Goal: Information Seeking & Learning: Learn about a topic

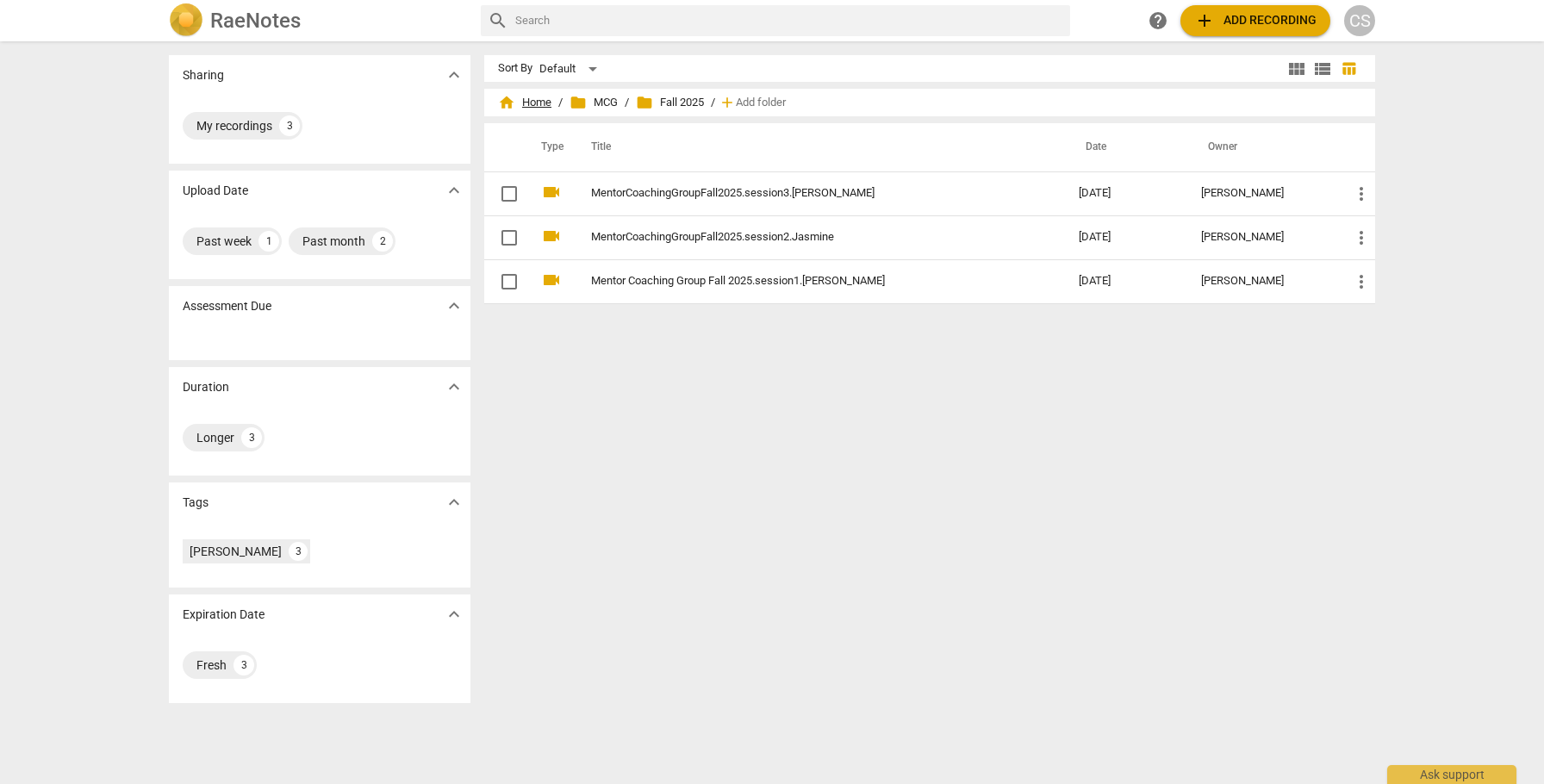
click at [528, 102] on span "home Home" at bounding box center [524, 102] width 53 height 18
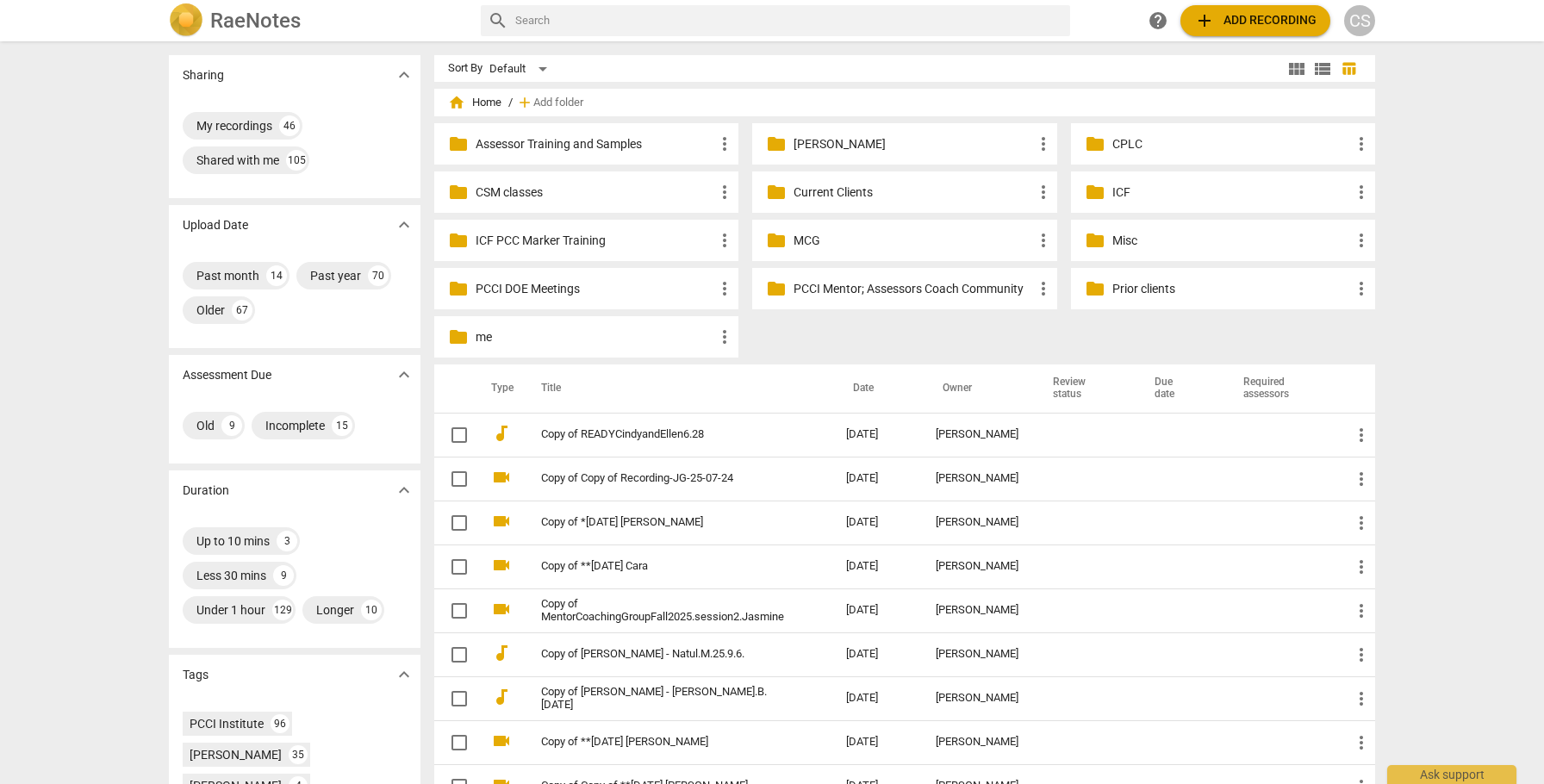
click at [816, 191] on p "Current Clients" at bounding box center [913, 192] width 238 height 18
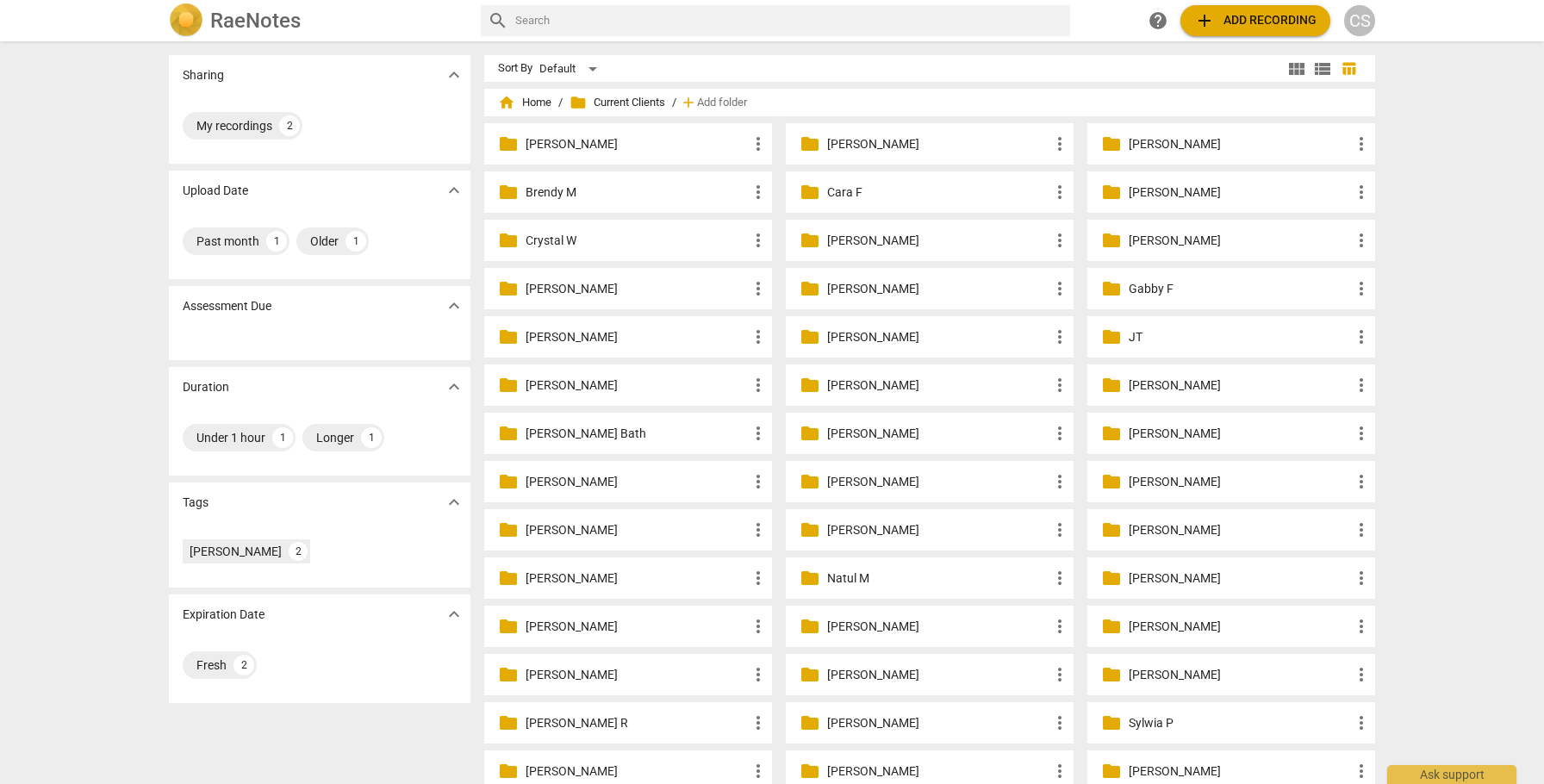
click at [1158, 196] on p "[PERSON_NAME]" at bounding box center [1239, 192] width 223 height 18
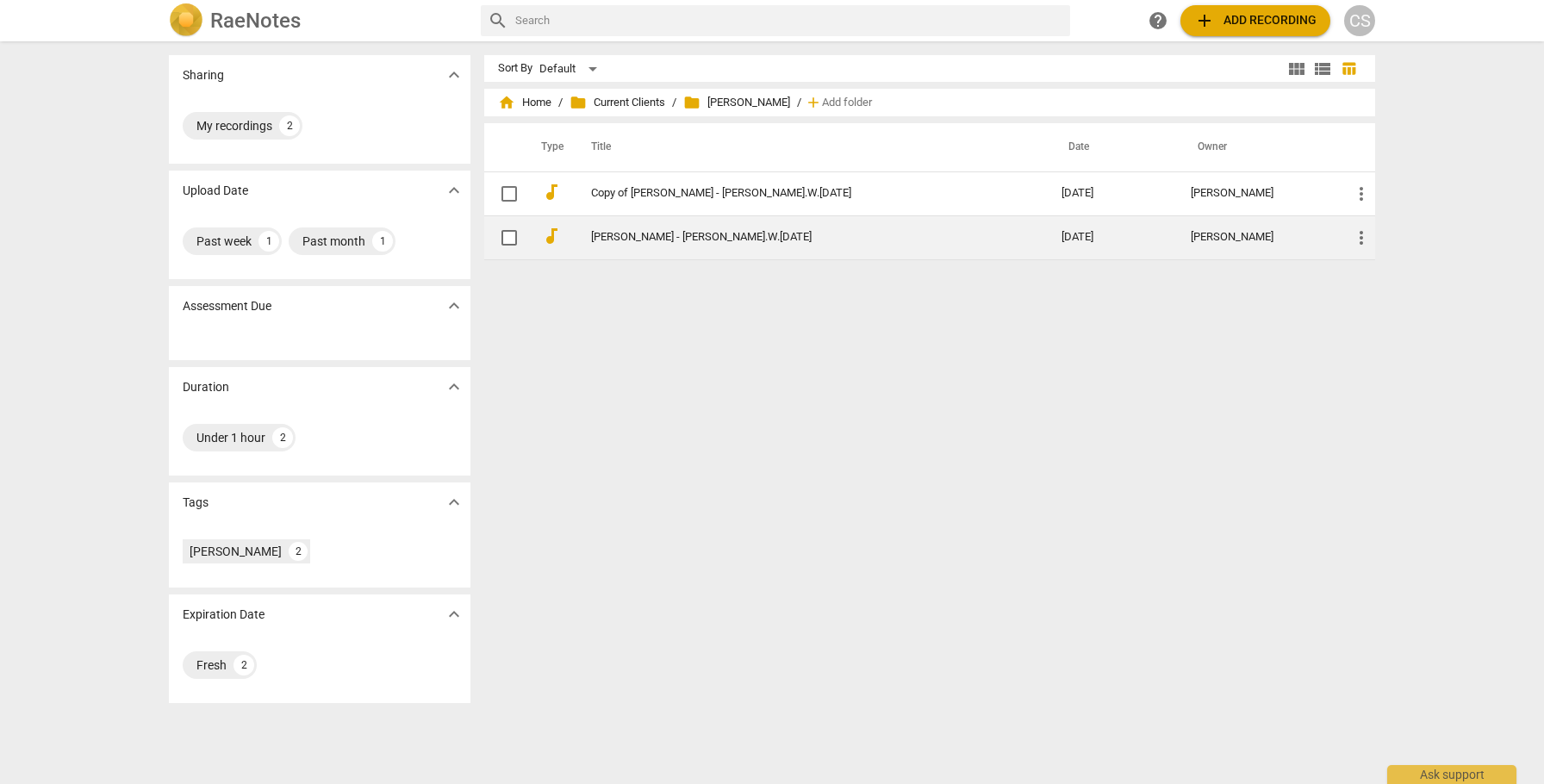
click at [736, 237] on link "[PERSON_NAME] - [PERSON_NAME].W.[DATE]" at bounding box center [795, 237] width 409 height 13
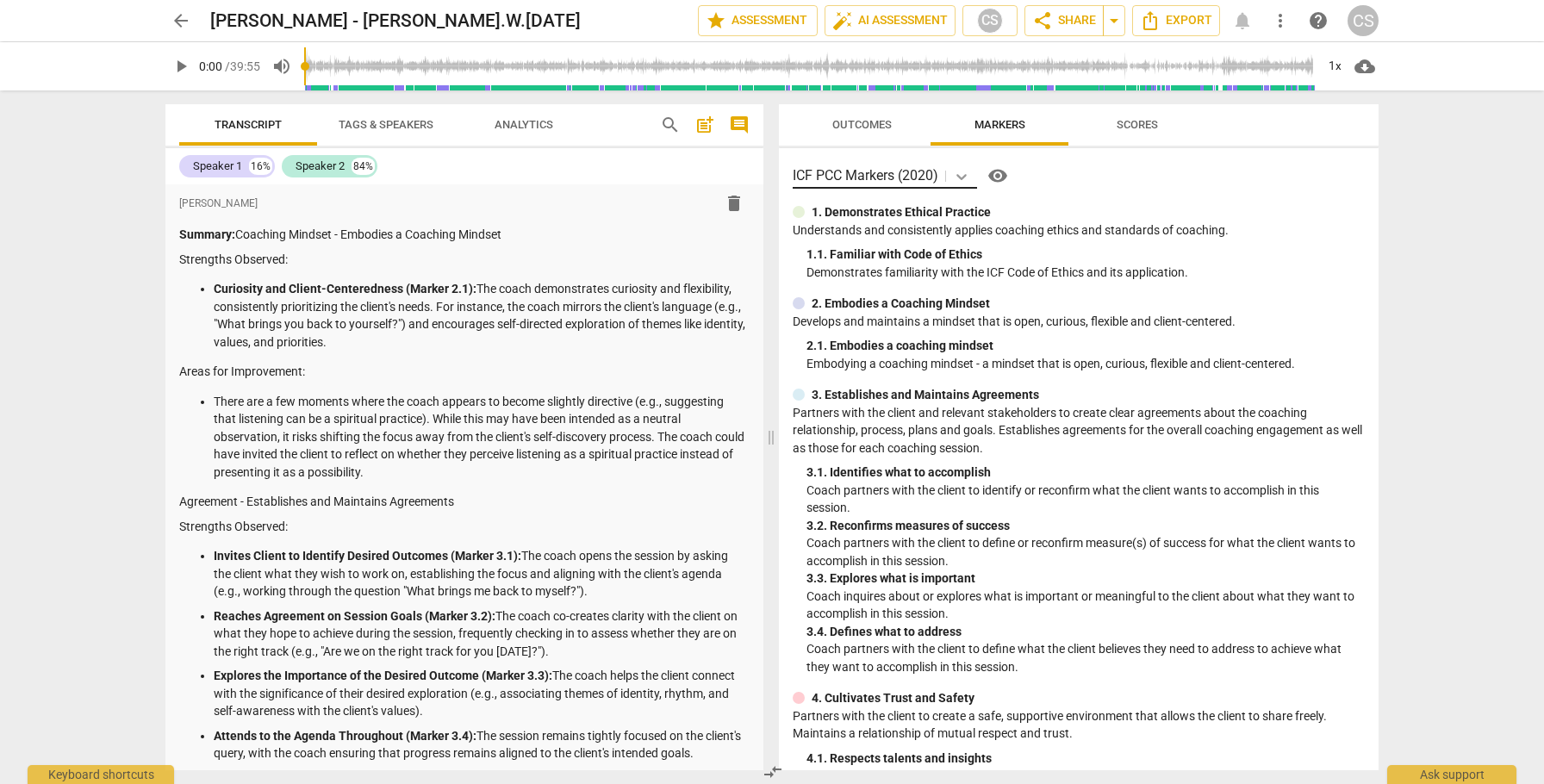
click at [964, 171] on icon at bounding box center [961, 176] width 18 height 18
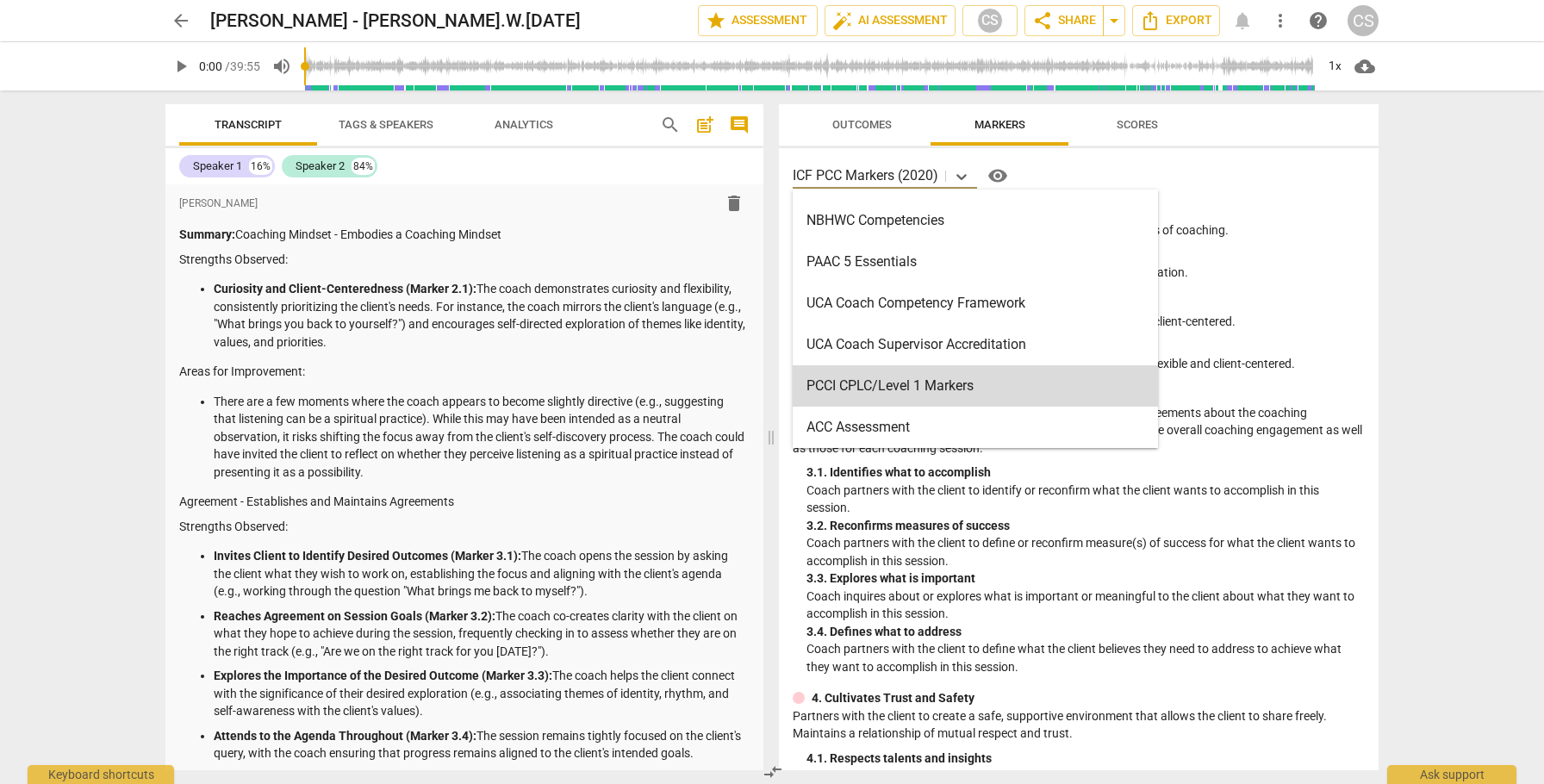
scroll to position [575, 0]
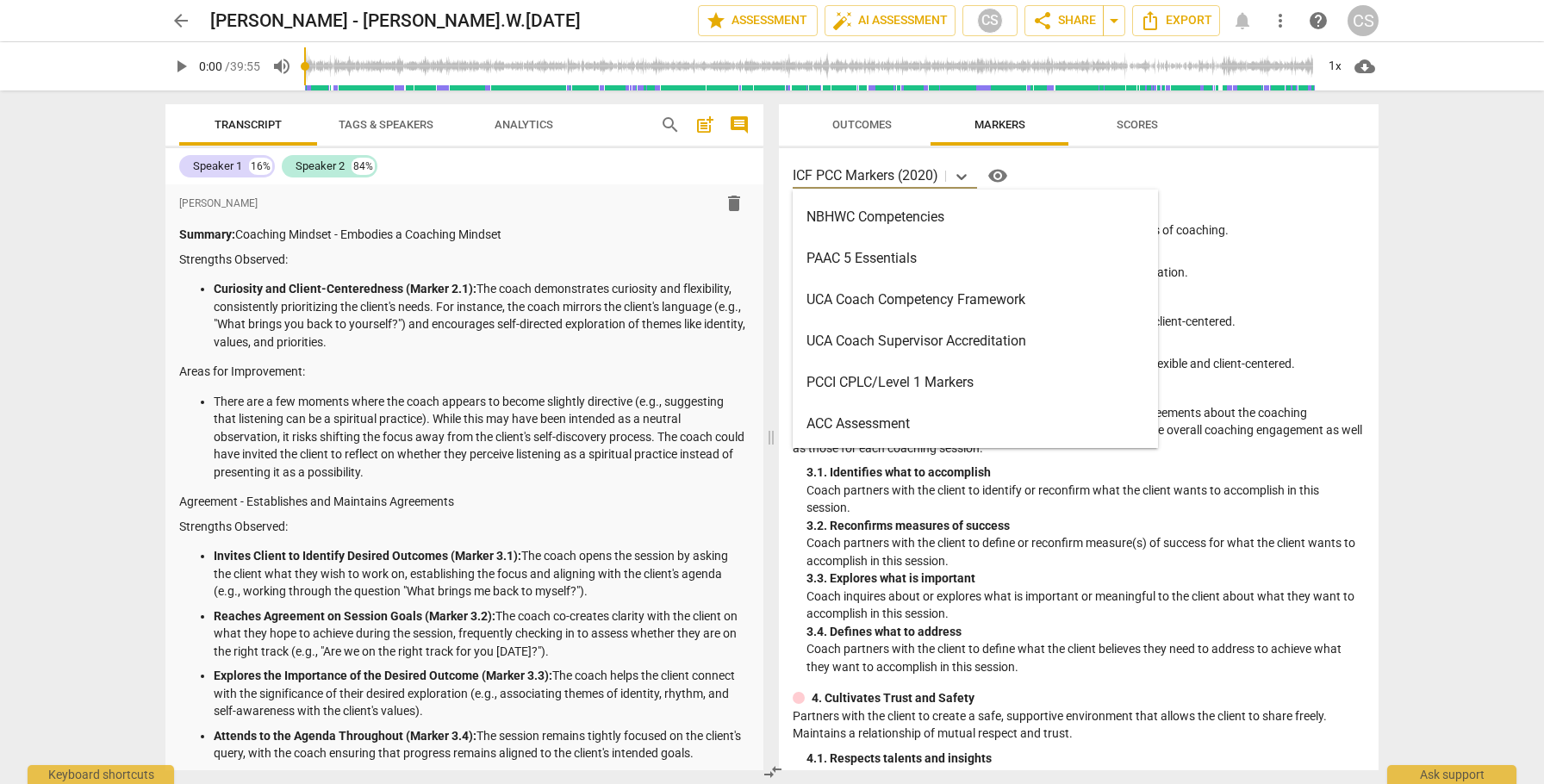
click at [857, 388] on div "PCCI CPLC/Level 1 Markers" at bounding box center [975, 383] width 365 height 41
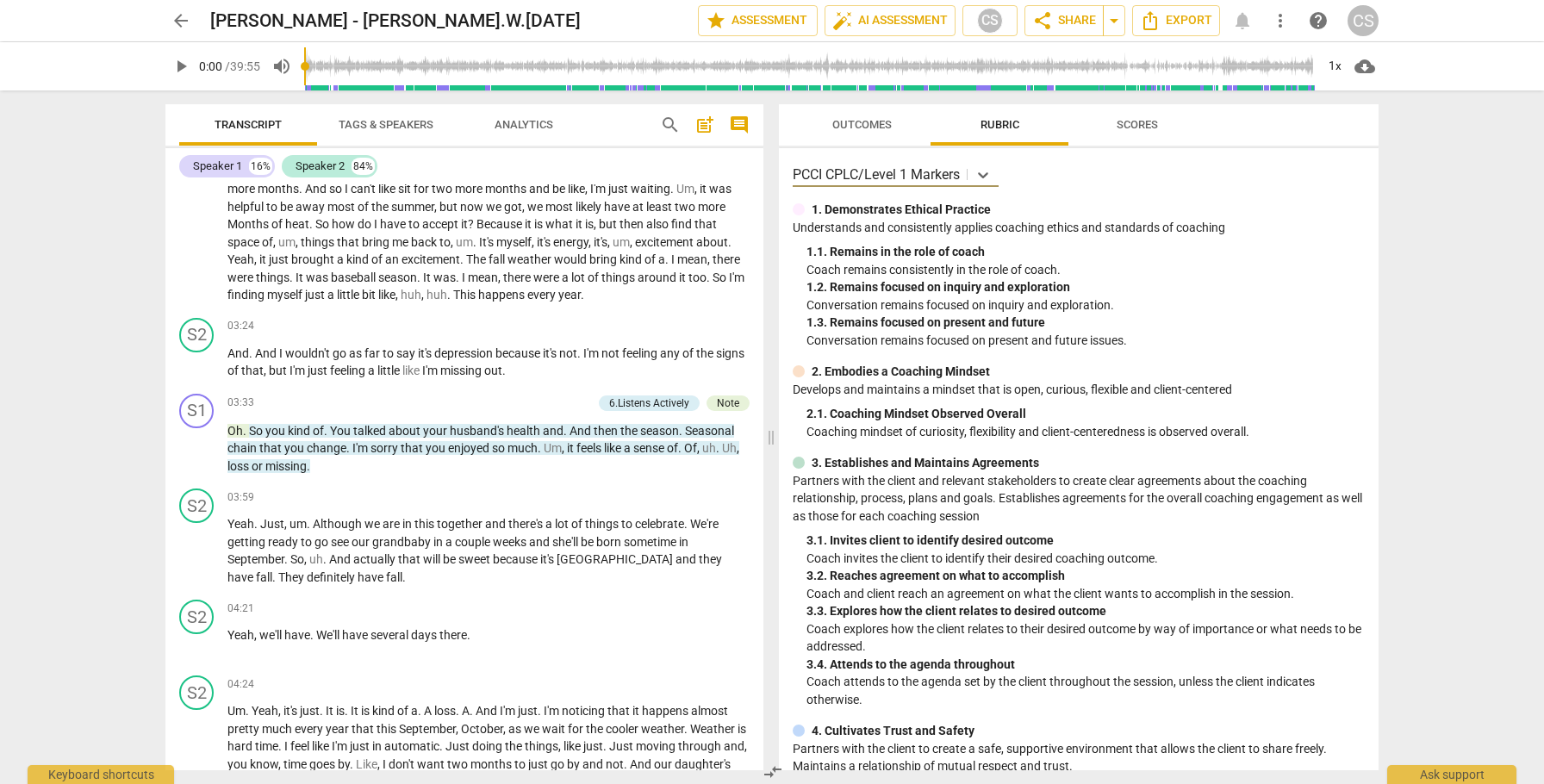
scroll to position [3323, 0]
click at [865, 124] on span "Outcomes" at bounding box center [862, 125] width 60 height 13
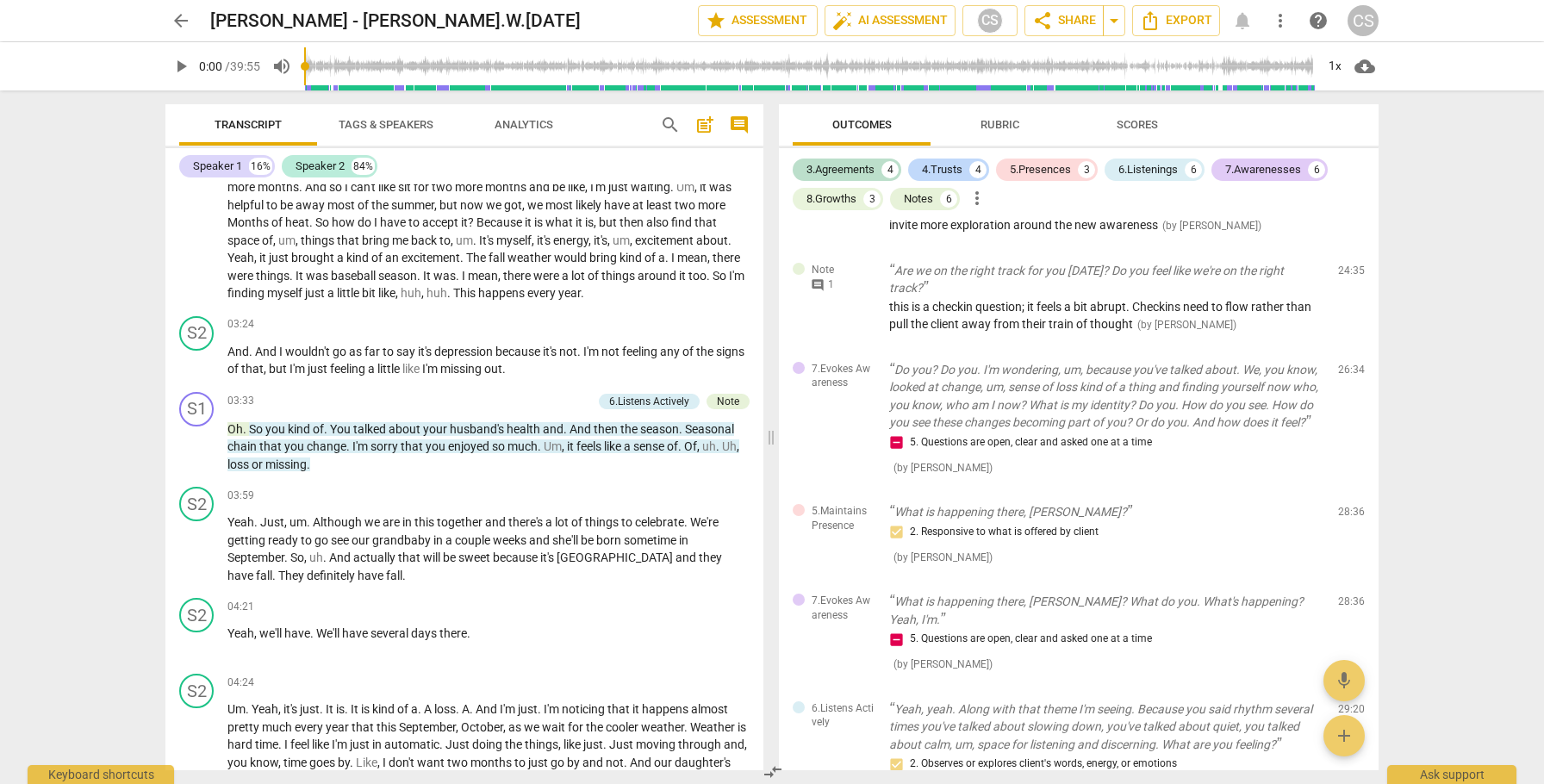
scroll to position [2046, 0]
click at [186, 22] on span "arrow_back" at bounding box center [181, 20] width 20 height 20
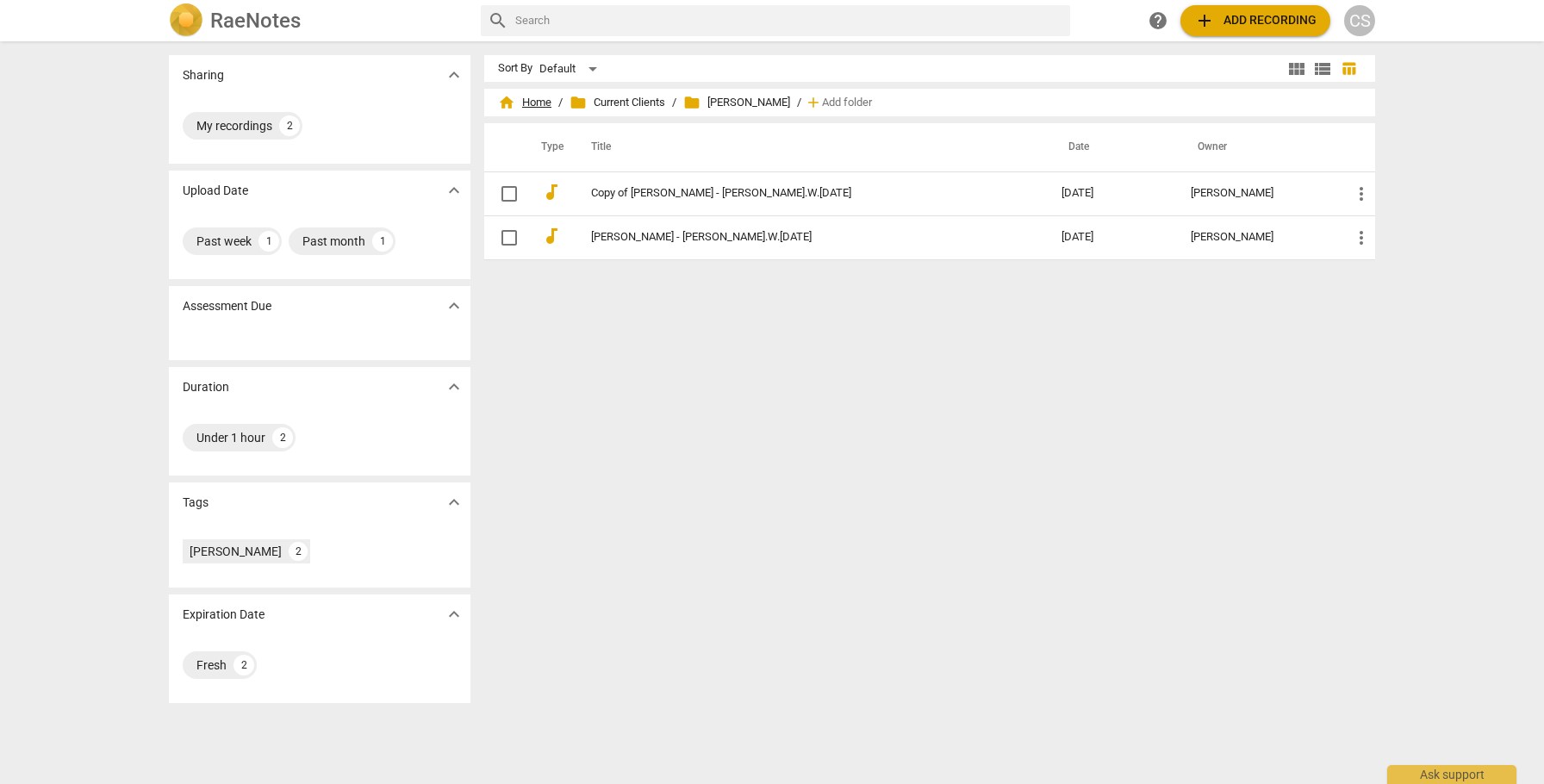
click at [537, 101] on span "home Home" at bounding box center [524, 102] width 53 height 18
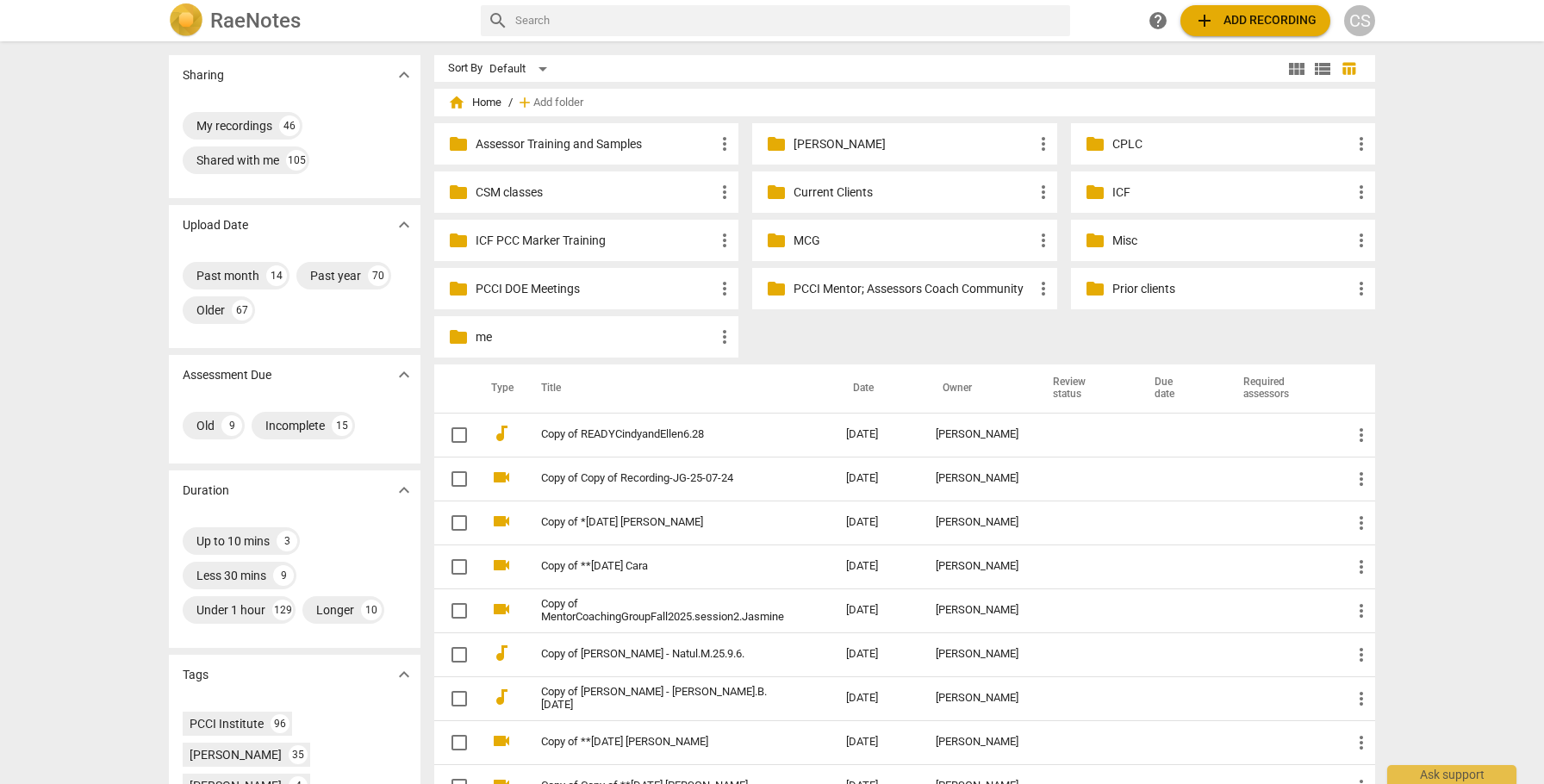
click at [805, 238] on p "MCG" at bounding box center [913, 240] width 238 height 18
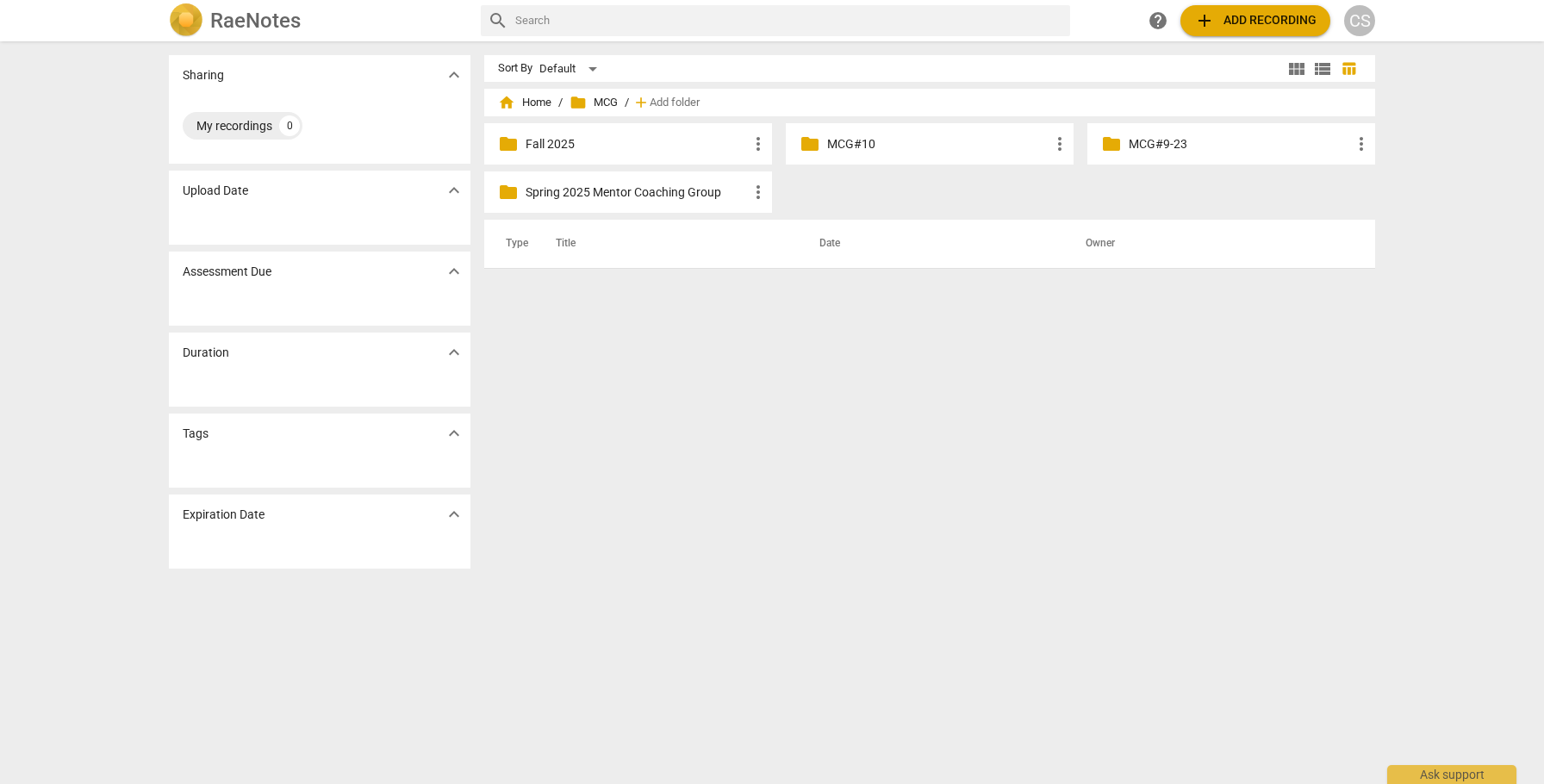
click at [550, 143] on p "Fall 2025" at bounding box center [636, 143] width 223 height 18
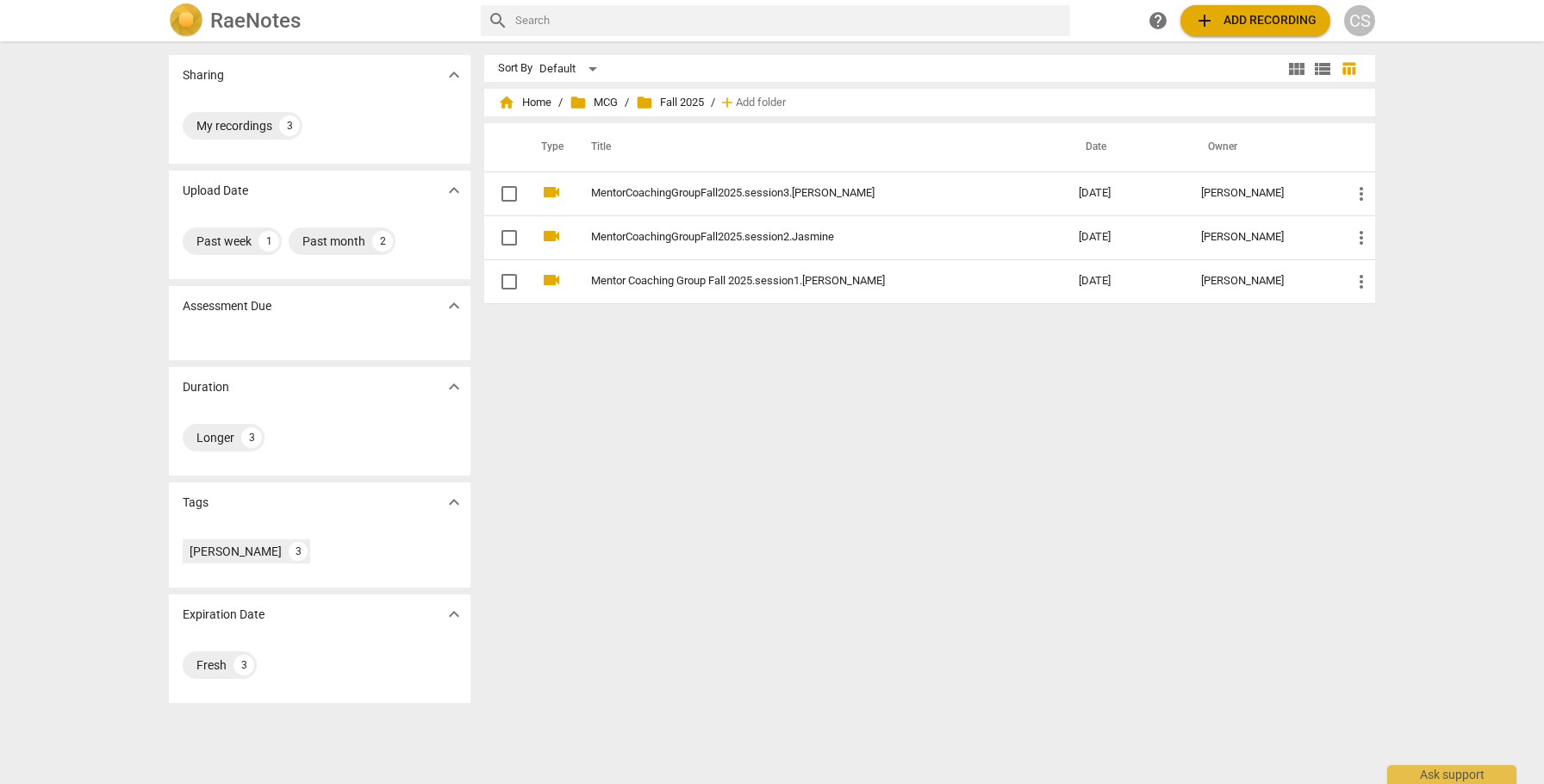
click at [1277, 16] on span "add Add recording" at bounding box center [1255, 20] width 122 height 20
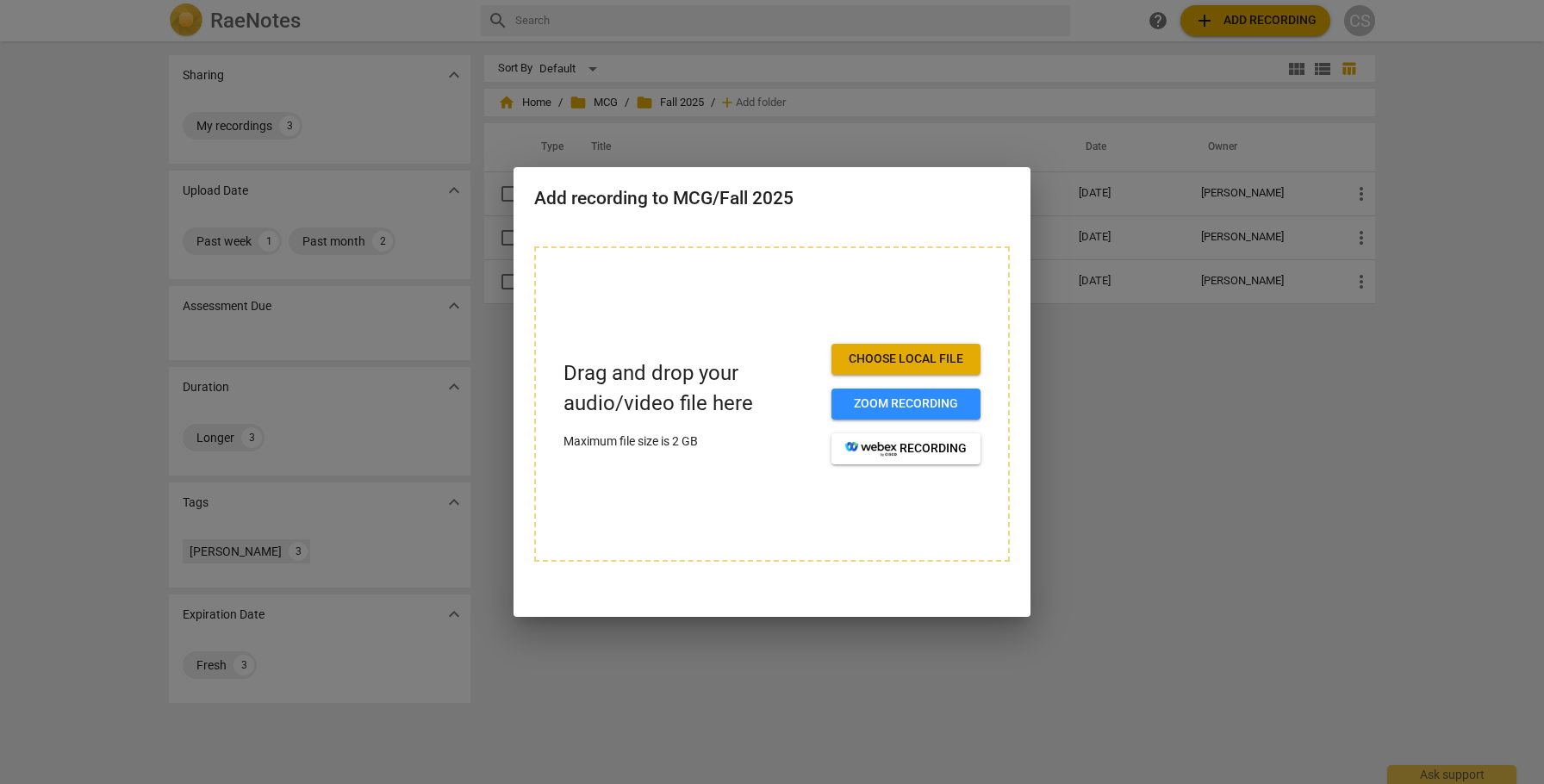
click at [876, 362] on span "Choose local file" at bounding box center [906, 359] width 121 height 18
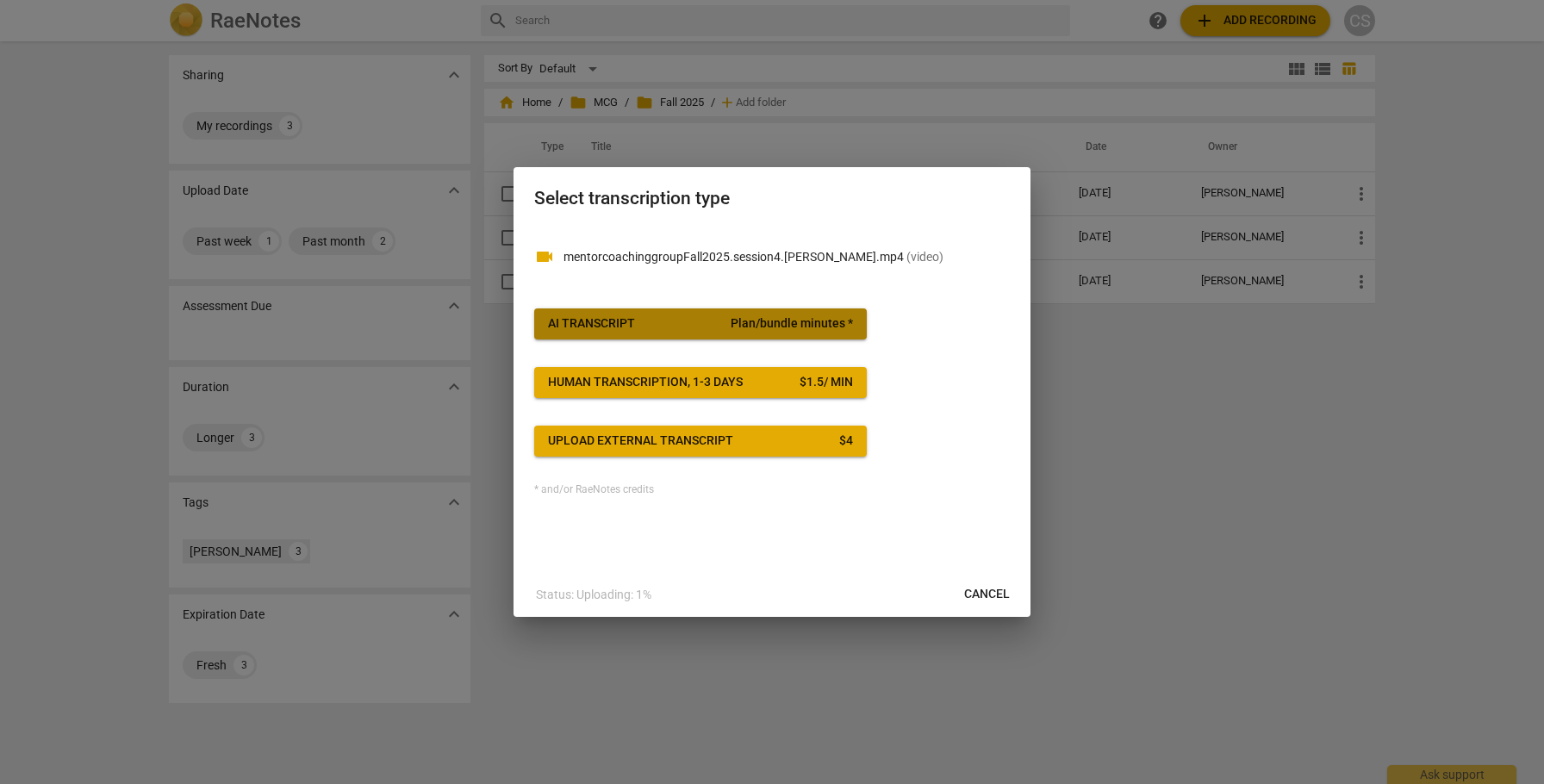
click at [834, 321] on span "Plan/bundle minutes *" at bounding box center [792, 324] width 122 height 18
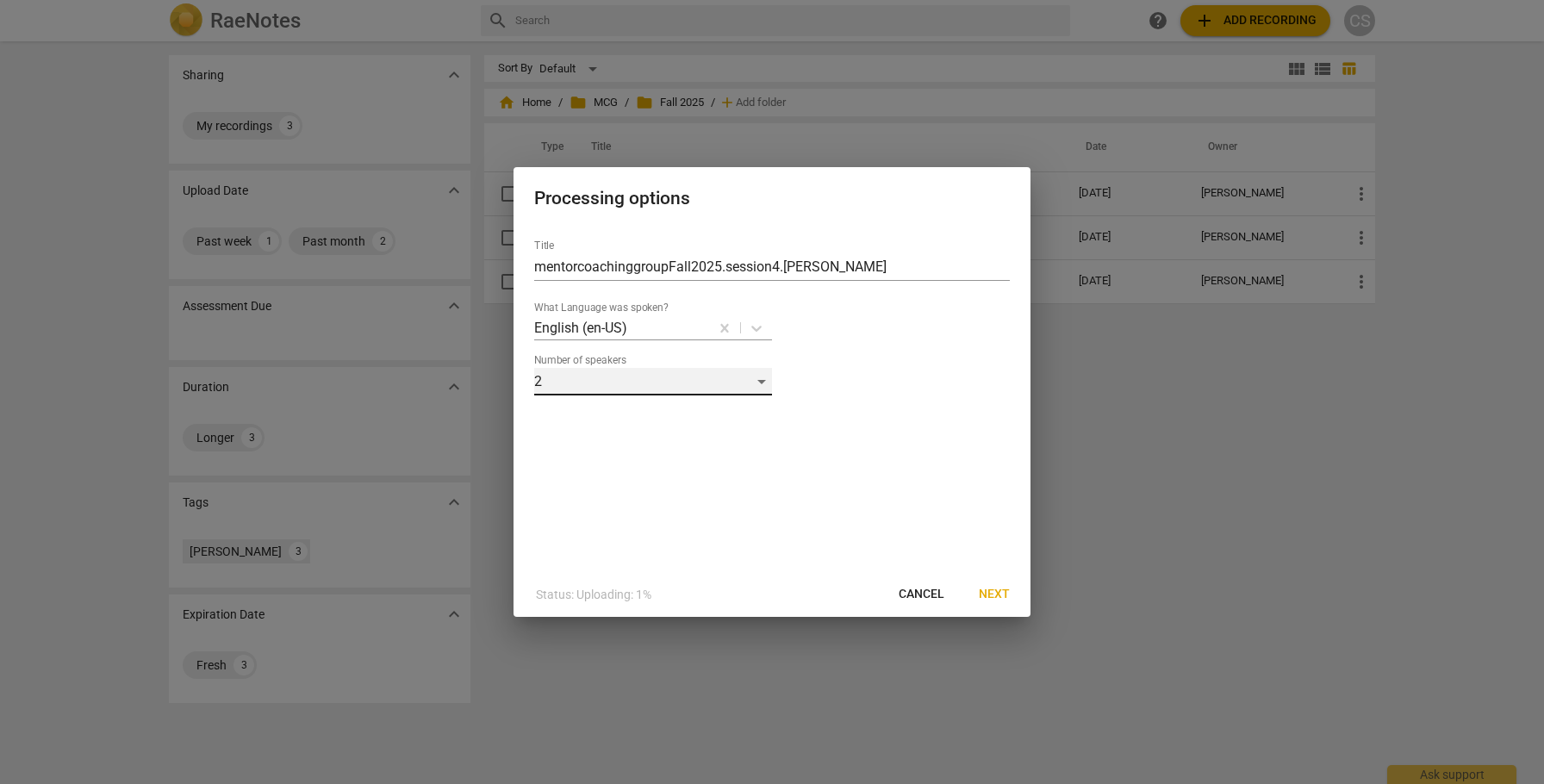
click at [761, 378] on div "2" at bounding box center [653, 382] width 237 height 28
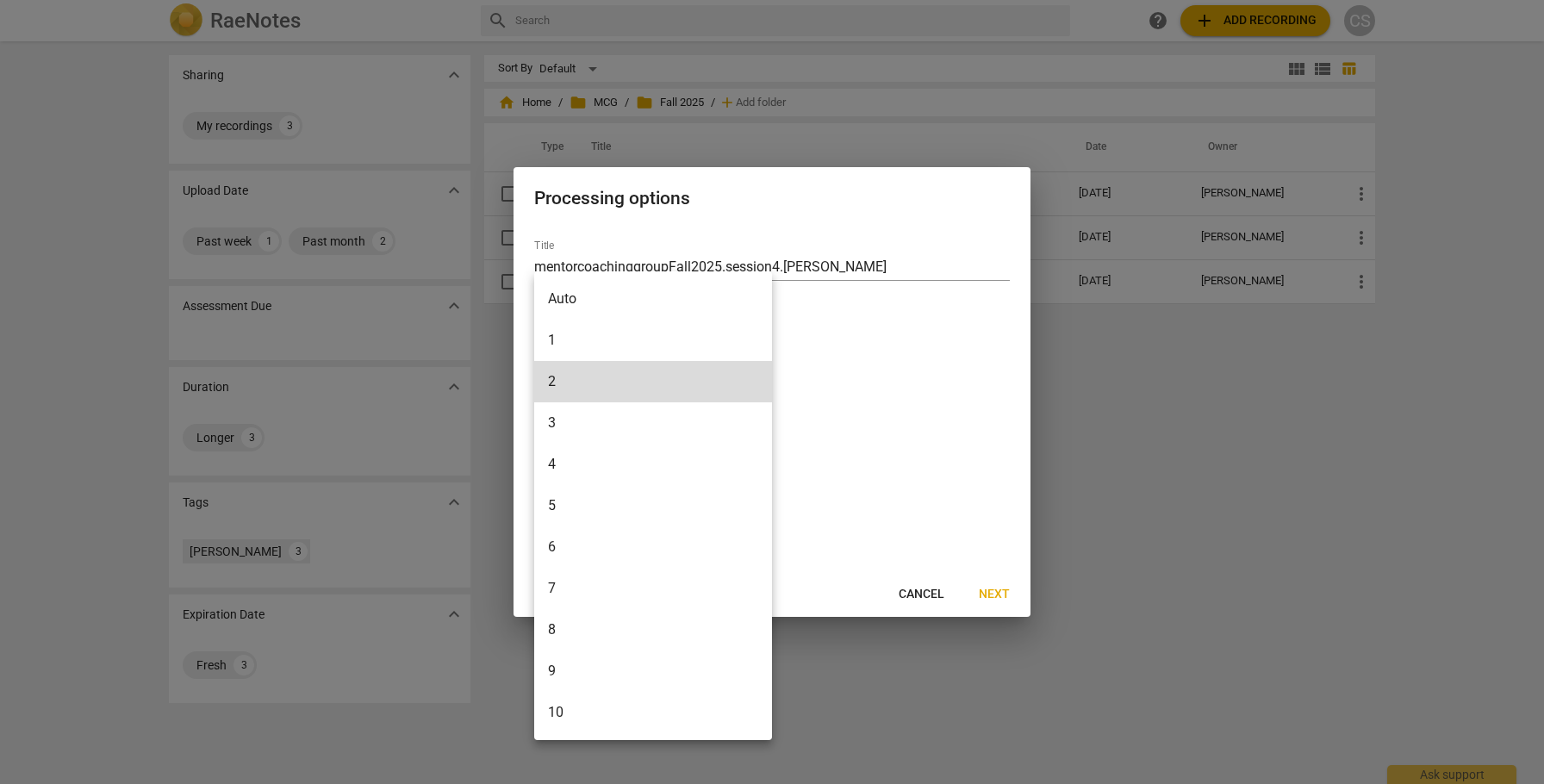
click at [603, 629] on li "8" at bounding box center [653, 629] width 237 height 41
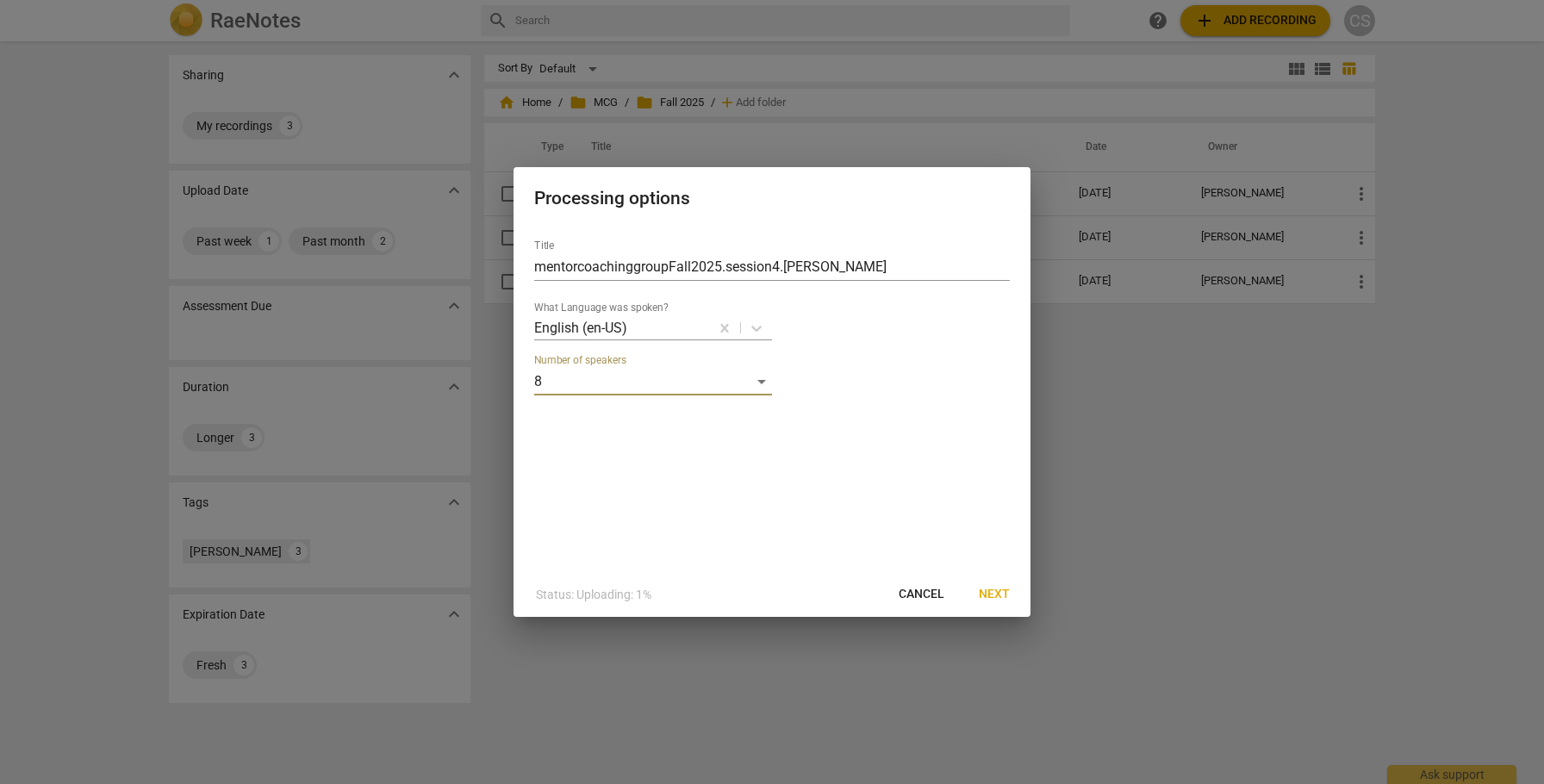
click at [992, 595] on span "Next" at bounding box center [994, 594] width 31 height 18
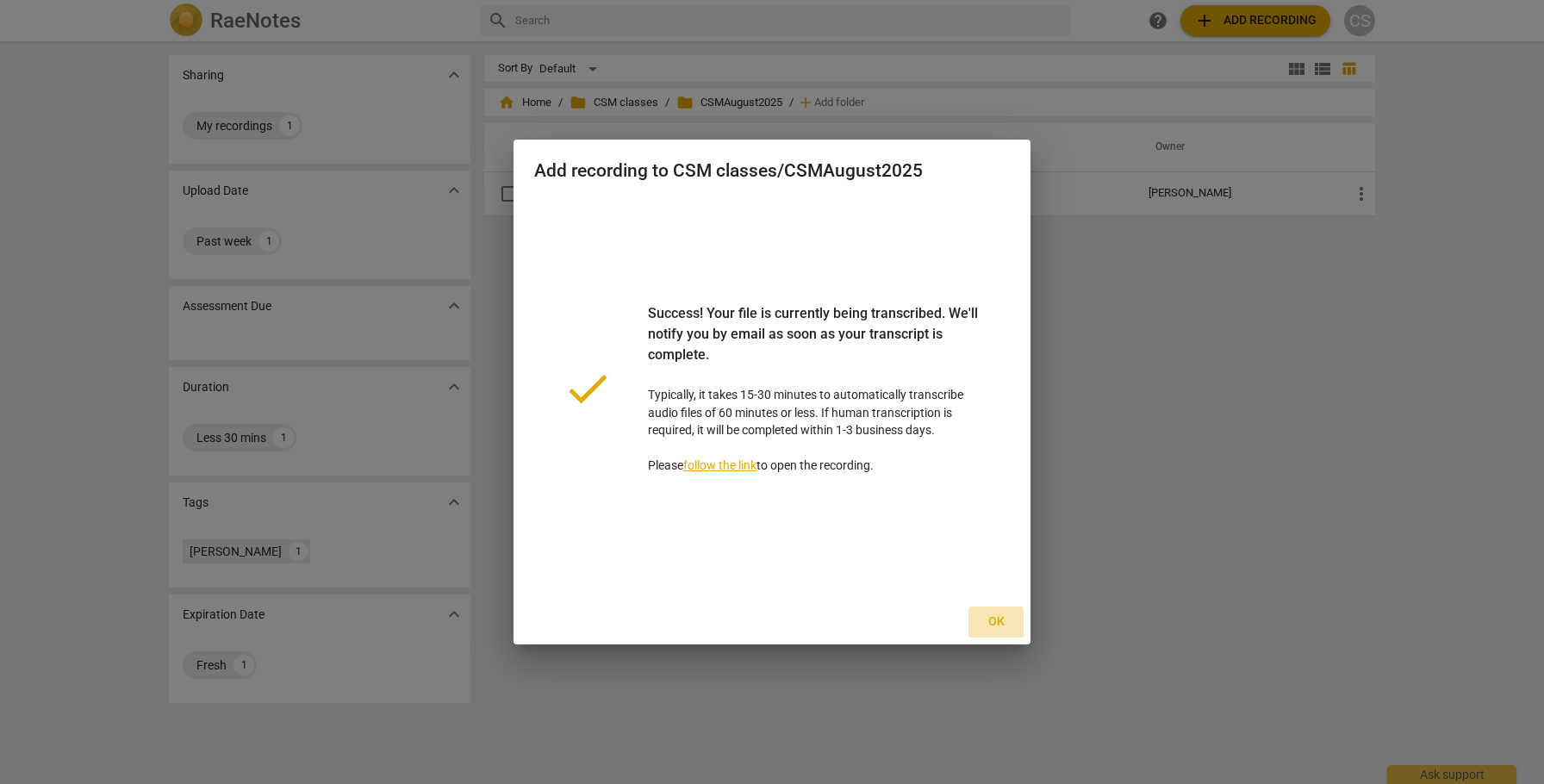
click at [998, 621] on span "Ok" at bounding box center [996, 622] width 28 height 18
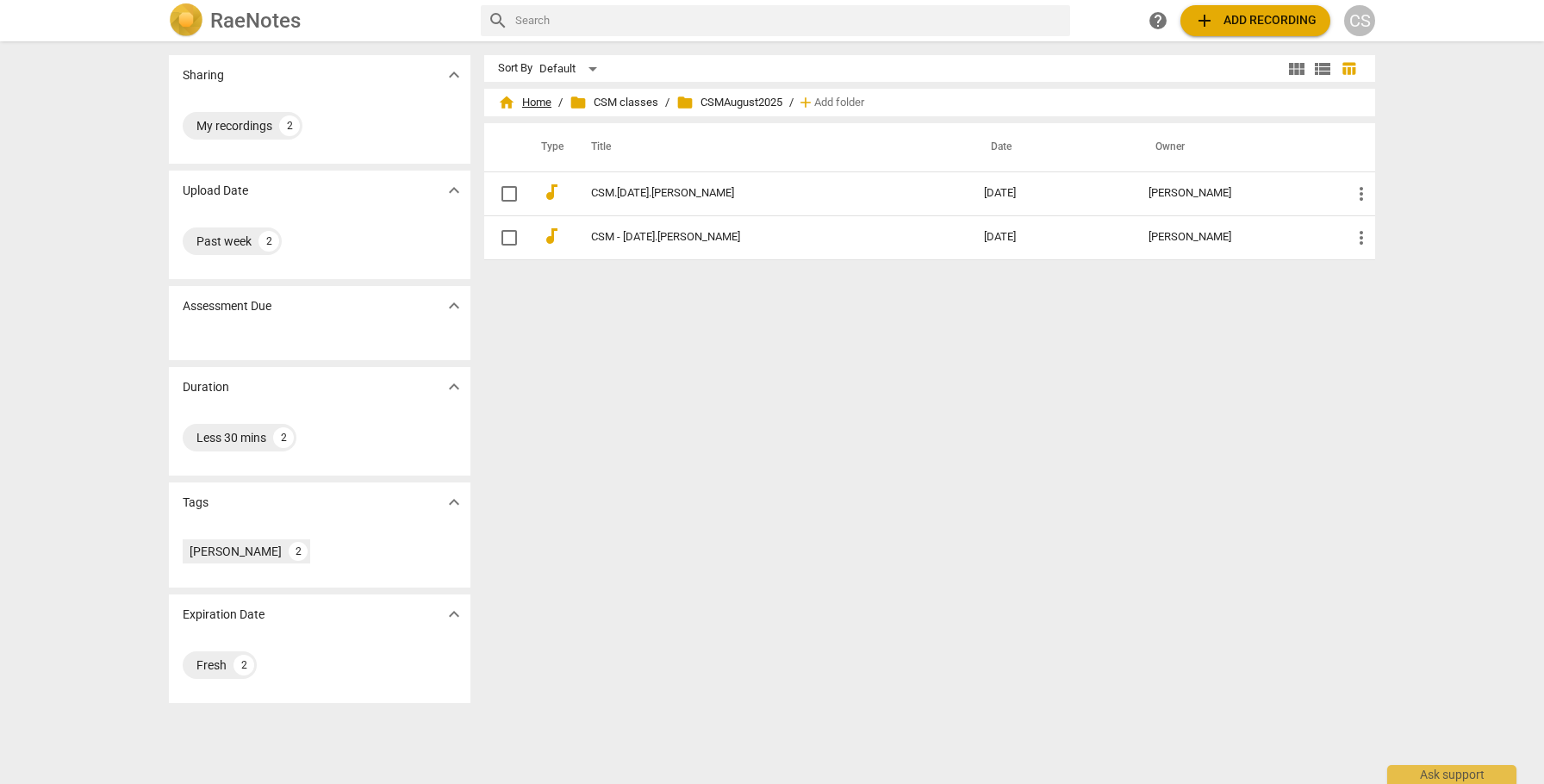
click at [528, 101] on span "home Home" at bounding box center [524, 102] width 53 height 18
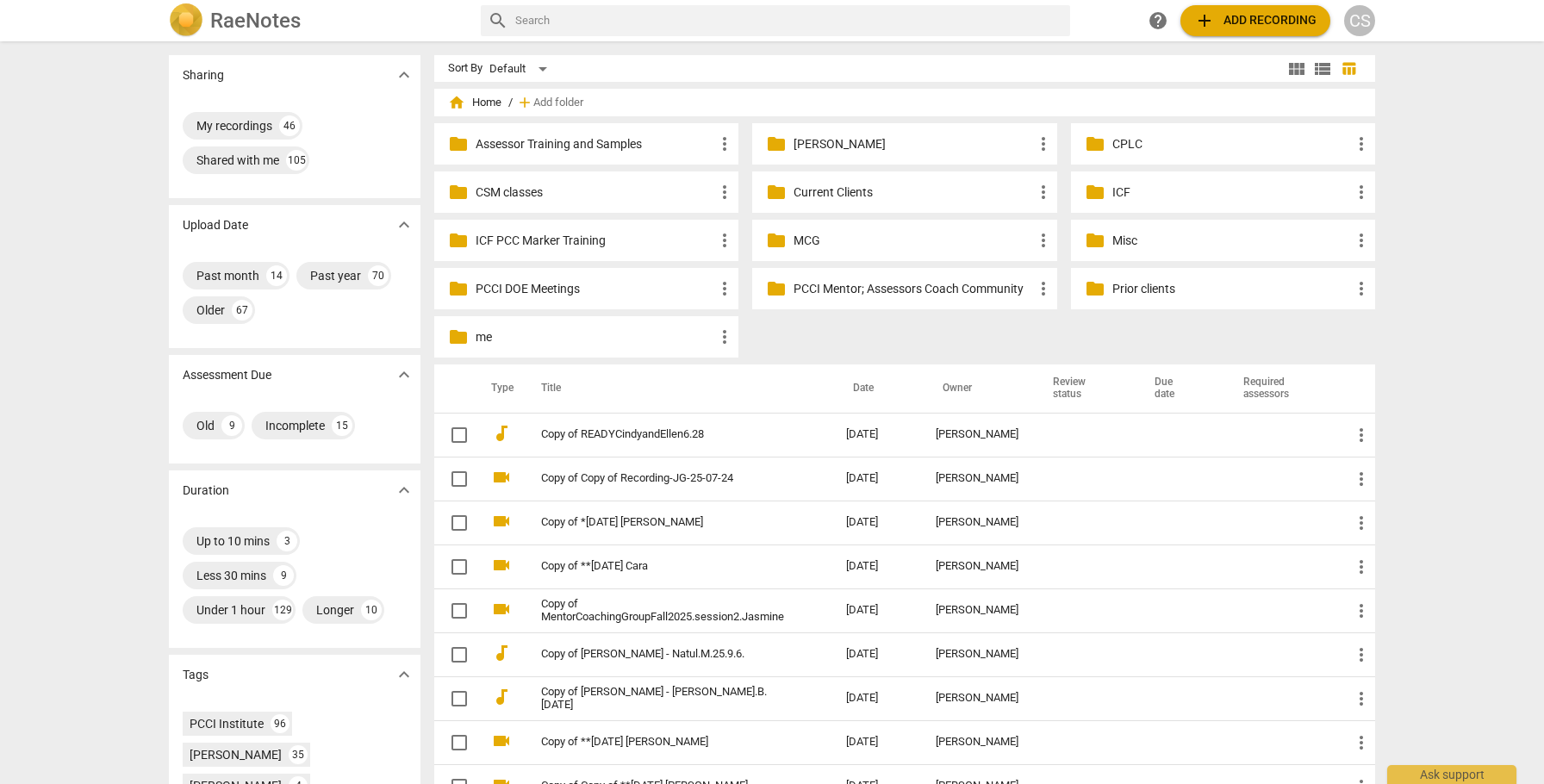
click at [816, 194] on p "Current Clients" at bounding box center [913, 192] width 238 height 18
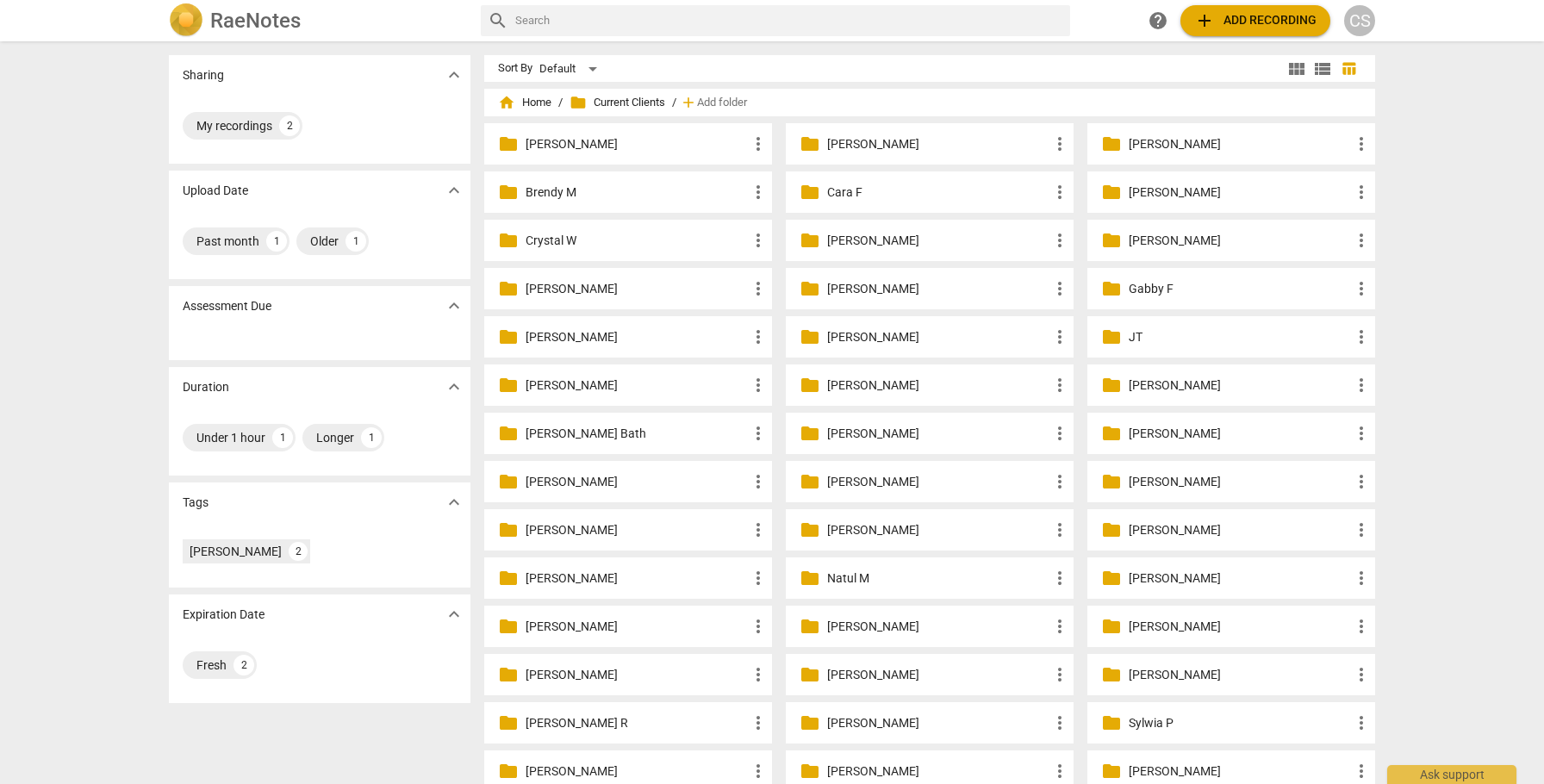
click at [1131, 191] on p "[PERSON_NAME]" at bounding box center [1239, 192] width 223 height 18
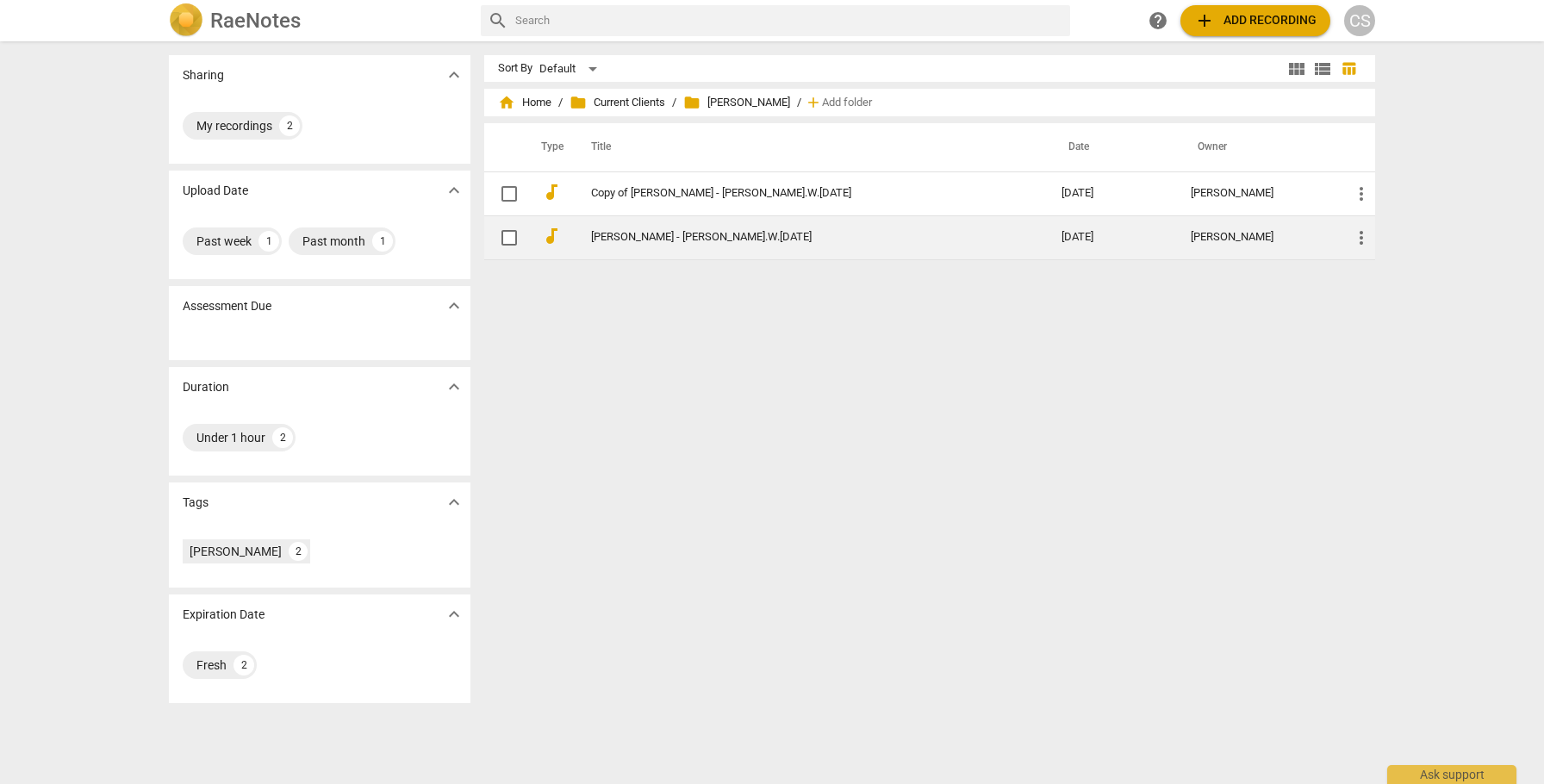
click at [681, 235] on link "[PERSON_NAME] - [PERSON_NAME].W.[DATE]" at bounding box center [795, 237] width 409 height 13
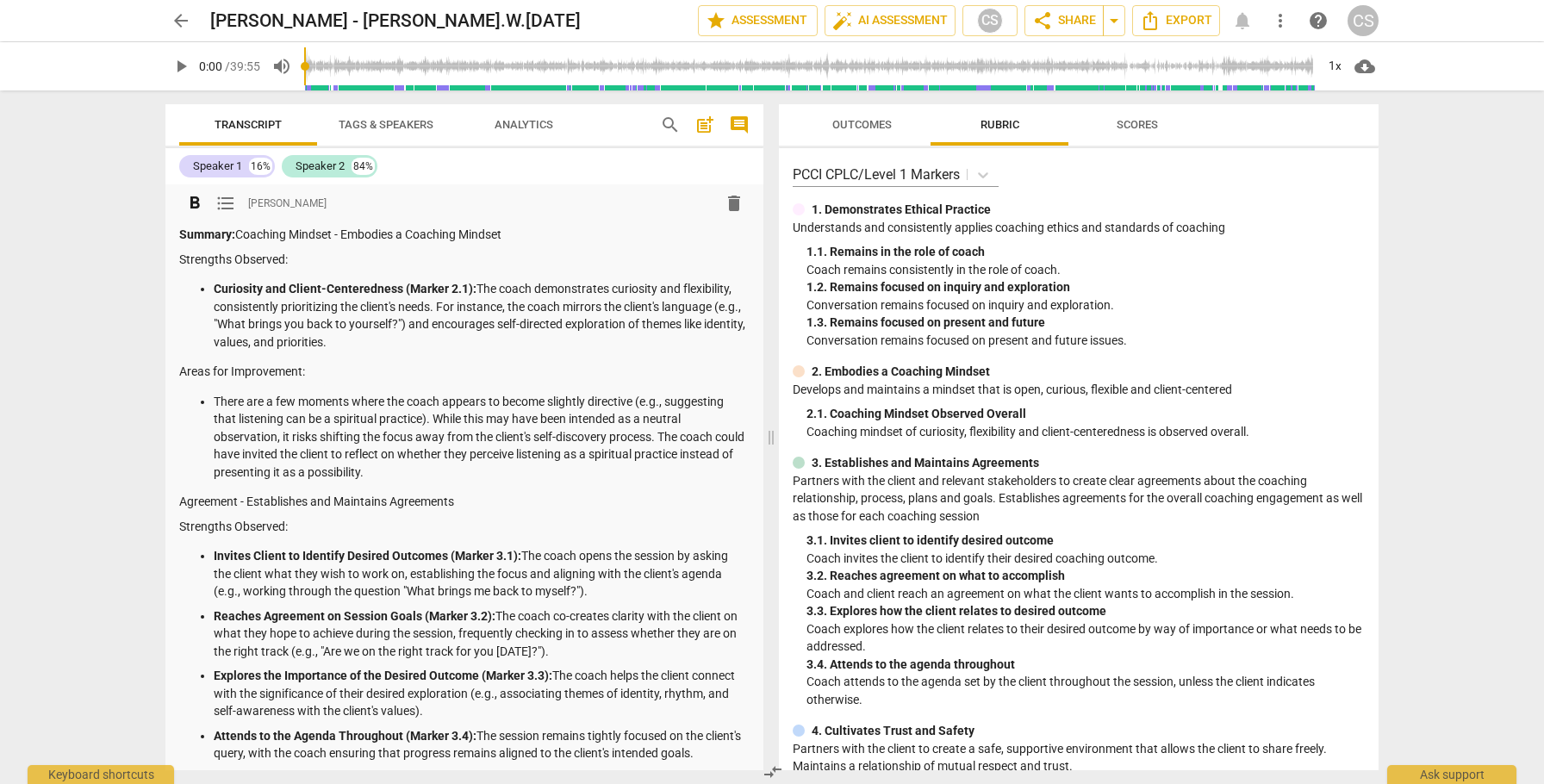
click at [598, 203] on div "format_bold format_list_bulleted Cindy Schmelzenbach delete" at bounding box center [464, 203] width 571 height 31
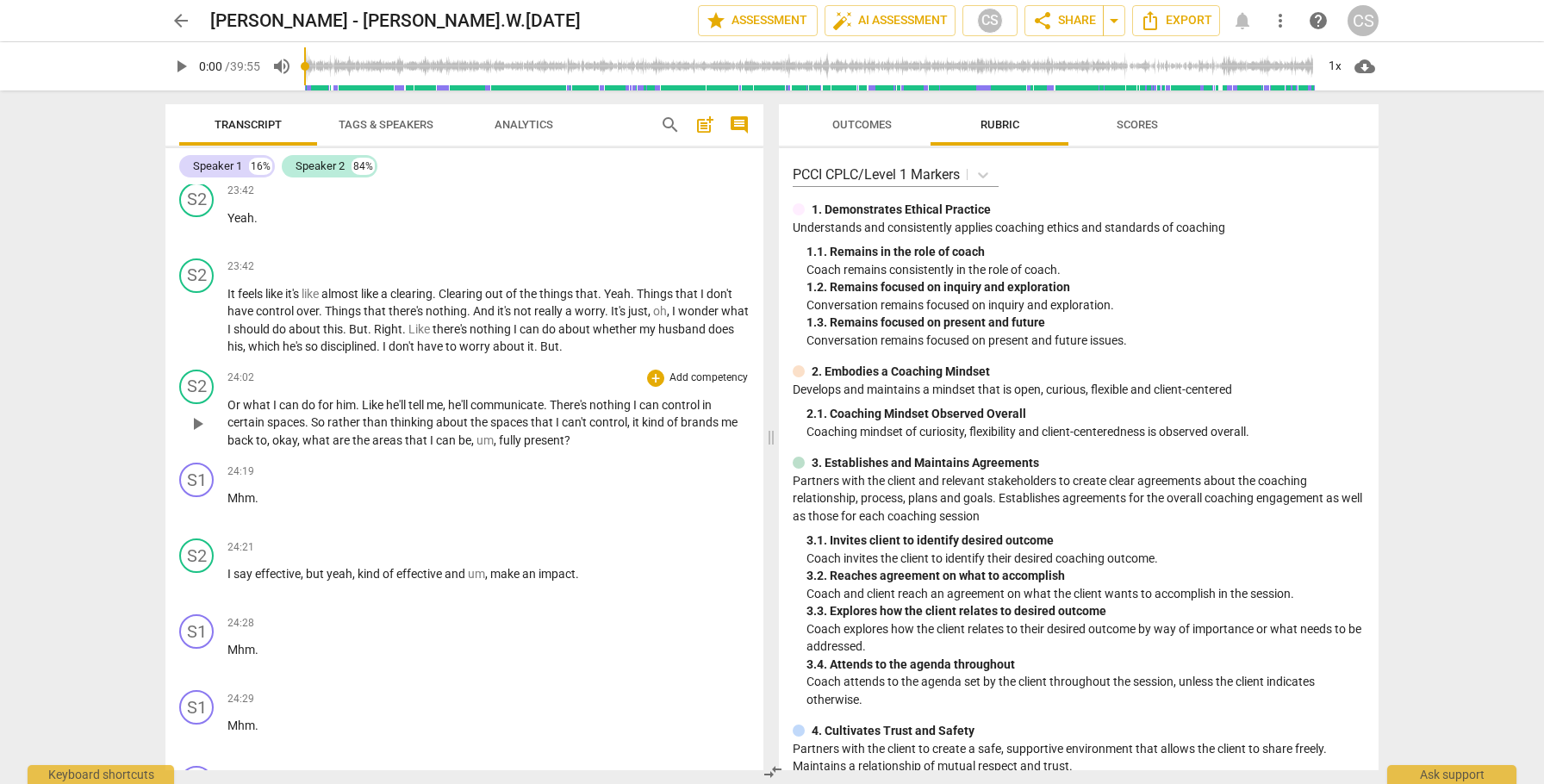
scroll to position [10927, 0]
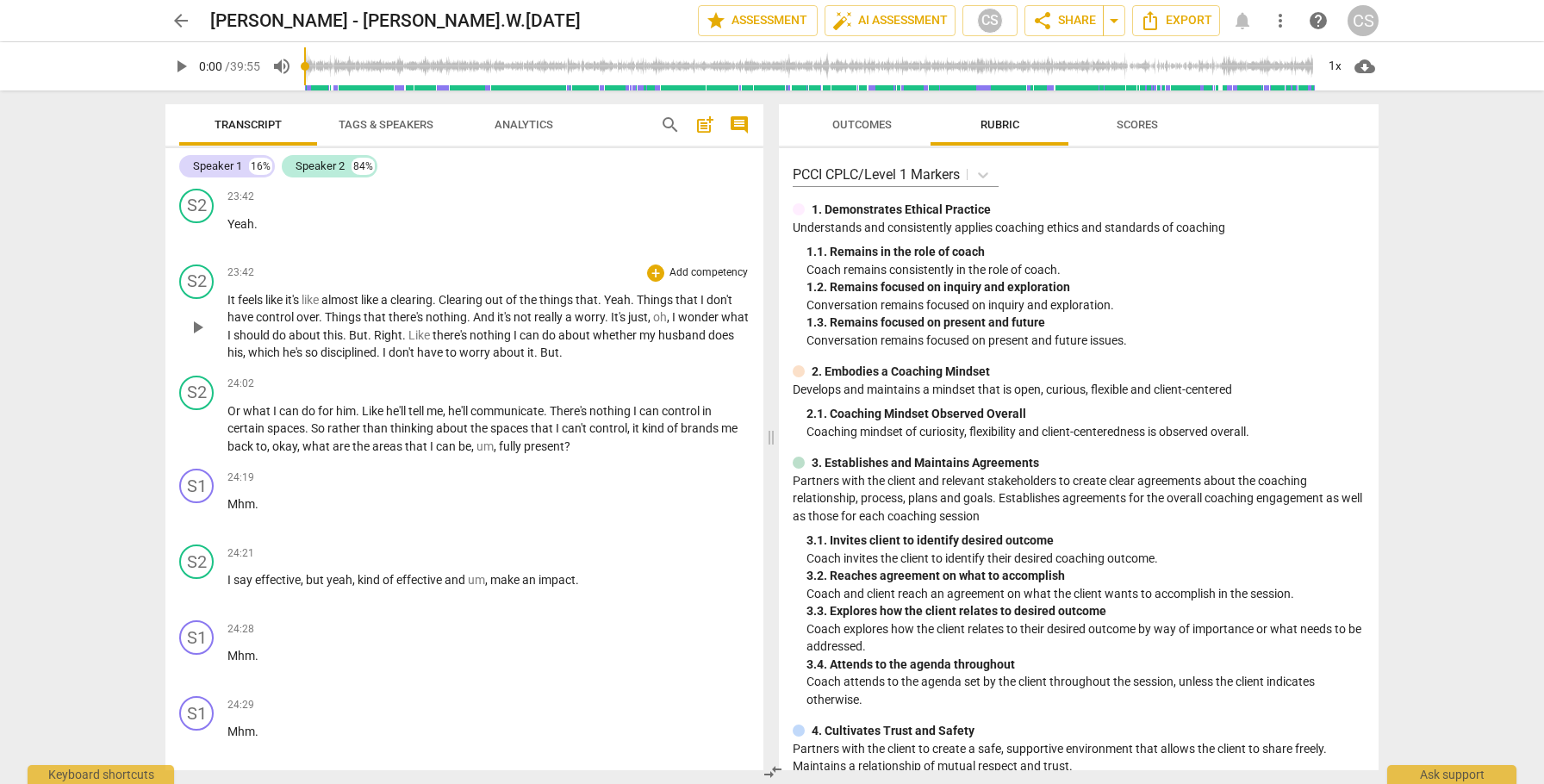
click at [197, 338] on span "play_arrow" at bounding box center [197, 328] width 20 height 20
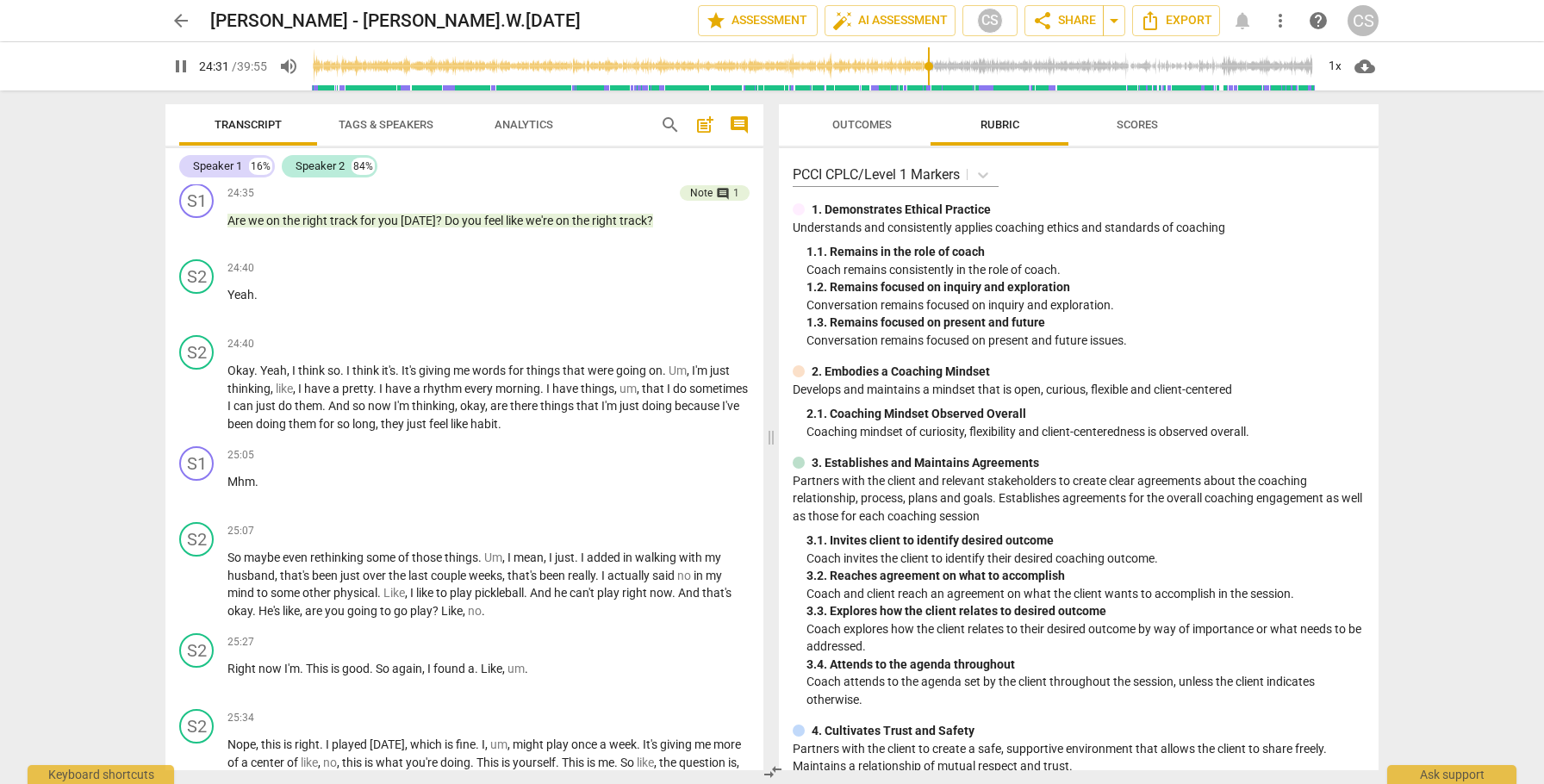
scroll to position [11592, 0]
click at [198, 408] on span "pause" at bounding box center [197, 397] width 20 height 20
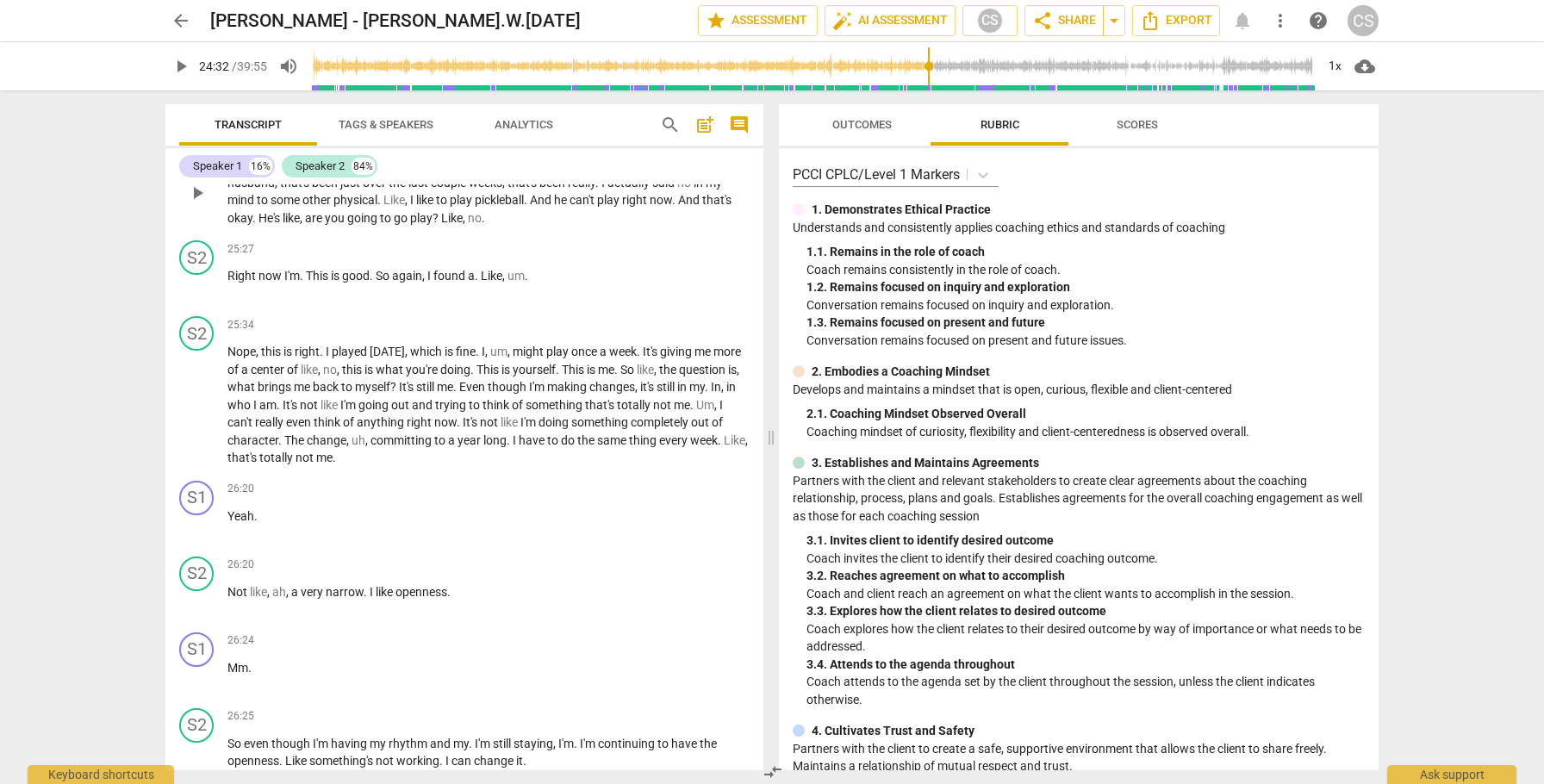
scroll to position [11987, 0]
click at [196, 412] on span "play_arrow" at bounding box center [197, 402] width 20 height 20
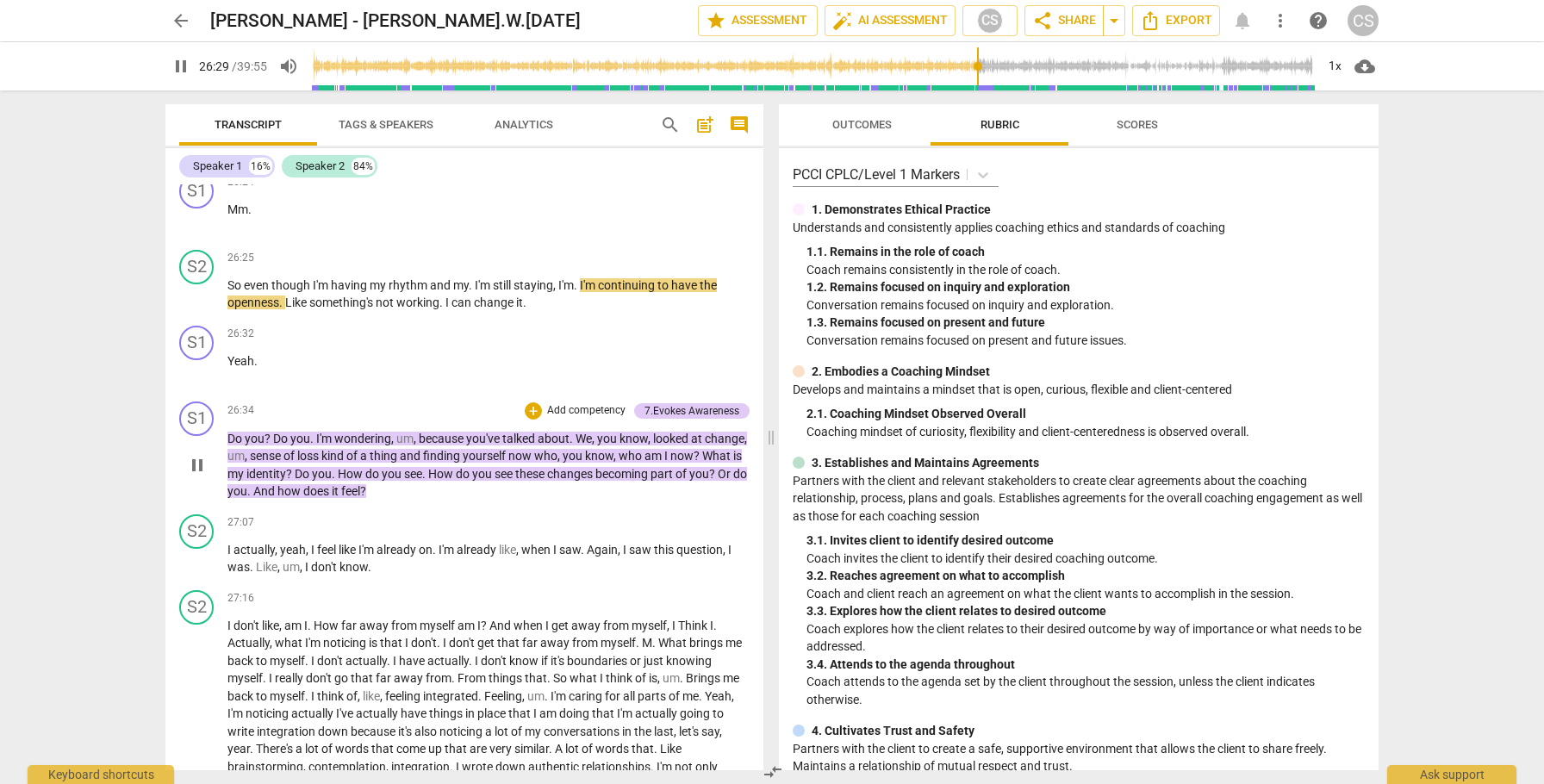
scroll to position [12449, 0]
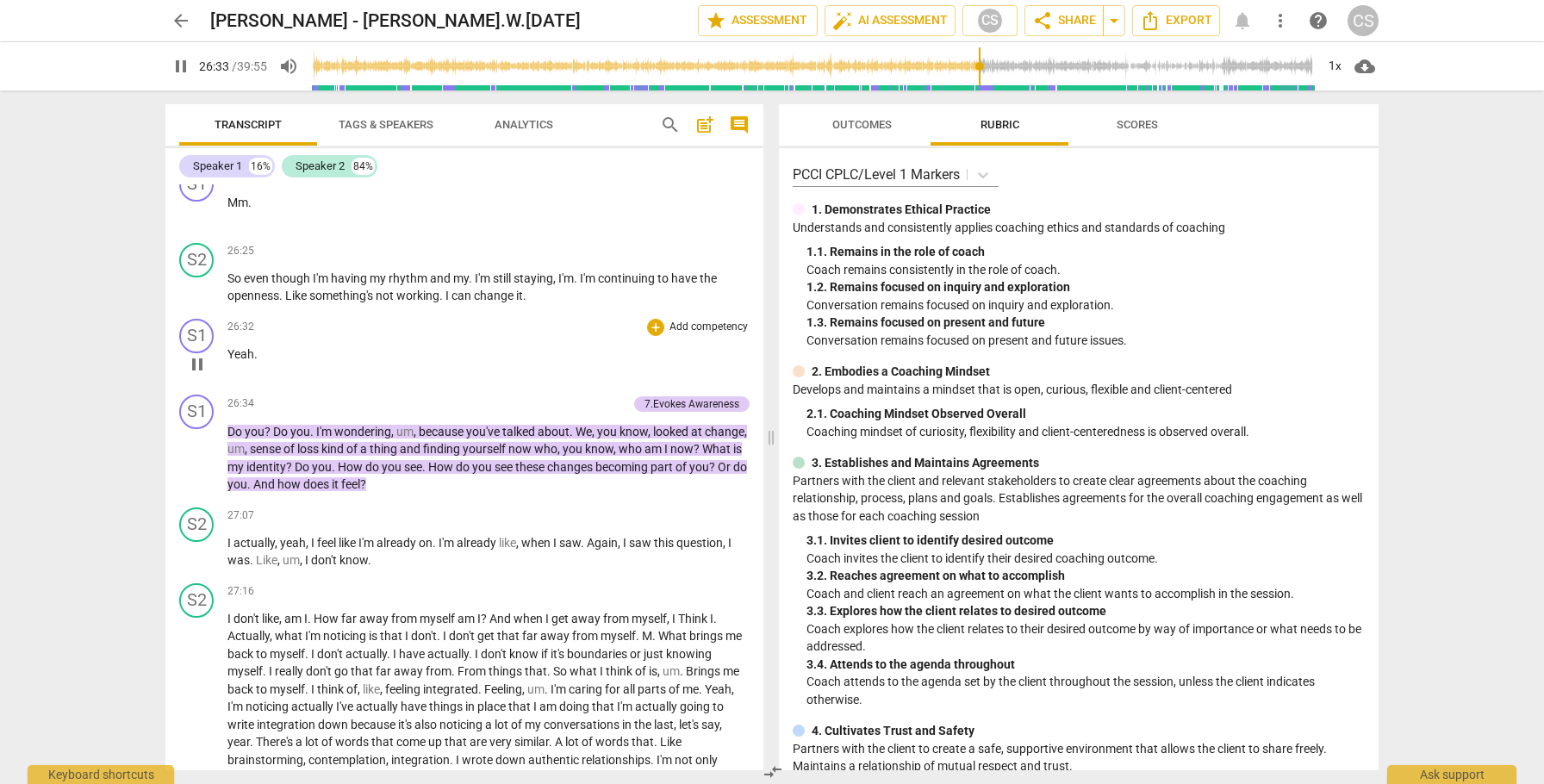
click at [198, 375] on span "pause" at bounding box center [197, 364] width 20 height 20
click at [201, 468] on span "play_arrow" at bounding box center [197, 458] width 20 height 20
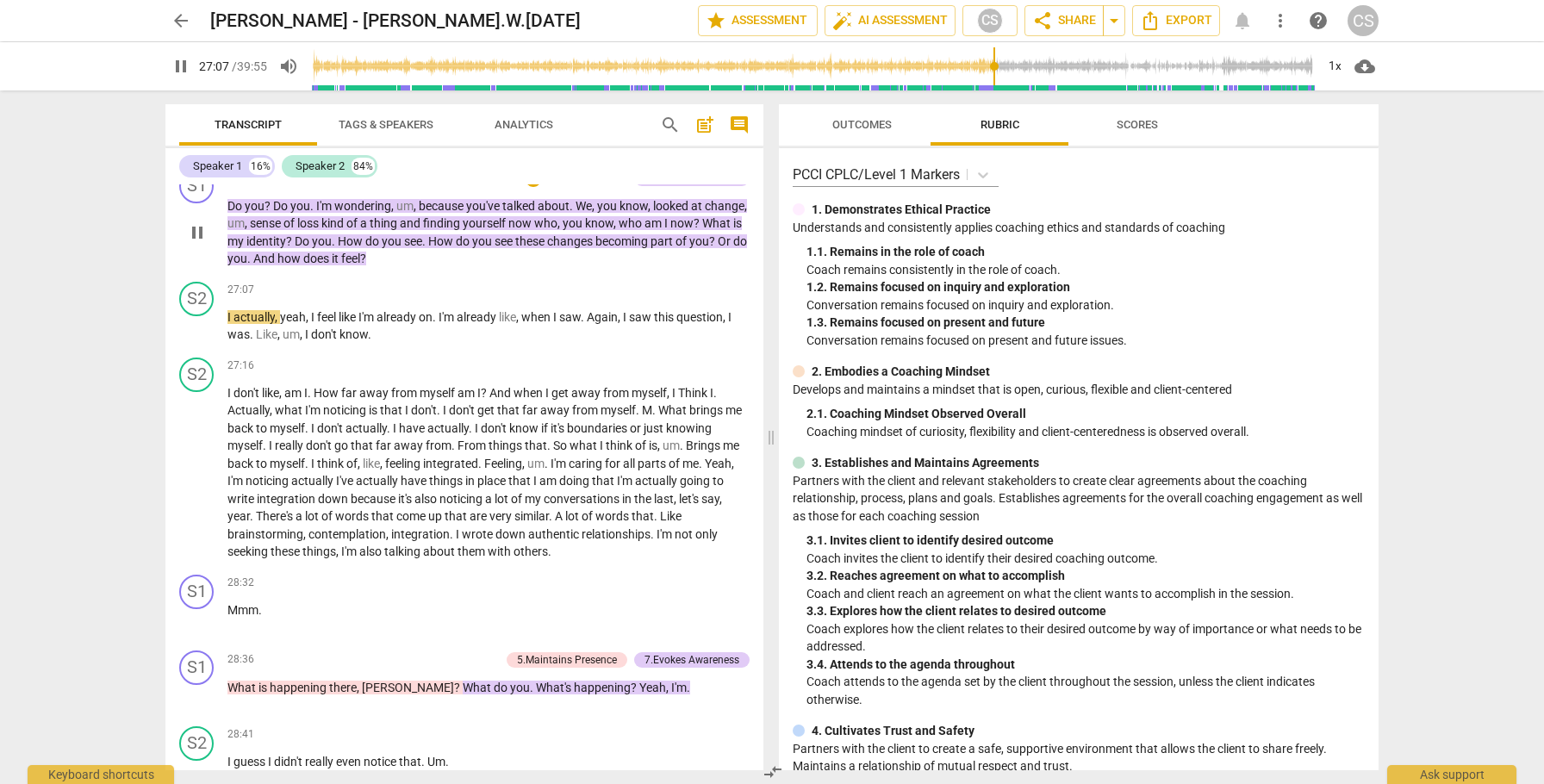
scroll to position [12675, 0]
click at [194, 483] on span "pause" at bounding box center [197, 473] width 20 height 20
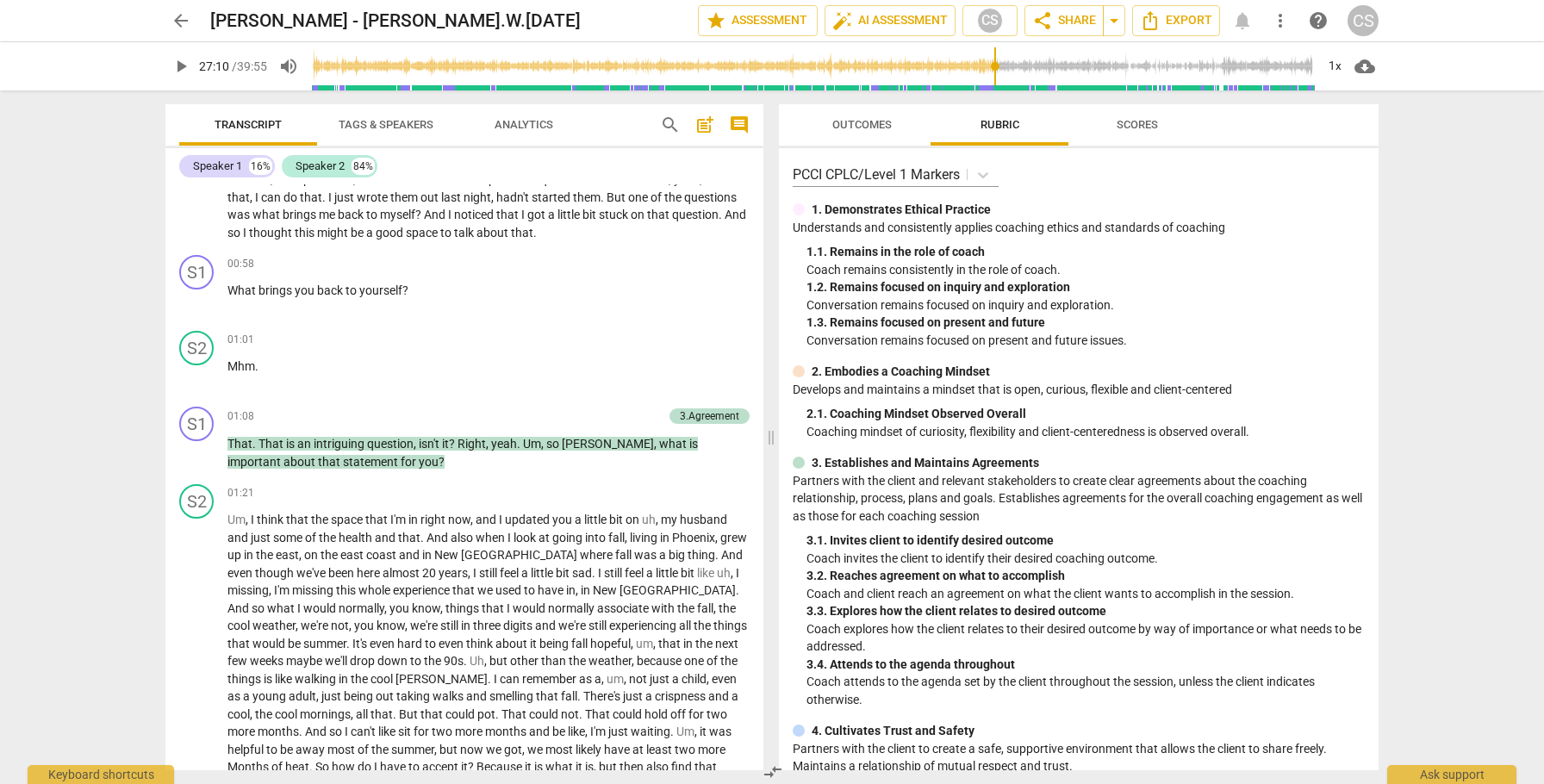
scroll to position [2774, 0]
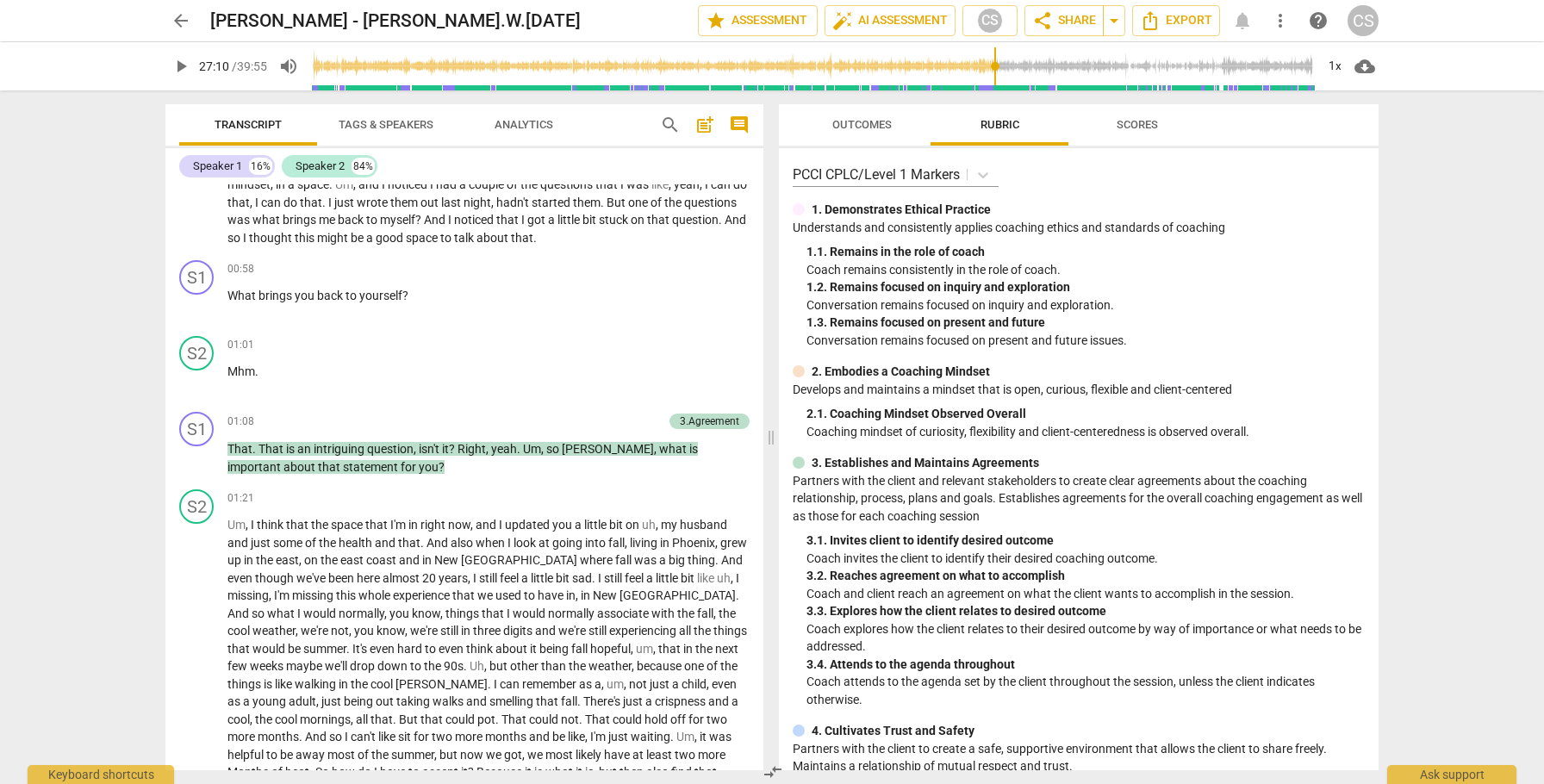
click at [867, 124] on span "Outcomes" at bounding box center [862, 125] width 60 height 13
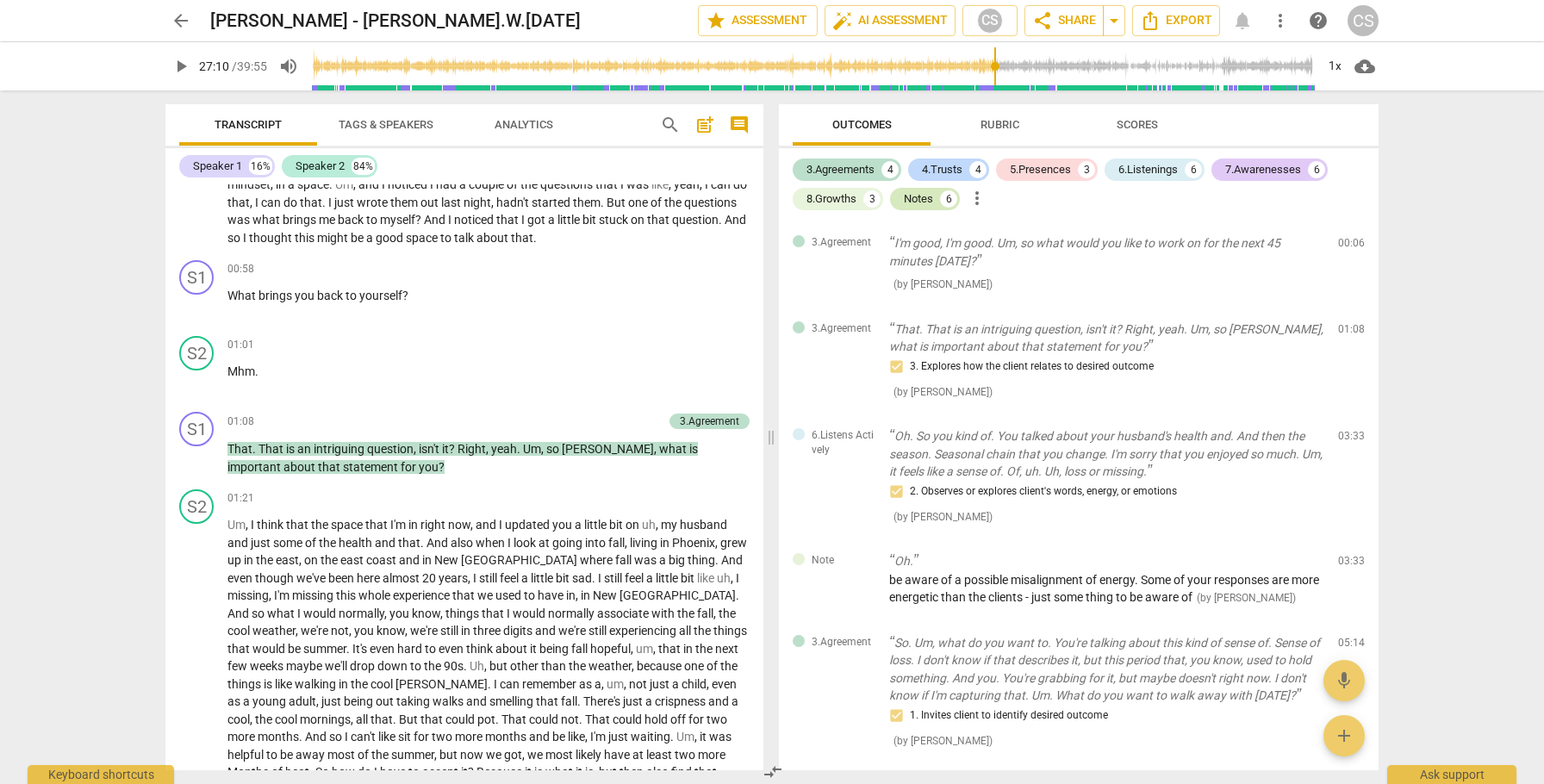
click at [919, 200] on div "Notes" at bounding box center [918, 199] width 29 height 18
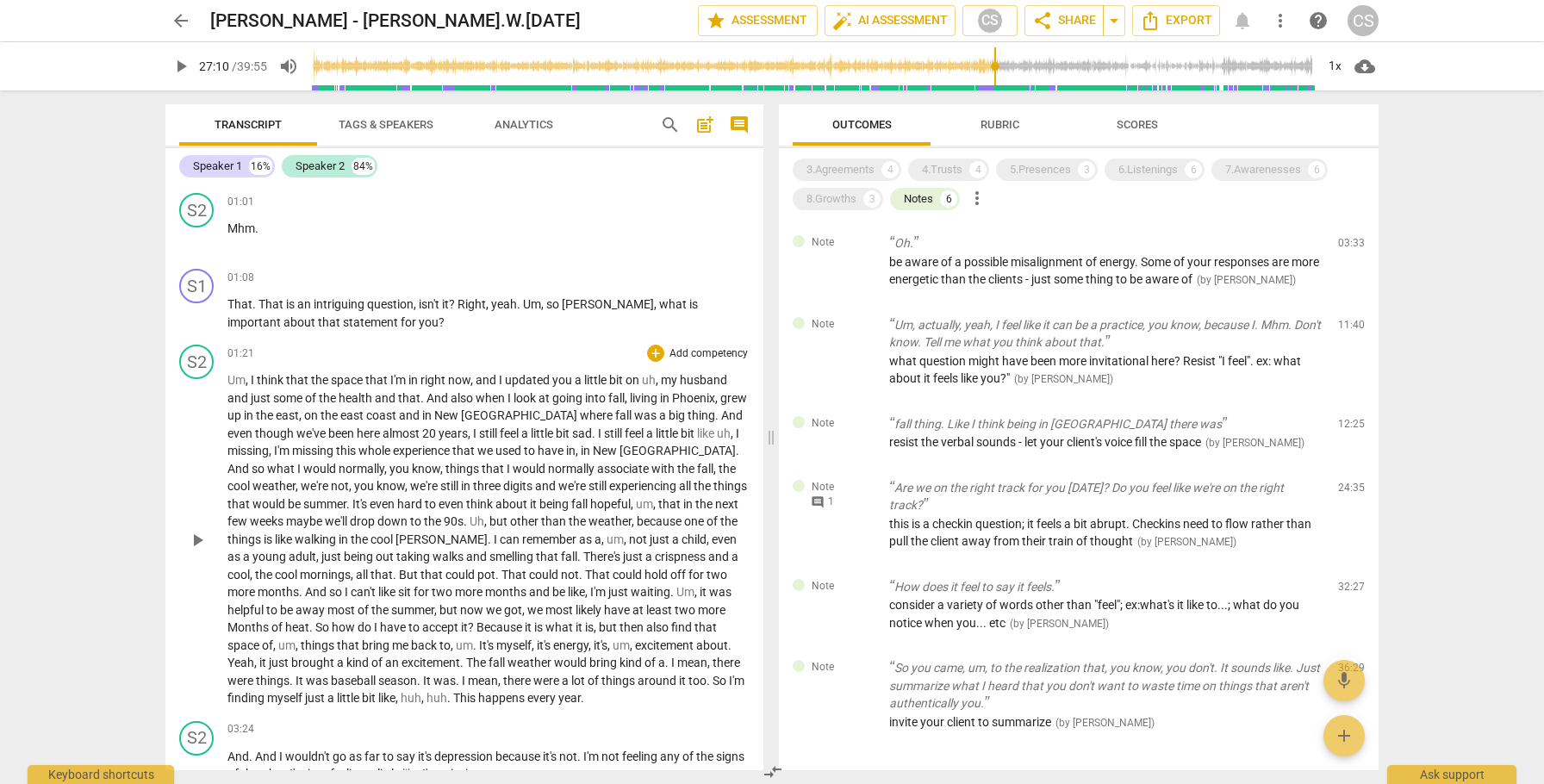
scroll to position [2914, 0]
click at [918, 195] on div "Notes" at bounding box center [918, 199] width 29 height 18
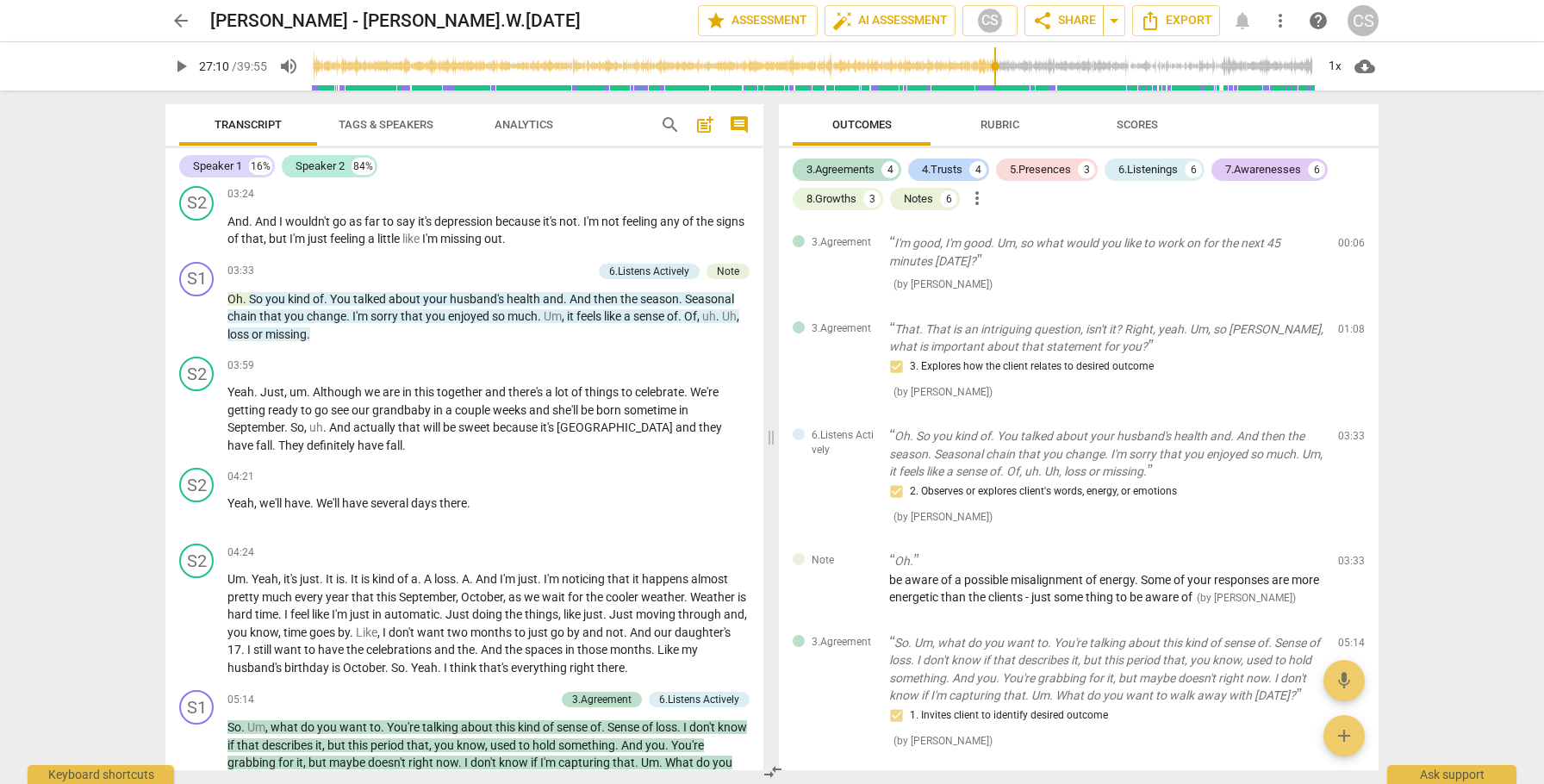
scroll to position [3454, 0]
drag, startPoint x: 436, startPoint y: 272, endPoint x: 548, endPoint y: 276, distance: 112.1
click at [549, 248] on p "And . And I wouldn't go as far to say it's depression because it's not . I'm no…" at bounding box center [488, 230] width 522 height 35
click at [576, 251] on icon "button" at bounding box center [578, 254] width 6 height 7
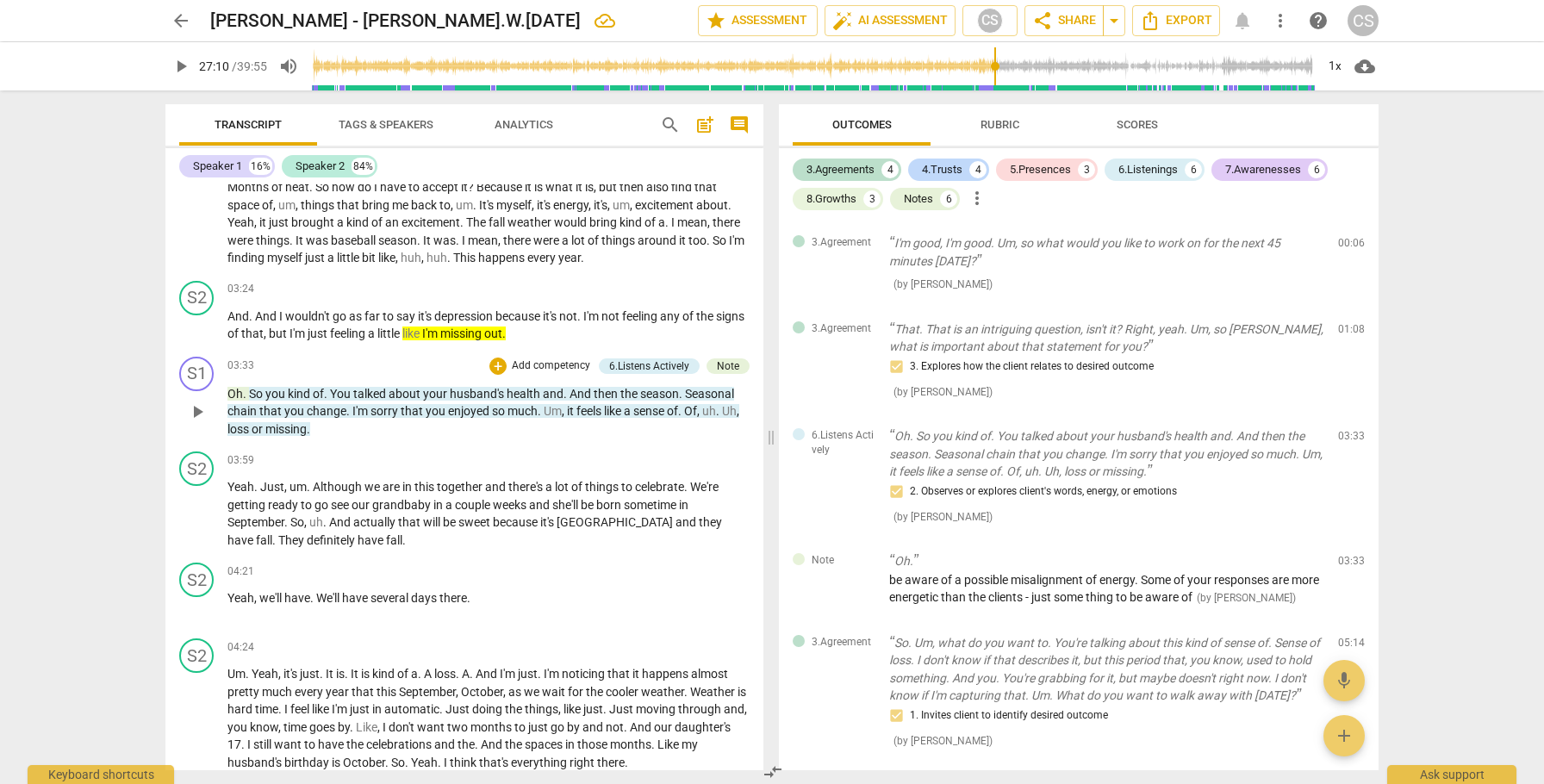
scroll to position [3355, 0]
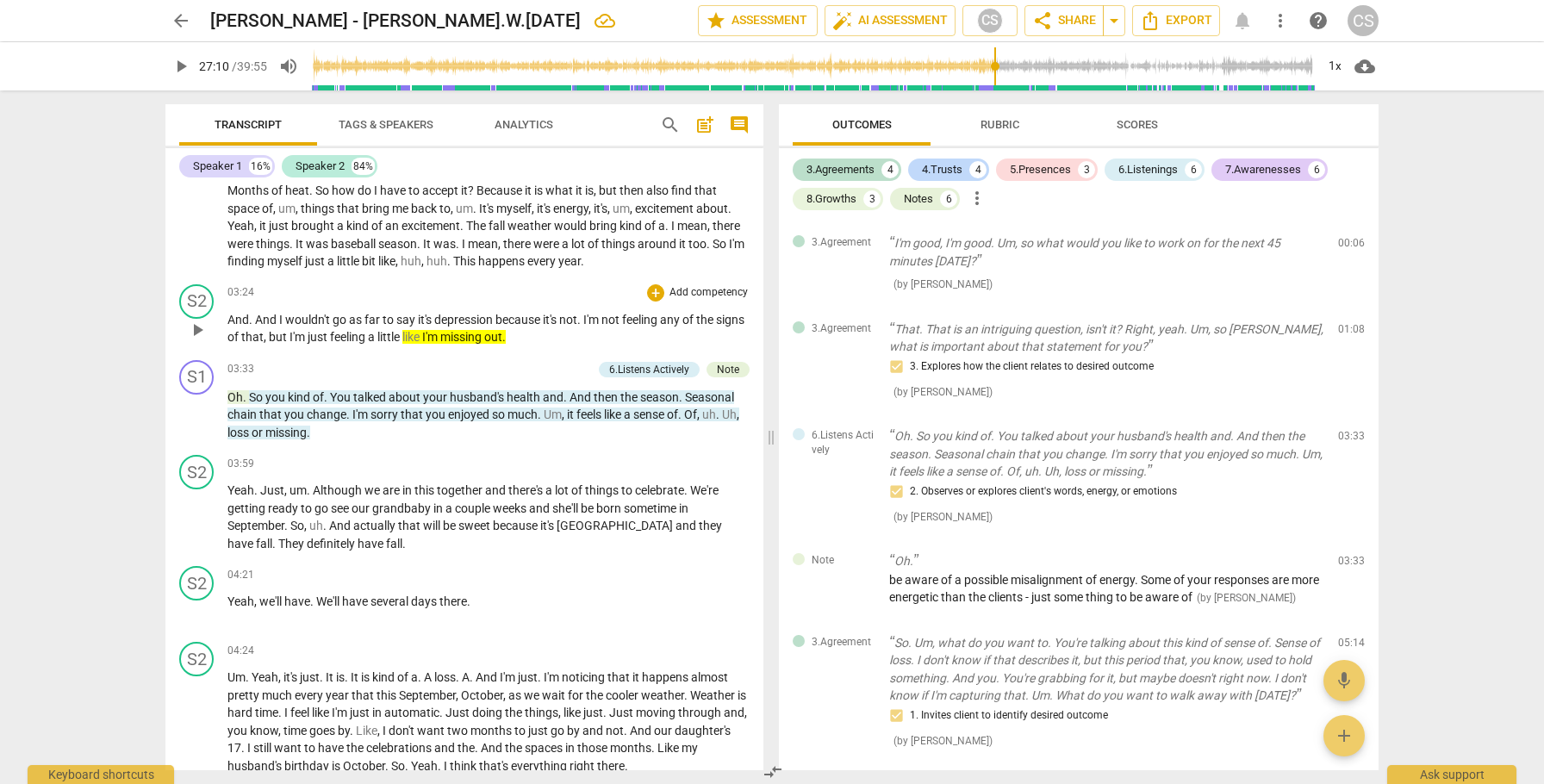
click at [290, 344] on span "but" at bounding box center [279, 336] width 20 height 14
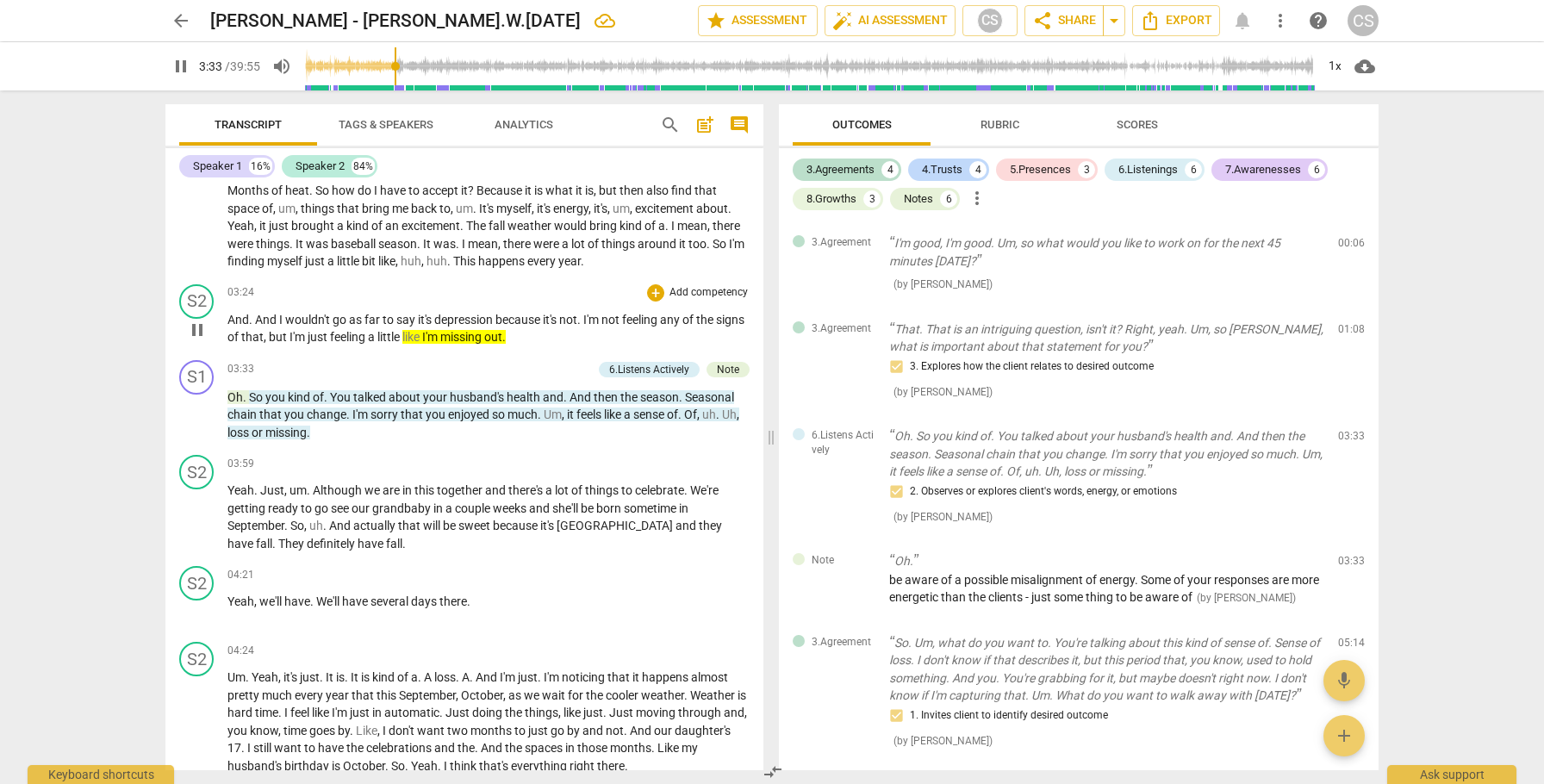
click at [198, 341] on span "pause" at bounding box center [197, 330] width 20 height 20
click at [290, 344] on span "but" at bounding box center [279, 336] width 20 height 14
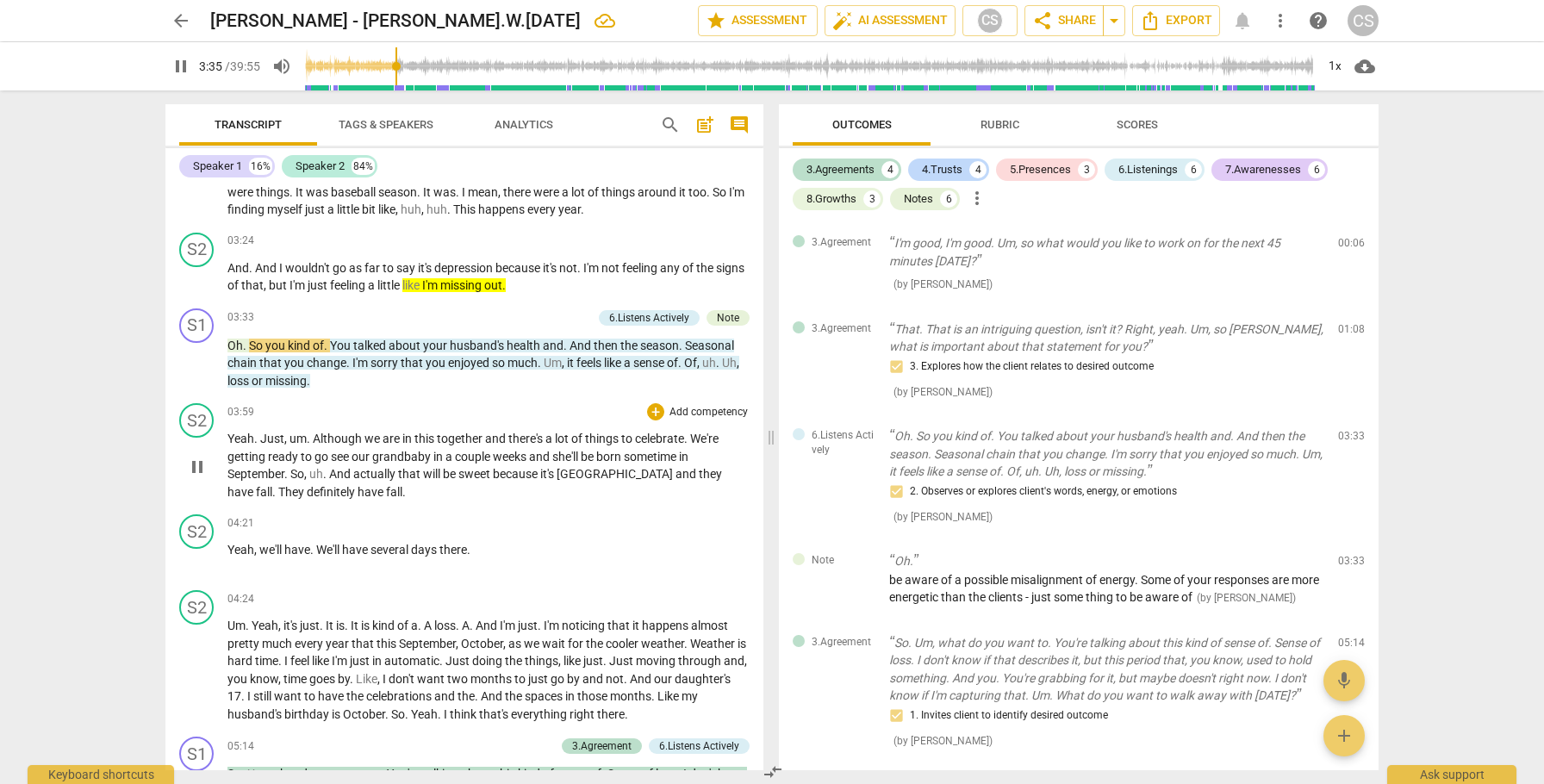
scroll to position [3410, 0]
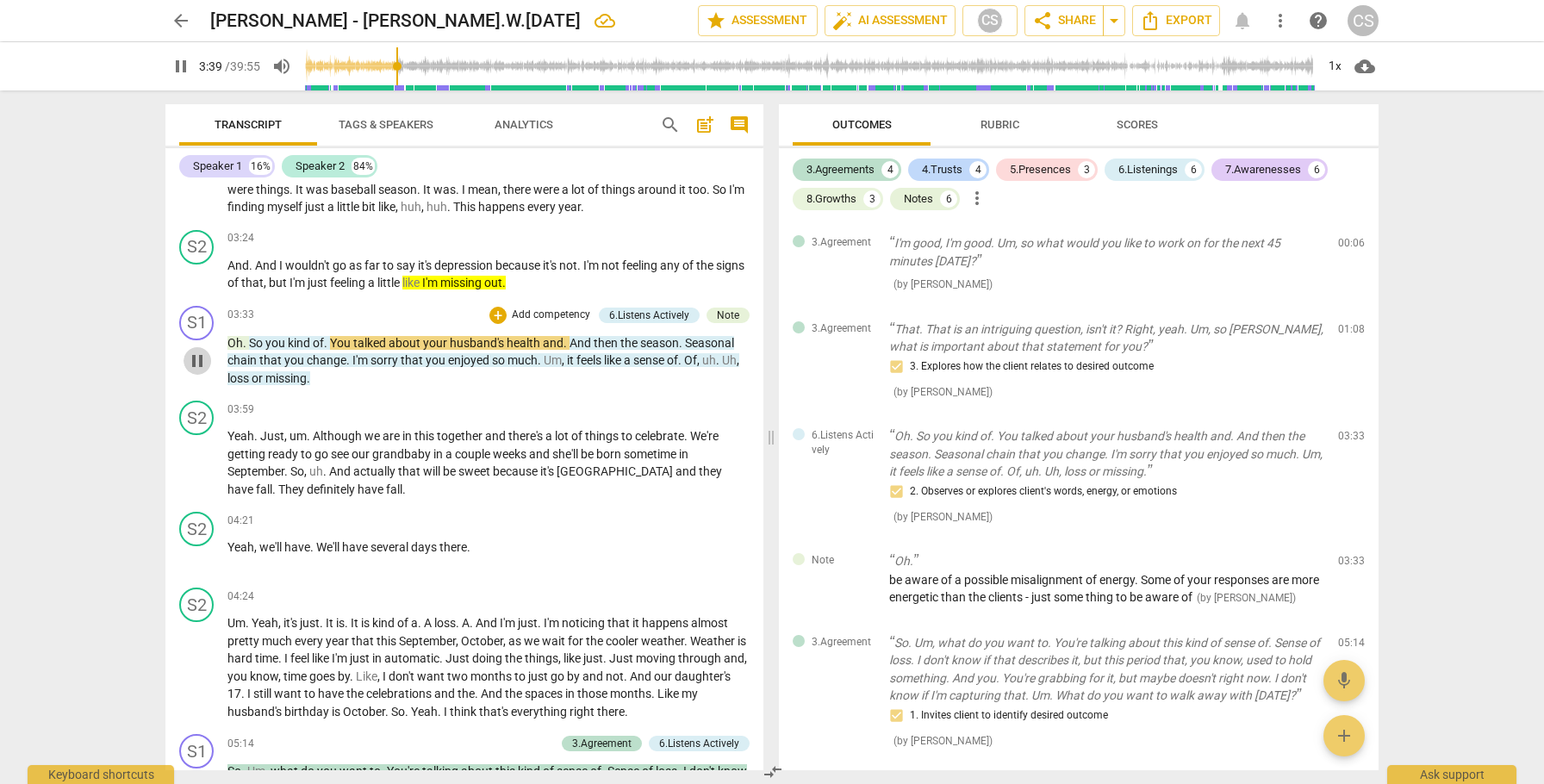
click at [196, 372] on span "pause" at bounding box center [197, 361] width 20 height 20
click at [572, 367] on span "it" at bounding box center [572, 359] width 9 height 14
click at [572, 429] on span "lot" at bounding box center [563, 436] width 17 height 14
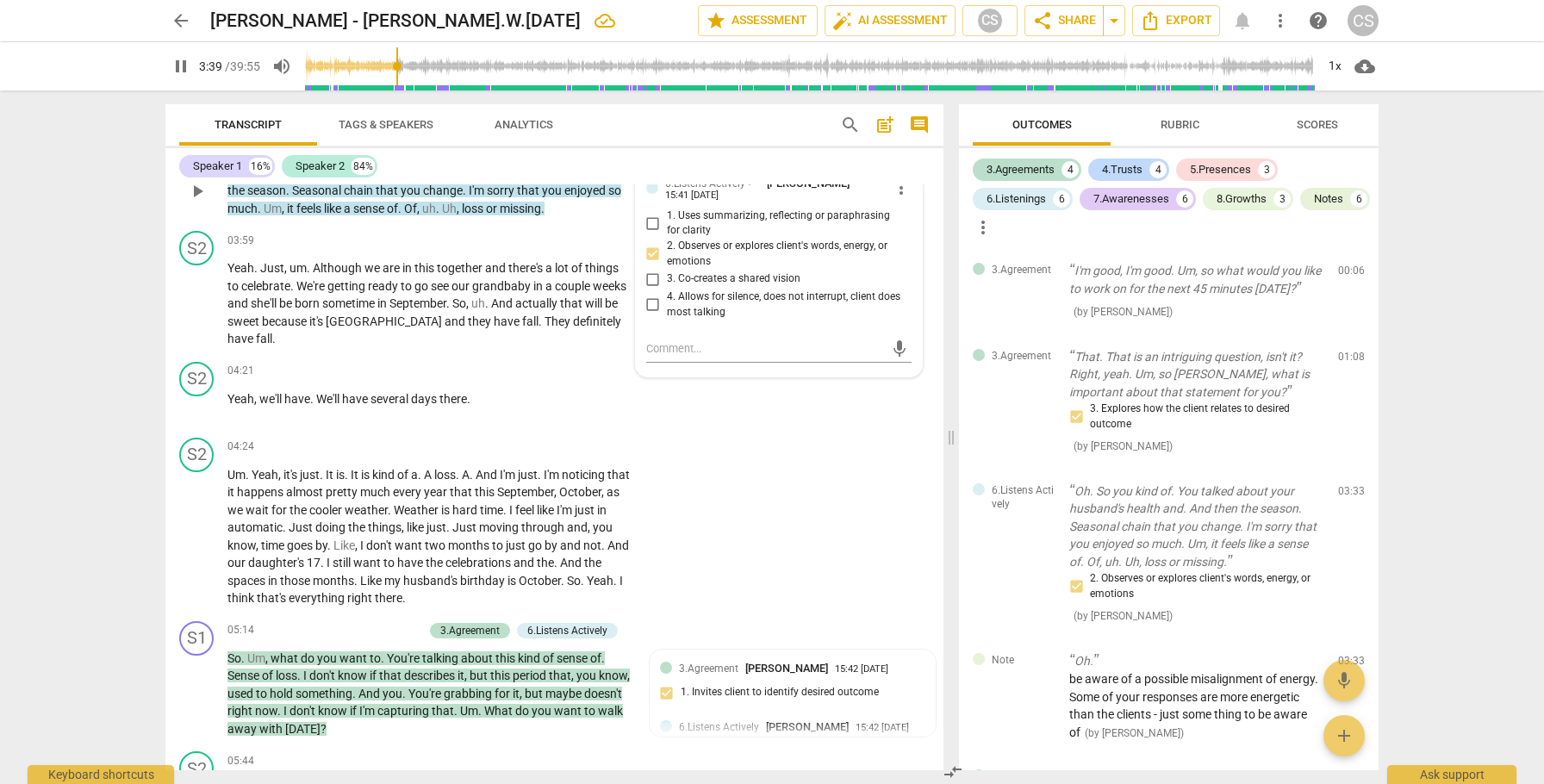
scroll to position [3316, 0]
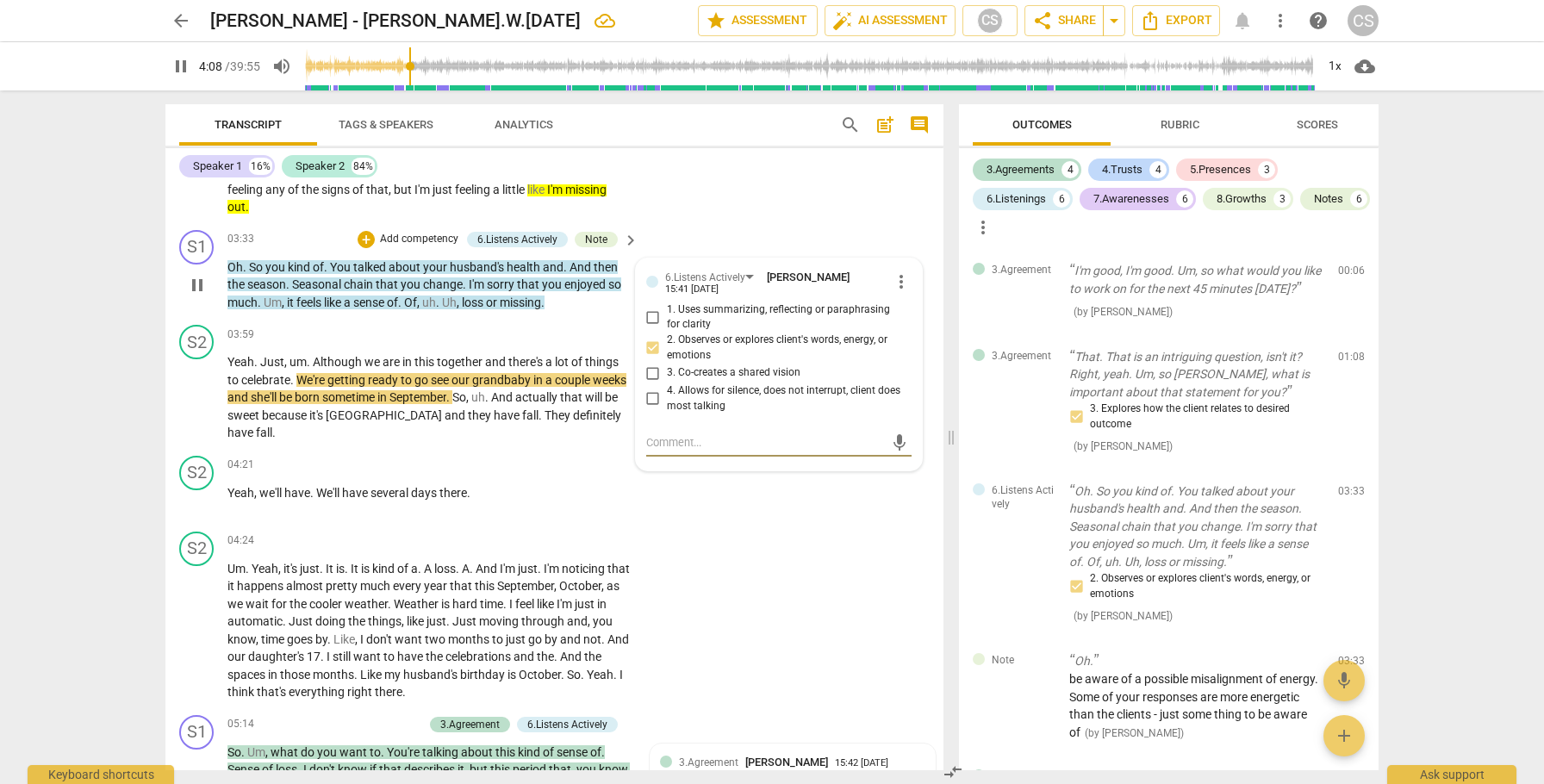
click at [492, 291] on span "sorry" at bounding box center [502, 284] width 30 height 14
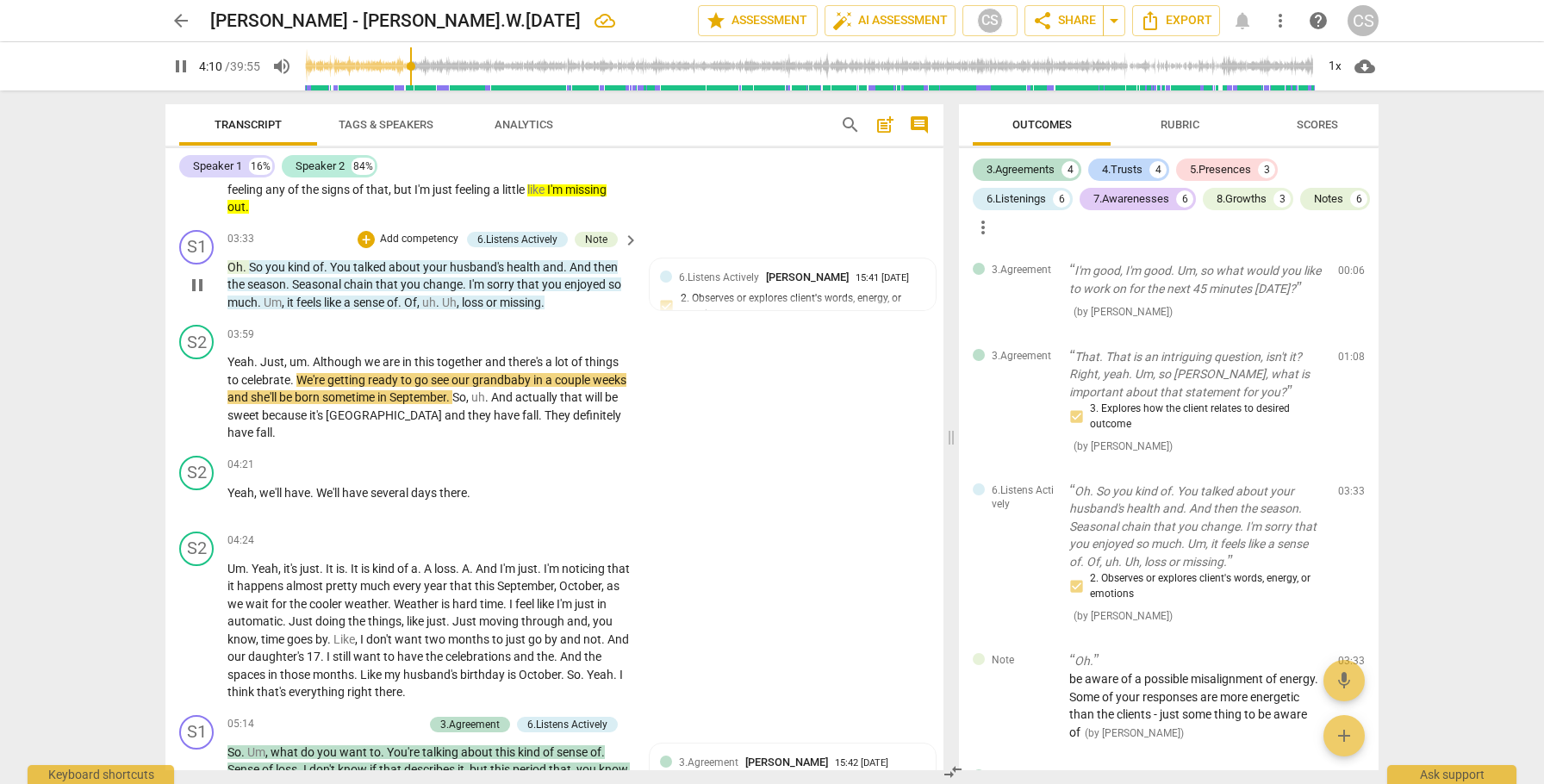
click at [501, 291] on span "sorry" at bounding box center [502, 284] width 30 height 14
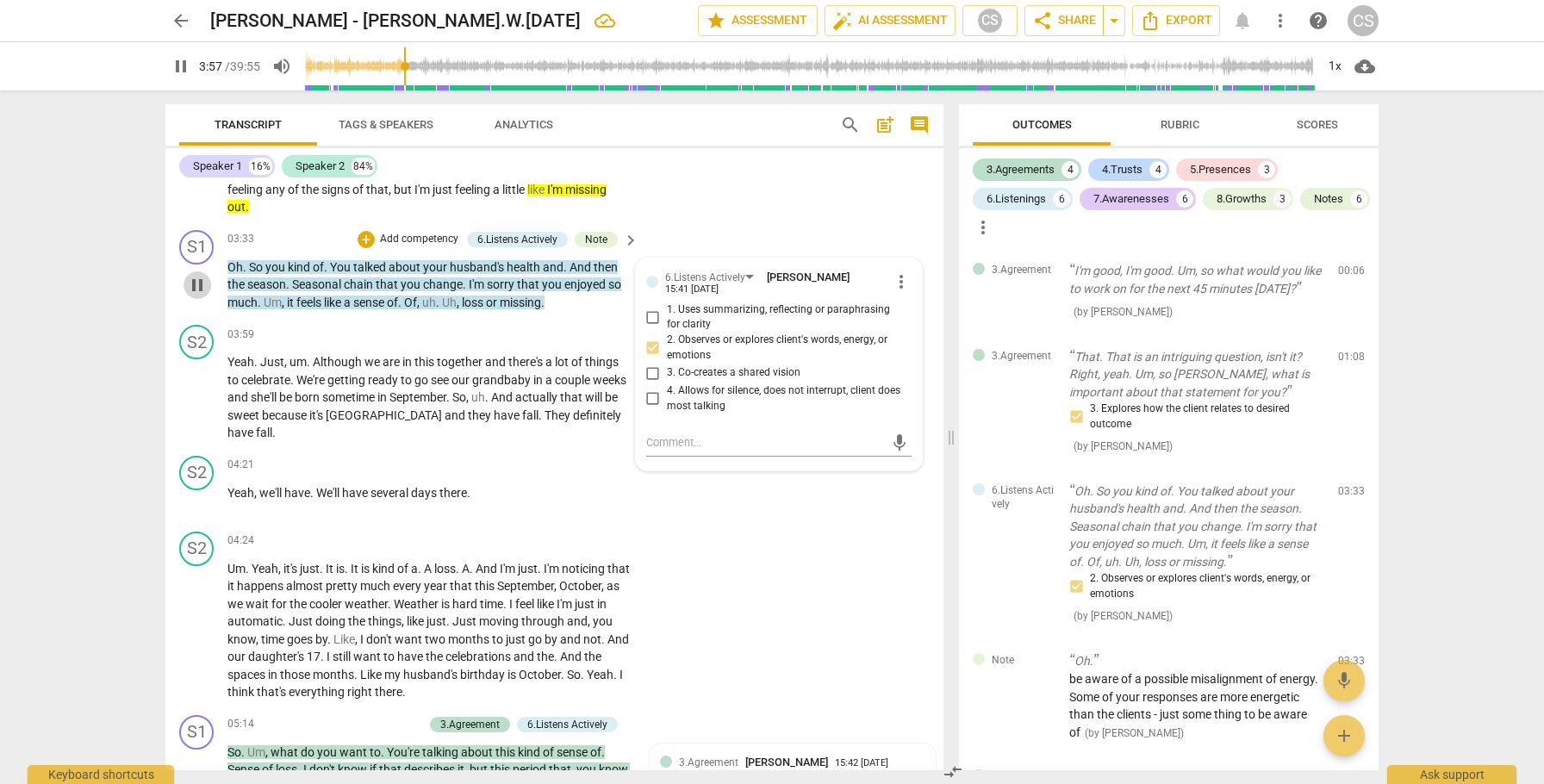
click at [197, 295] on span "pause" at bounding box center [197, 285] width 20 height 20
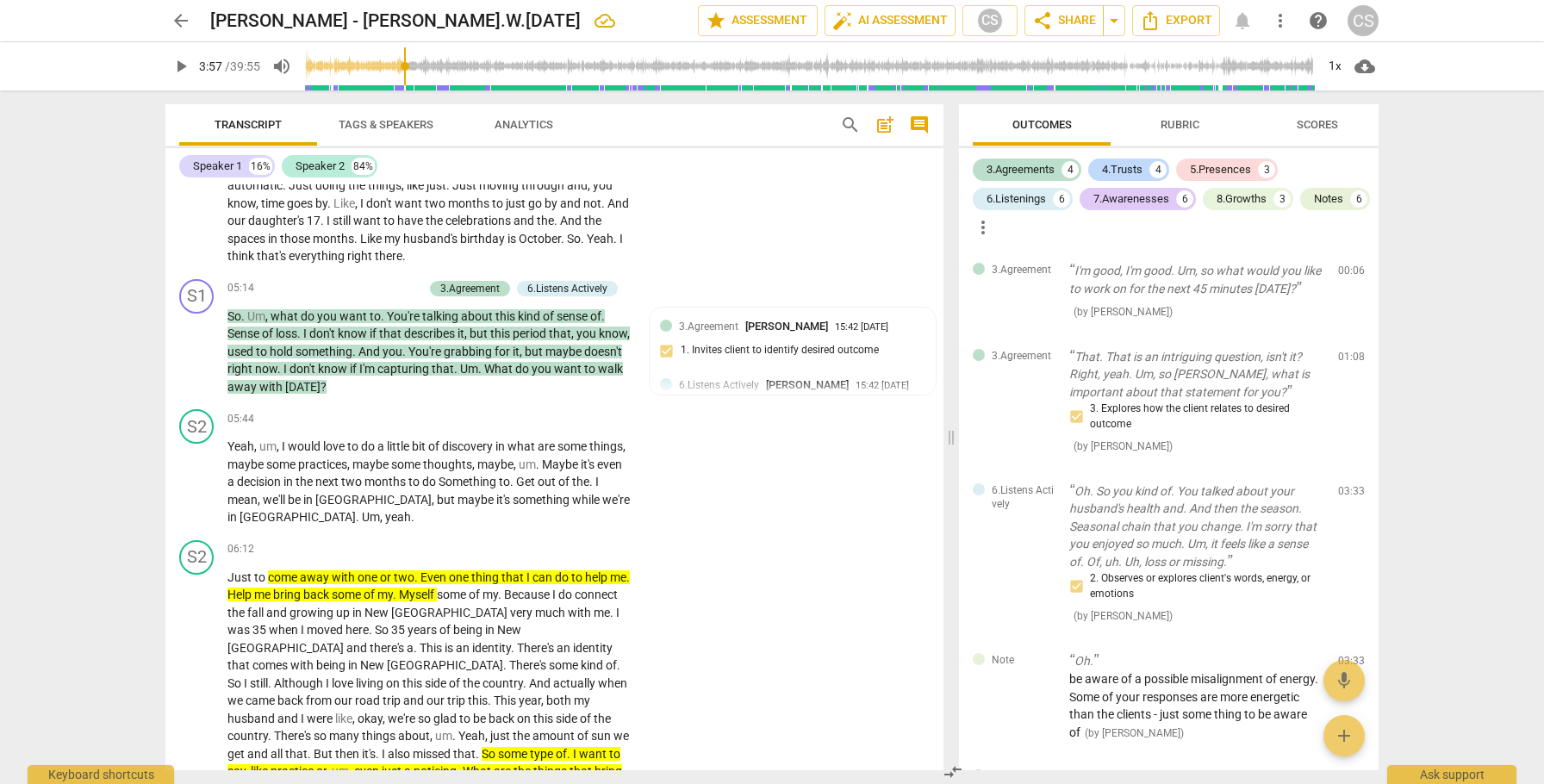
scroll to position [3767, 0]
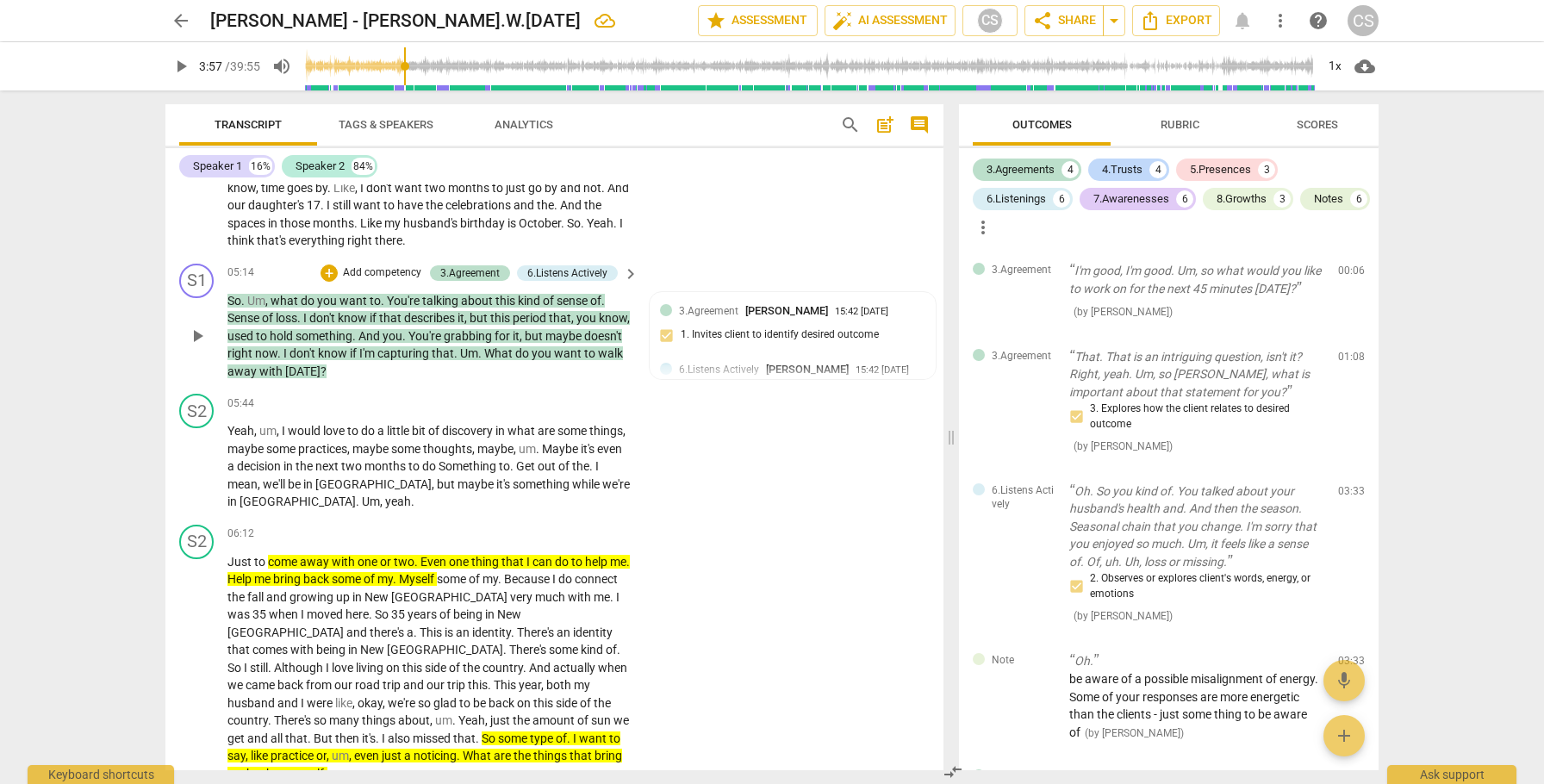
click at [198, 346] on span "play_arrow" at bounding box center [197, 336] width 20 height 20
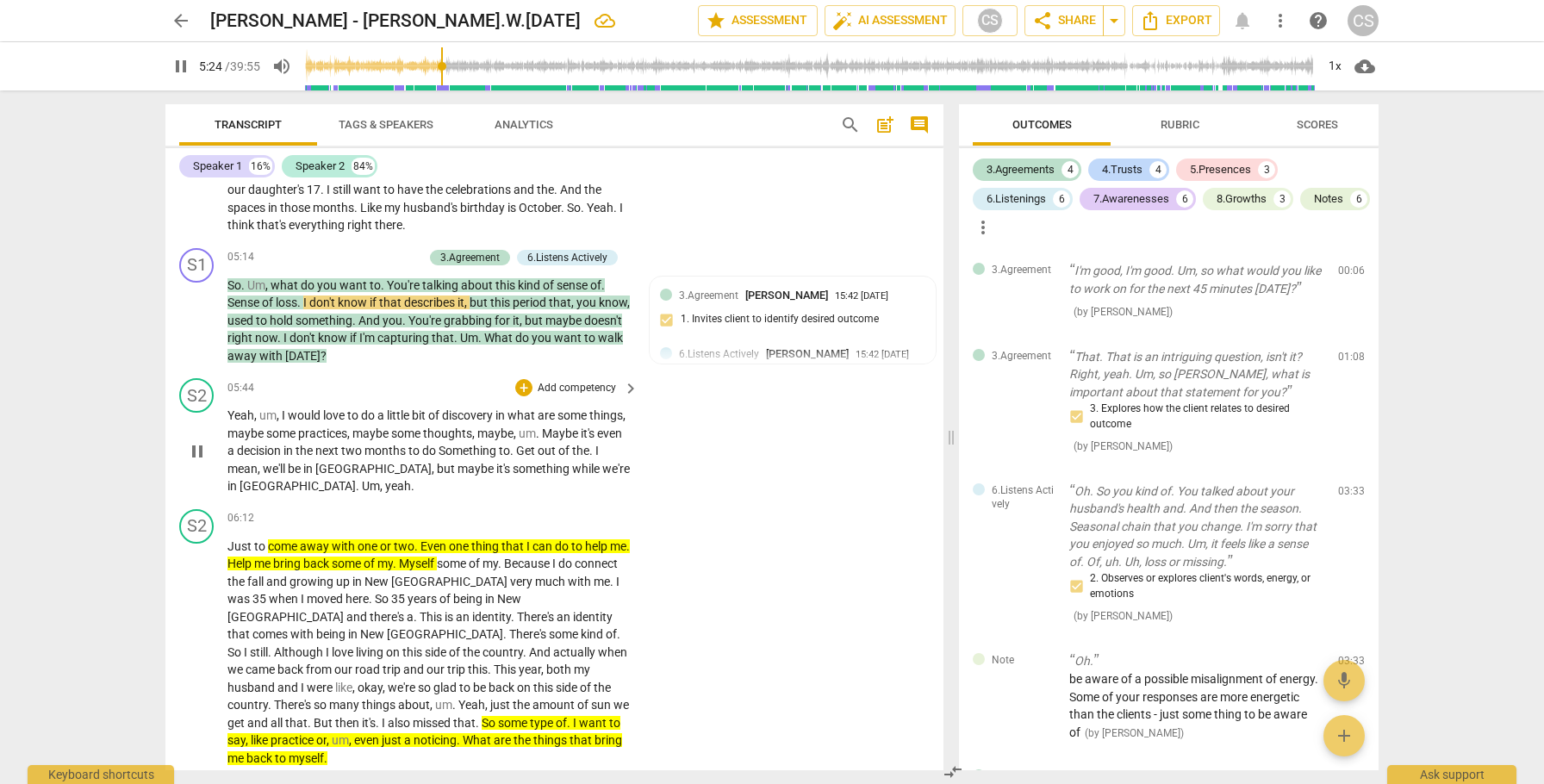
scroll to position [3782, 0]
click at [199, 331] on span "pause" at bounding box center [197, 320] width 20 height 20
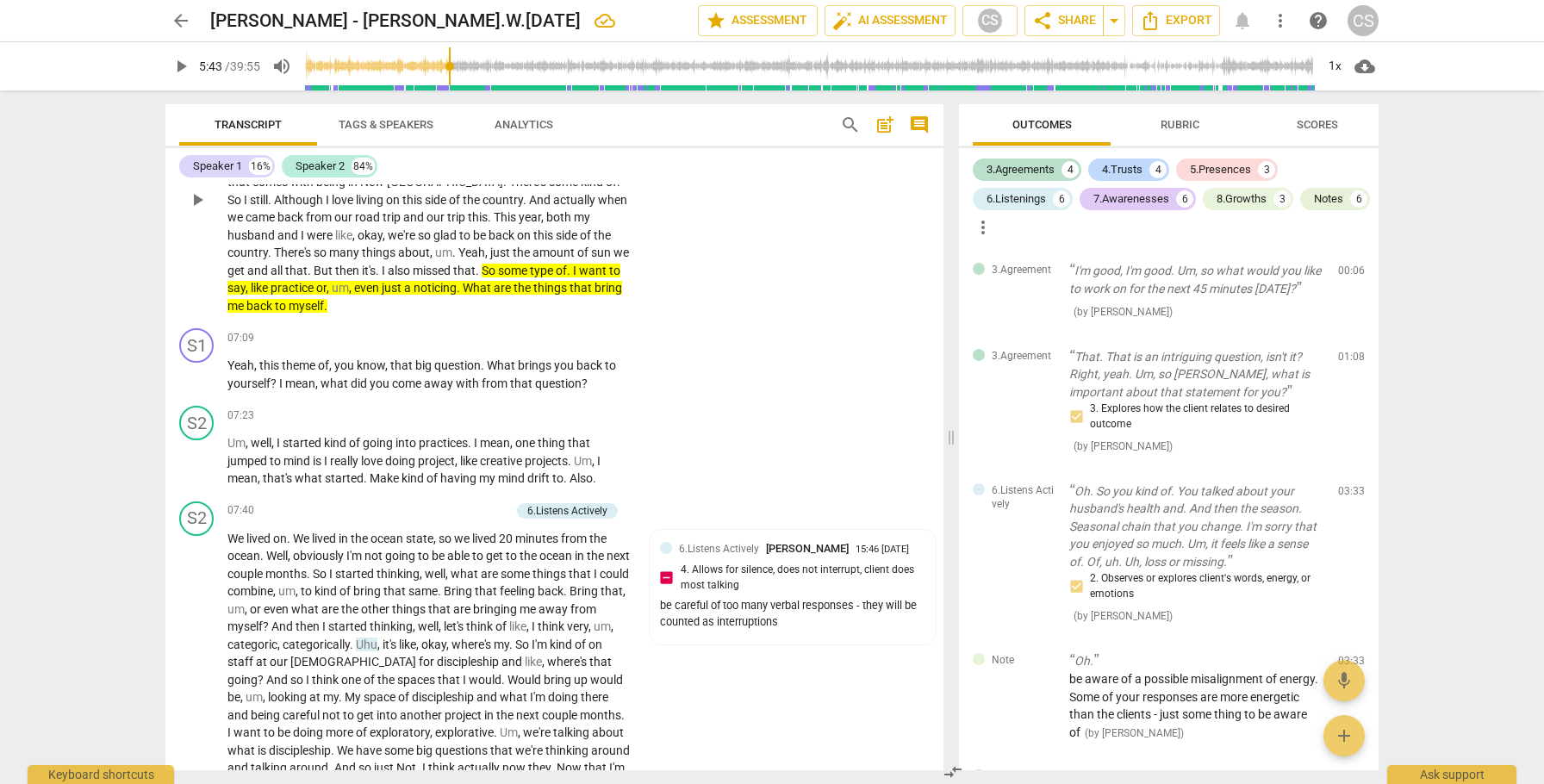
scroll to position [4241, 0]
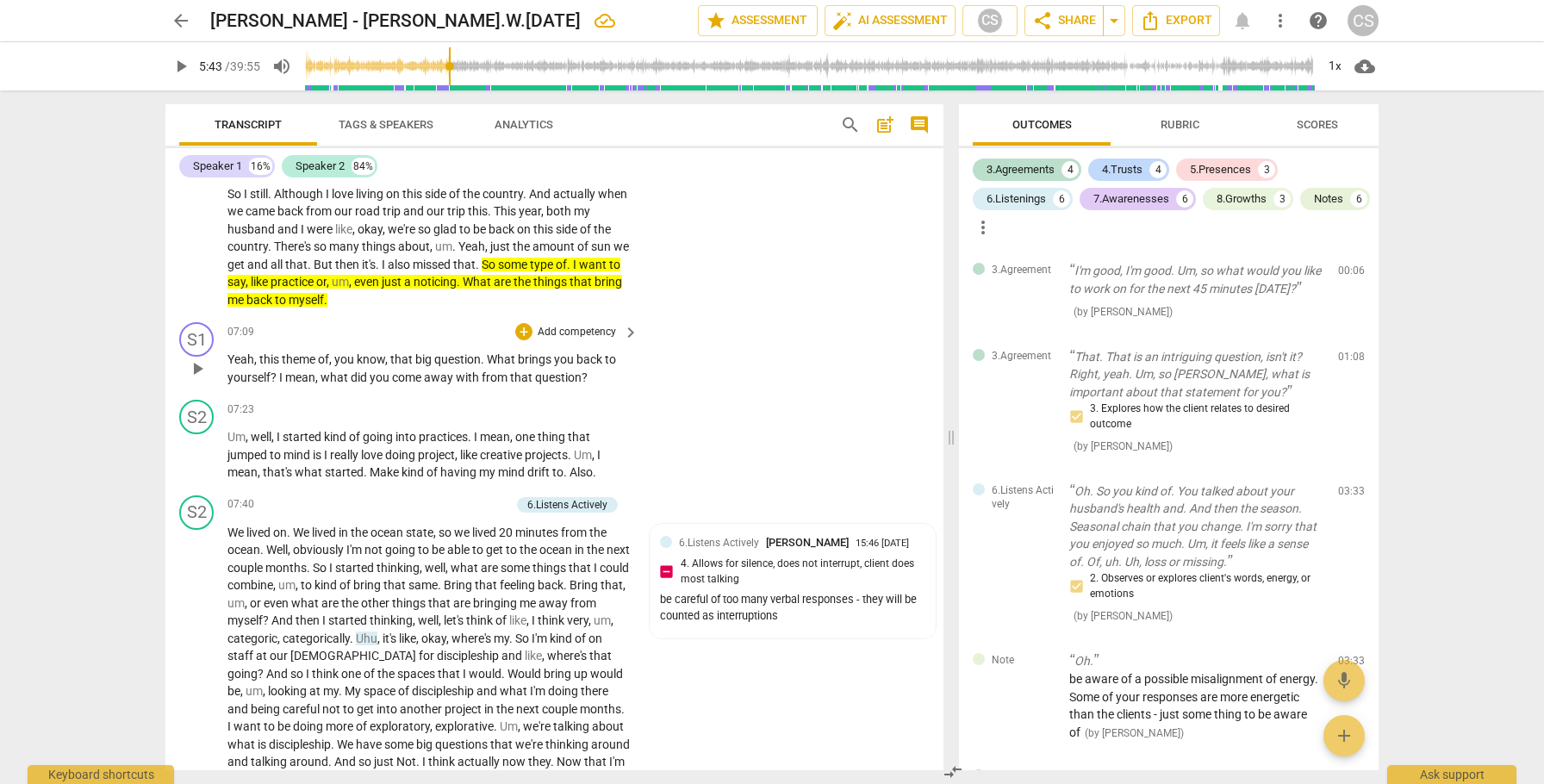
click at [202, 379] on span "play_arrow" at bounding box center [197, 369] width 20 height 20
click at [202, 379] on span "pause" at bounding box center [197, 369] width 20 height 20
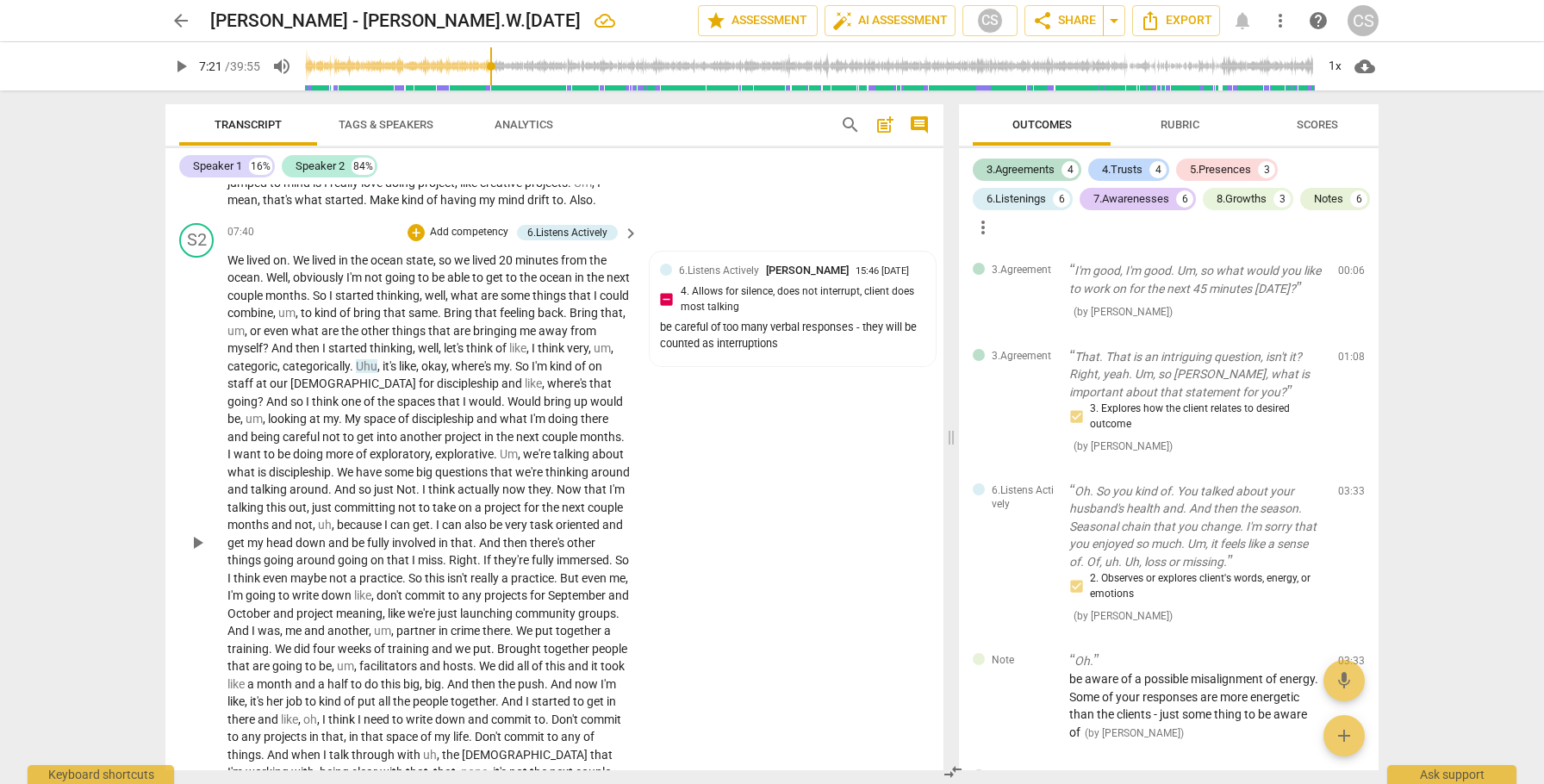
scroll to position [4513, 0]
click at [329, 373] on span "categorically" at bounding box center [317, 366] width 67 height 14
click at [191, 553] on span "pause" at bounding box center [197, 543] width 20 height 20
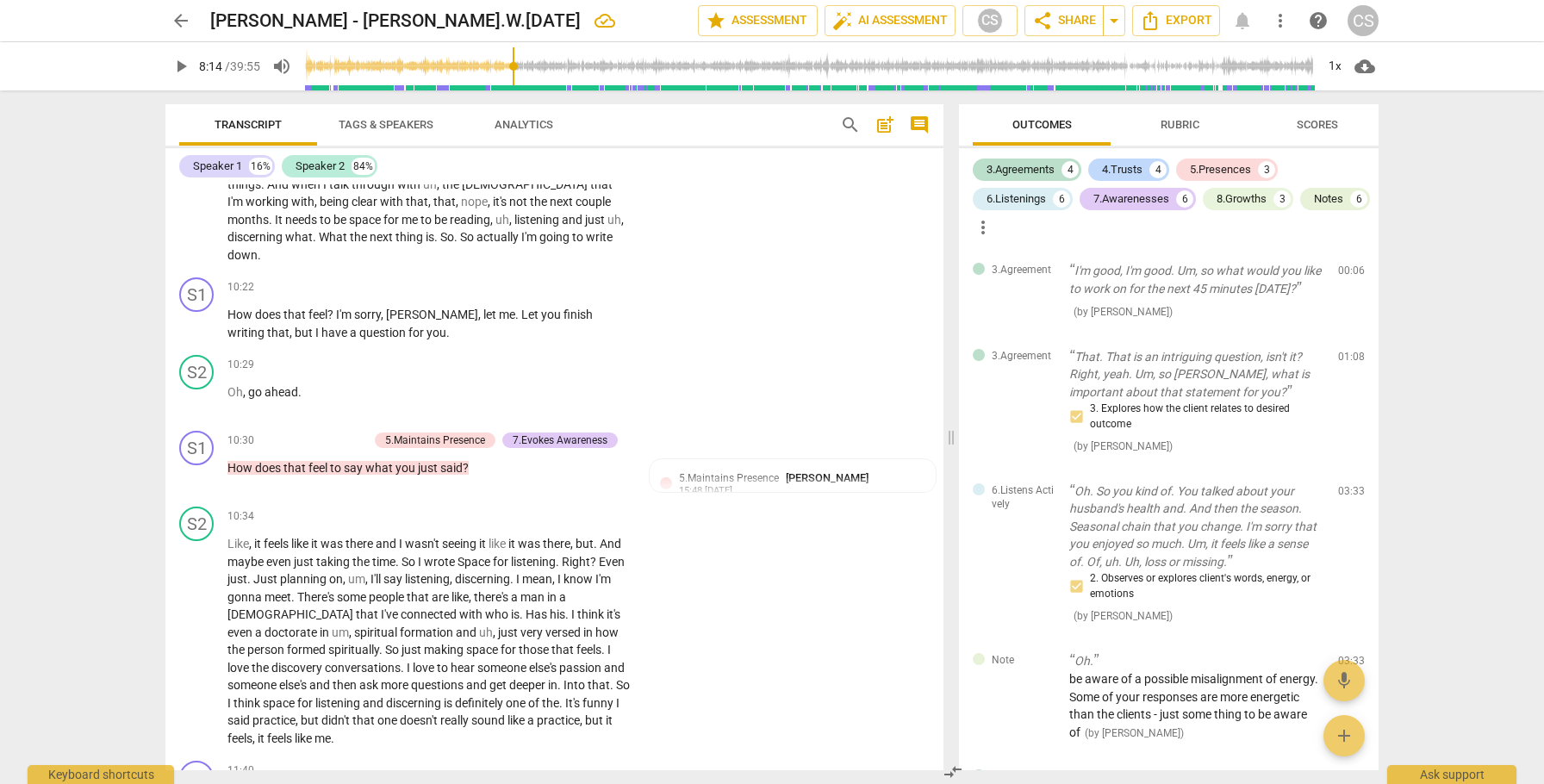
scroll to position [5091, 0]
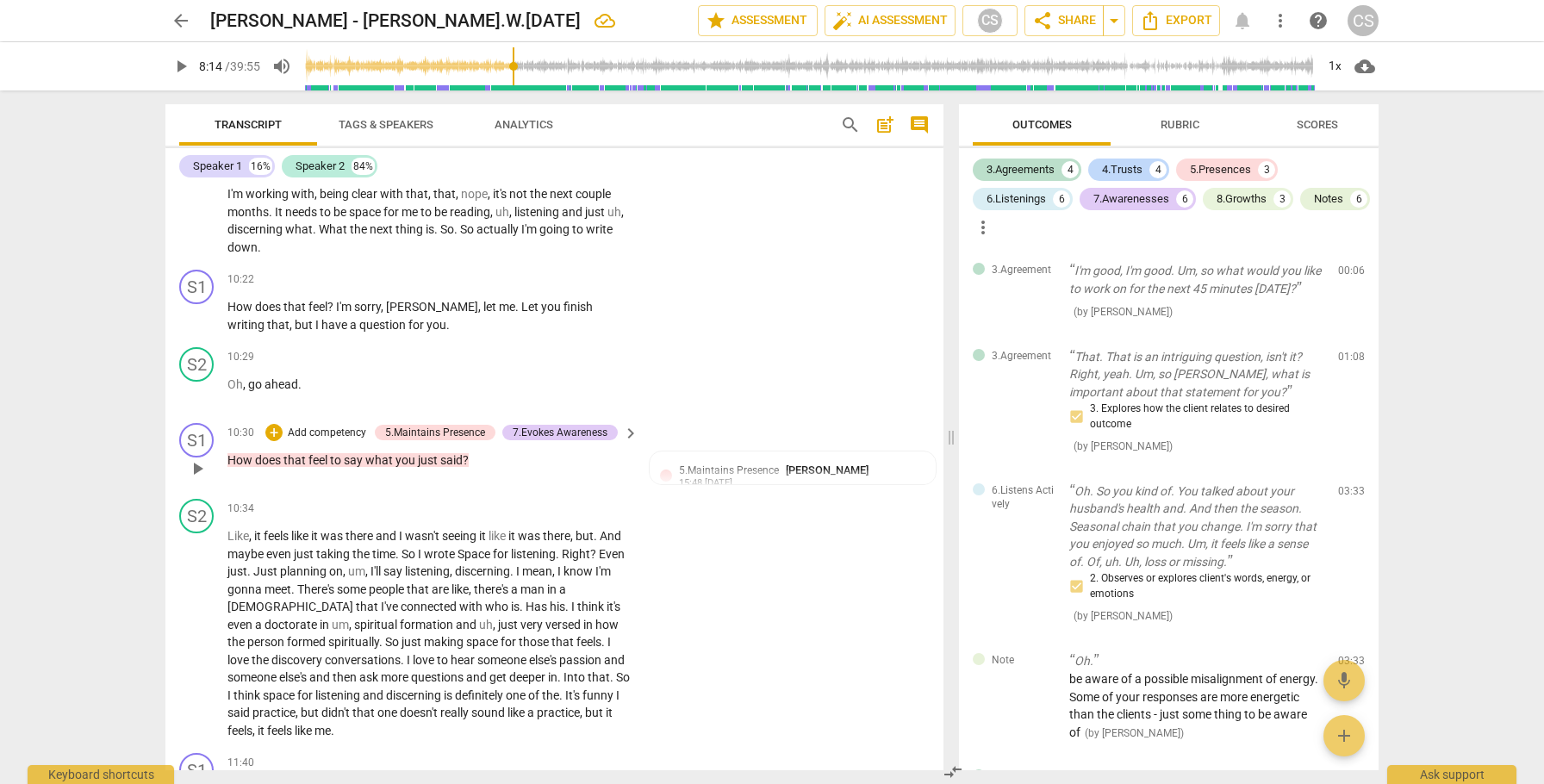
click at [197, 480] on span "play_arrow" at bounding box center [197, 468] width 20 height 20
click at [197, 480] on span "pause" at bounding box center [197, 468] width 20 height 20
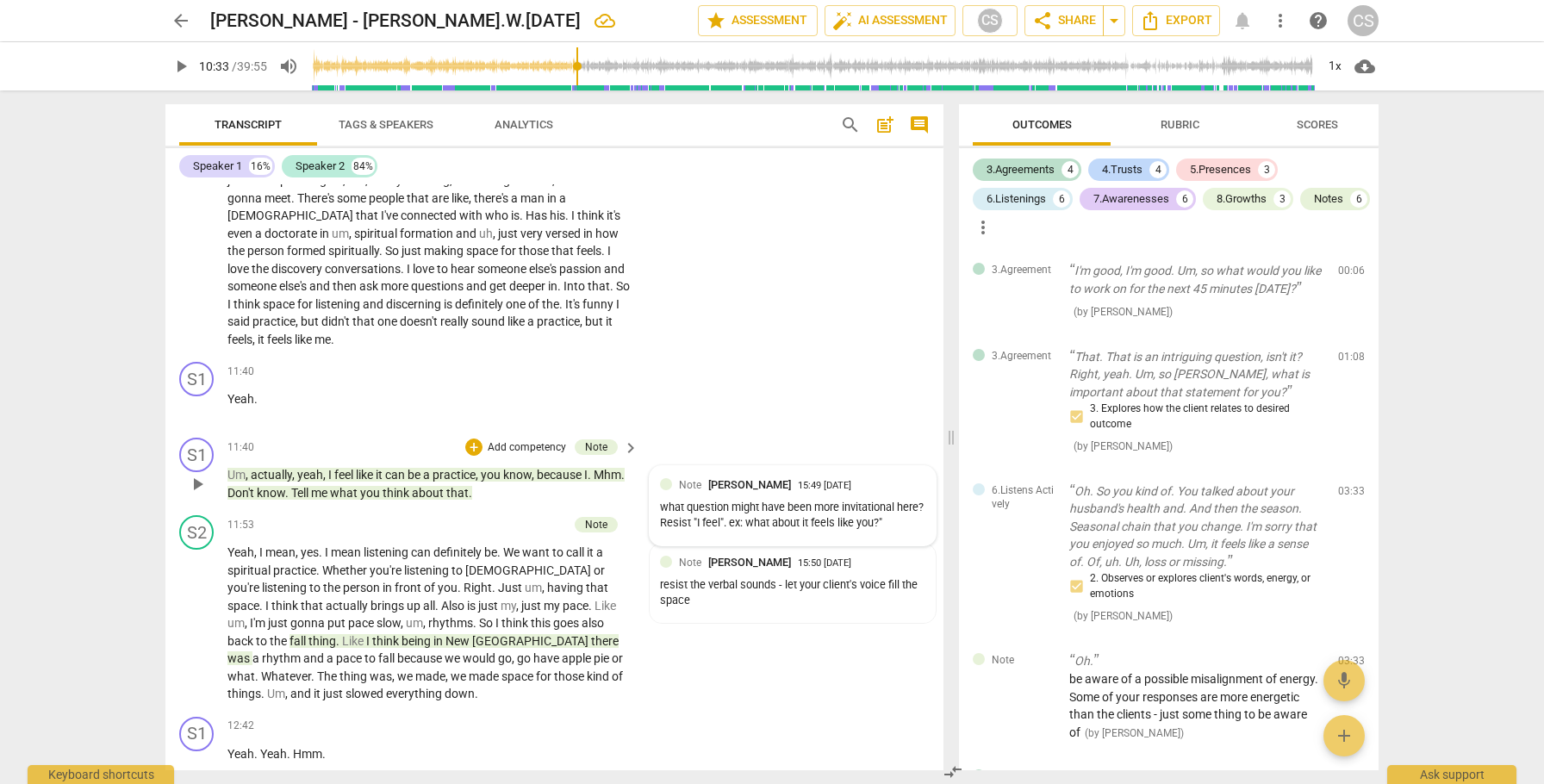
scroll to position [5484, 0]
click at [200, 493] on span "play_arrow" at bounding box center [197, 482] width 20 height 20
click at [196, 493] on span "pause" at bounding box center [197, 482] width 20 height 20
click at [583, 309] on span "It's" at bounding box center [574, 302] width 18 height 14
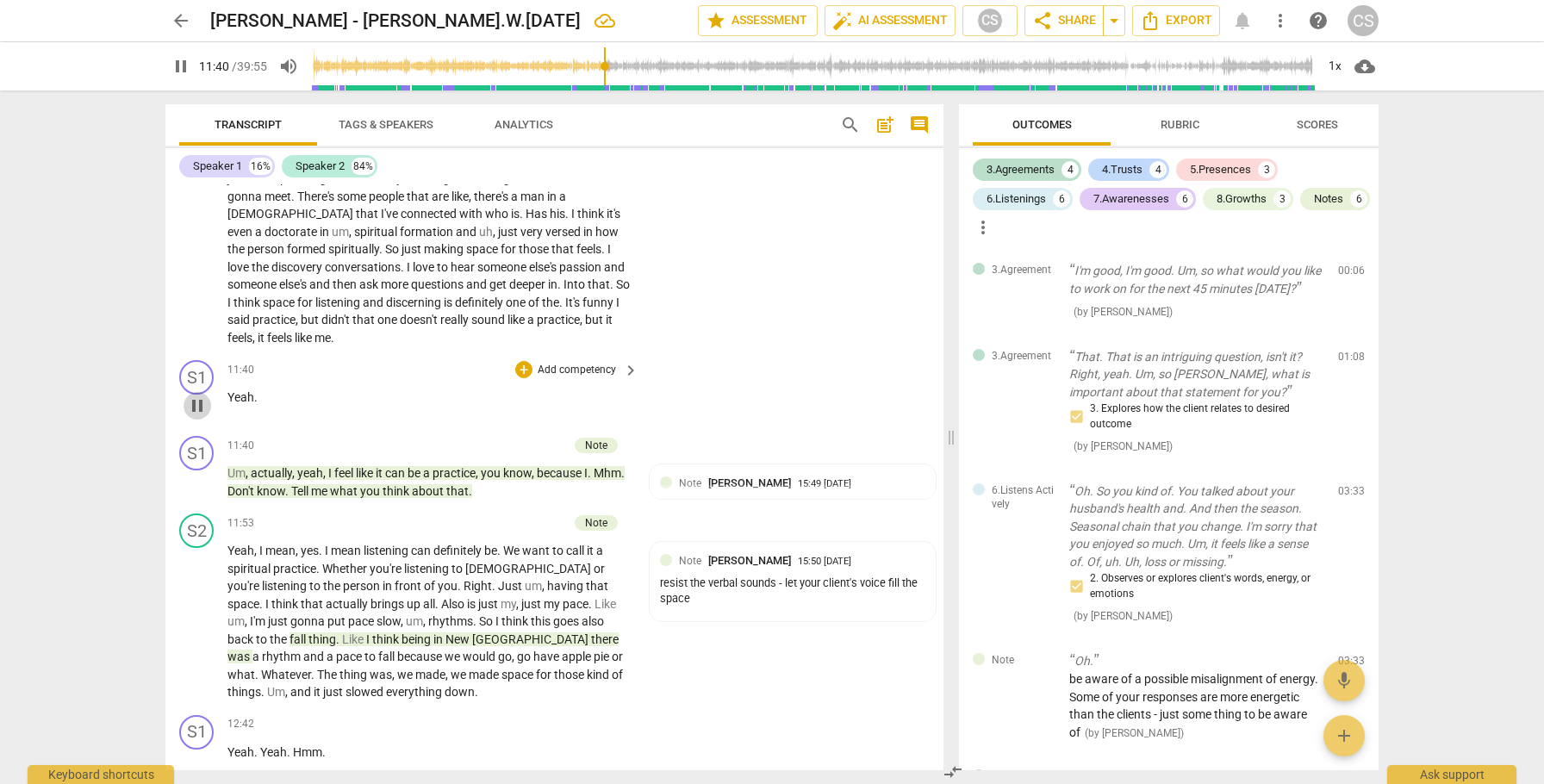
click at [202, 416] on span "pause" at bounding box center [197, 406] width 20 height 20
drag, startPoint x: 289, startPoint y: 356, endPoint x: 382, endPoint y: 353, distance: 93.0
click at [382, 346] on p "Like , it feels like it was there and I wasn't seeing it like it was there , bu…" at bounding box center [428, 240] width 402 height 212
click at [405, 332] on icon "button" at bounding box center [408, 330] width 10 height 12
drag, startPoint x: 326, startPoint y: 491, endPoint x: 386, endPoint y: 497, distance: 60.3
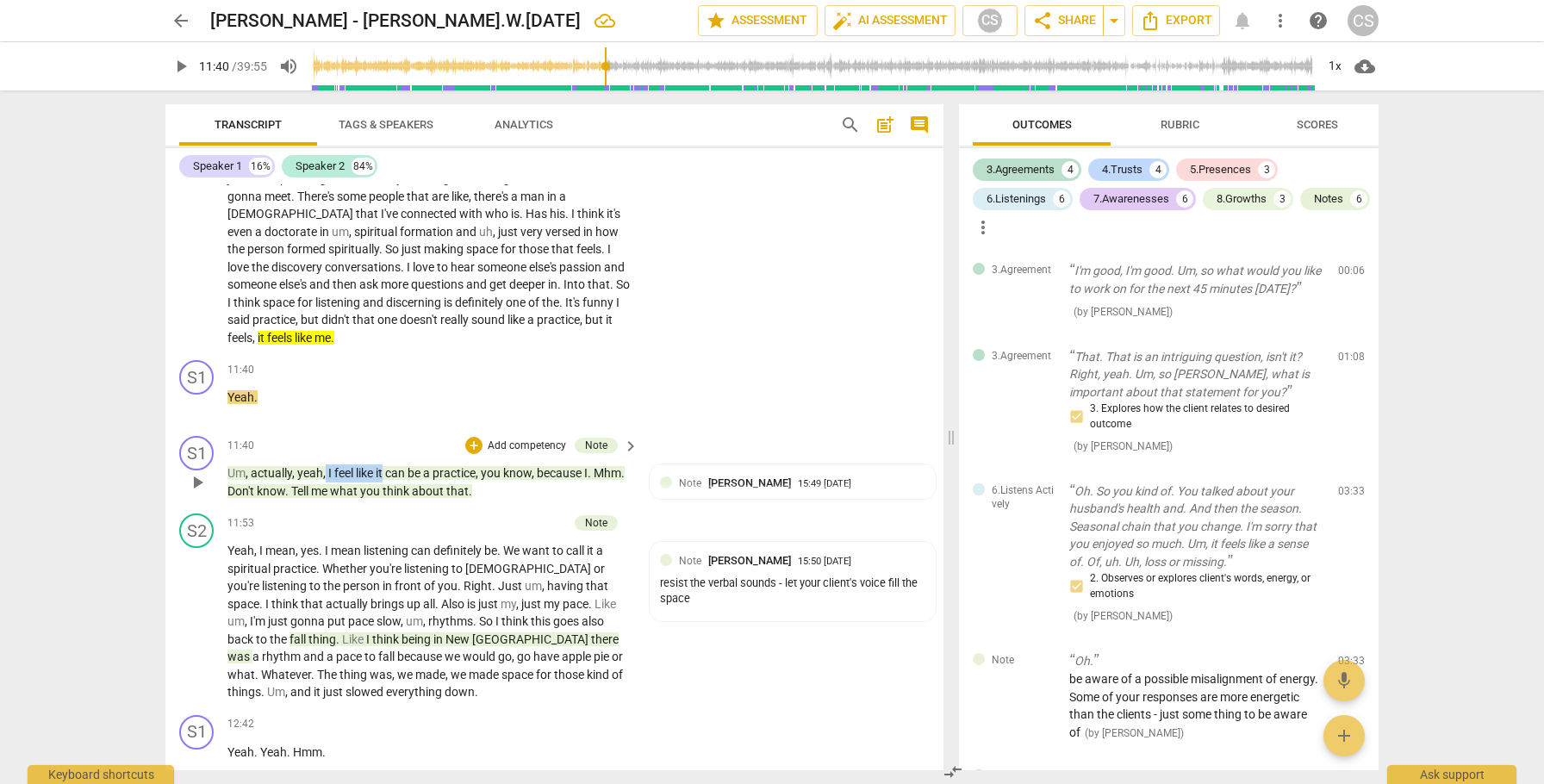
click at [386, 497] on p "Um , actually , yeah , I feel like it can be a practice , you know , because I …" at bounding box center [428, 482] width 402 height 35
click at [426, 467] on icon "button" at bounding box center [427, 466] width 10 height 12
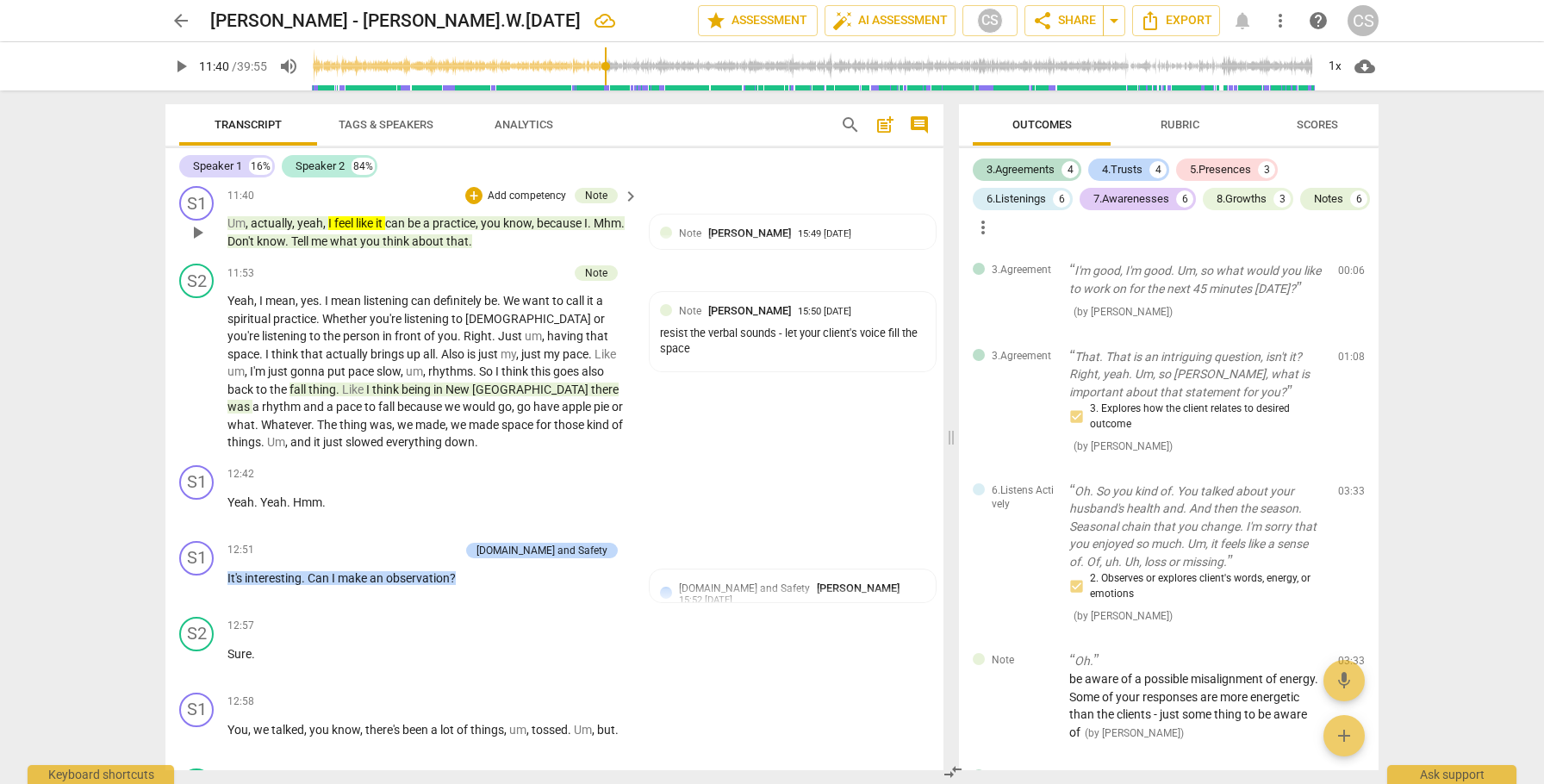
scroll to position [5743, 0]
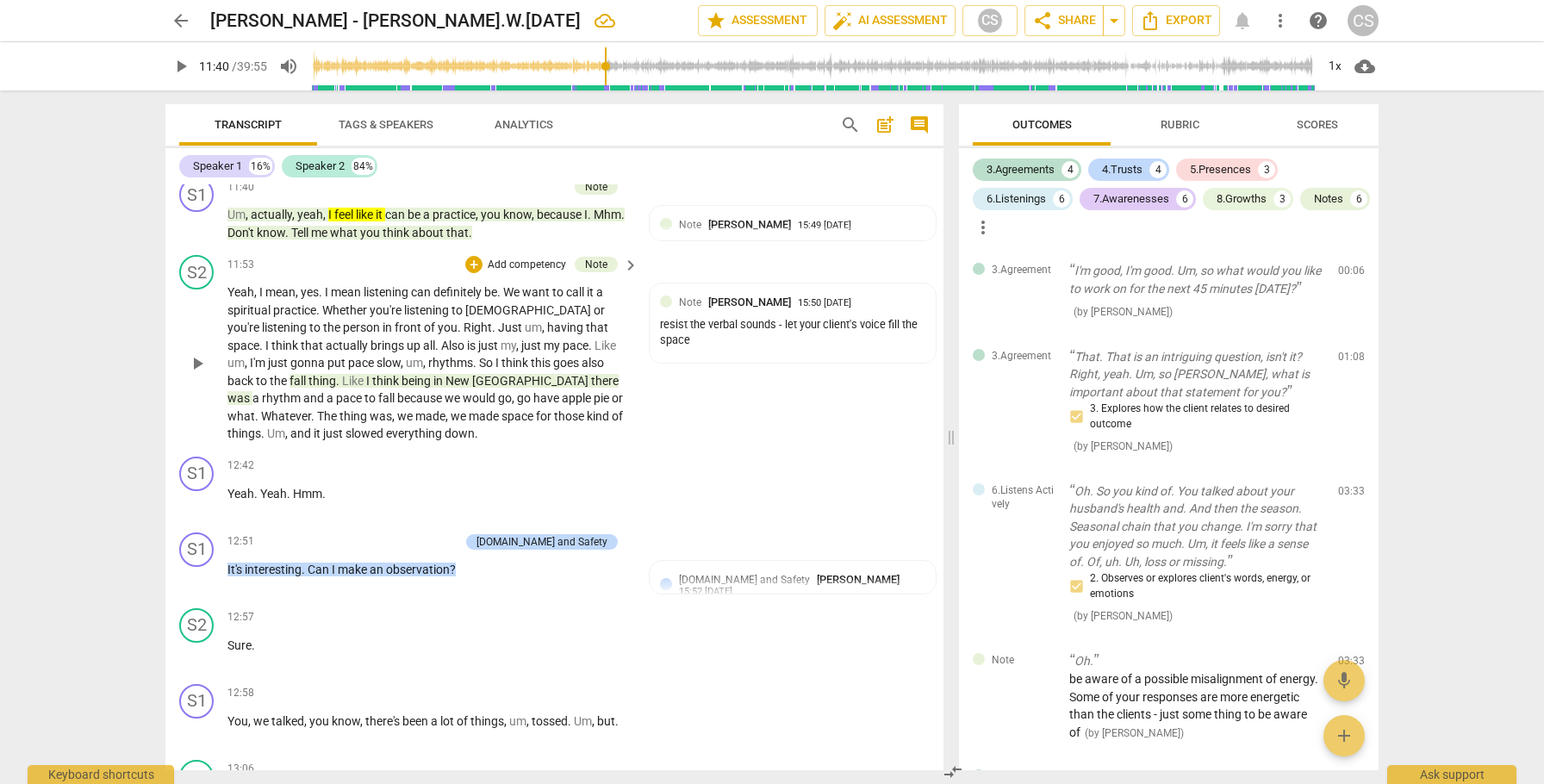
click at [441, 352] on span "Also" at bounding box center [454, 345] width 26 height 14
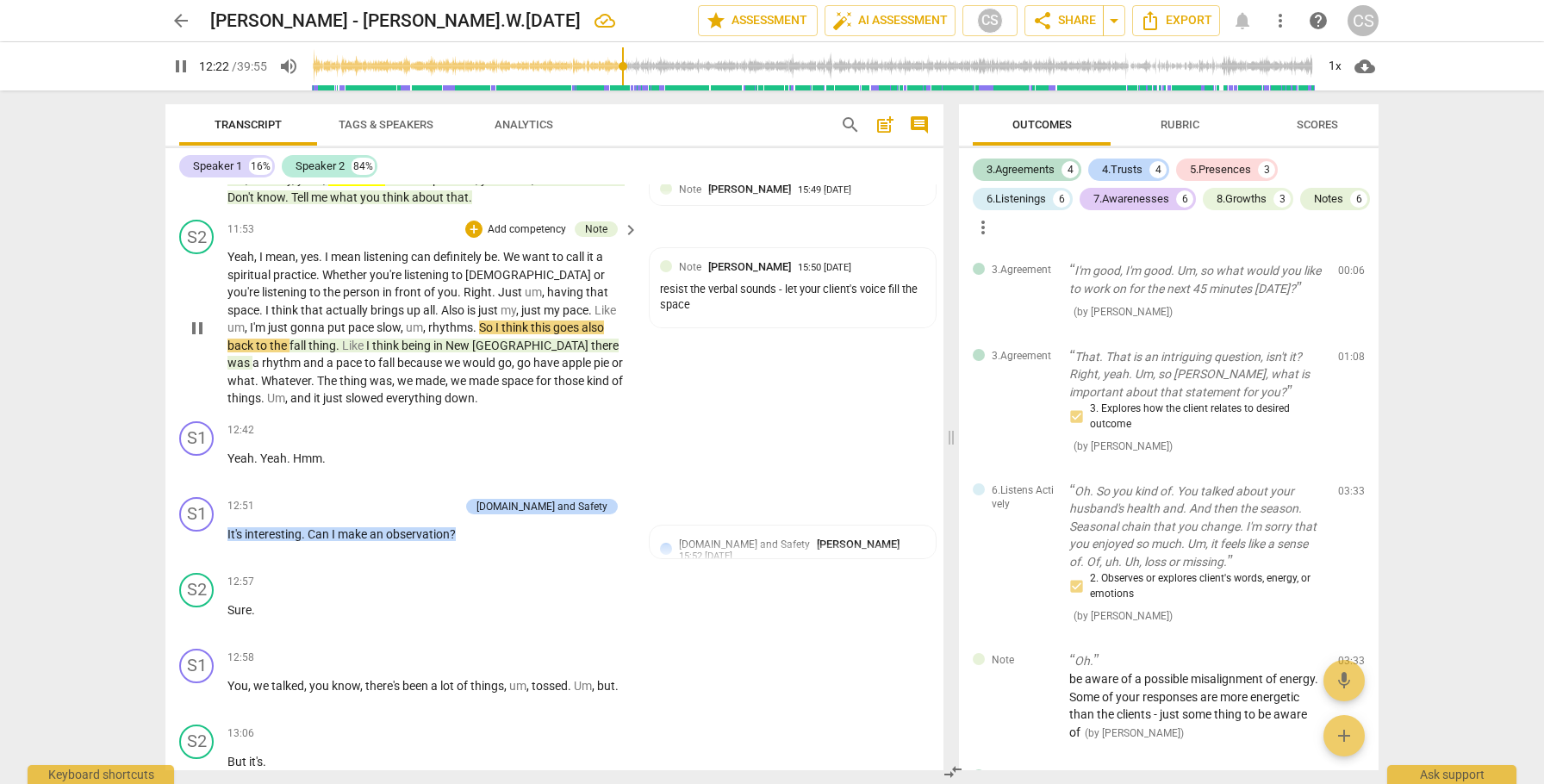
scroll to position [5779, 0]
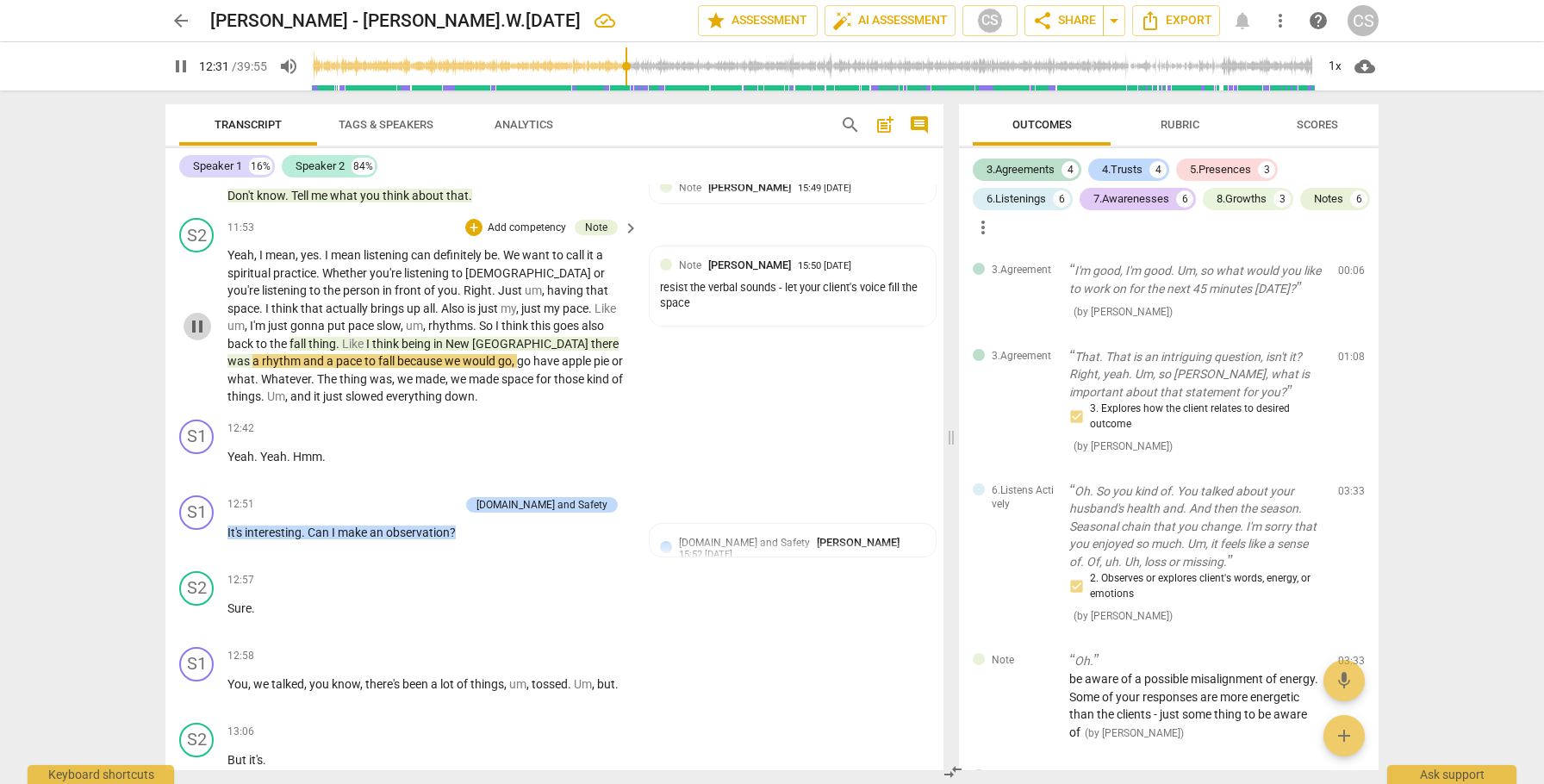
click at [192, 337] on span "pause" at bounding box center [197, 327] width 20 height 20
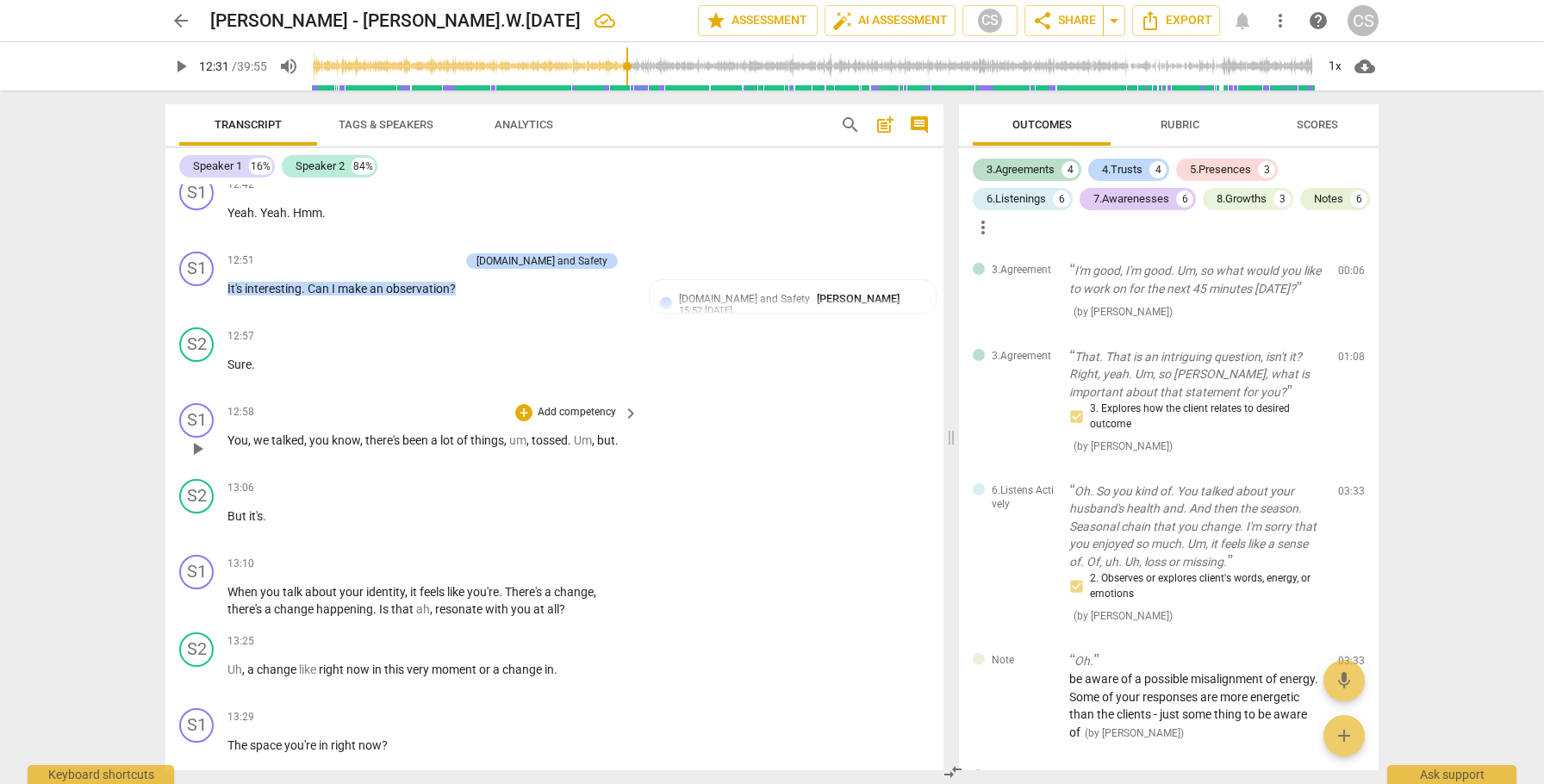
scroll to position [6021, 0]
click at [200, 310] on span "play_arrow" at bounding box center [197, 300] width 20 height 20
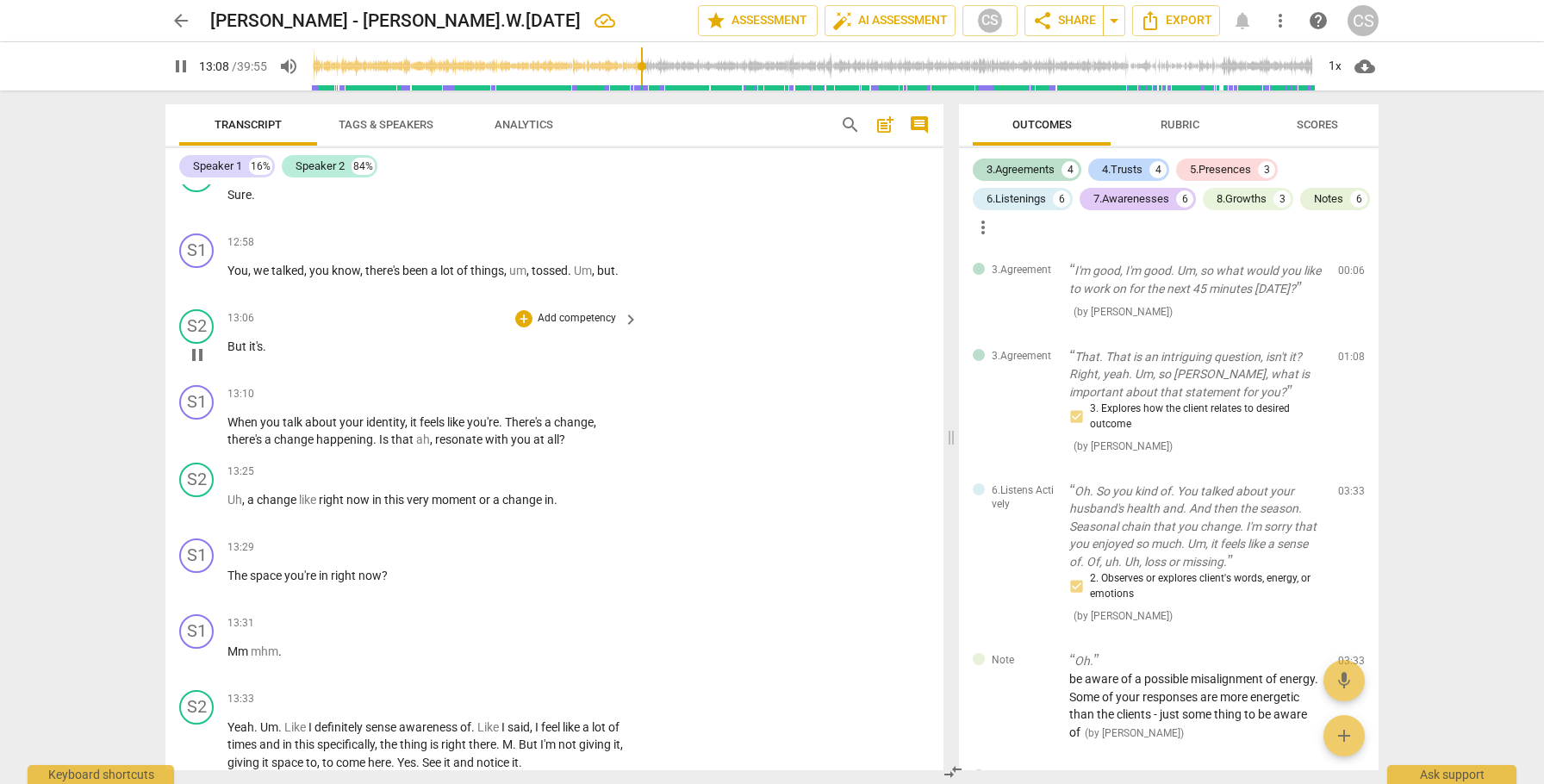
scroll to position [6195, 0]
click at [198, 440] on span "pause" at bounding box center [197, 430] width 20 height 20
drag, startPoint x: 381, startPoint y: 458, endPoint x: 576, endPoint y: 457, distance: 195.0
click at [576, 447] on p "When you talk about your identity , it feels like you're . There's a change , t…" at bounding box center [428, 429] width 402 height 35
click at [600, 434] on icon "button" at bounding box center [603, 430] width 10 height 12
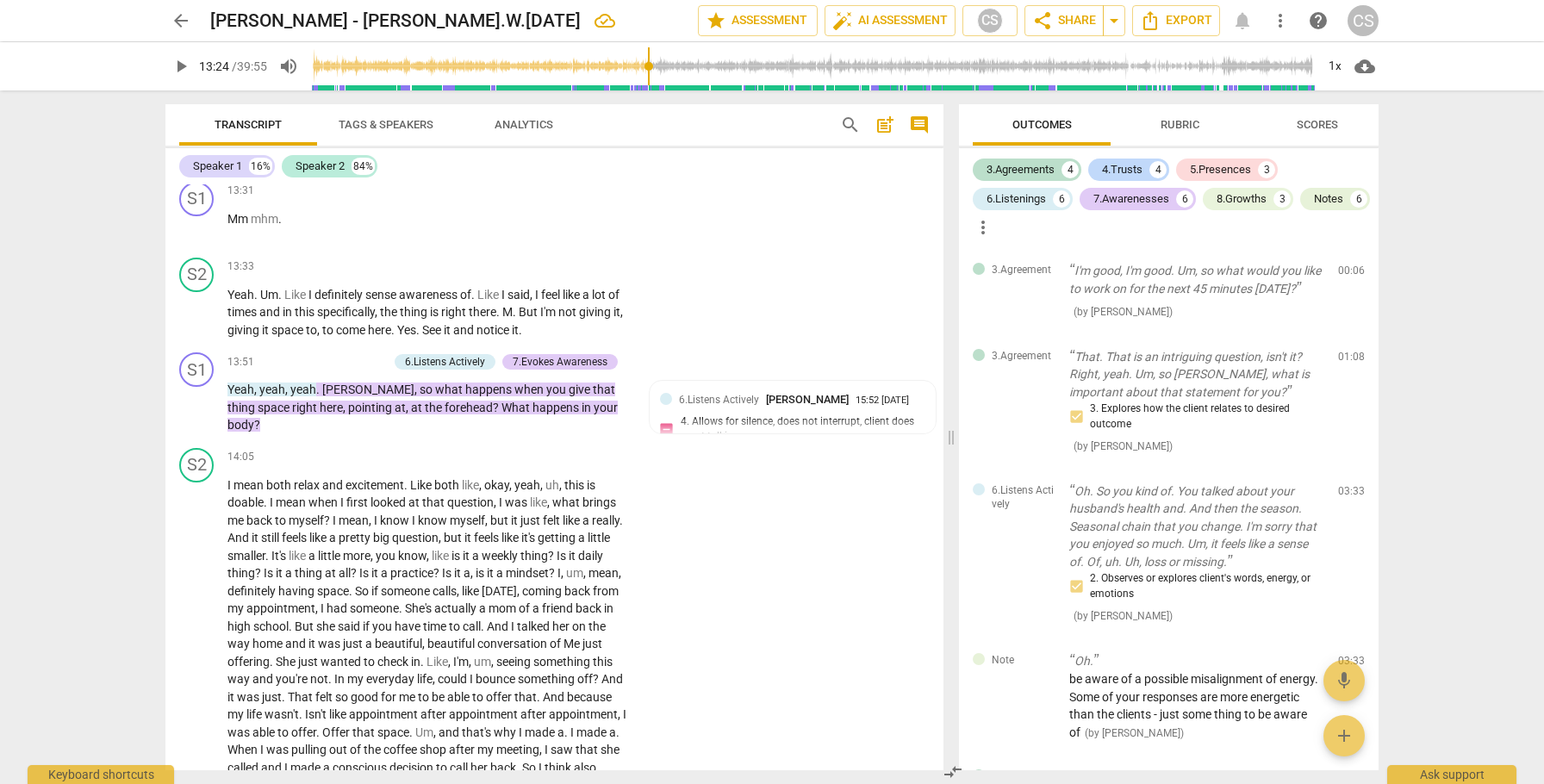
scroll to position [6632, 0]
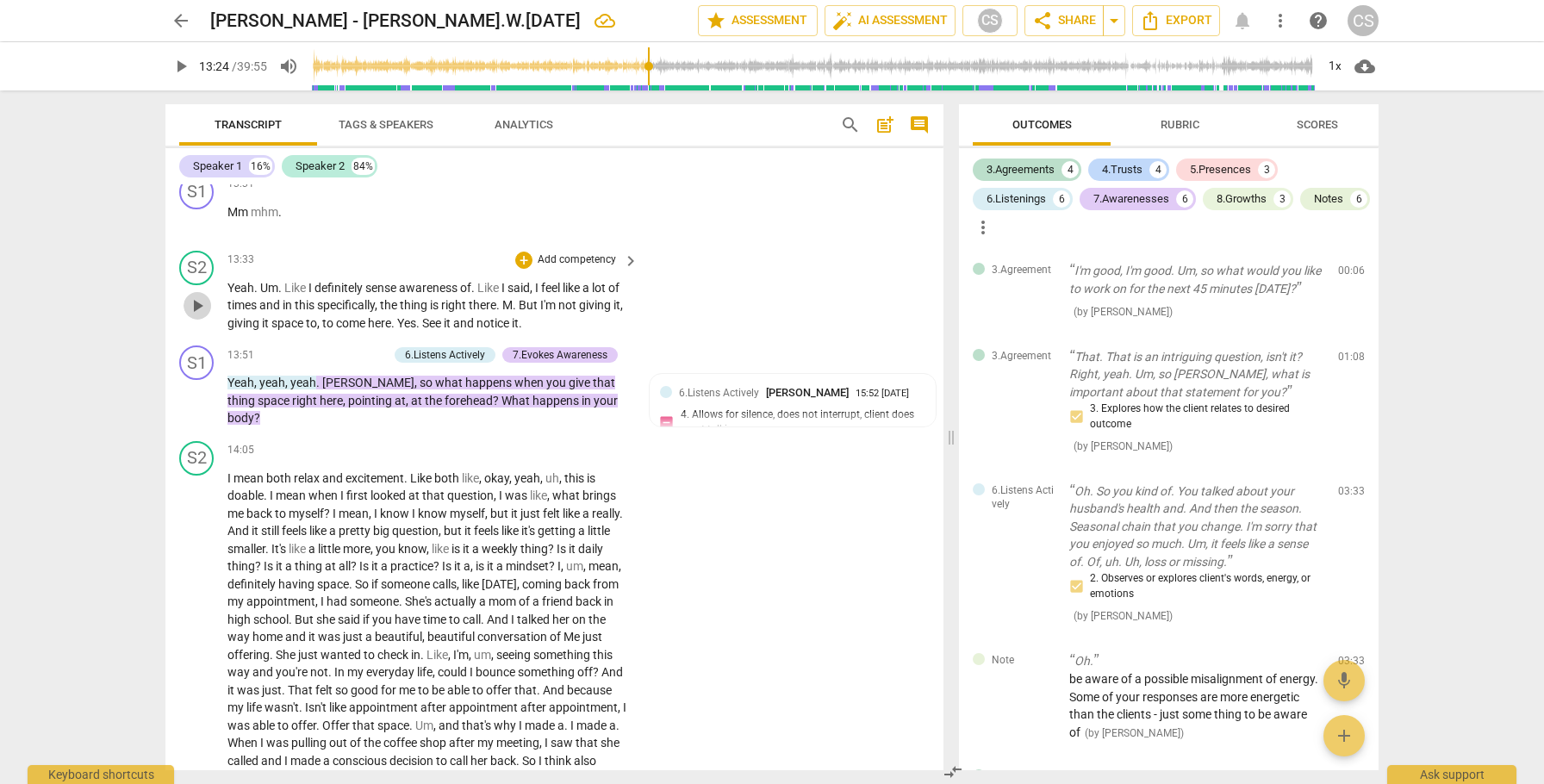
click at [200, 317] on span "play_arrow" at bounding box center [197, 305] width 20 height 20
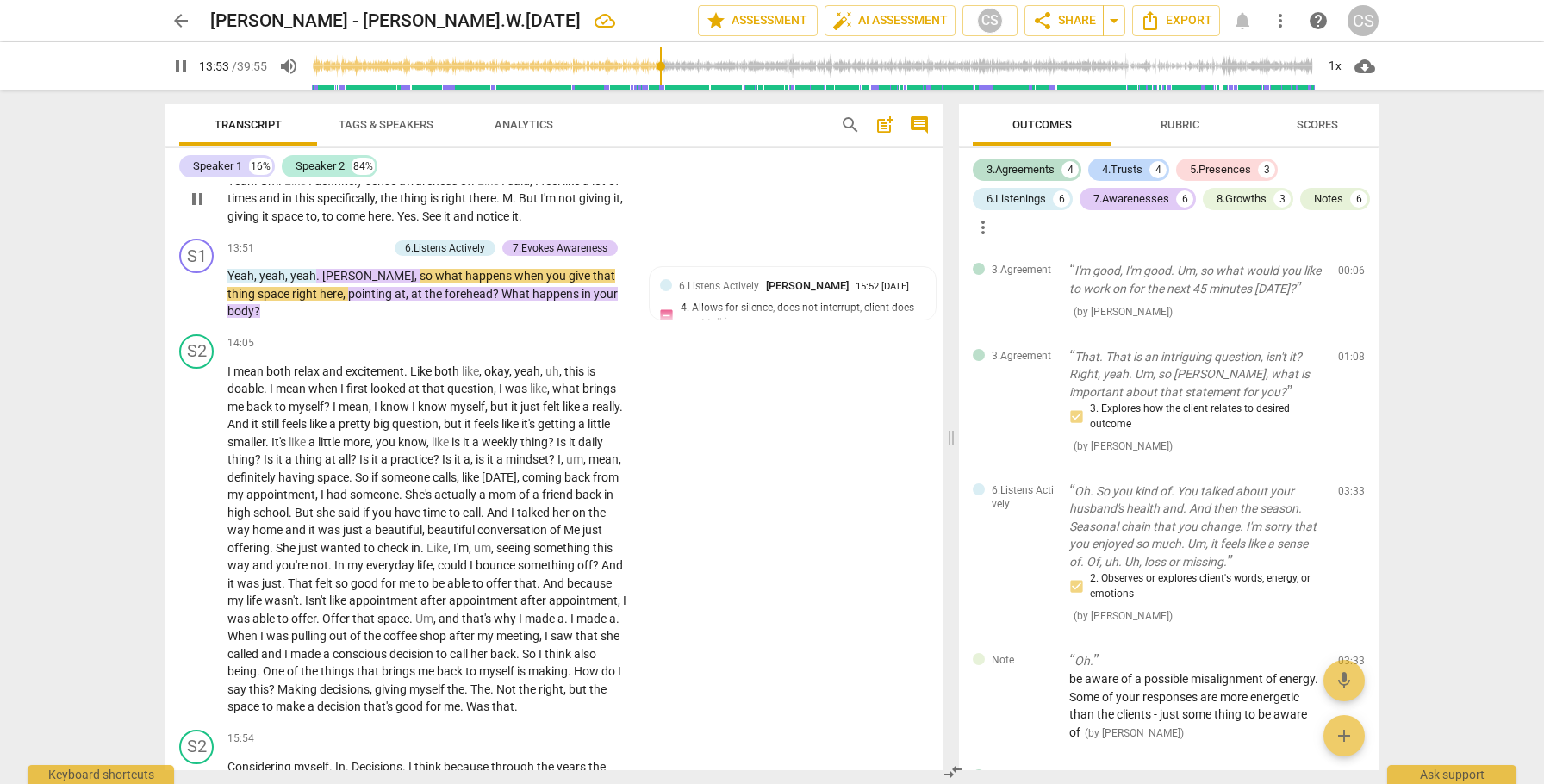
scroll to position [6741, 0]
click at [195, 303] on span "pause" at bounding box center [197, 292] width 20 height 20
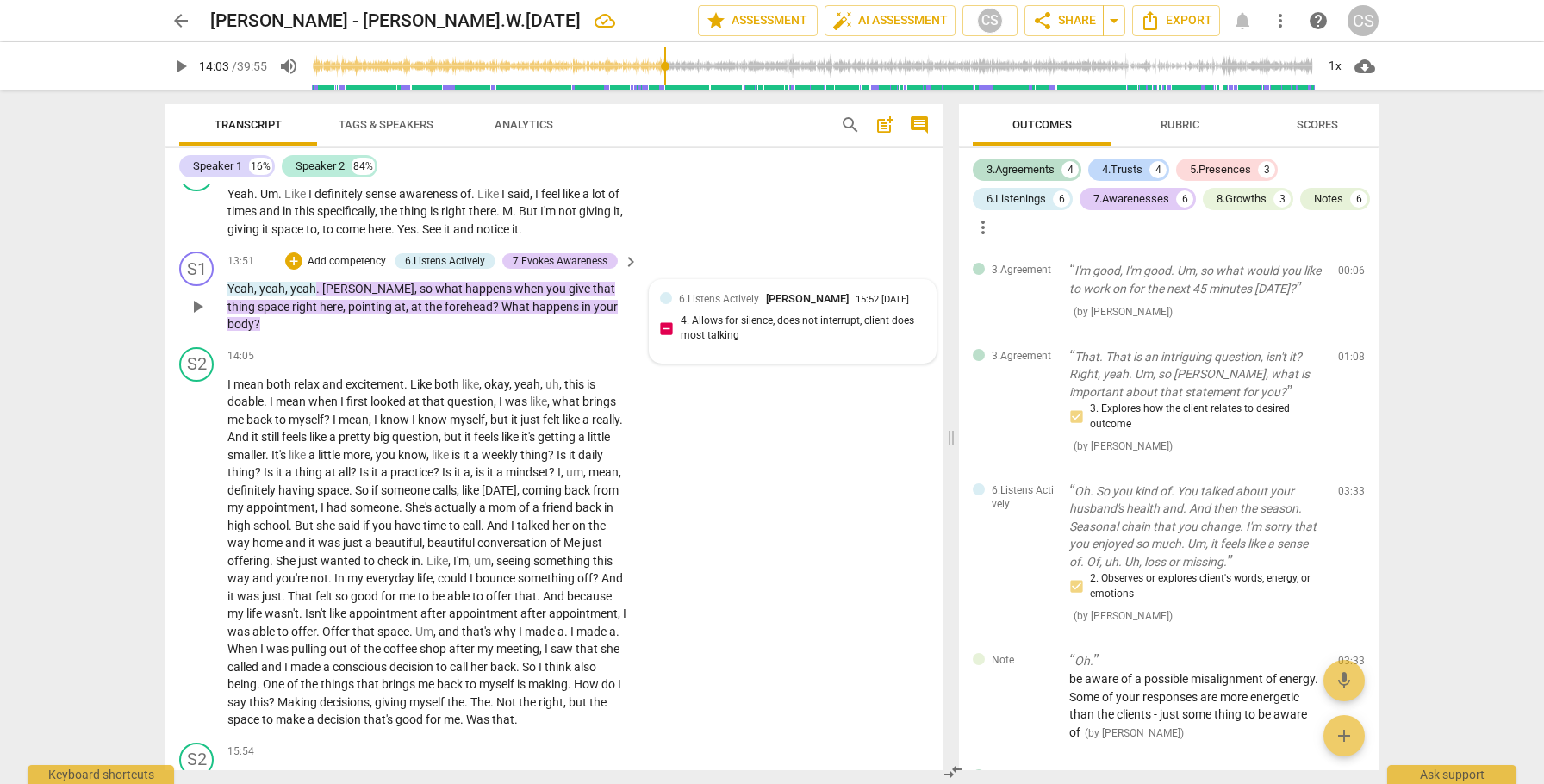
scroll to position [6724, 0]
click at [791, 310] on div "6.Listens Actively Cindy Schmelzenbach 15:52 09-23-2025" at bounding box center [802, 303] width 247 height 17
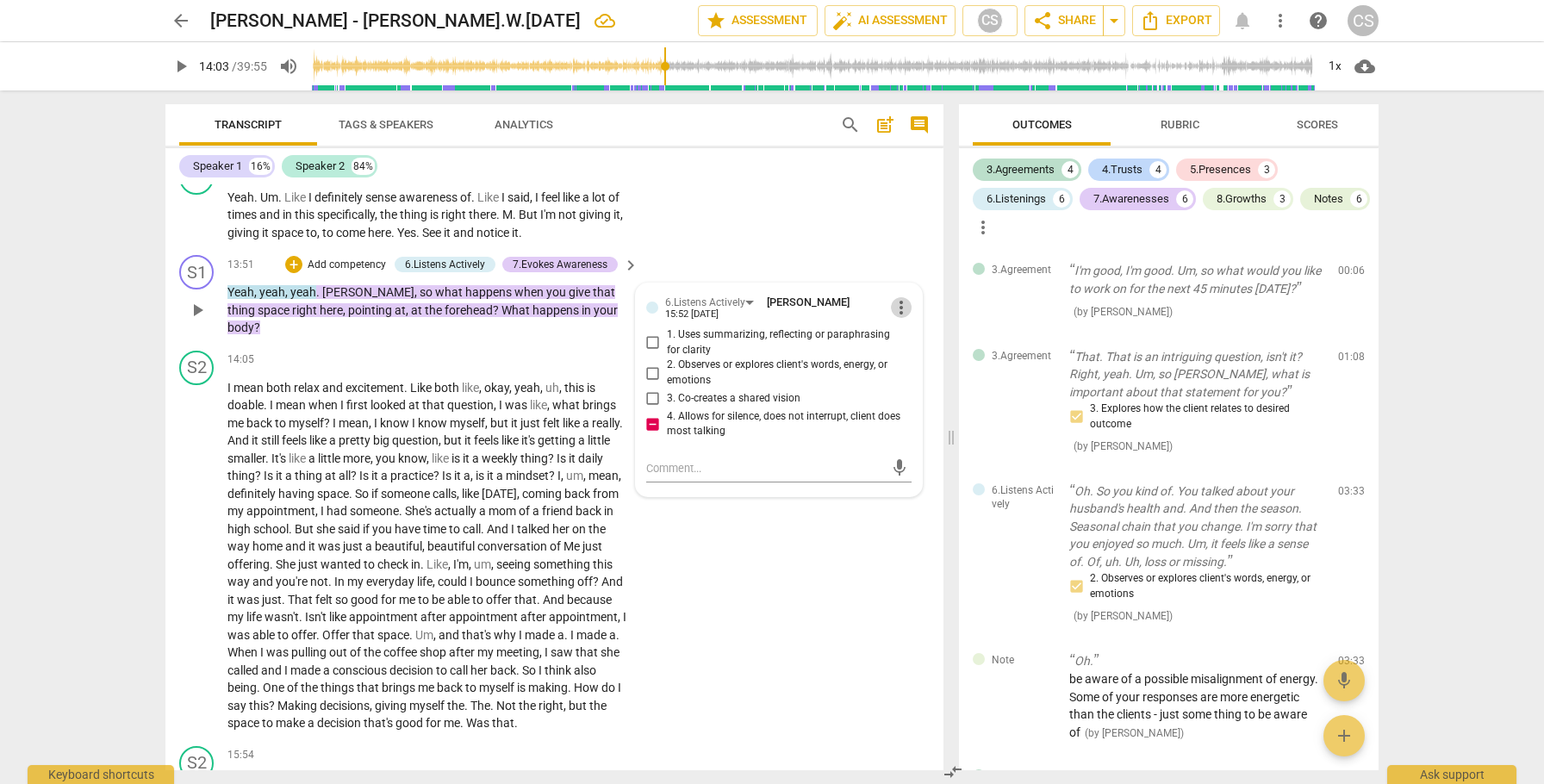
click at [894, 318] on span "more_vert" at bounding box center [901, 307] width 20 height 20
click at [907, 358] on li "Delete" at bounding box center [914, 357] width 60 height 33
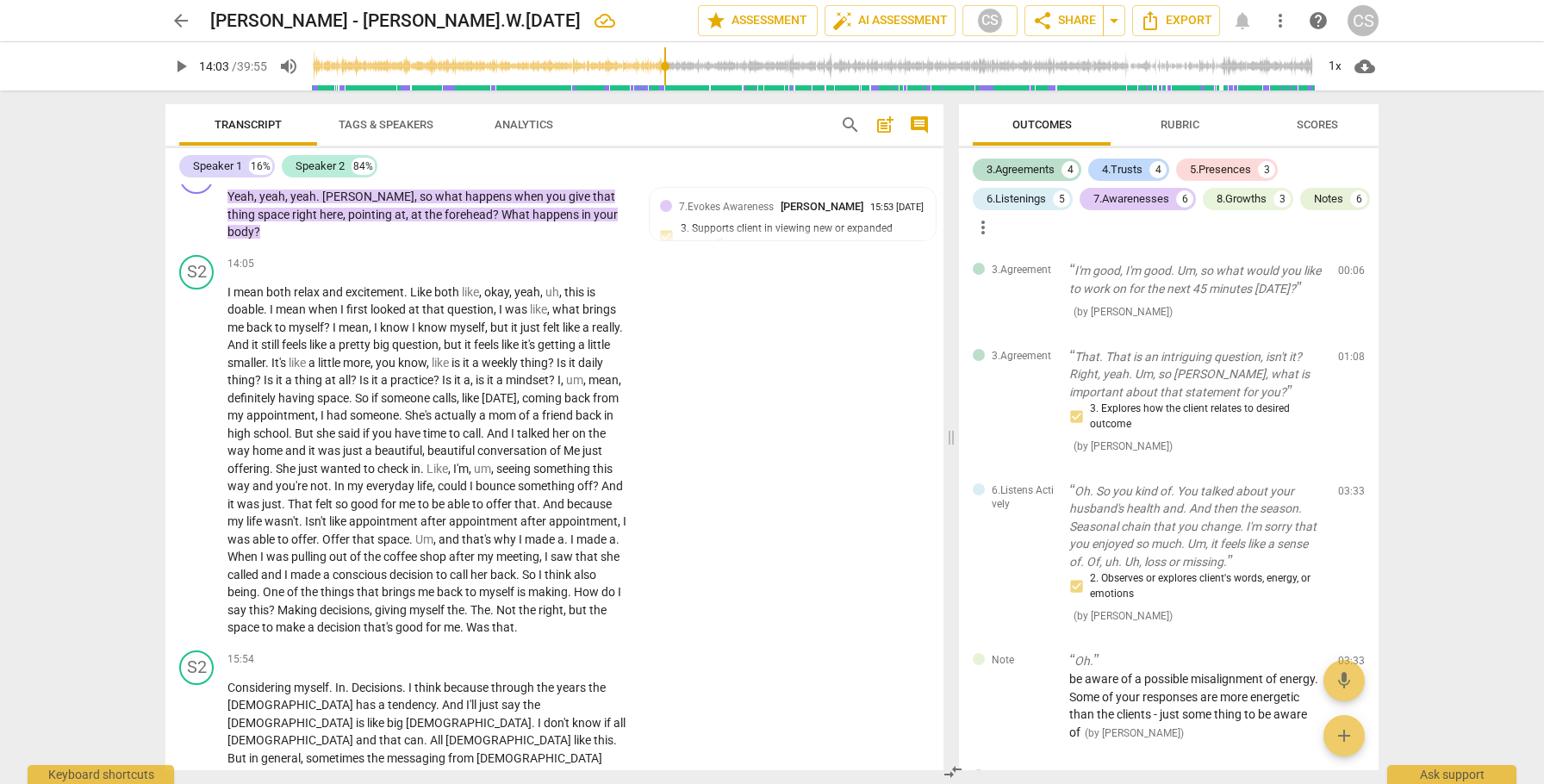
scroll to position [6823, 0]
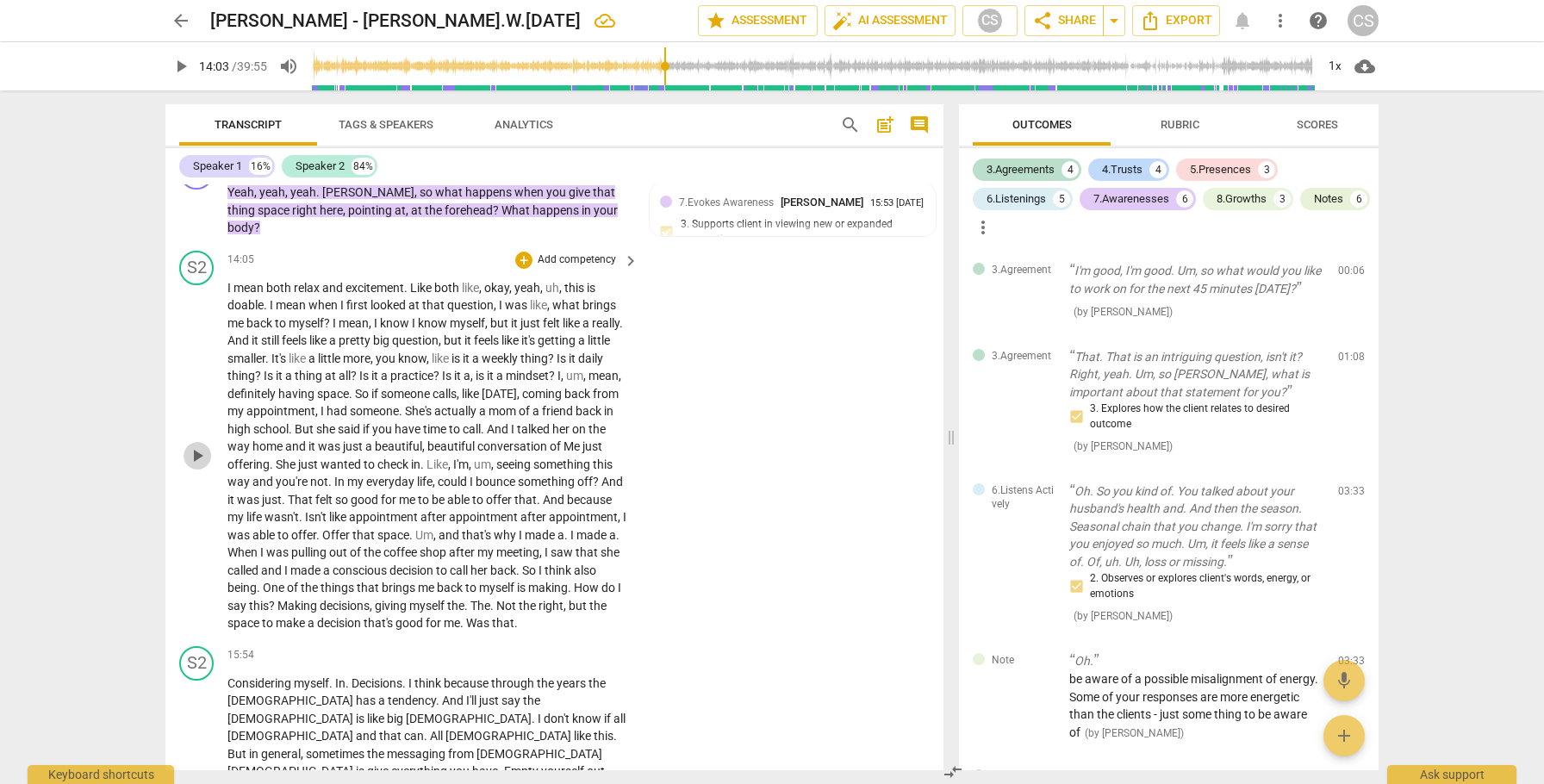
click at [196, 462] on span "play_arrow" at bounding box center [197, 455] width 20 height 20
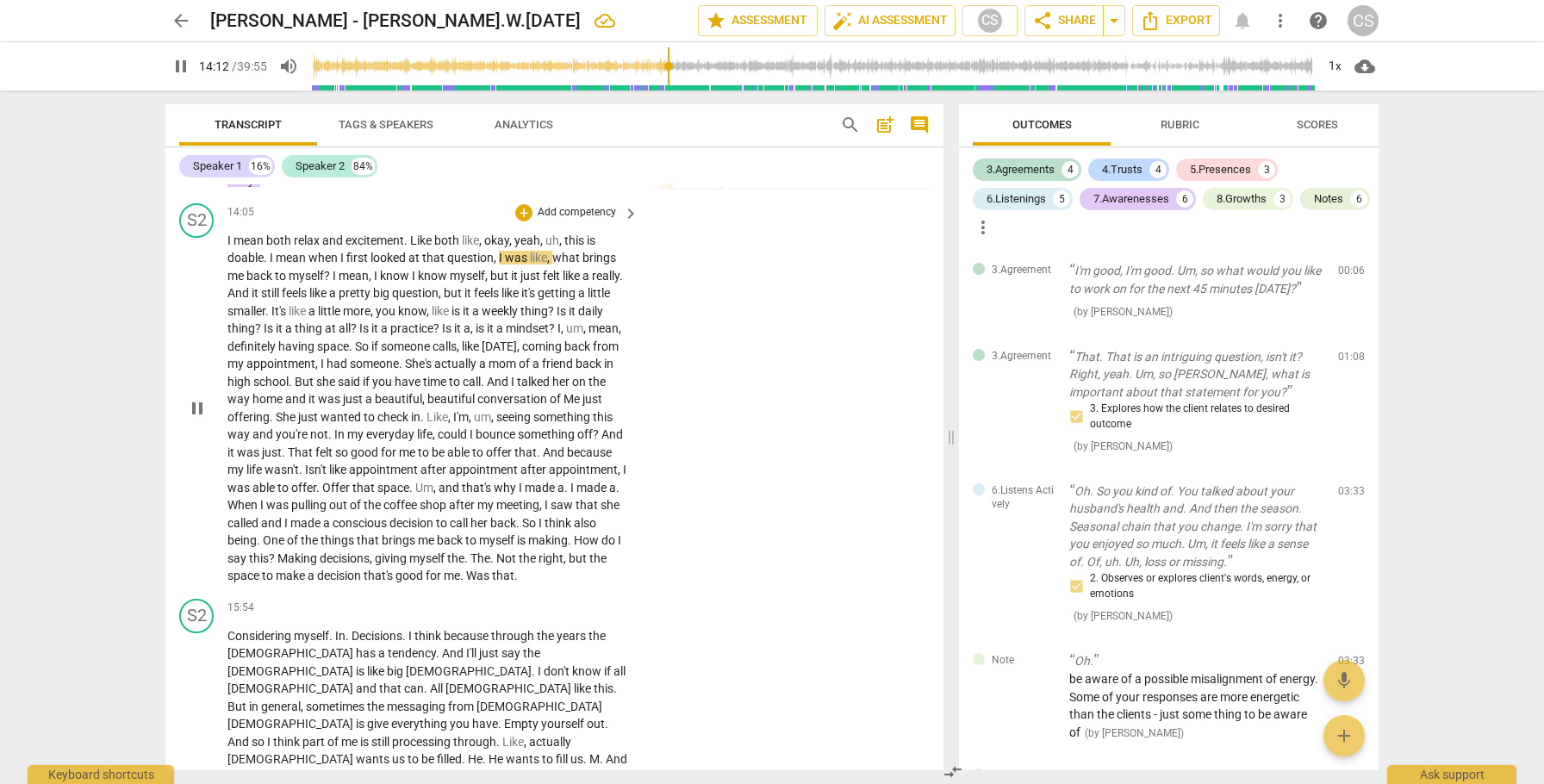
scroll to position [6872, 0]
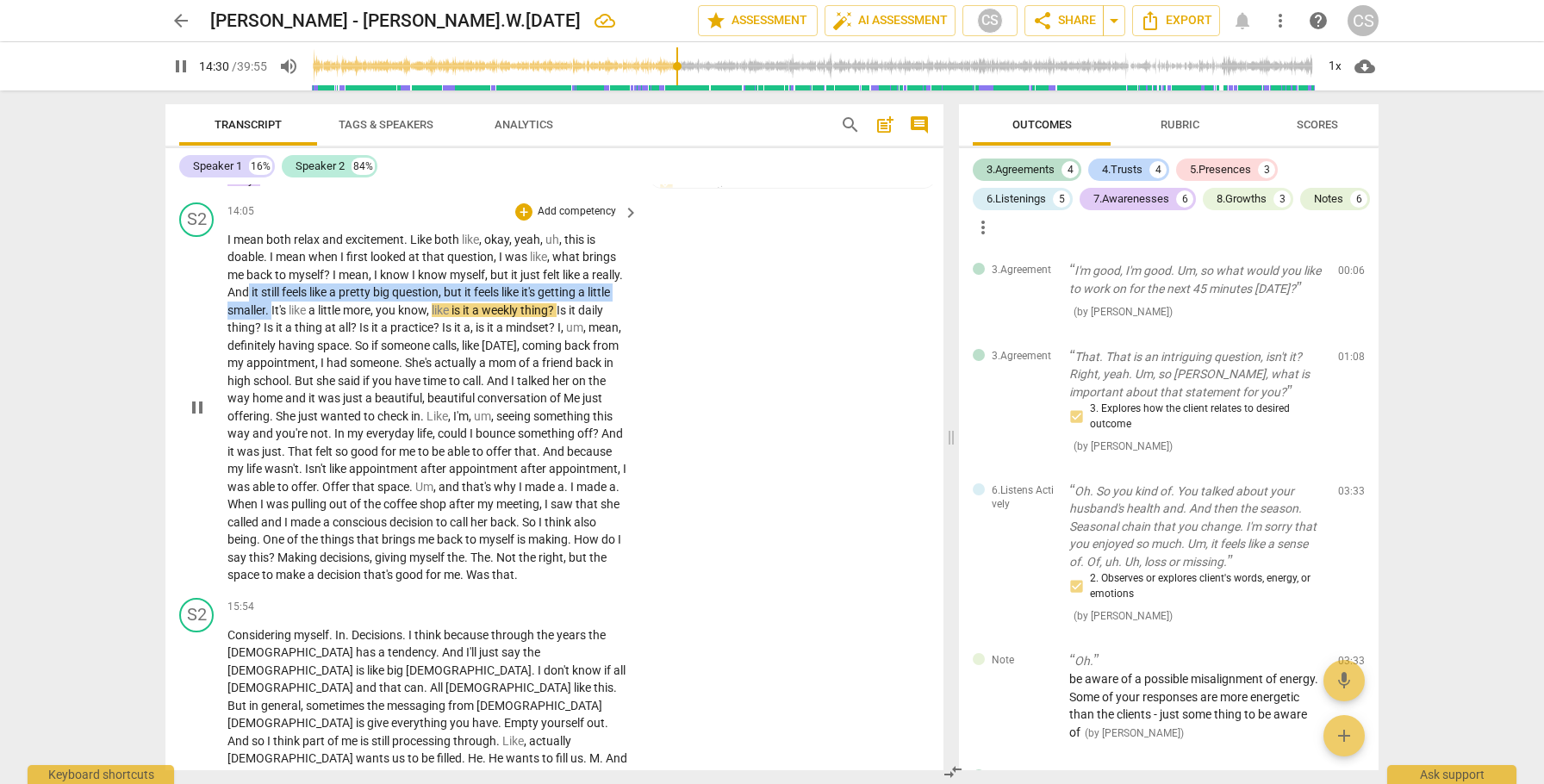
drag, startPoint x: 283, startPoint y: 291, endPoint x: 306, endPoint y: 306, distance: 27.5
click at [306, 306] on p "I mean both relax and excitement . Like both like , okay , yeah , uh , this is …" at bounding box center [428, 407] width 402 height 353
click at [346, 291] on icon "button" at bounding box center [344, 291] width 6 height 7
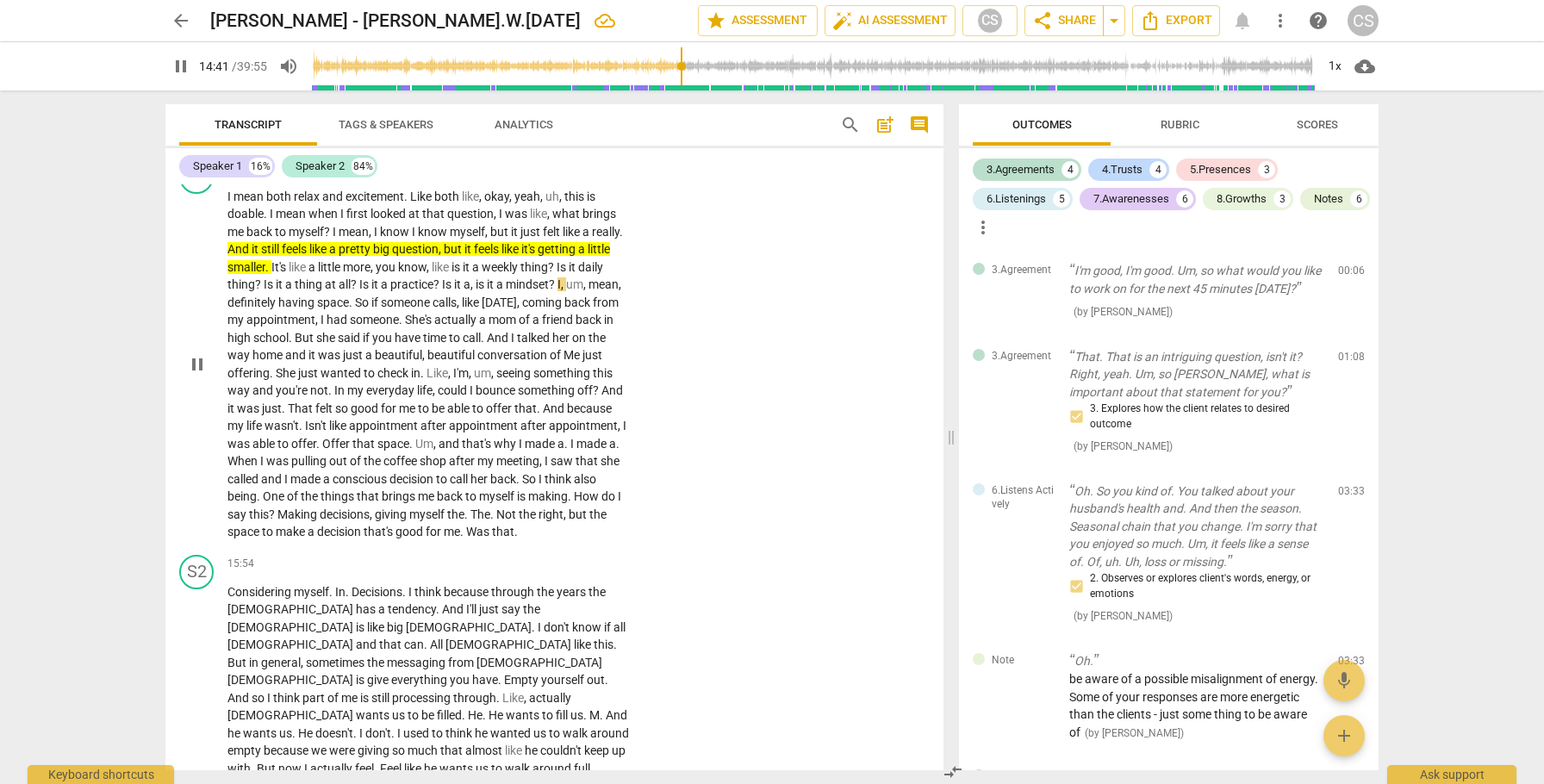
scroll to position [6919, 0]
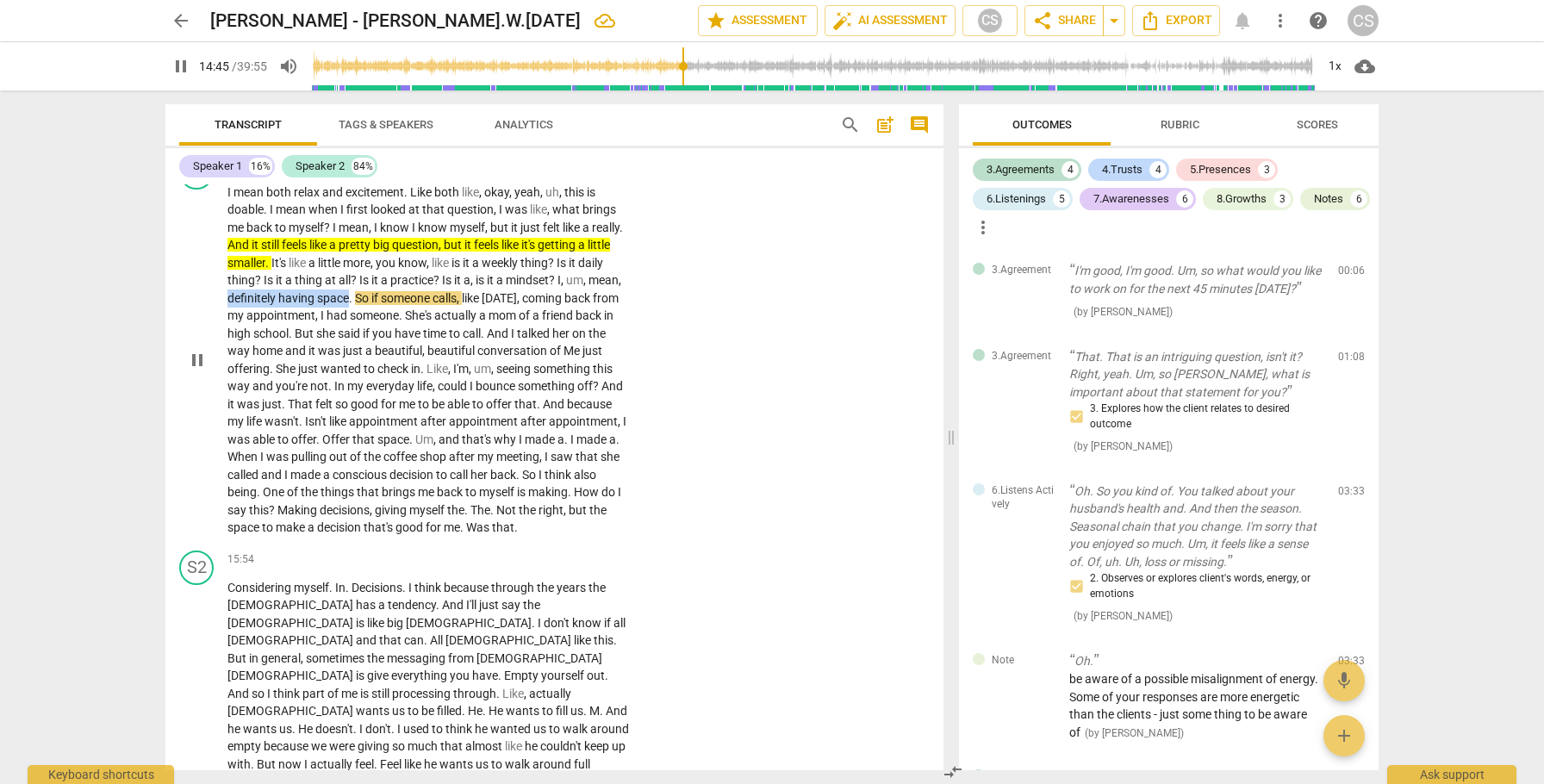
drag, startPoint x: 262, startPoint y: 300, endPoint x: 386, endPoint y: 295, distance: 124.1
click at [386, 295] on p "I mean both relax and excitement . Like both like , okay , yeah , uh , this is …" at bounding box center [428, 359] width 402 height 353
click at [420, 277] on icon "button" at bounding box center [425, 276] width 18 height 20
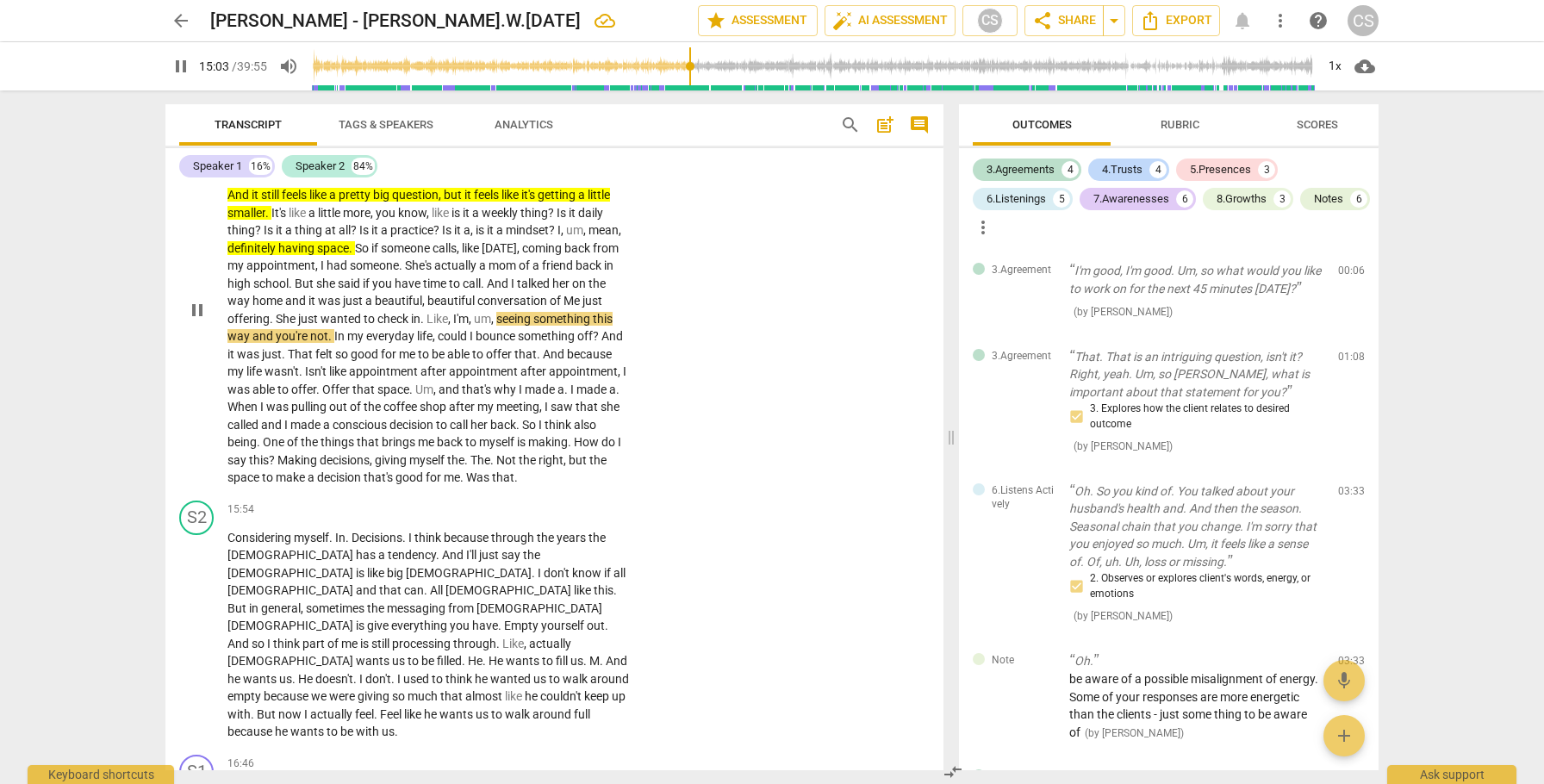
scroll to position [6970, 0]
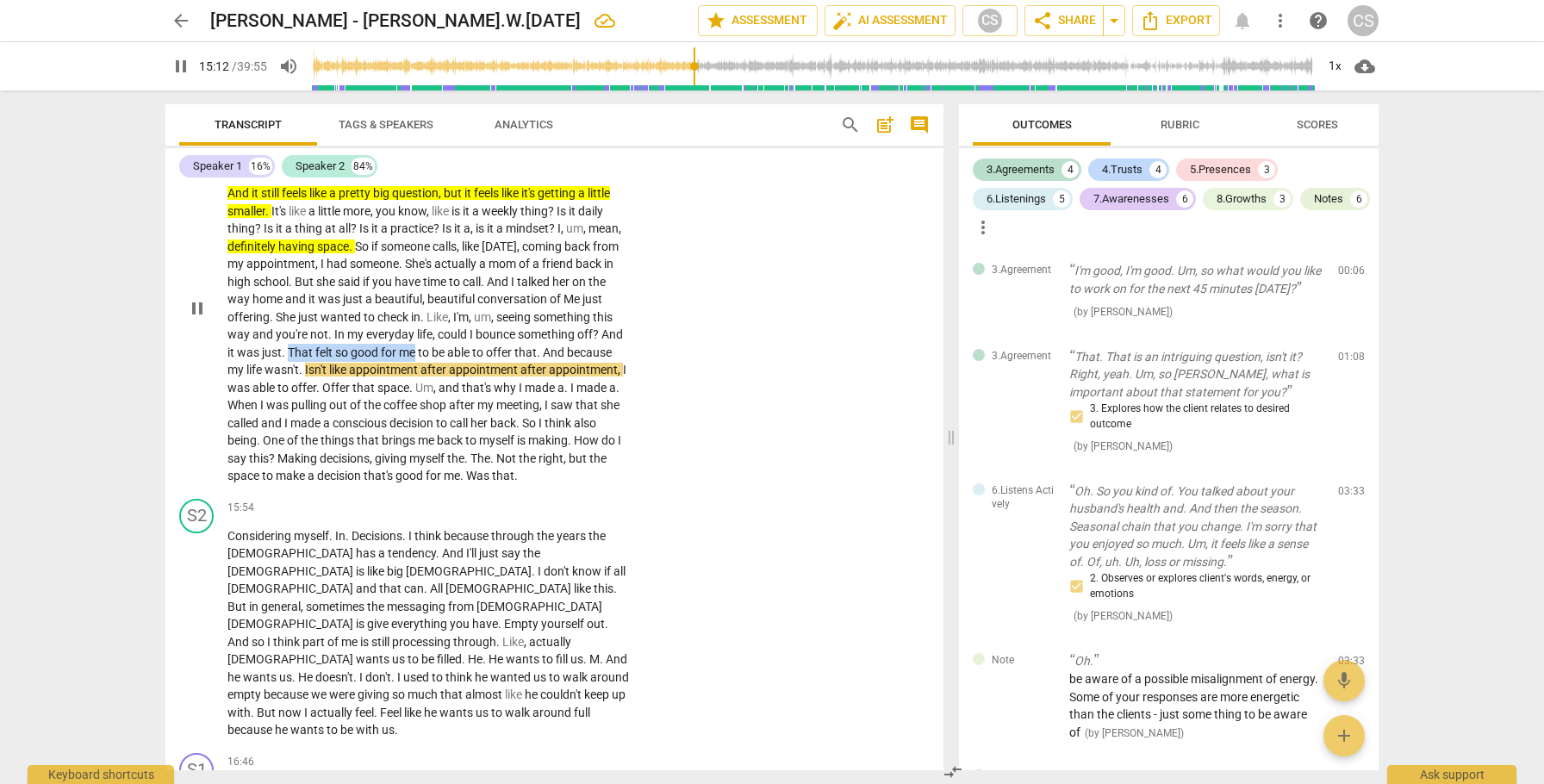
drag, startPoint x: 311, startPoint y: 352, endPoint x: 440, endPoint y: 352, distance: 129.0
click at [440, 352] on p "I mean both relax and excitement . Like both like , okay , yeah , uh , this is …" at bounding box center [428, 308] width 402 height 353
click at [480, 331] on icon "button" at bounding box center [483, 327] width 10 height 12
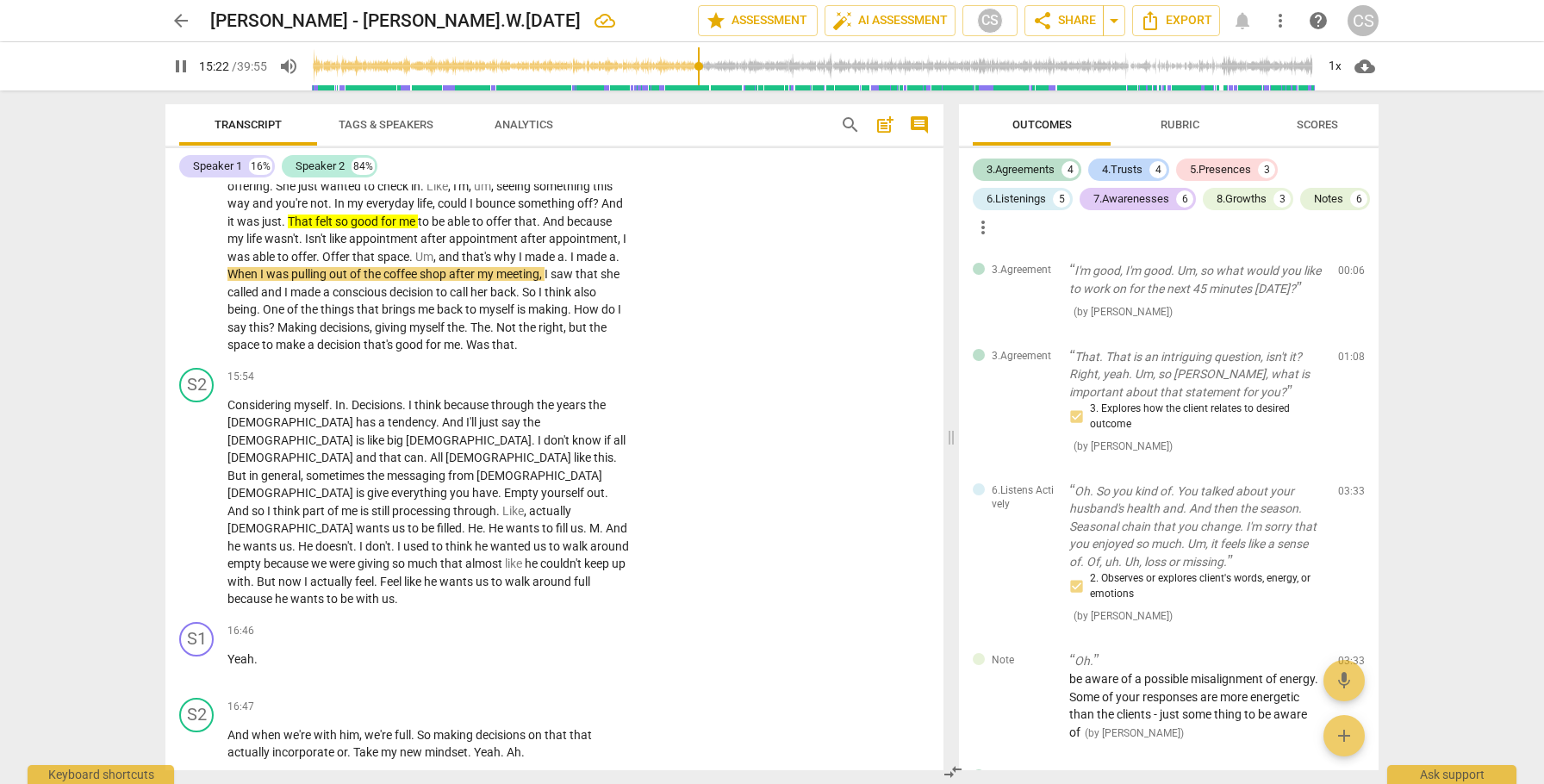
scroll to position [7103, 0]
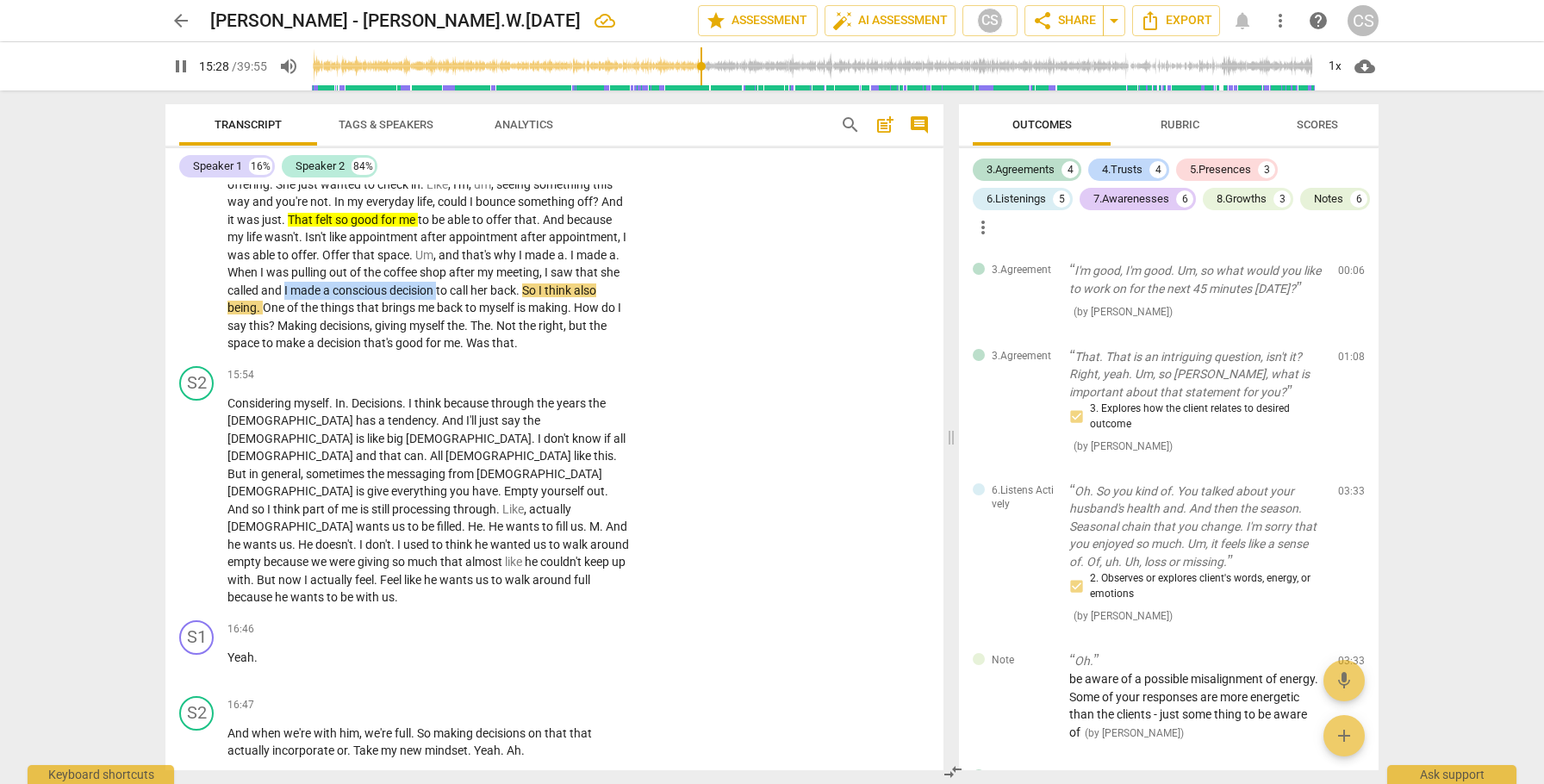
drag, startPoint x: 410, startPoint y: 286, endPoint x: 569, endPoint y: 289, distance: 159.0
click at [569, 289] on p "I mean both relax and excitement . Like both like , okay , yeah , uh , this is …" at bounding box center [428, 175] width 402 height 353
click at [609, 266] on icon "button" at bounding box center [606, 268] width 18 height 20
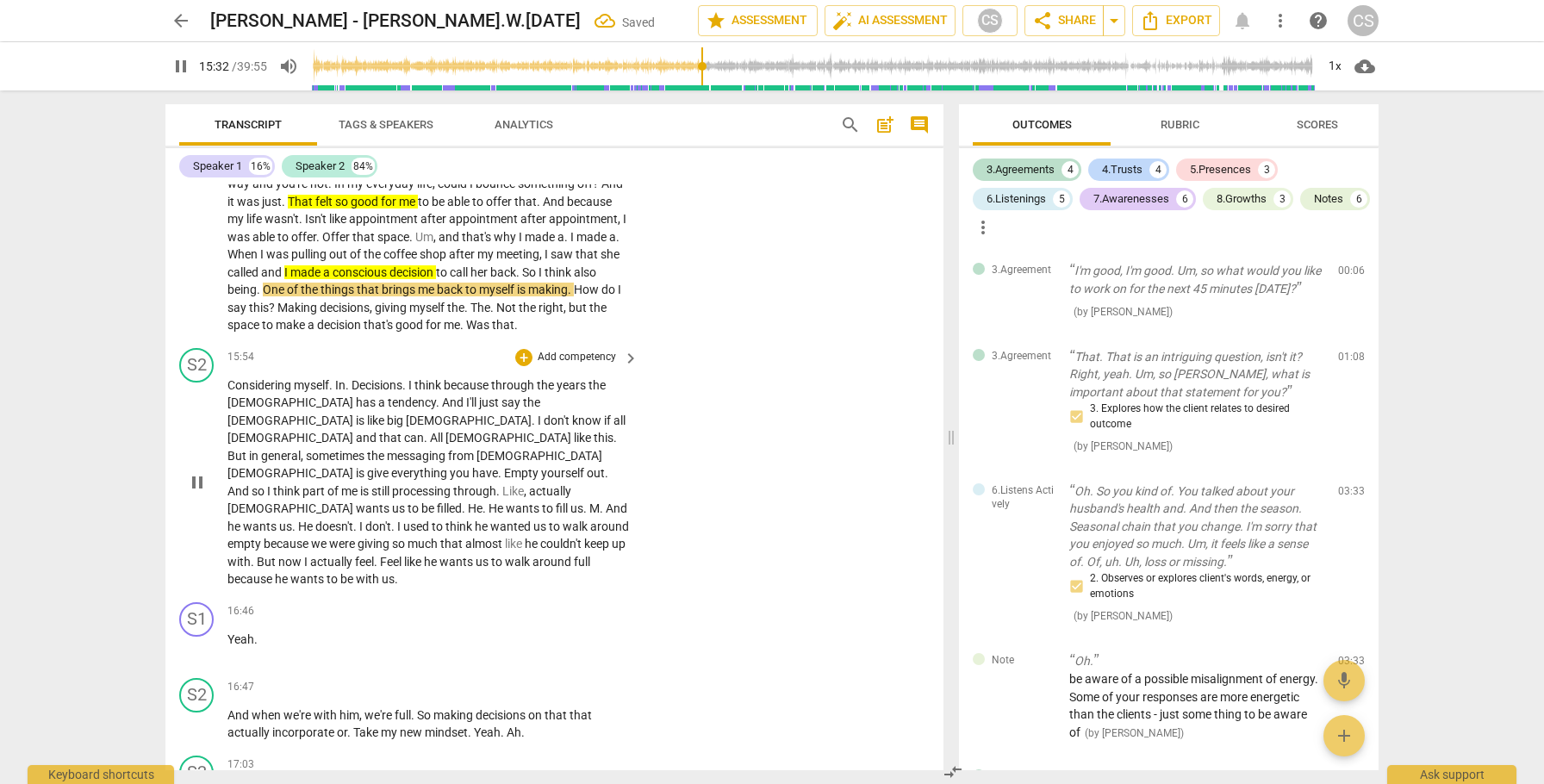
scroll to position [7124, 0]
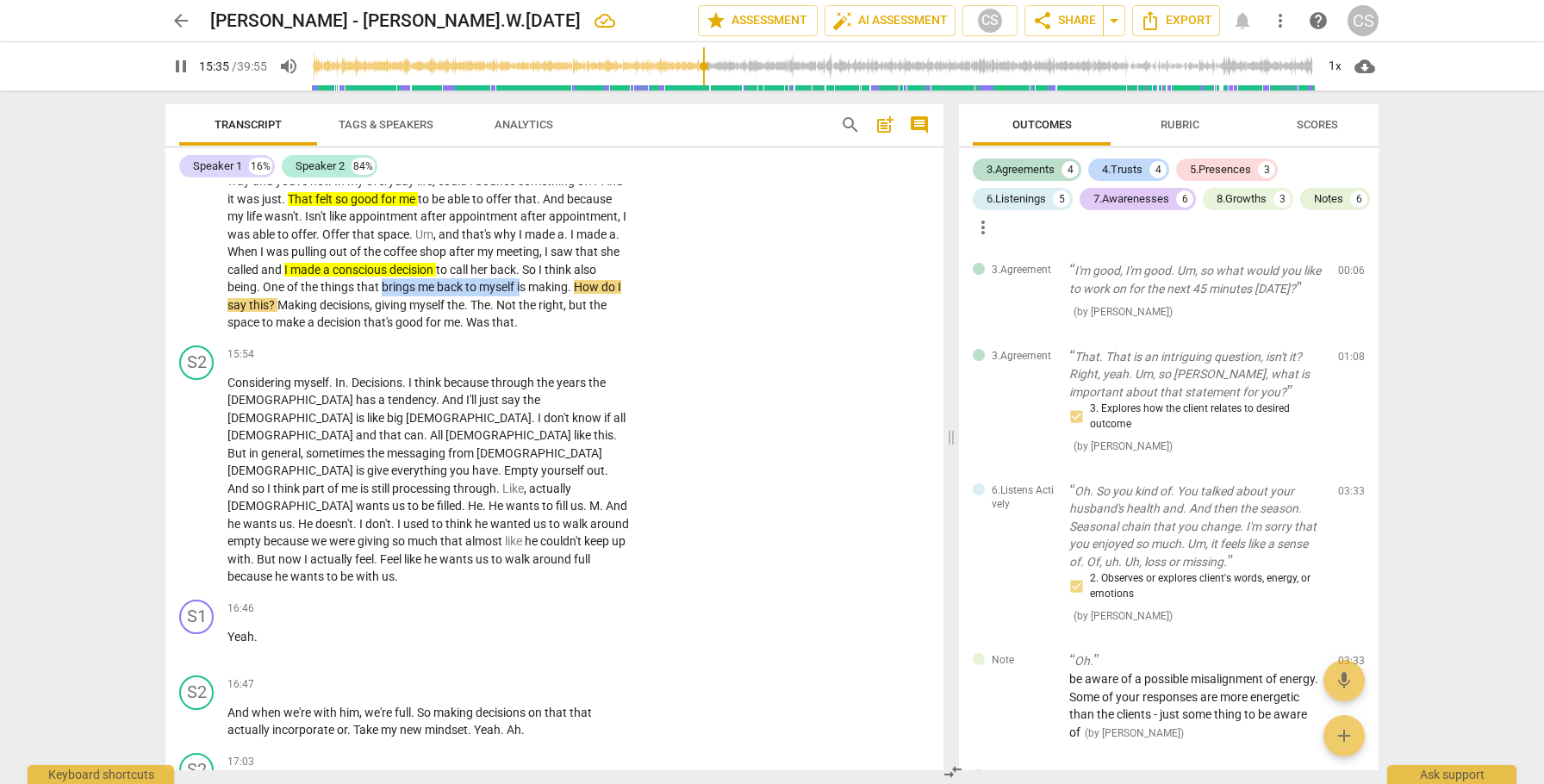
drag, startPoint x: 492, startPoint y: 288, endPoint x: 271, endPoint y: 303, distance: 221.5
click at [271, 303] on p "I mean both relax and excitement . Like both like , okay , yeah , uh , this is …" at bounding box center [428, 155] width 402 height 353
click at [312, 282] on icon "button" at bounding box center [317, 279] width 10 height 12
drag, startPoint x: 345, startPoint y: 323, endPoint x: 615, endPoint y: 321, distance: 270.0
click at [615, 321] on p "I mean both relax and excitement . Like both like , okay , yeah , uh , this is …" at bounding box center [428, 155] width 402 height 353
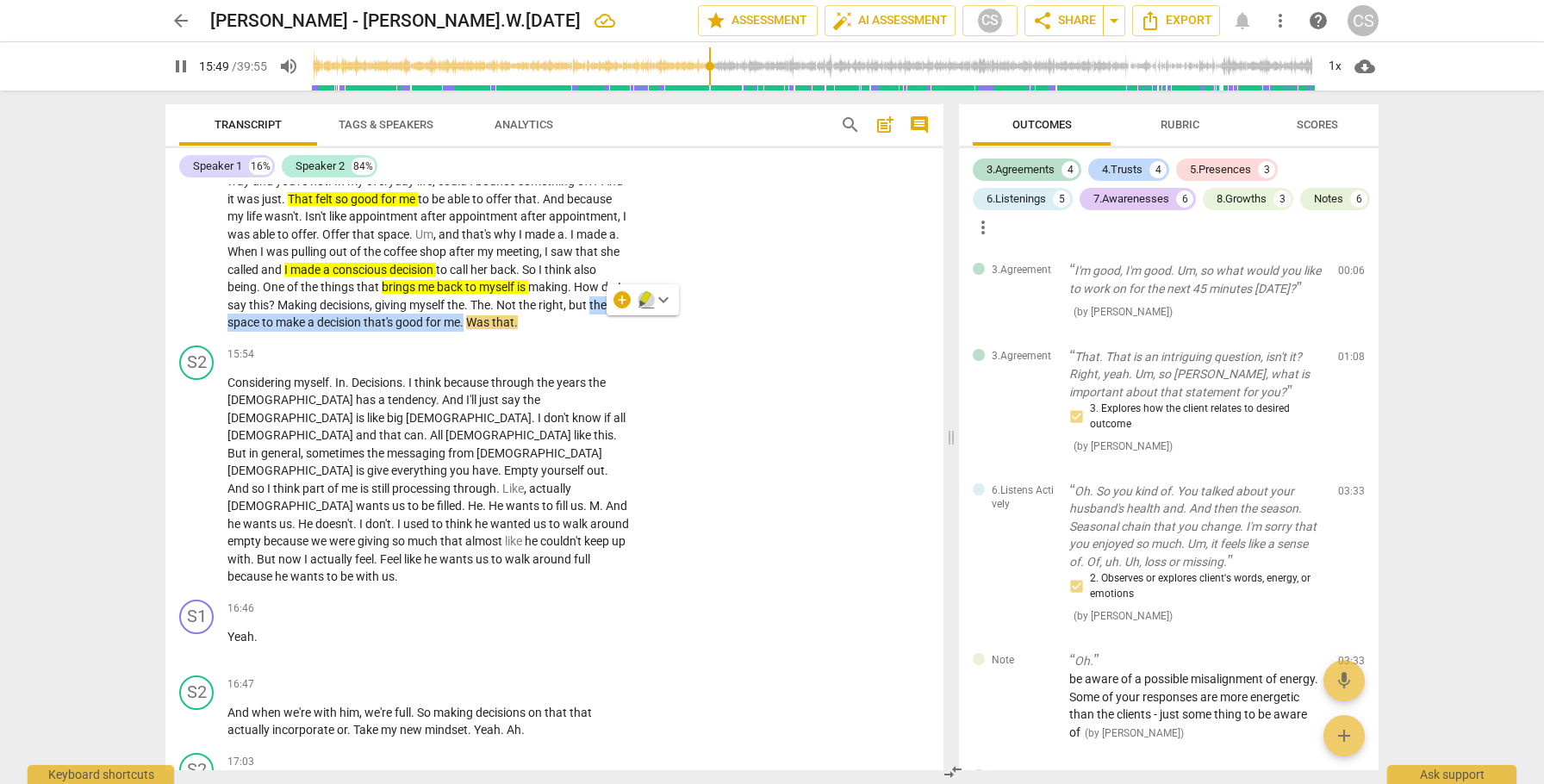
click at [641, 301] on icon "button" at bounding box center [643, 304] width 6 height 7
click at [200, 476] on span "pause" at bounding box center [197, 480] width 20 height 20
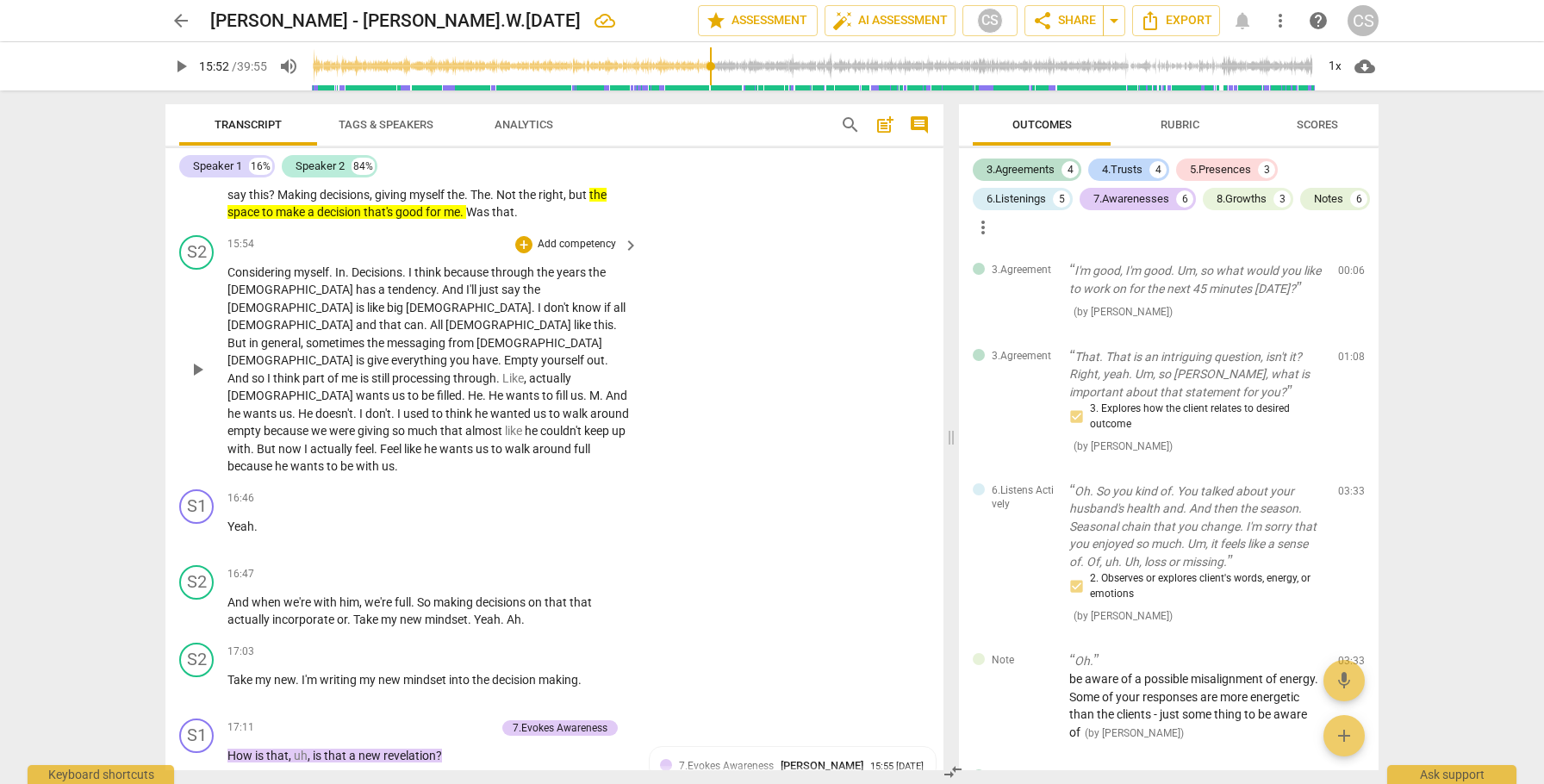
scroll to position [7239, 0]
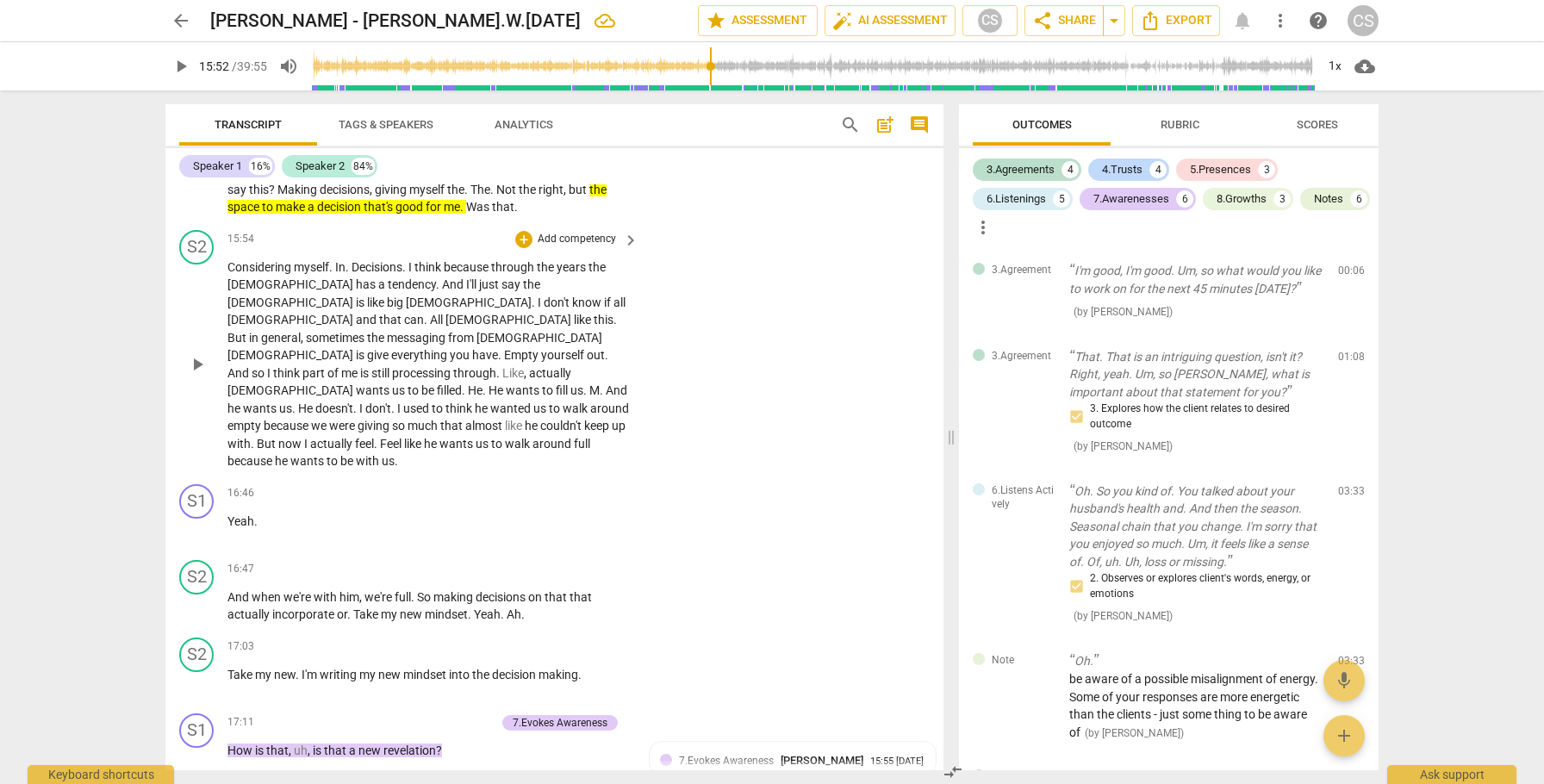
click at [257, 274] on span "Considering" at bounding box center [260, 266] width 66 height 14
click at [199, 364] on span "pause" at bounding box center [197, 364] width 20 height 20
click at [259, 274] on span "Considering" at bounding box center [260, 266] width 66 height 14
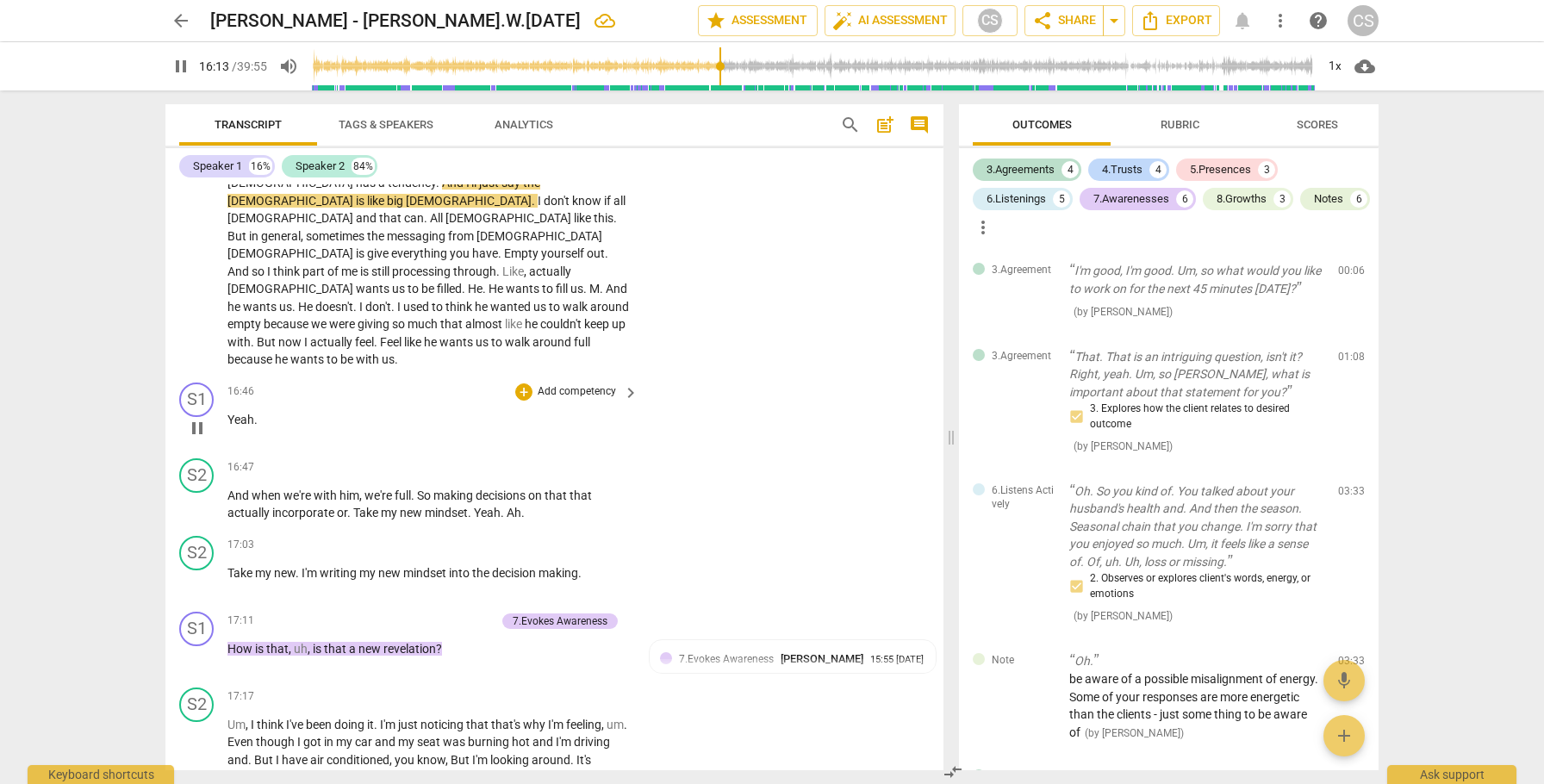
scroll to position [7343, 0]
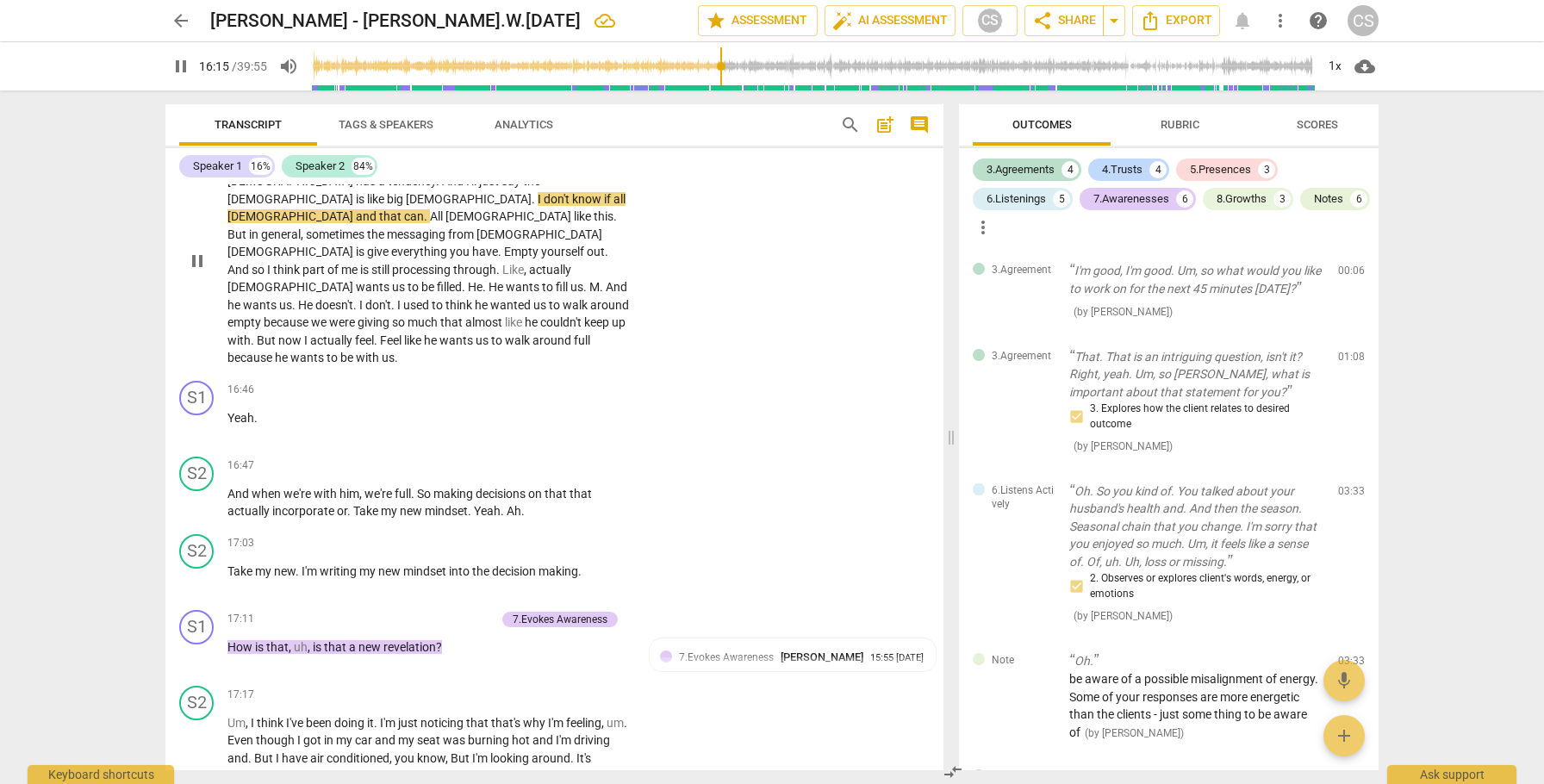
click at [278, 333] on span "But" at bounding box center [267, 340] width 21 height 14
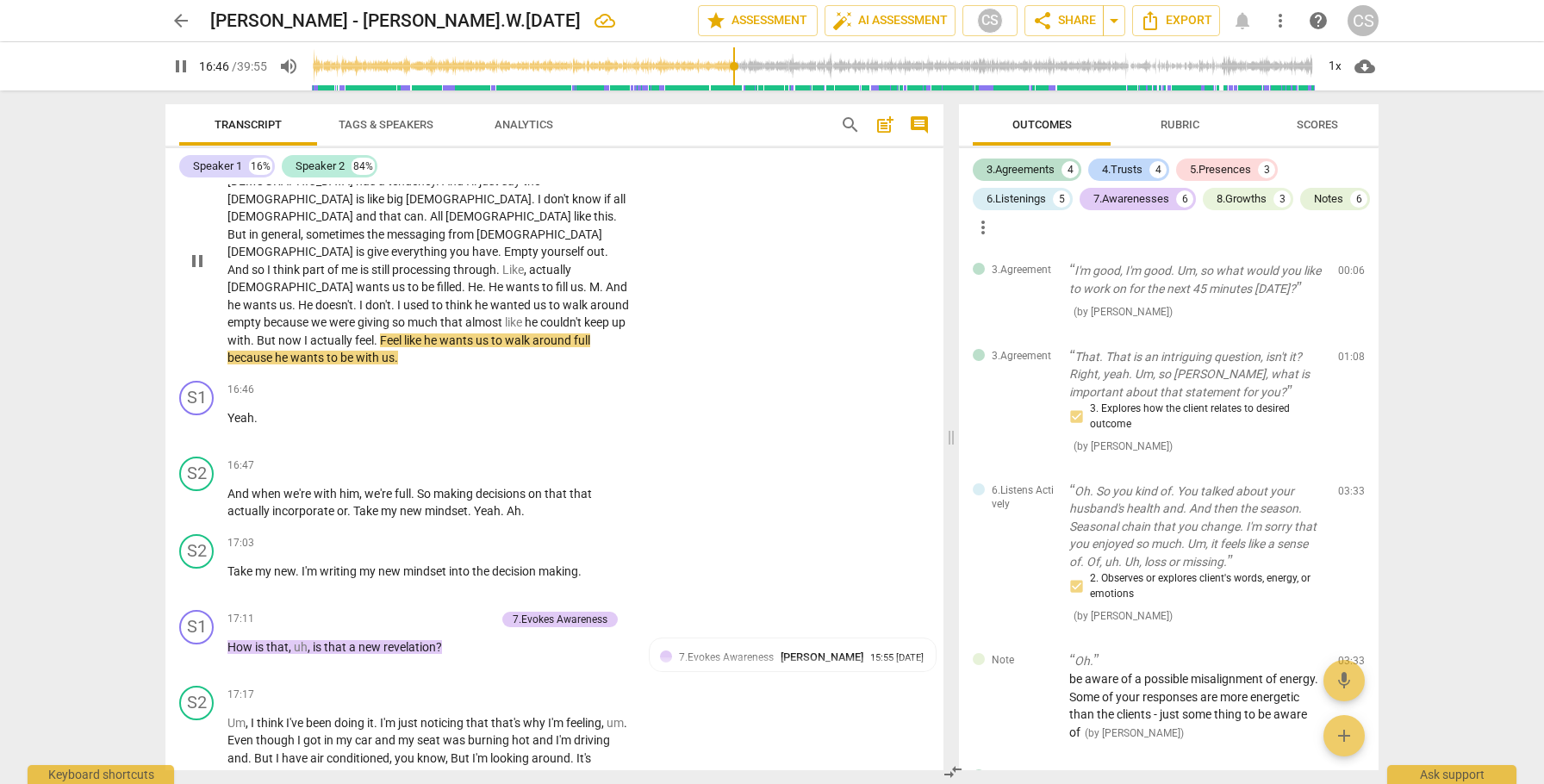
click at [196, 264] on span "pause" at bounding box center [197, 261] width 20 height 20
click at [199, 493] on span "play_arrow" at bounding box center [197, 503] width 20 height 20
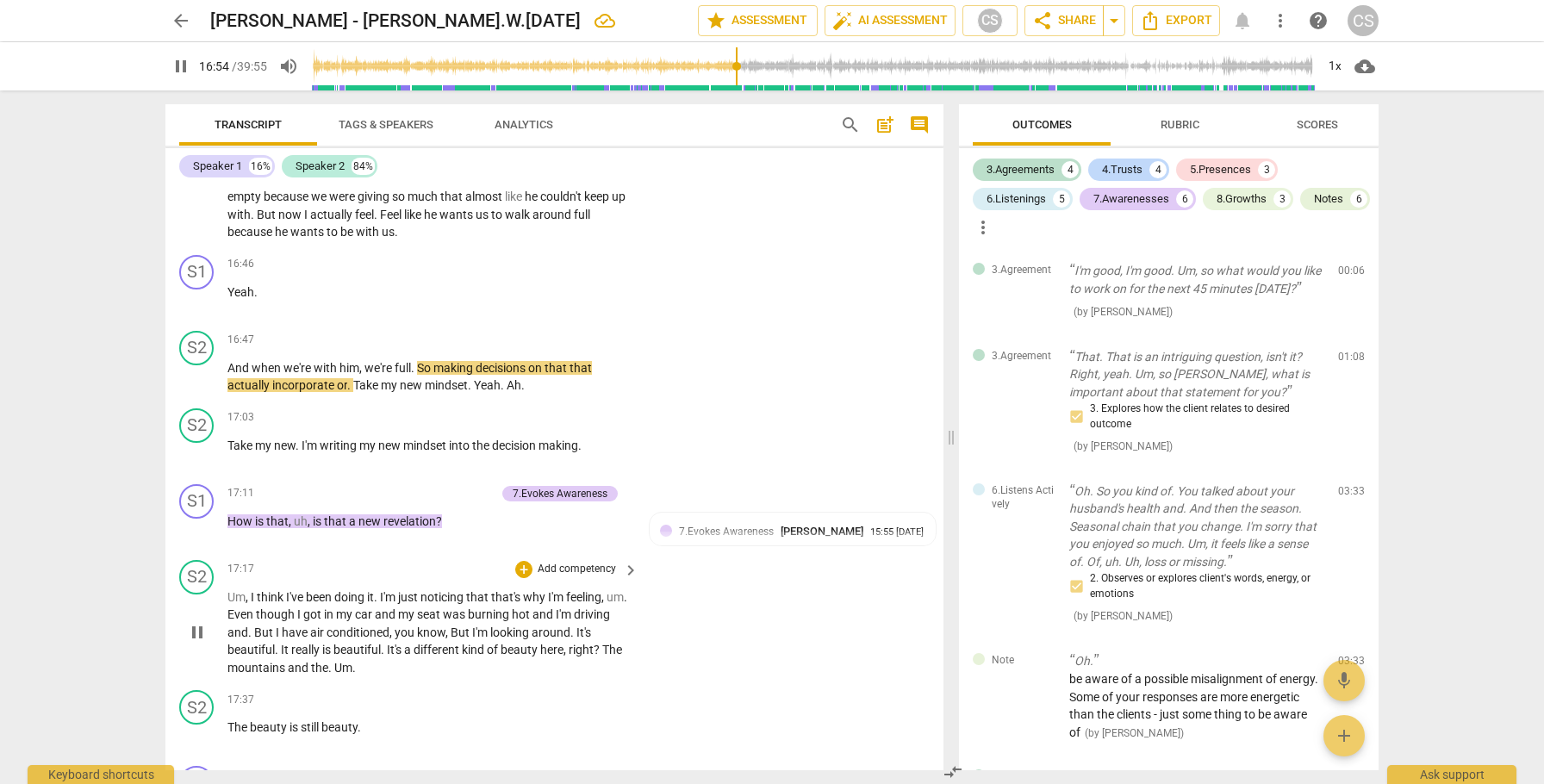
scroll to position [7472, 0]
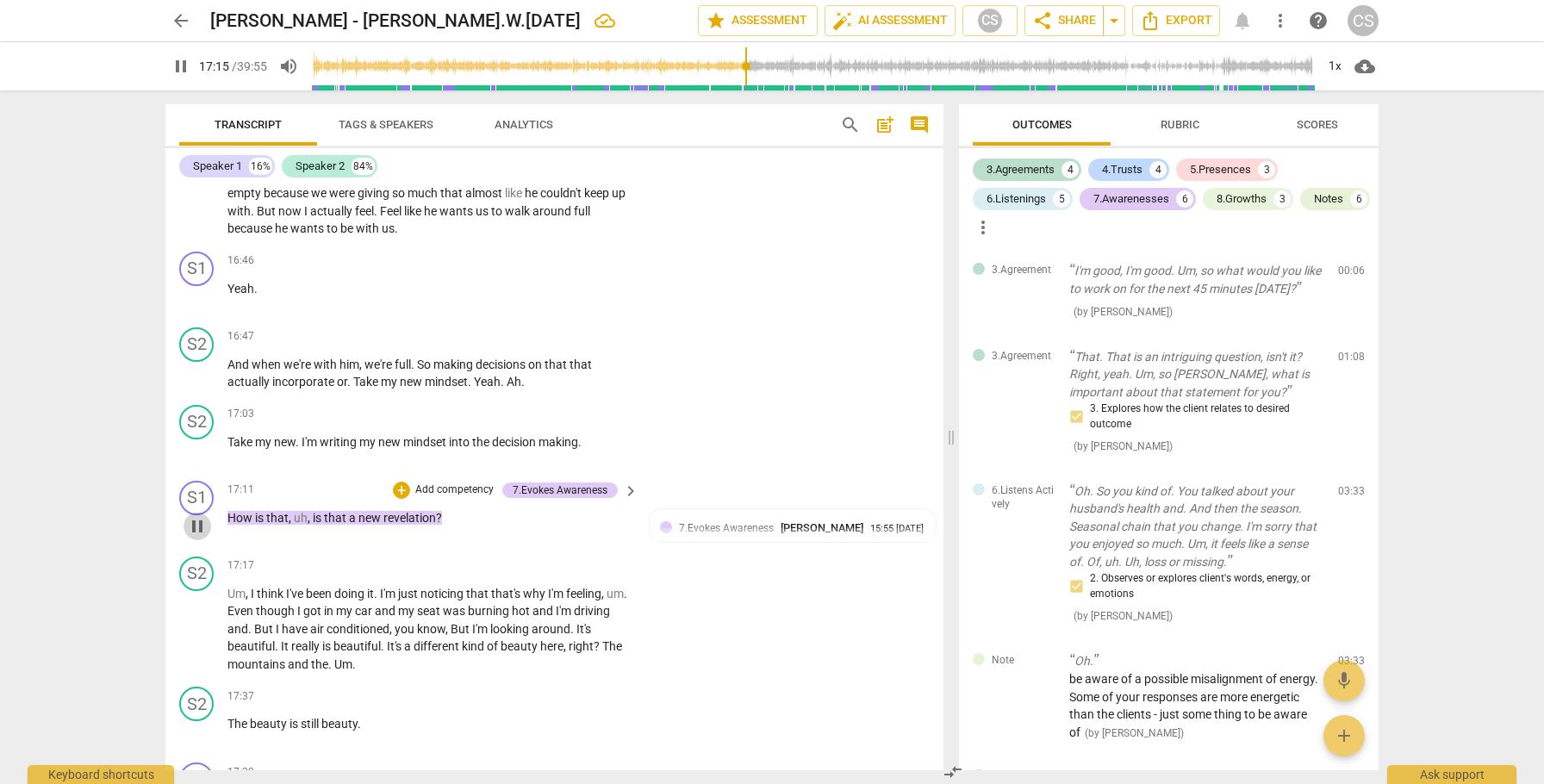
click at [202, 516] on span "pause" at bounding box center [197, 526] width 20 height 20
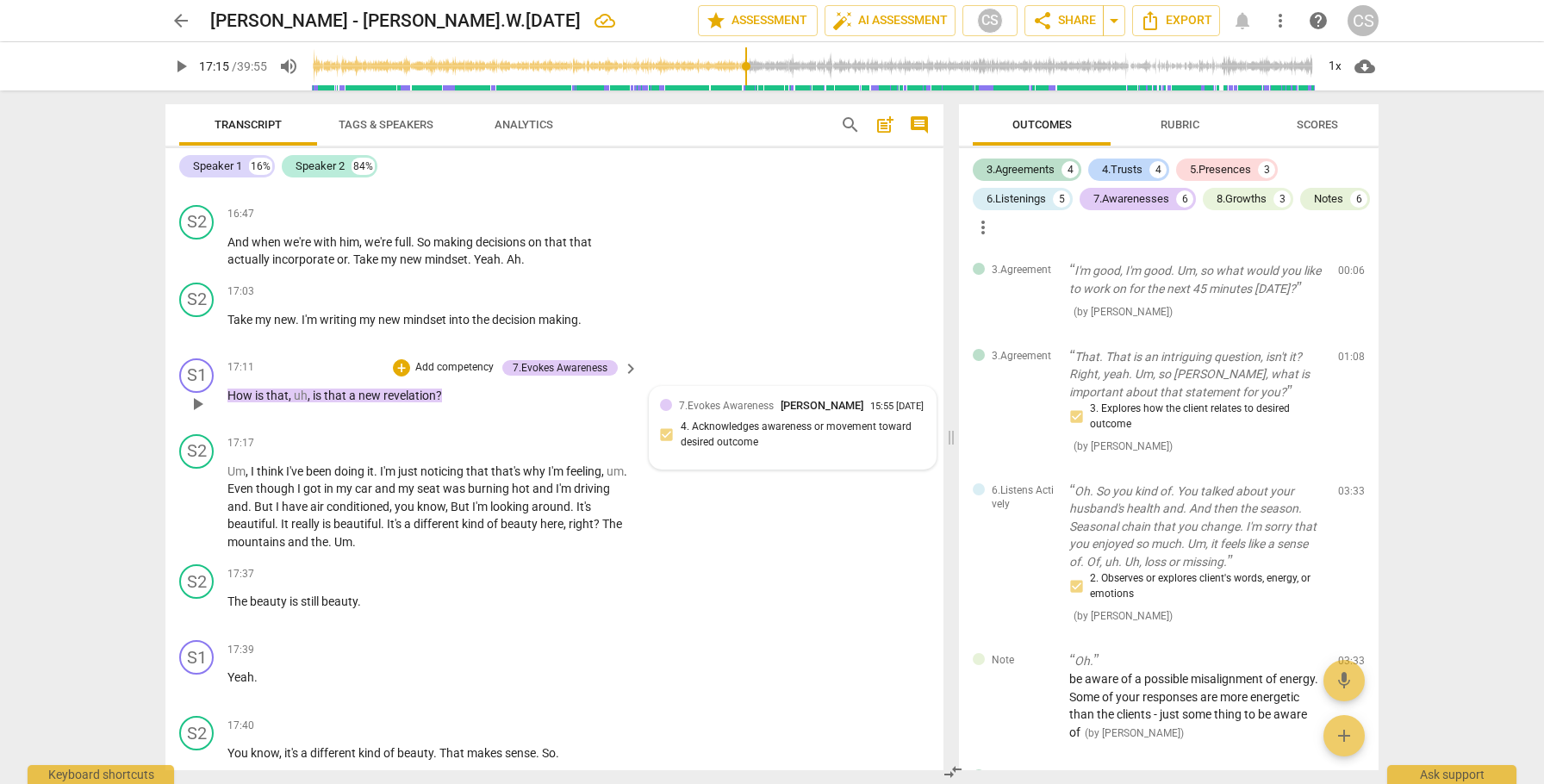
scroll to position [7607, 0]
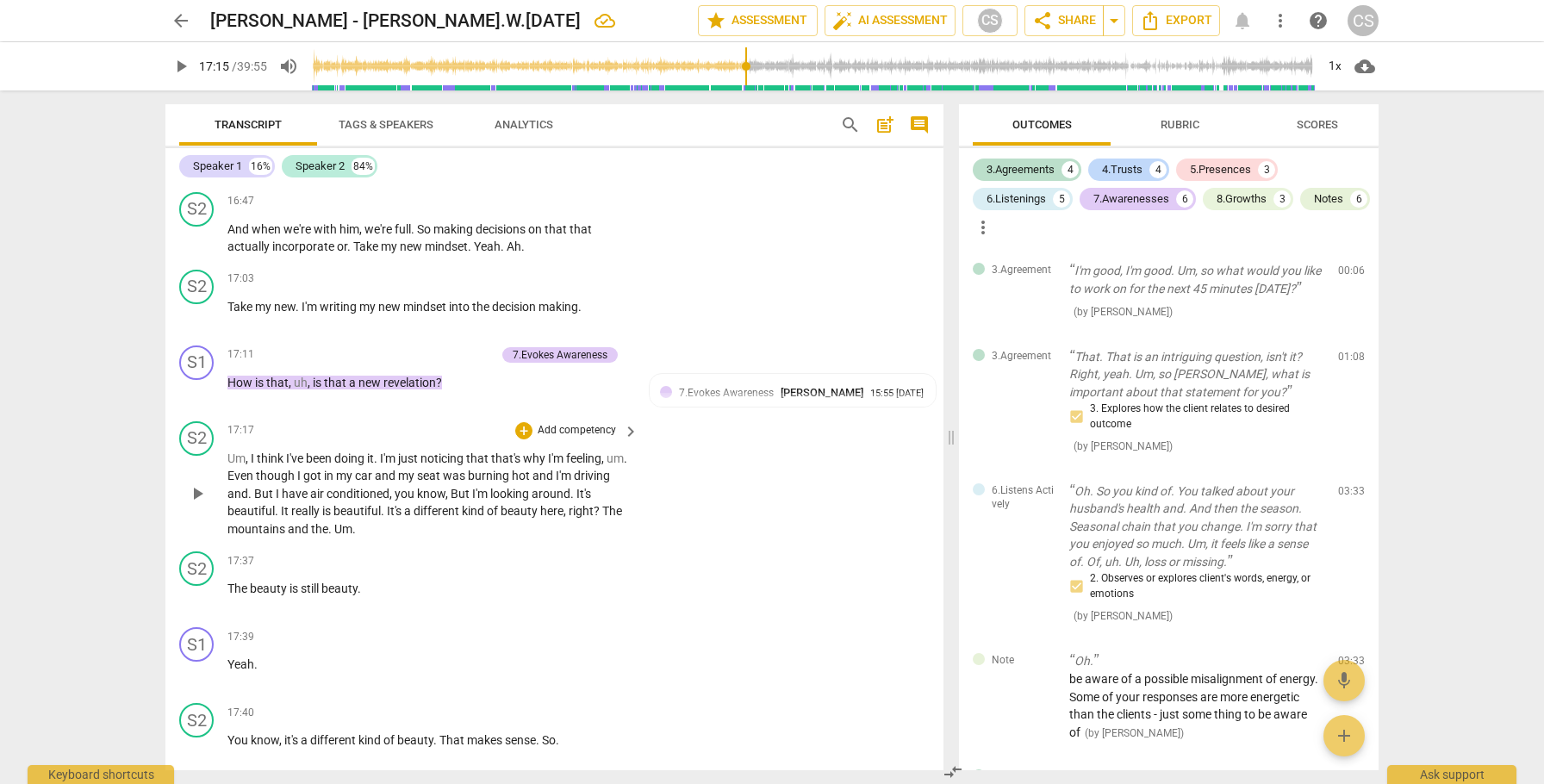
click at [404, 504] on span "It's" at bounding box center [395, 510] width 18 height 14
click at [196, 587] on span "pause" at bounding box center [197, 597] width 20 height 20
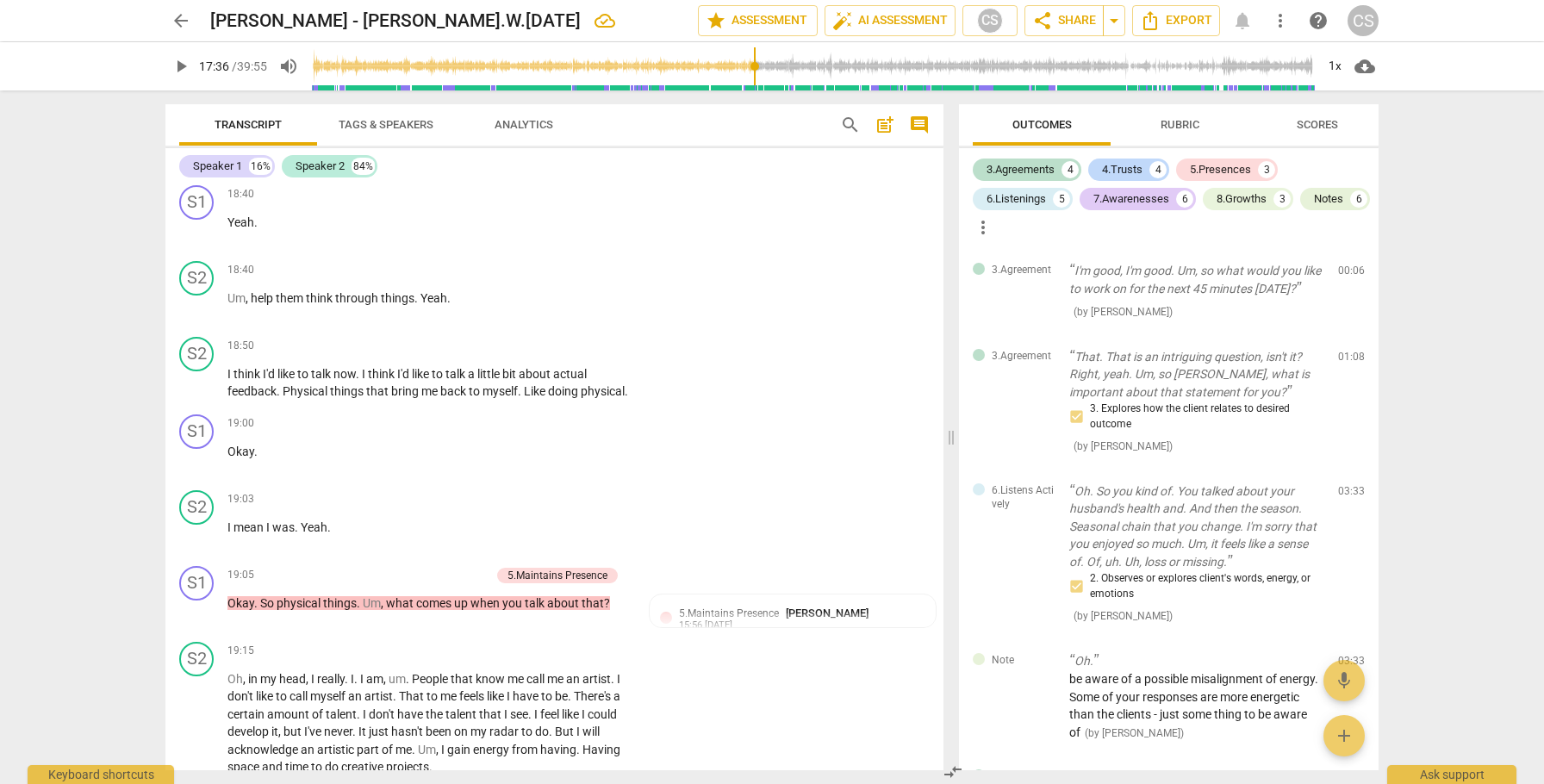
scroll to position [8603, 0]
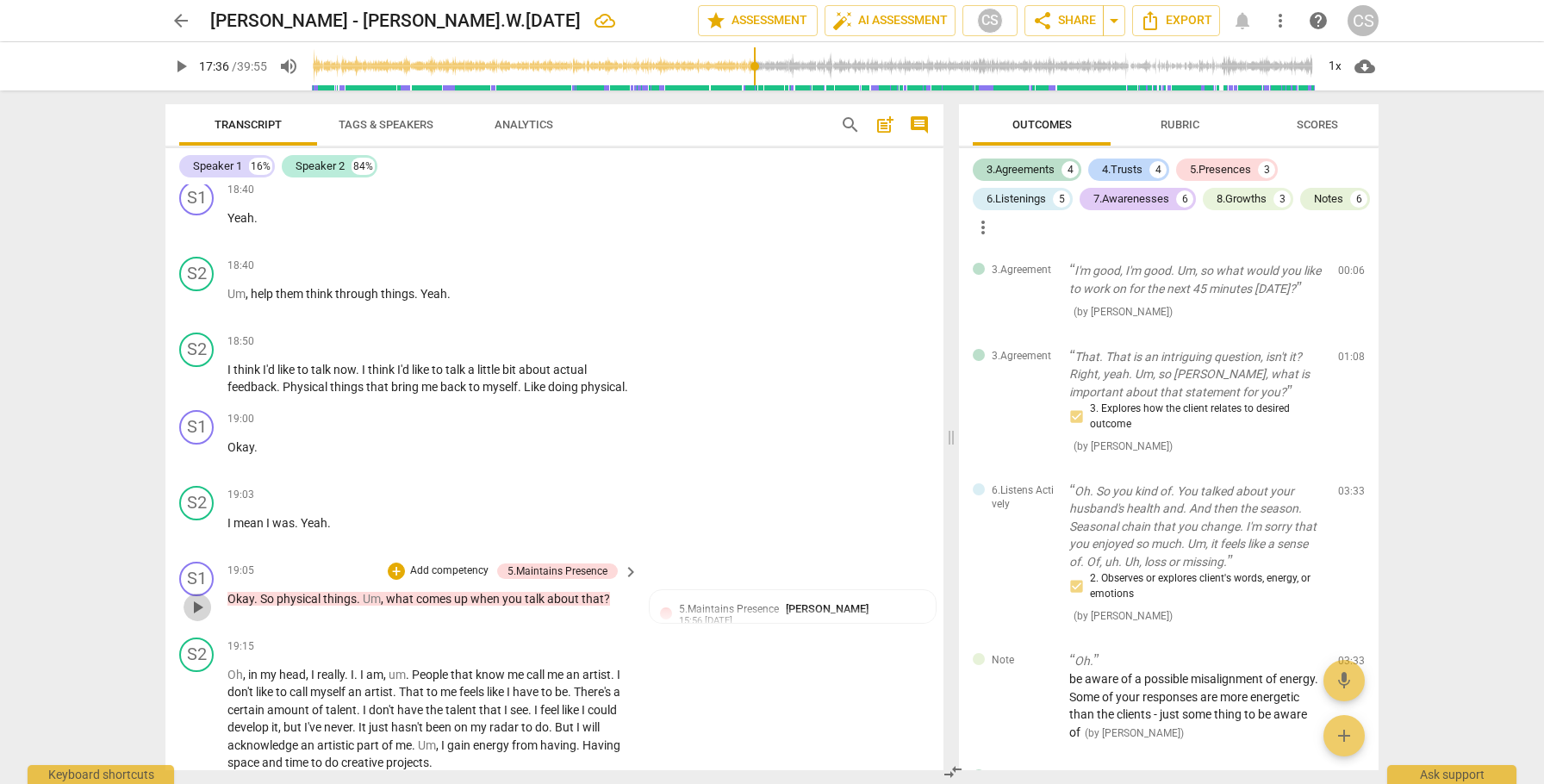
click at [198, 609] on span "play_arrow" at bounding box center [197, 607] width 20 height 20
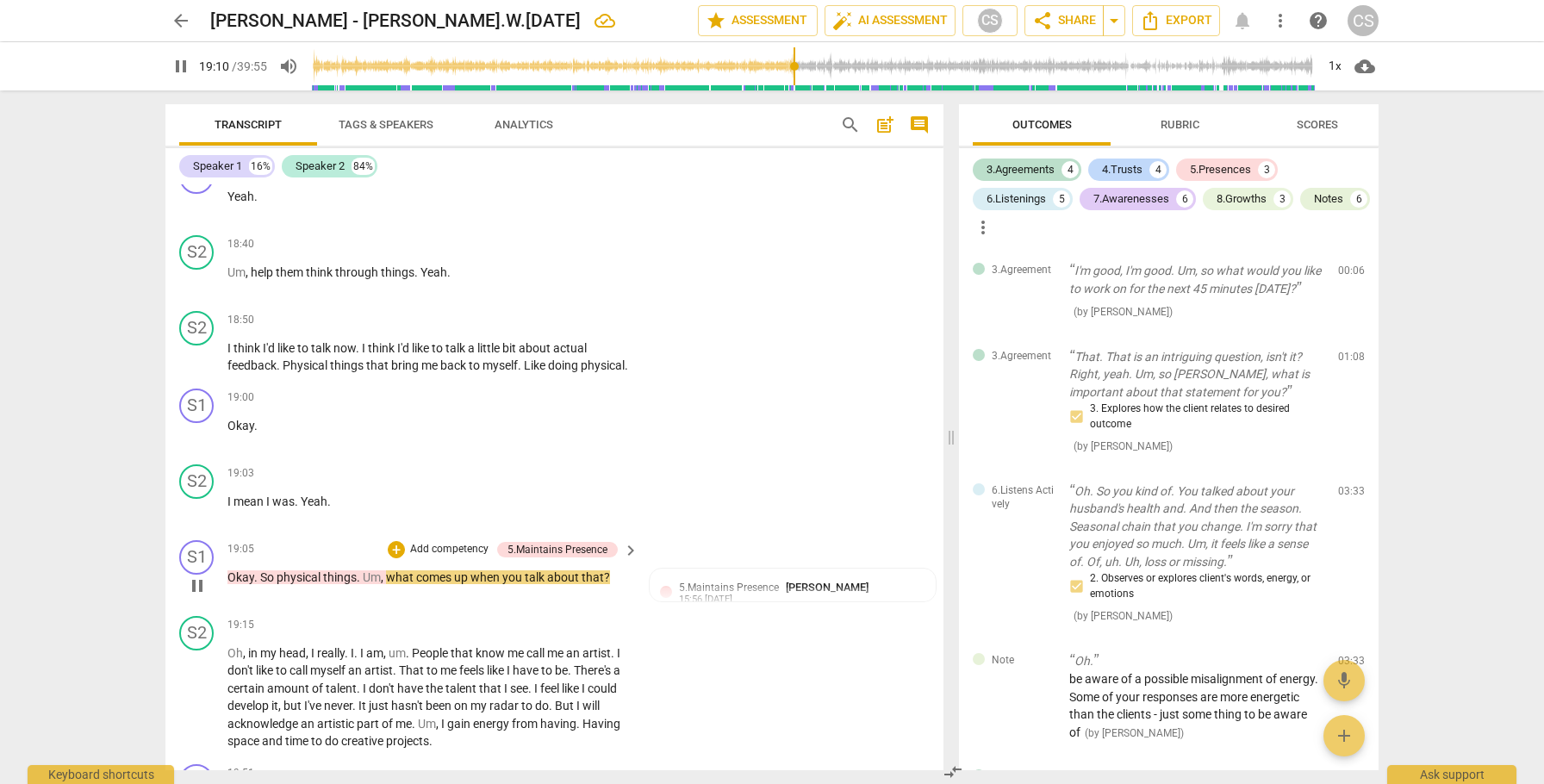
scroll to position [8631, 0]
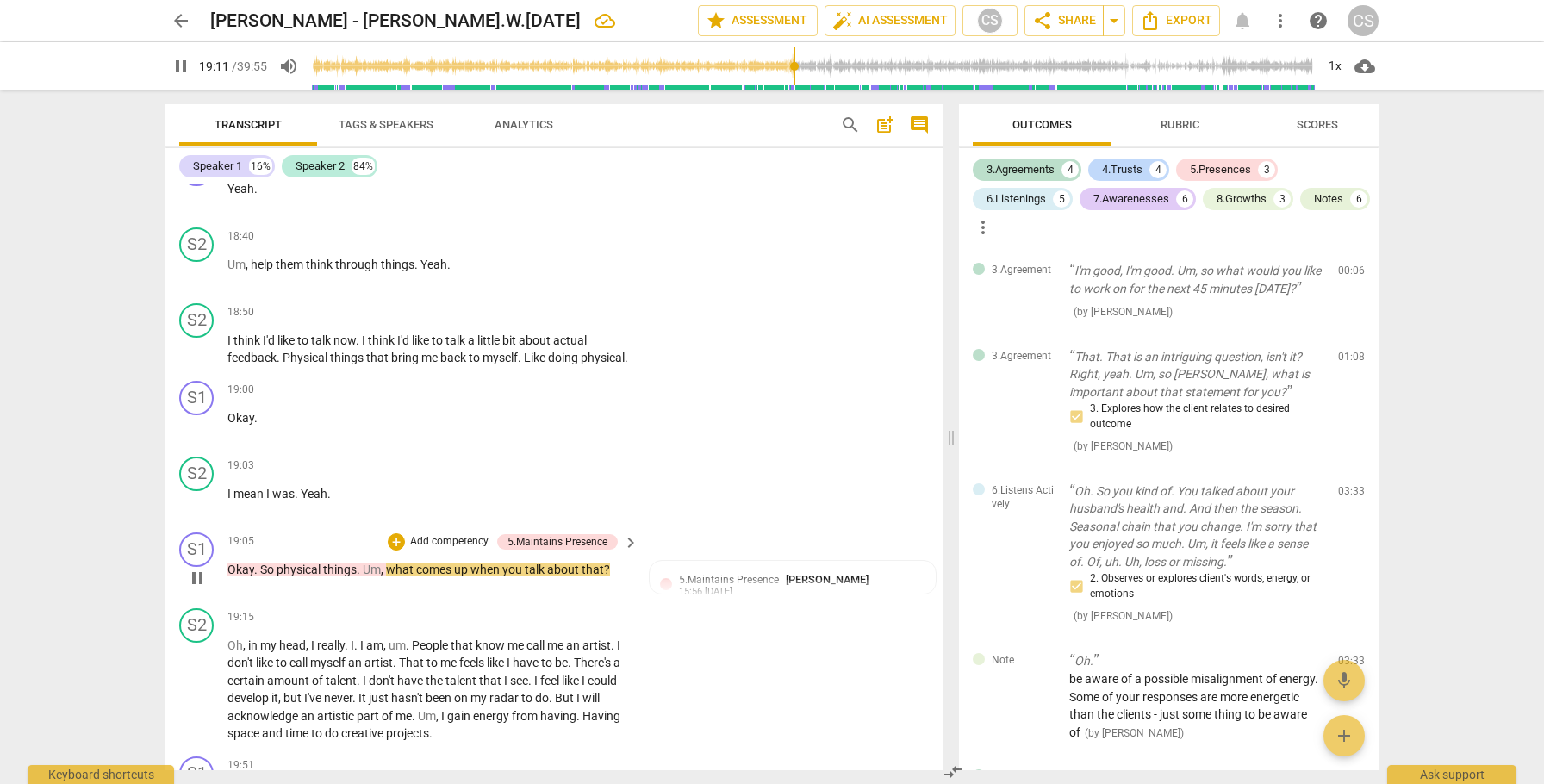
click at [195, 579] on span "pause" at bounding box center [197, 578] width 20 height 20
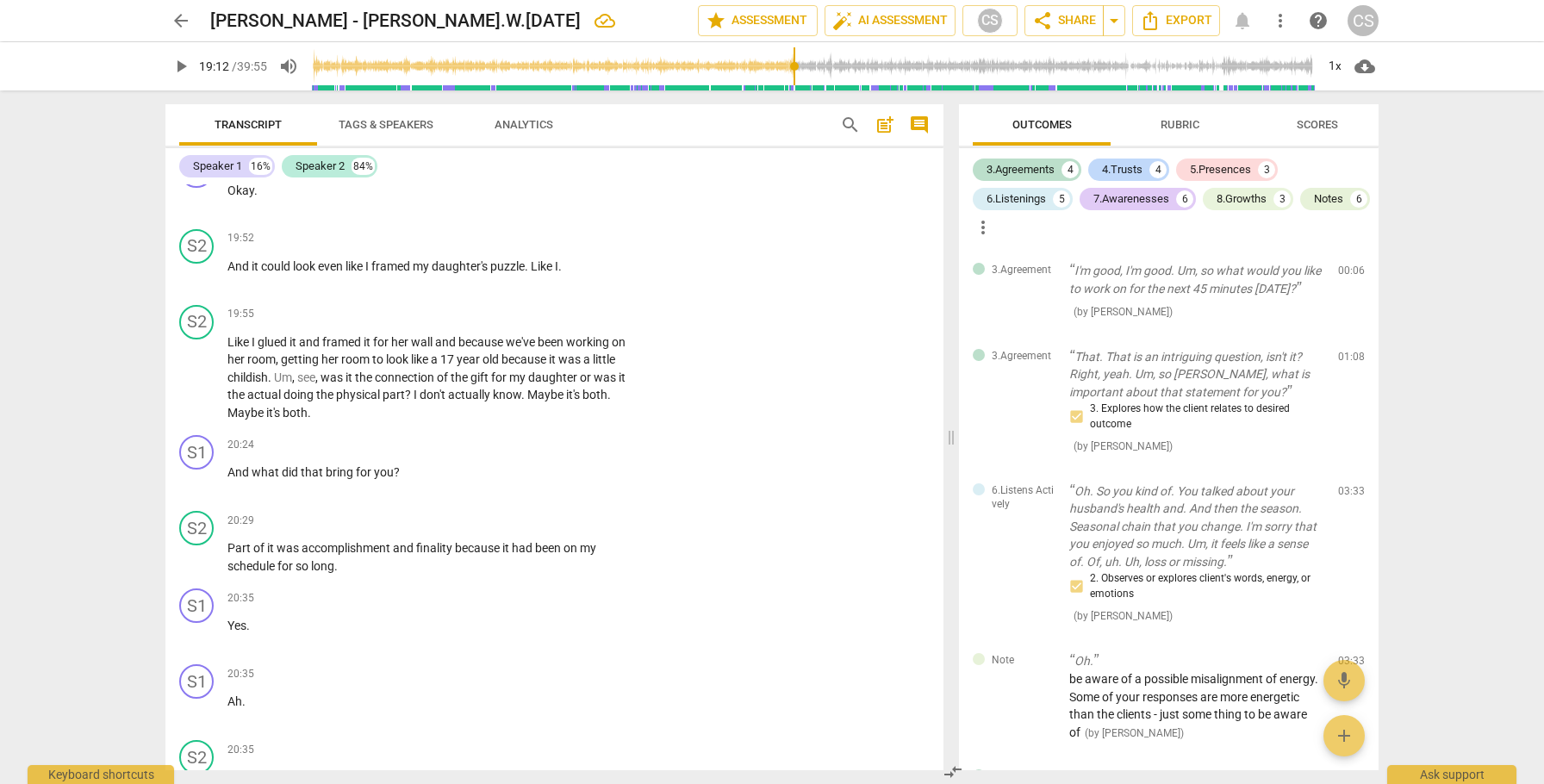
scroll to position [9259, 0]
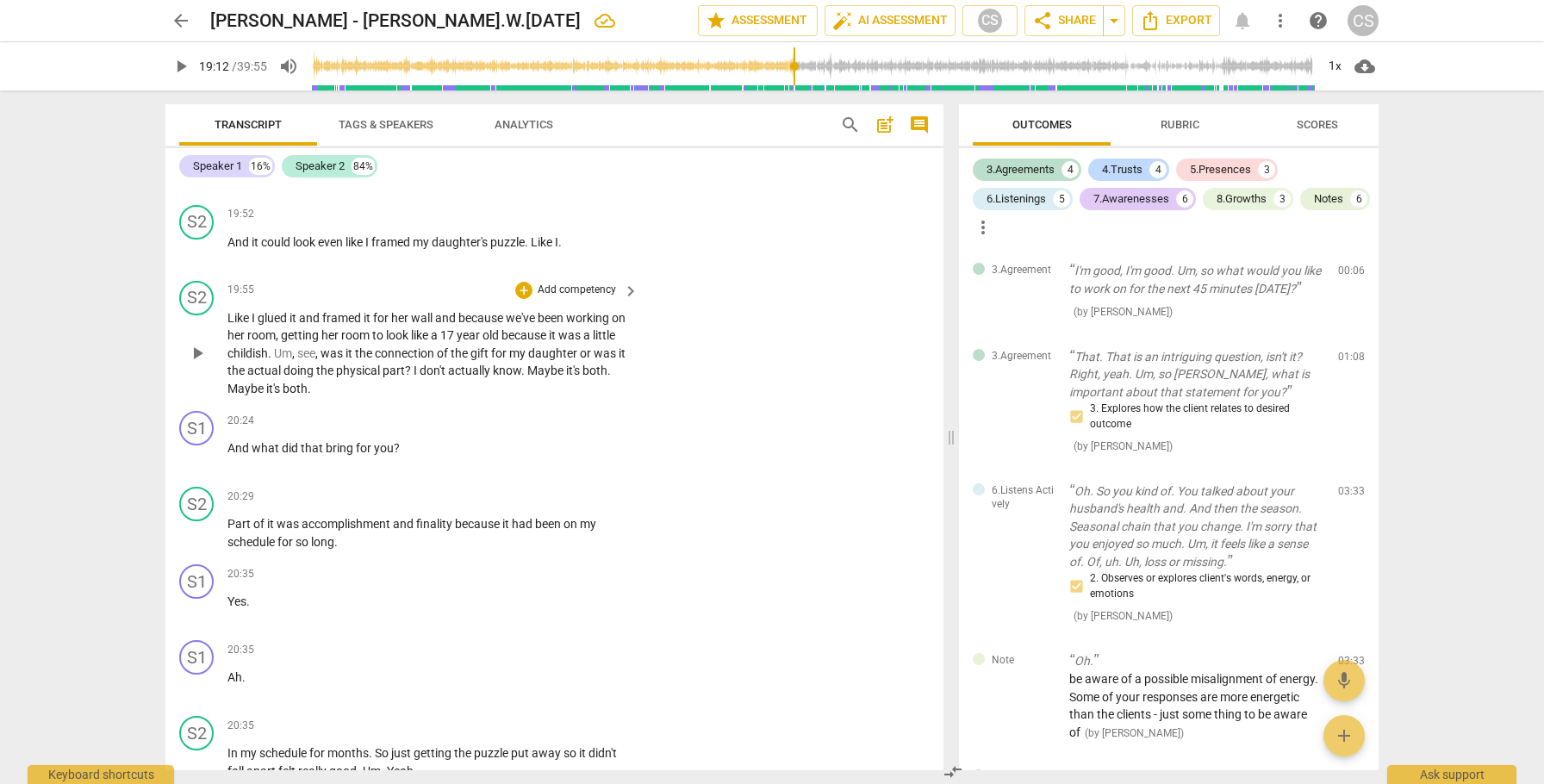
click at [566, 372] on span "Maybe" at bounding box center [547, 371] width 39 height 14
click at [202, 460] on span "pause" at bounding box center [197, 456] width 20 height 20
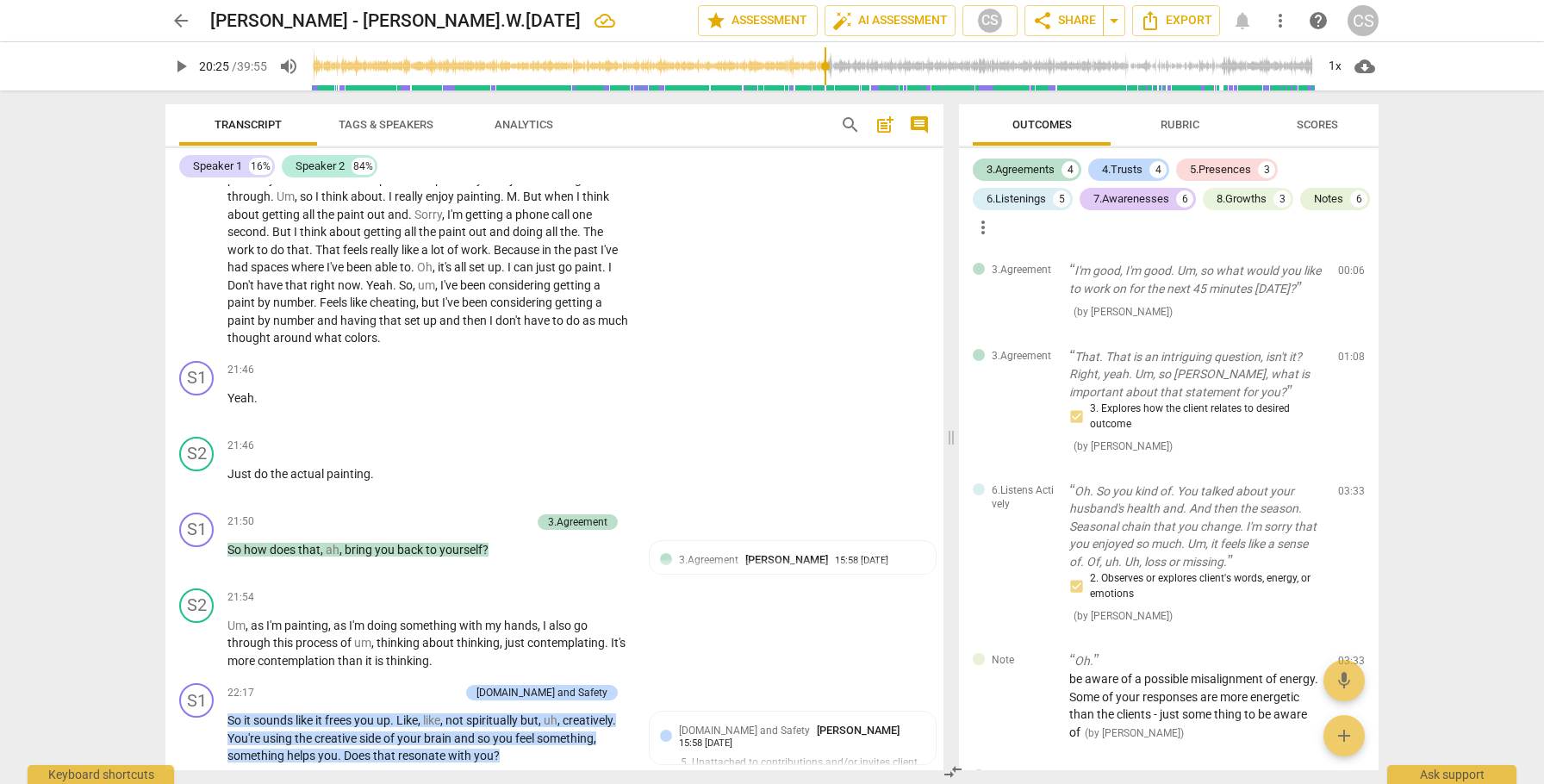
scroll to position [9942, 0]
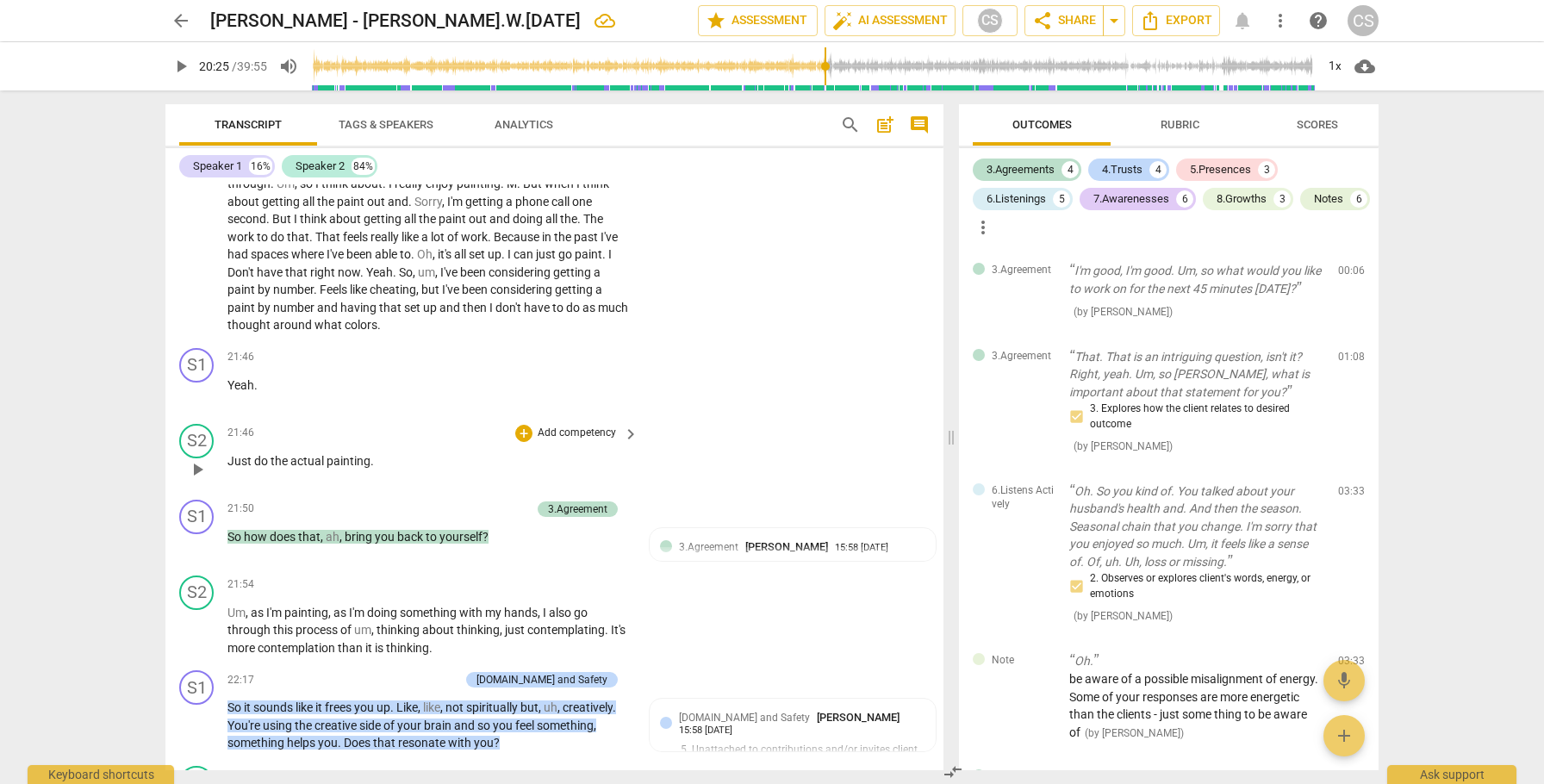
click at [237, 462] on span "Just" at bounding box center [240, 461] width 27 height 14
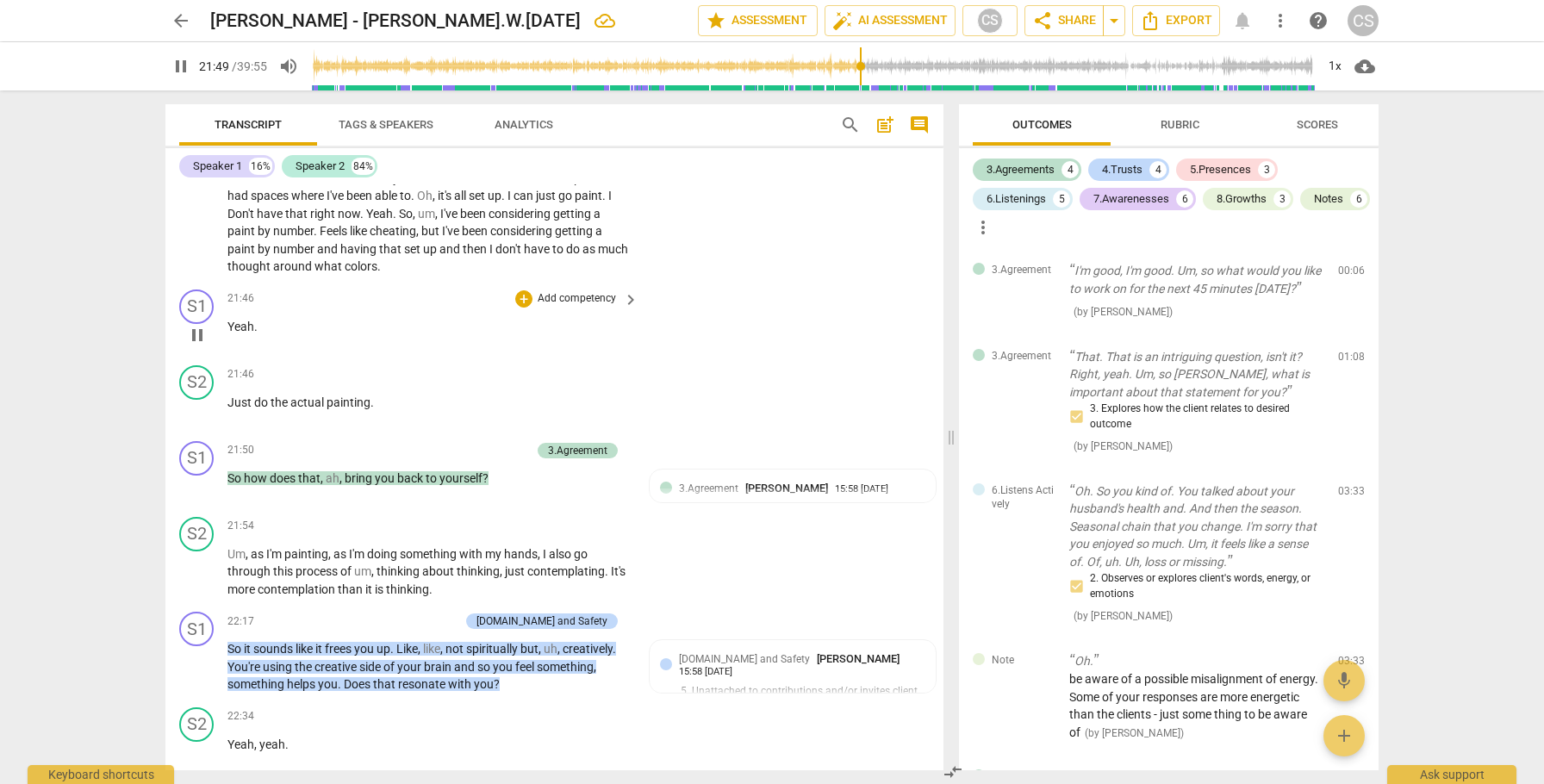
scroll to position [10000, 0]
click at [196, 491] on span "pause" at bounding box center [197, 487] width 20 height 20
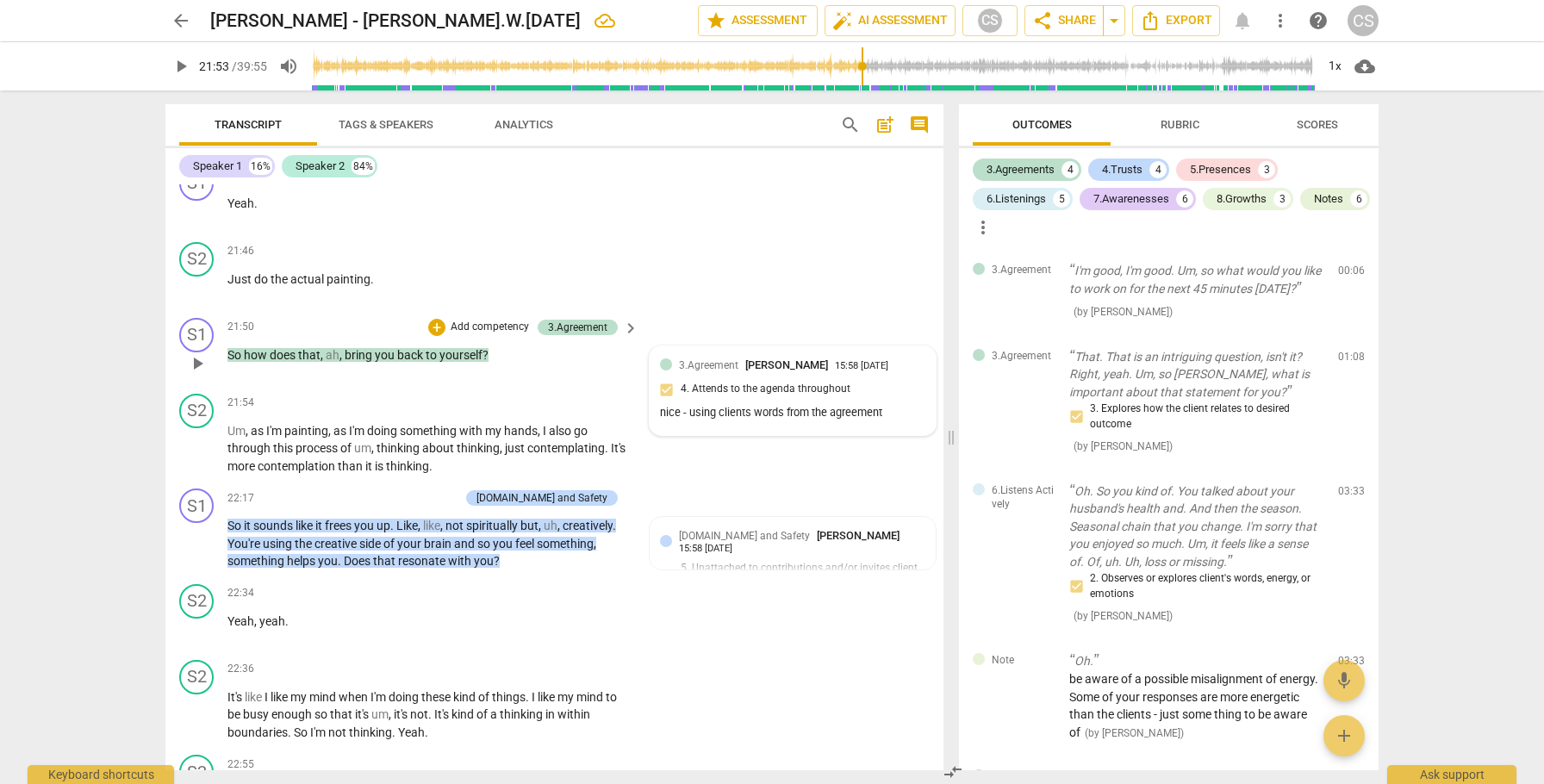
scroll to position [10145, 0]
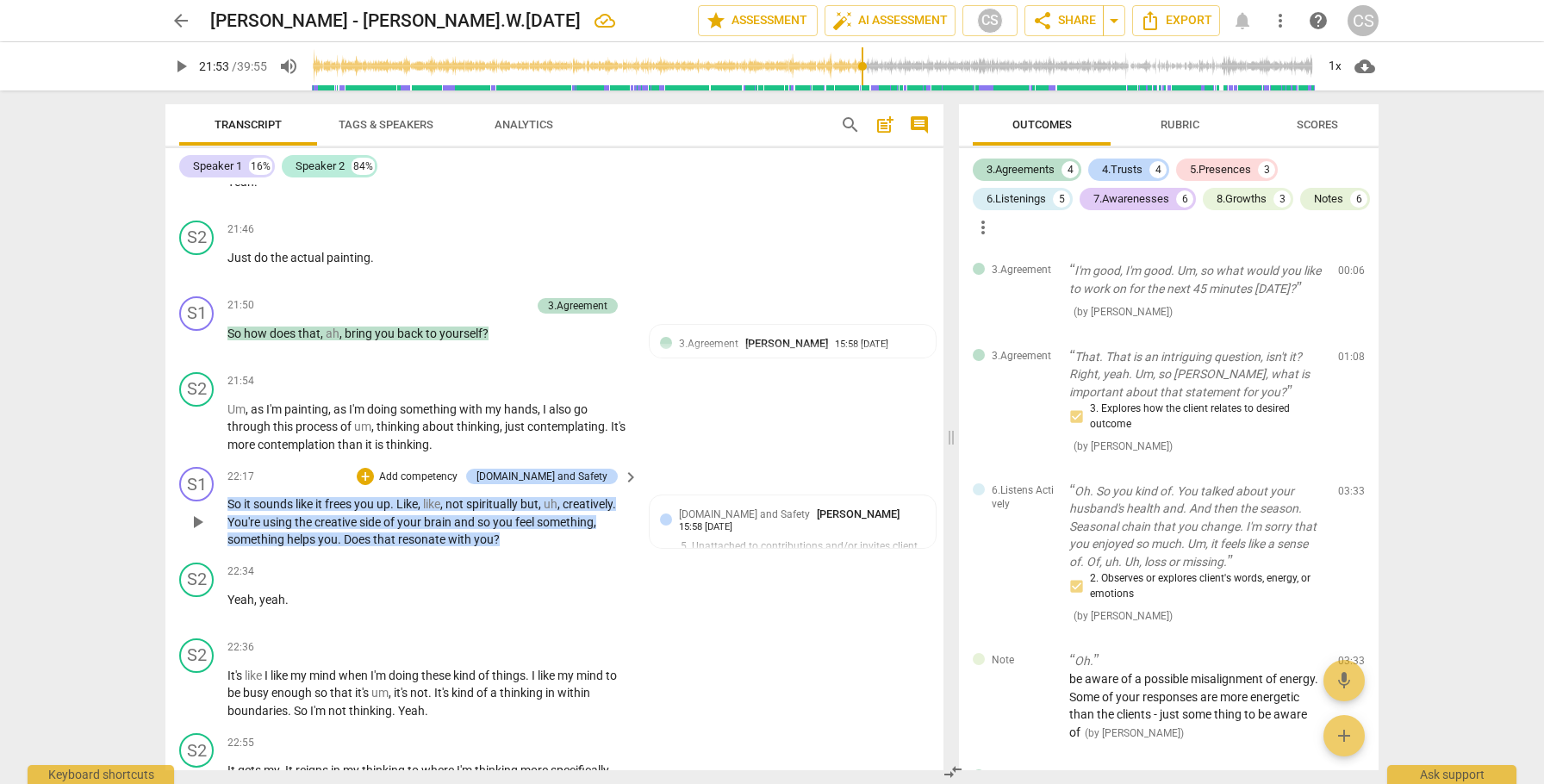
click at [199, 520] on span "play_arrow" at bounding box center [197, 522] width 20 height 20
click at [199, 520] on span "pause" at bounding box center [197, 522] width 20 height 20
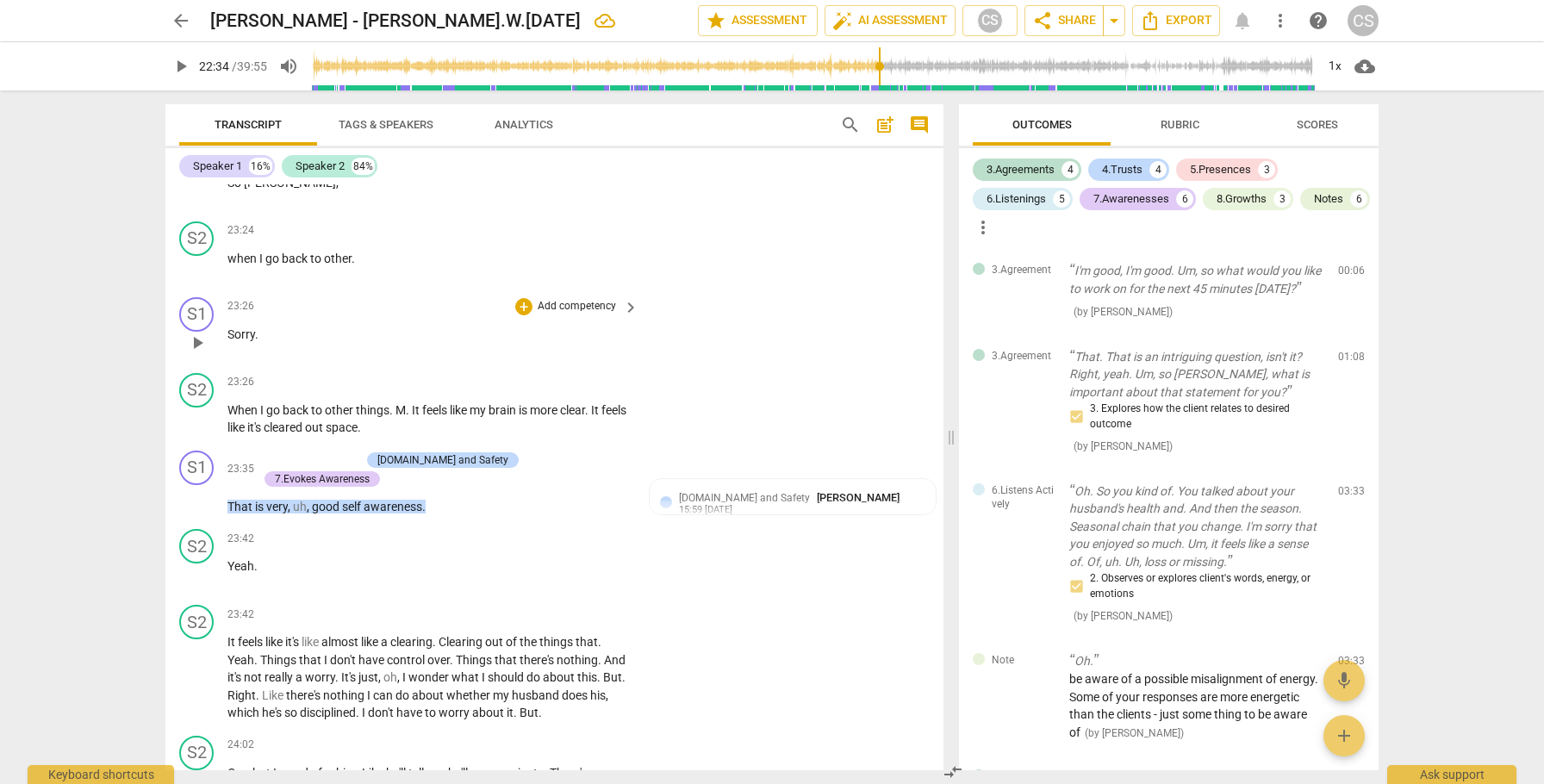
scroll to position [11216, 0]
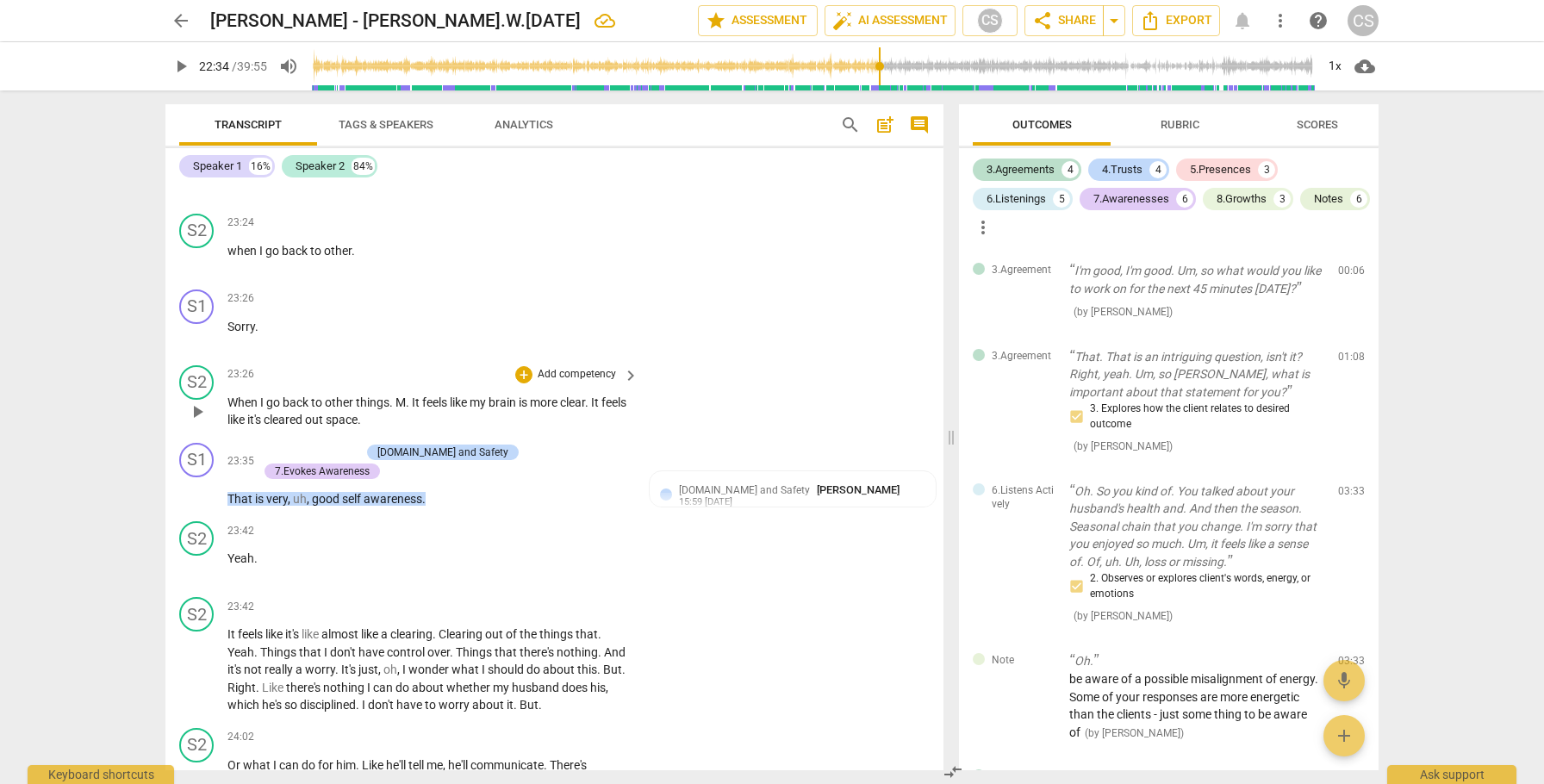
click at [196, 411] on span "play_arrow" at bounding box center [197, 412] width 20 height 20
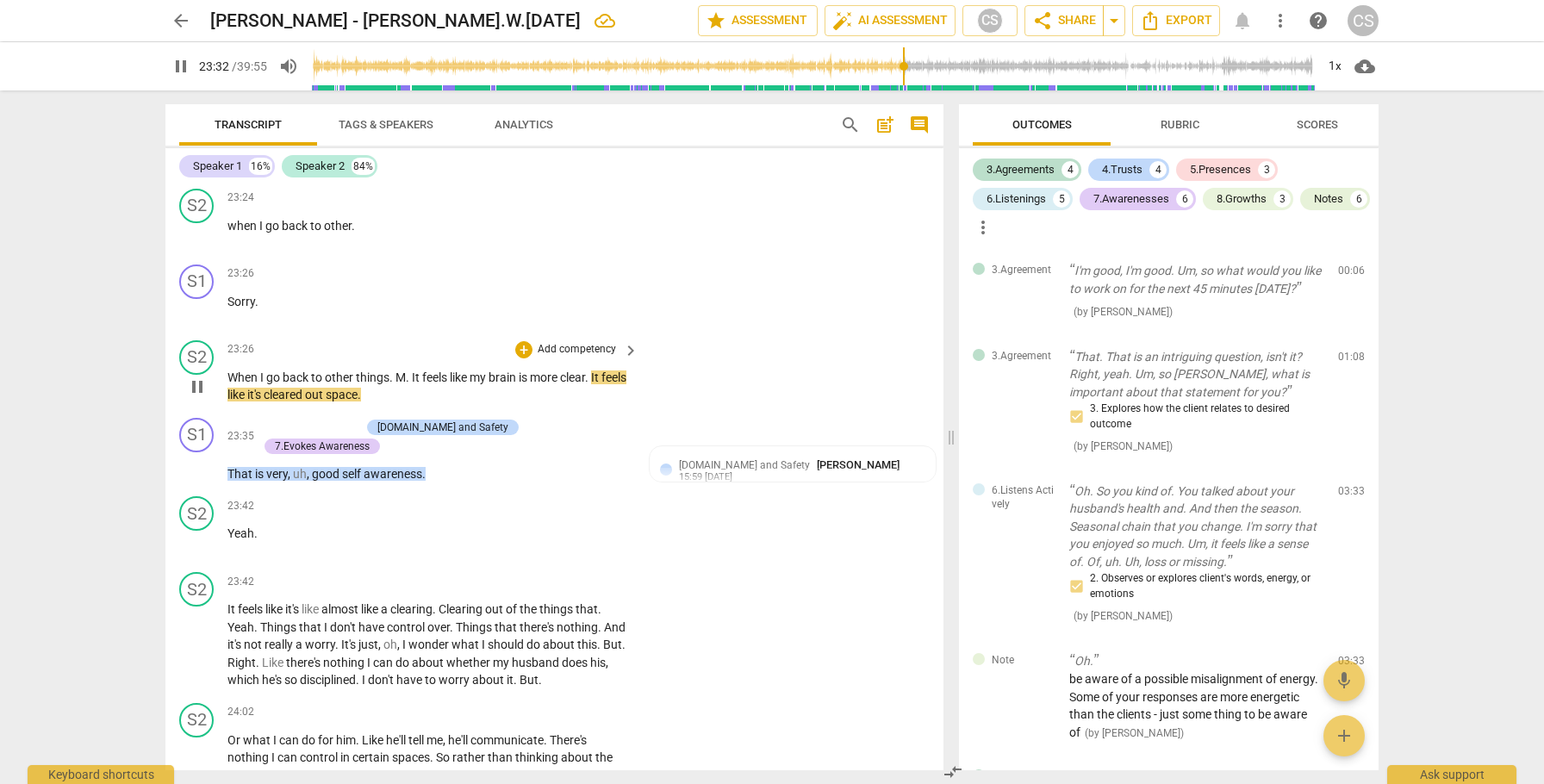
scroll to position [11245, 0]
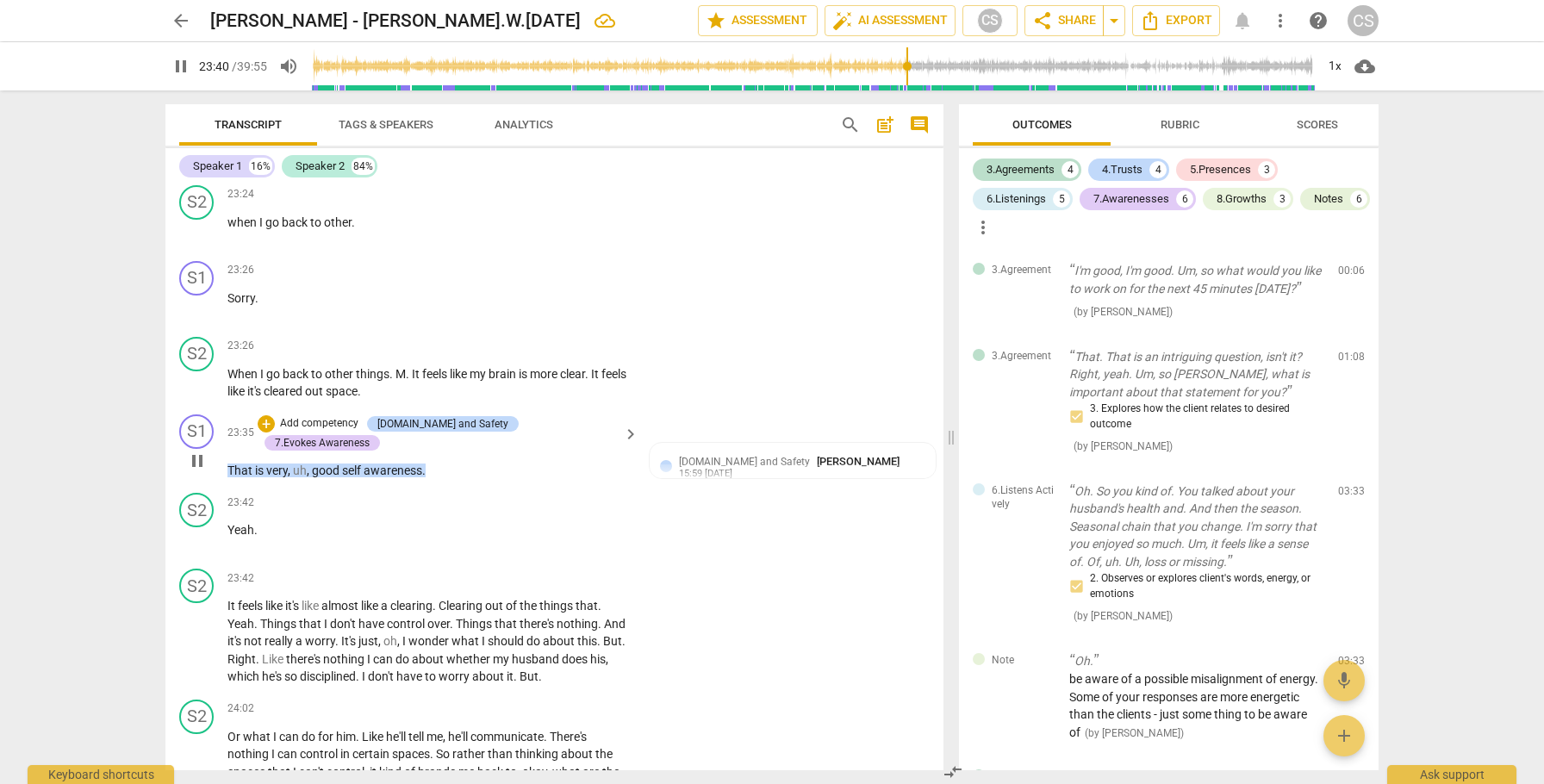
click at [200, 461] on span "pause" at bounding box center [197, 461] width 20 height 20
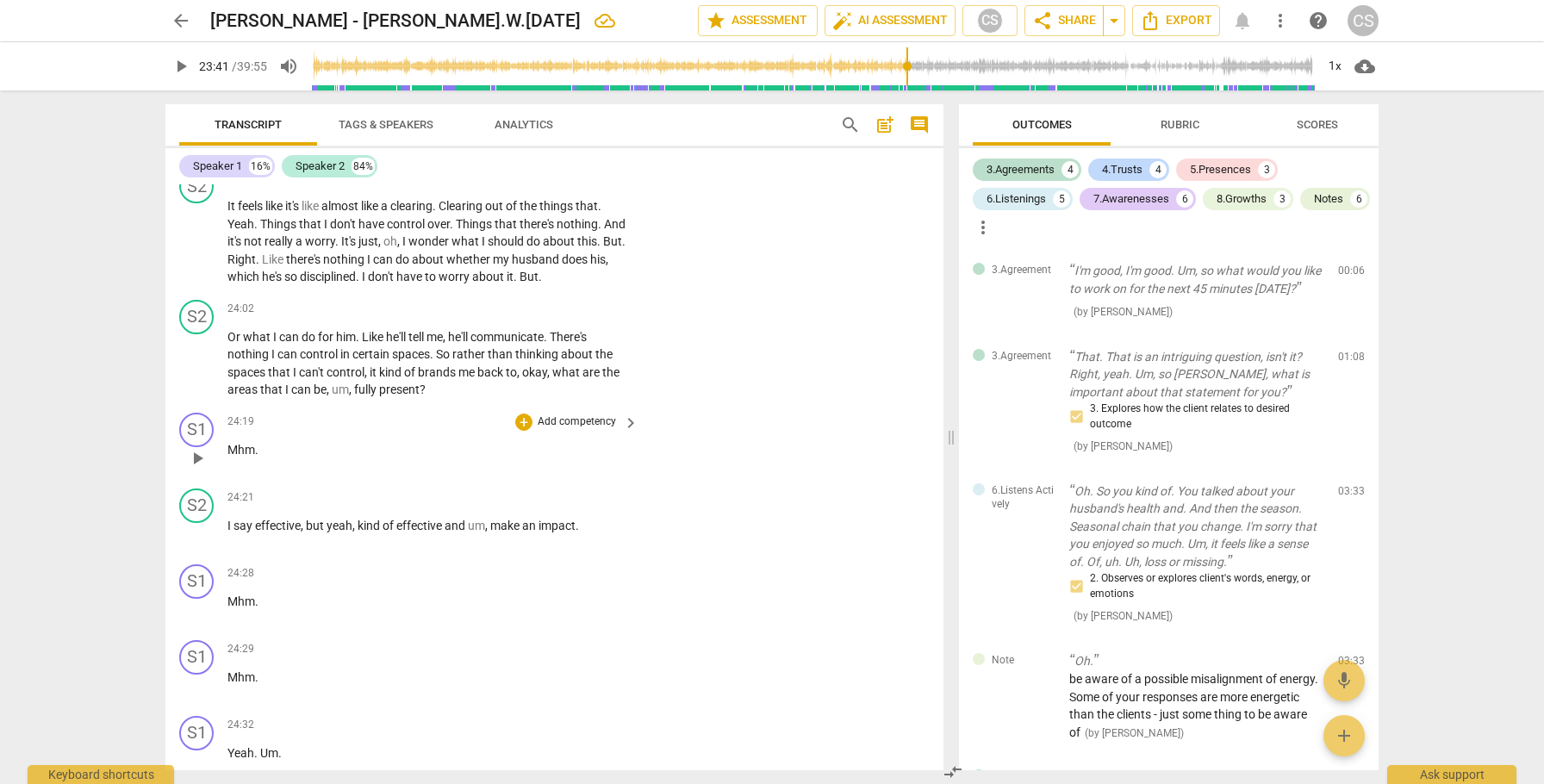
scroll to position [11642, 0]
click at [232, 335] on span "Or" at bounding box center [235, 339] width 16 height 14
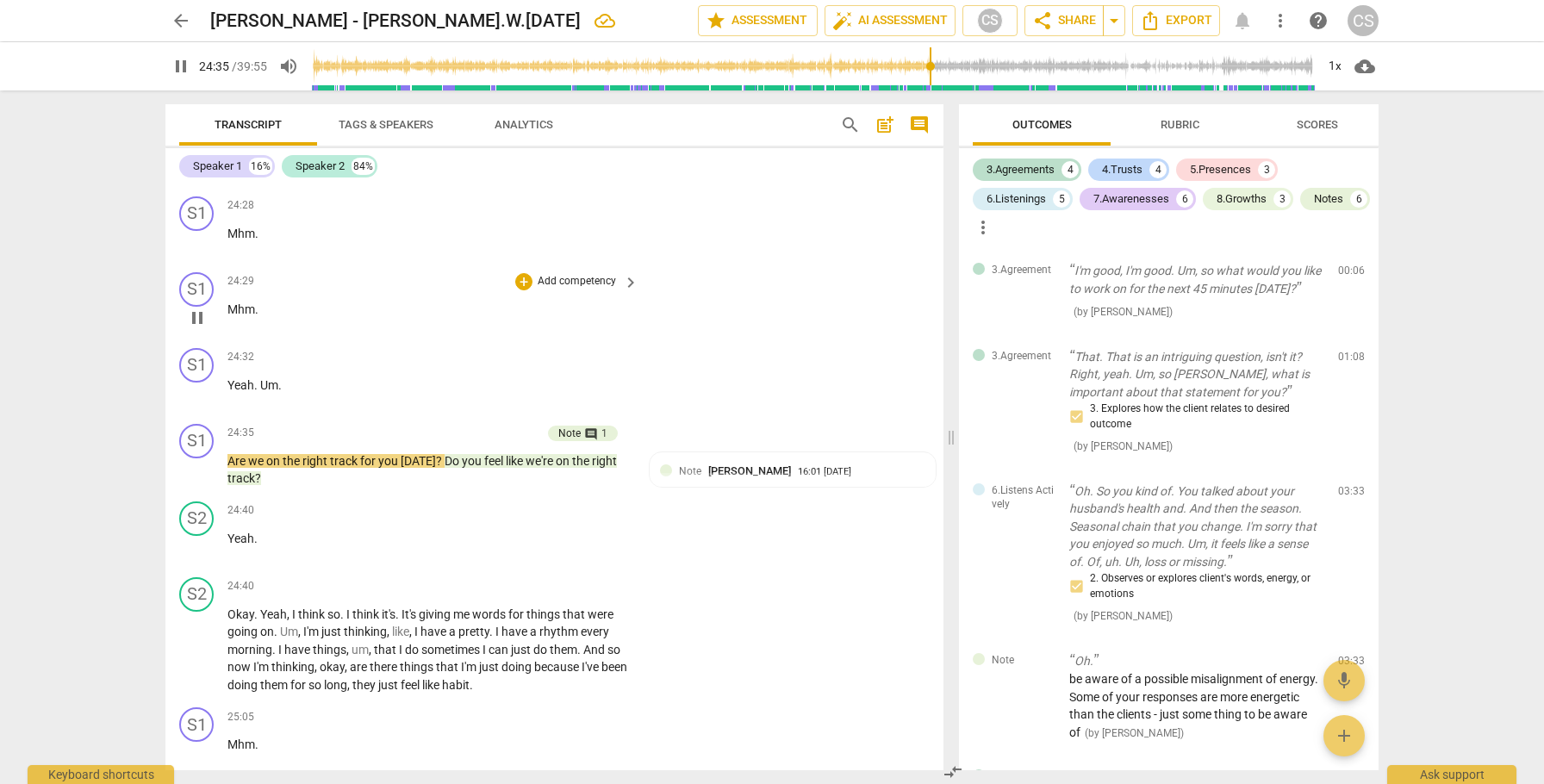
scroll to position [12016, 0]
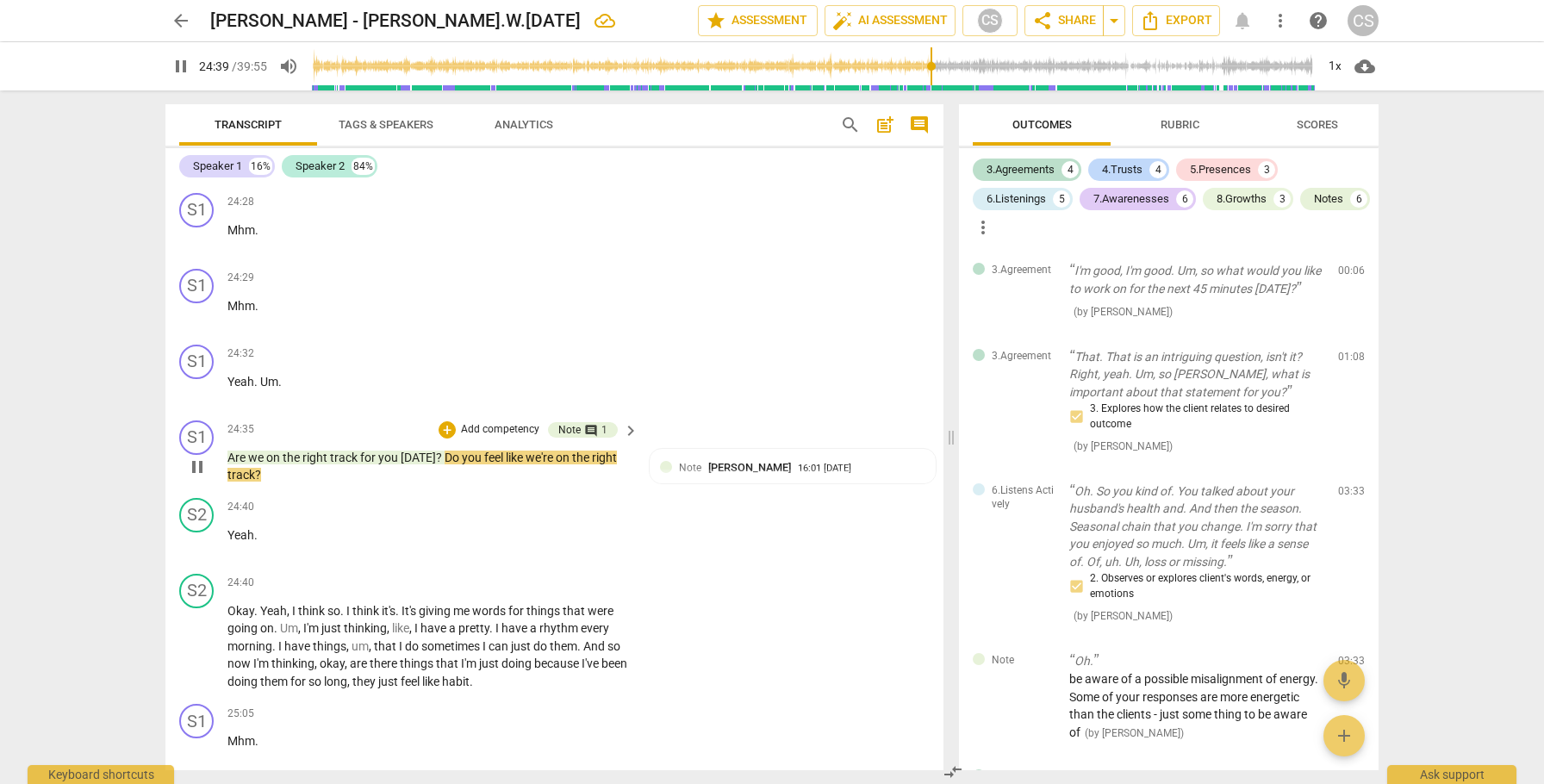
click at [197, 465] on span "pause" at bounding box center [197, 466] width 20 height 20
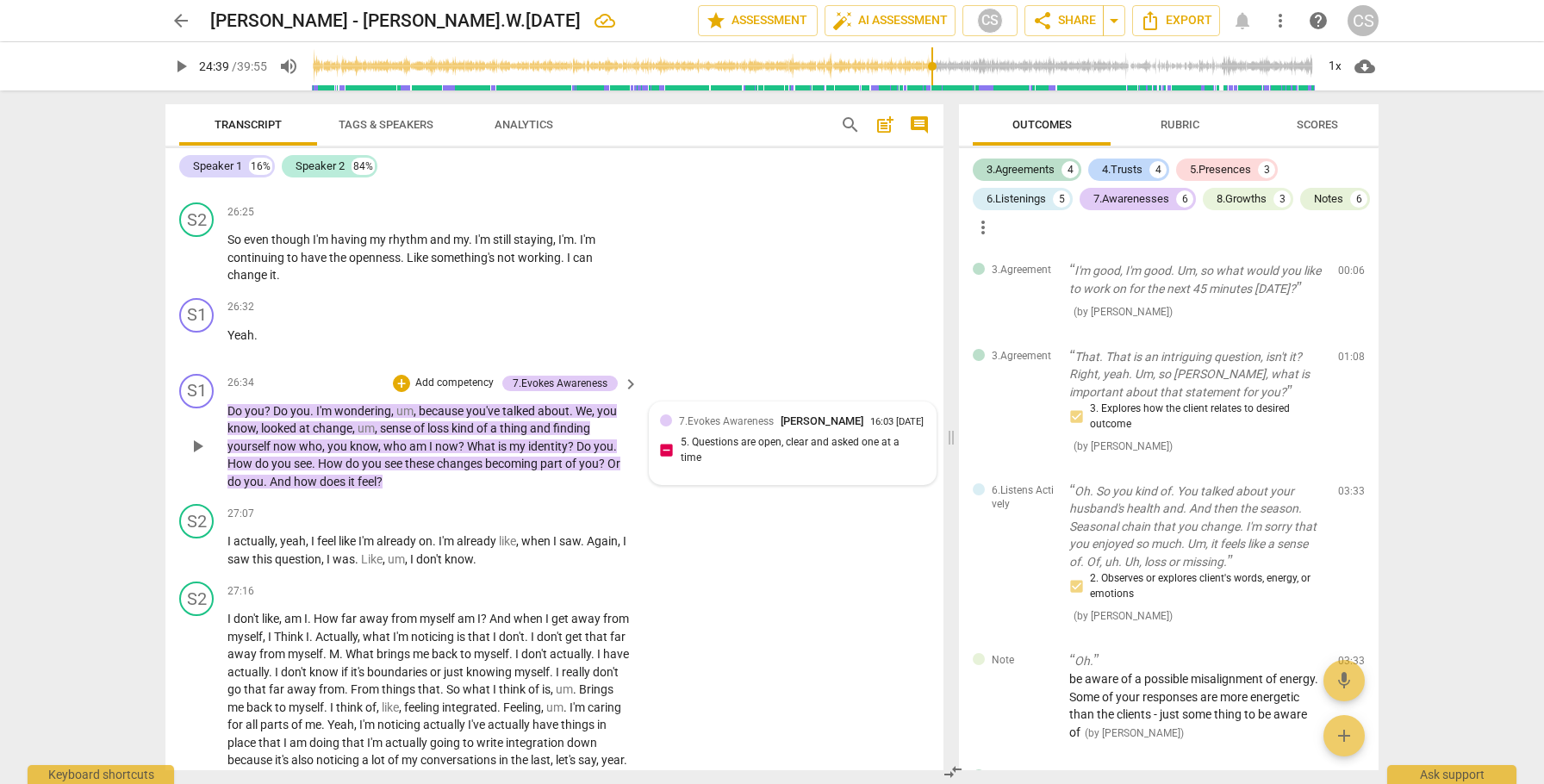
scroll to position [13233, 0]
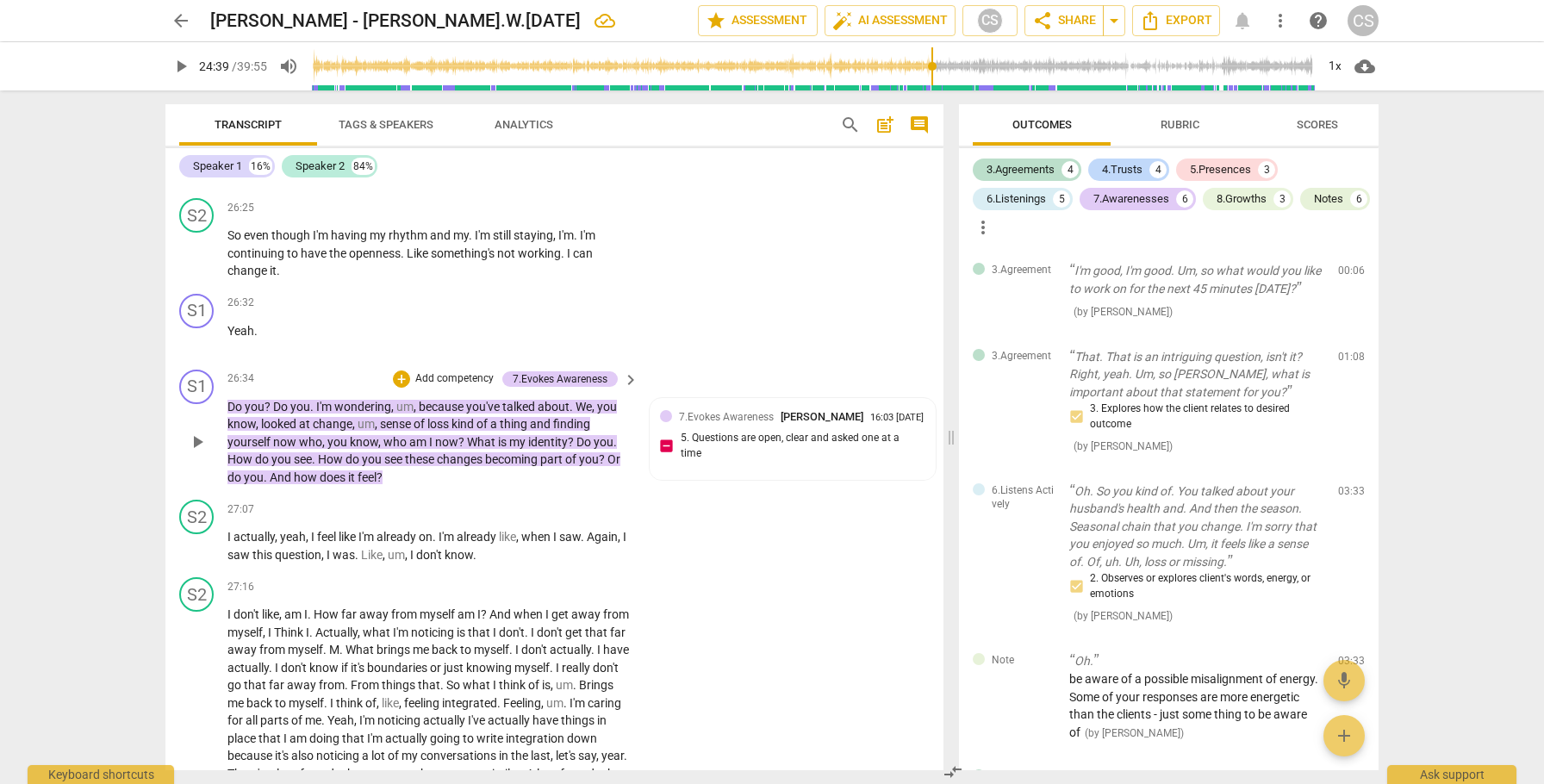
click at [199, 436] on span "play_arrow" at bounding box center [197, 442] width 20 height 20
click at [197, 442] on span "pause" at bounding box center [197, 442] width 20 height 20
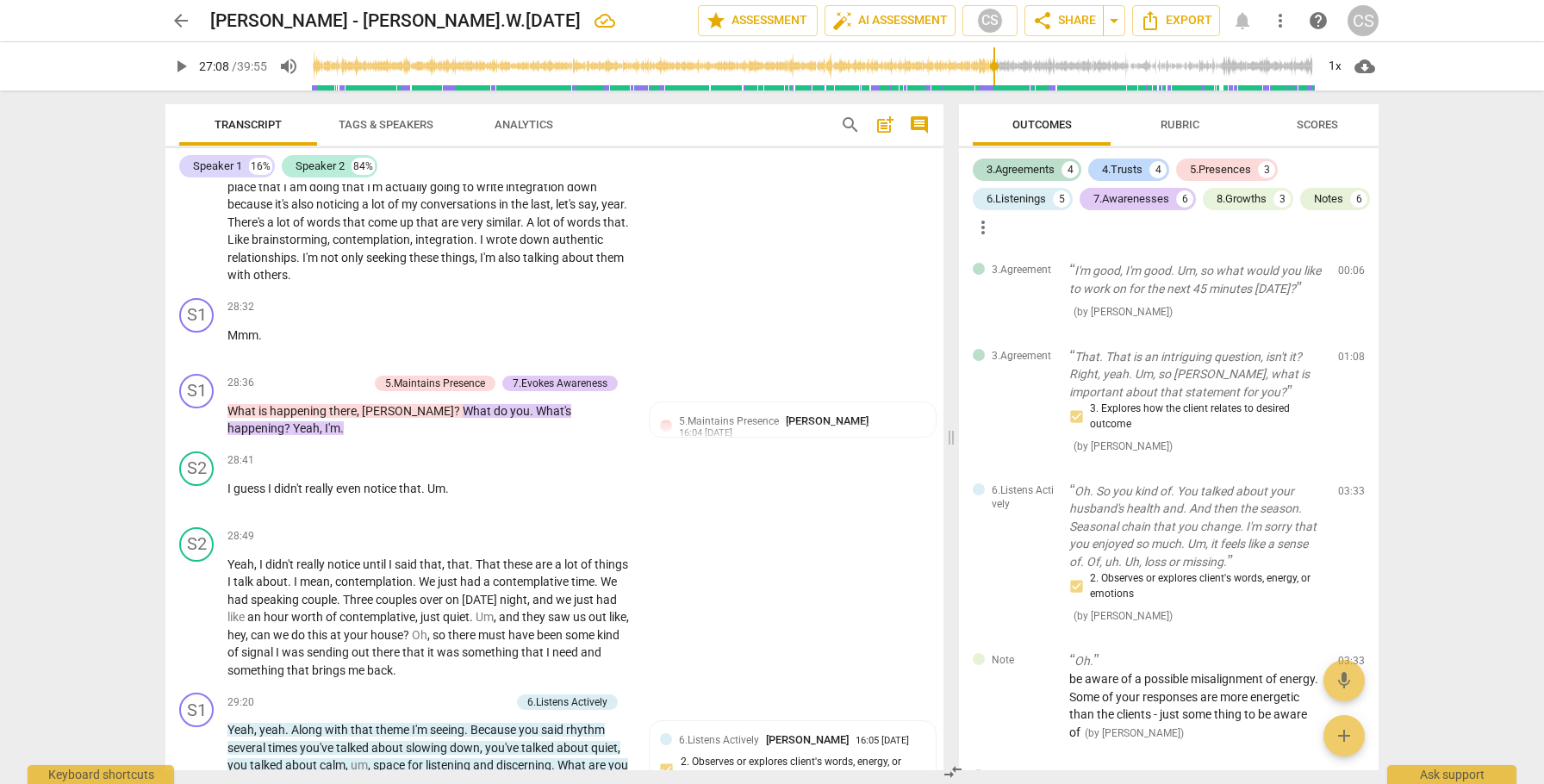
scroll to position [13781, 0]
click at [320, 257] on span "I'm" at bounding box center [311, 260] width 18 height 14
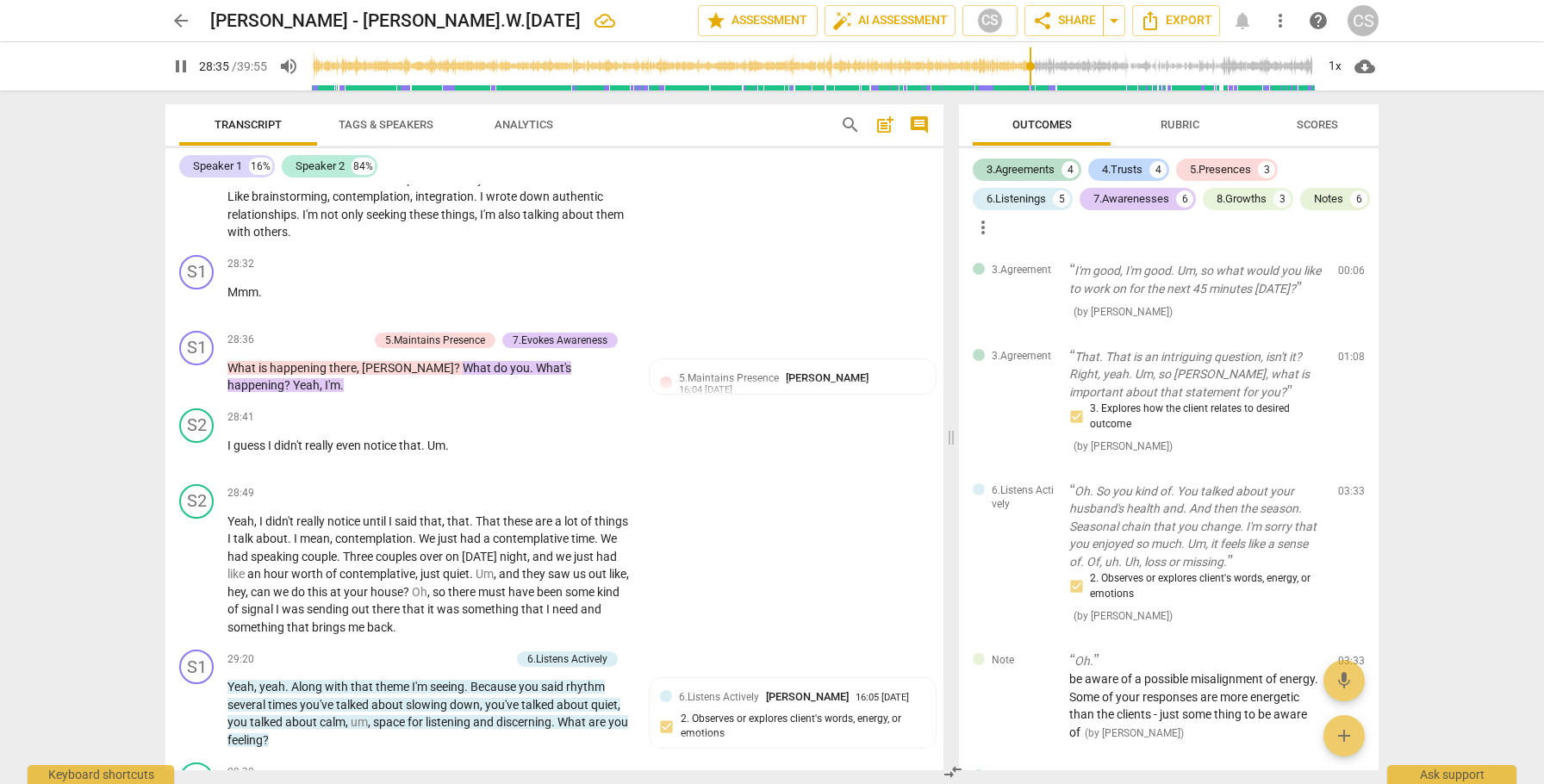
scroll to position [13828, 0]
click at [197, 375] on span "pause" at bounding box center [197, 376] width 20 height 20
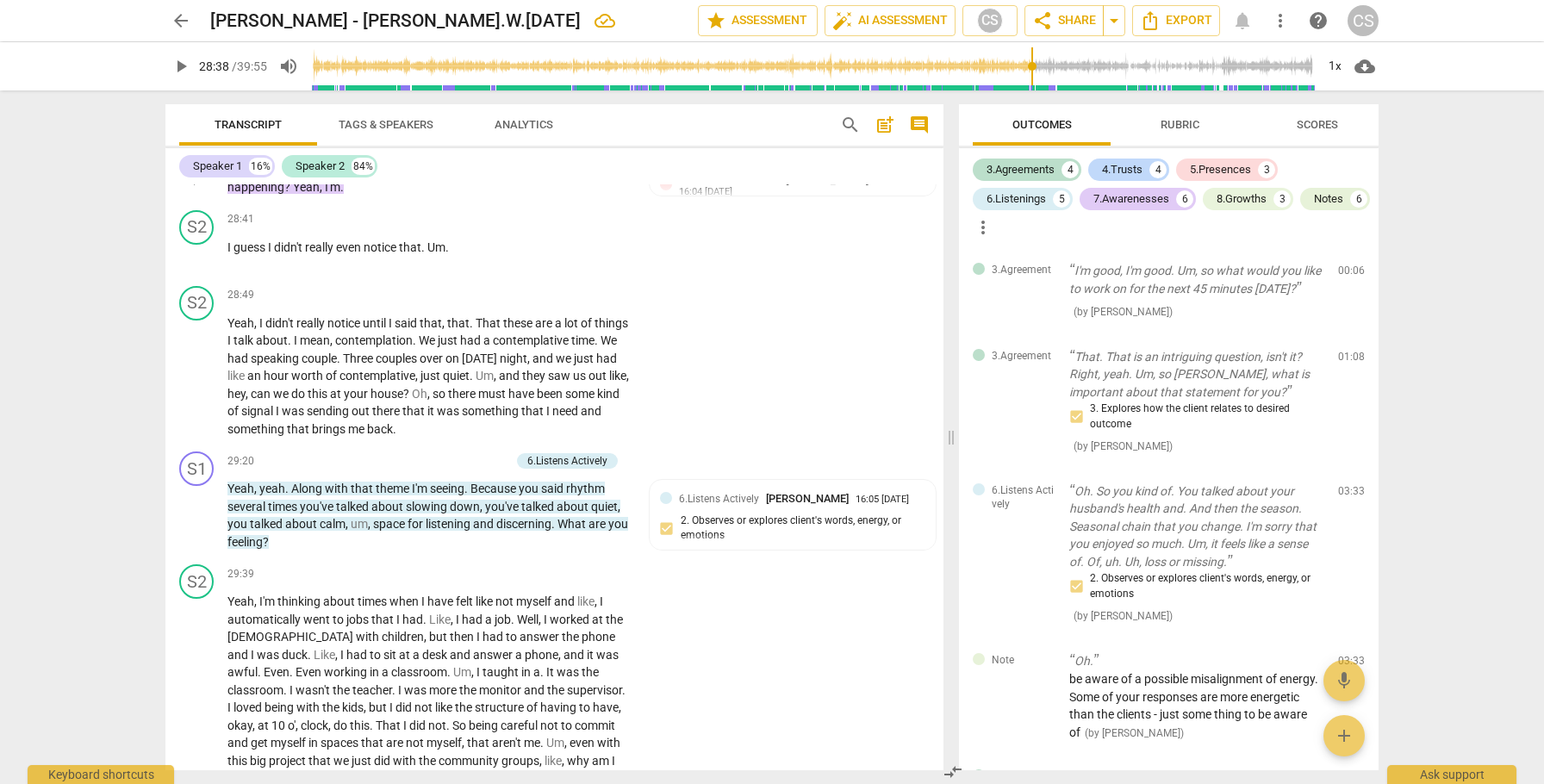
scroll to position [14028, 0]
click at [199, 507] on span "play_arrow" at bounding box center [197, 513] width 20 height 20
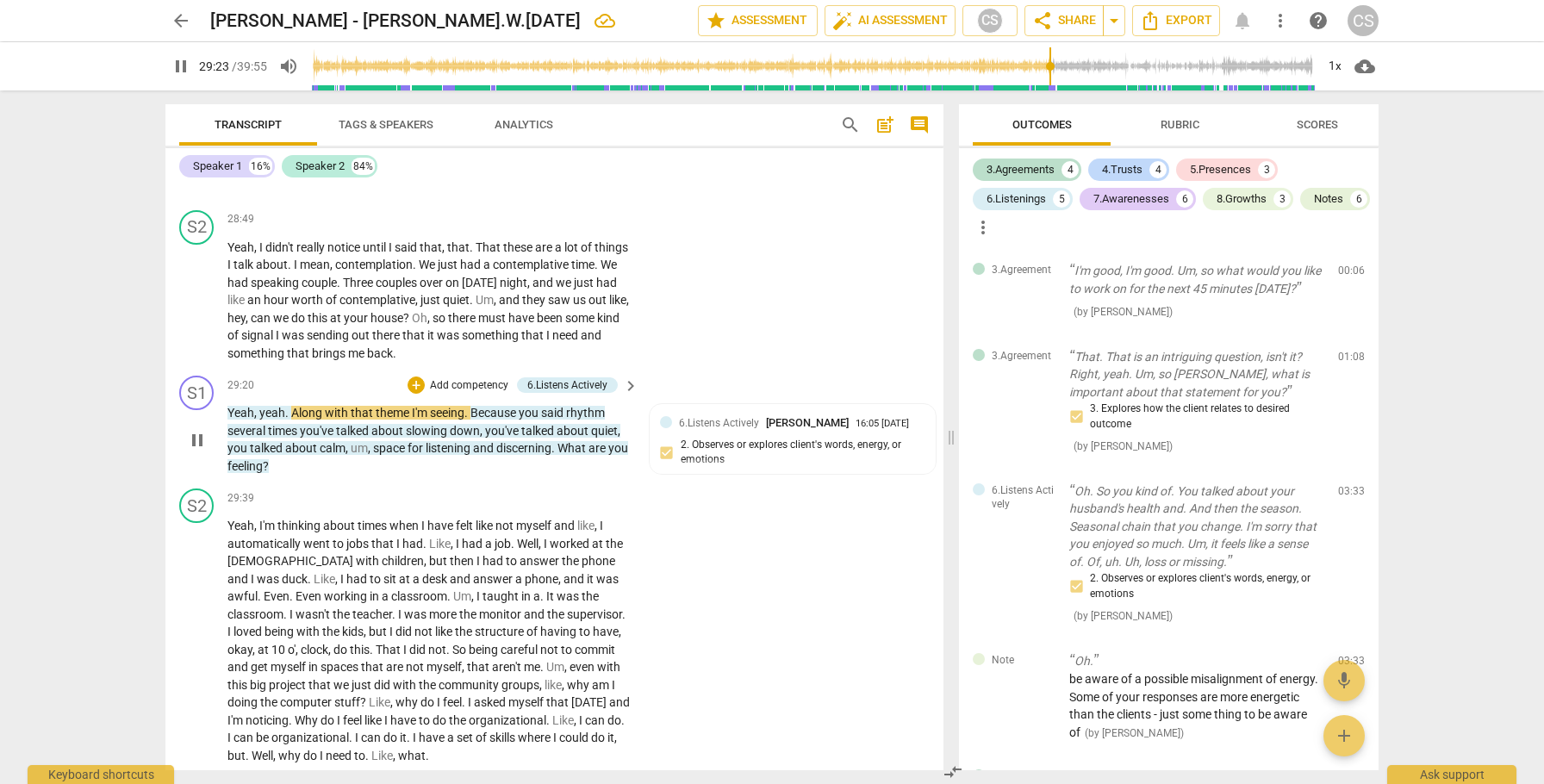
scroll to position [14121, 0]
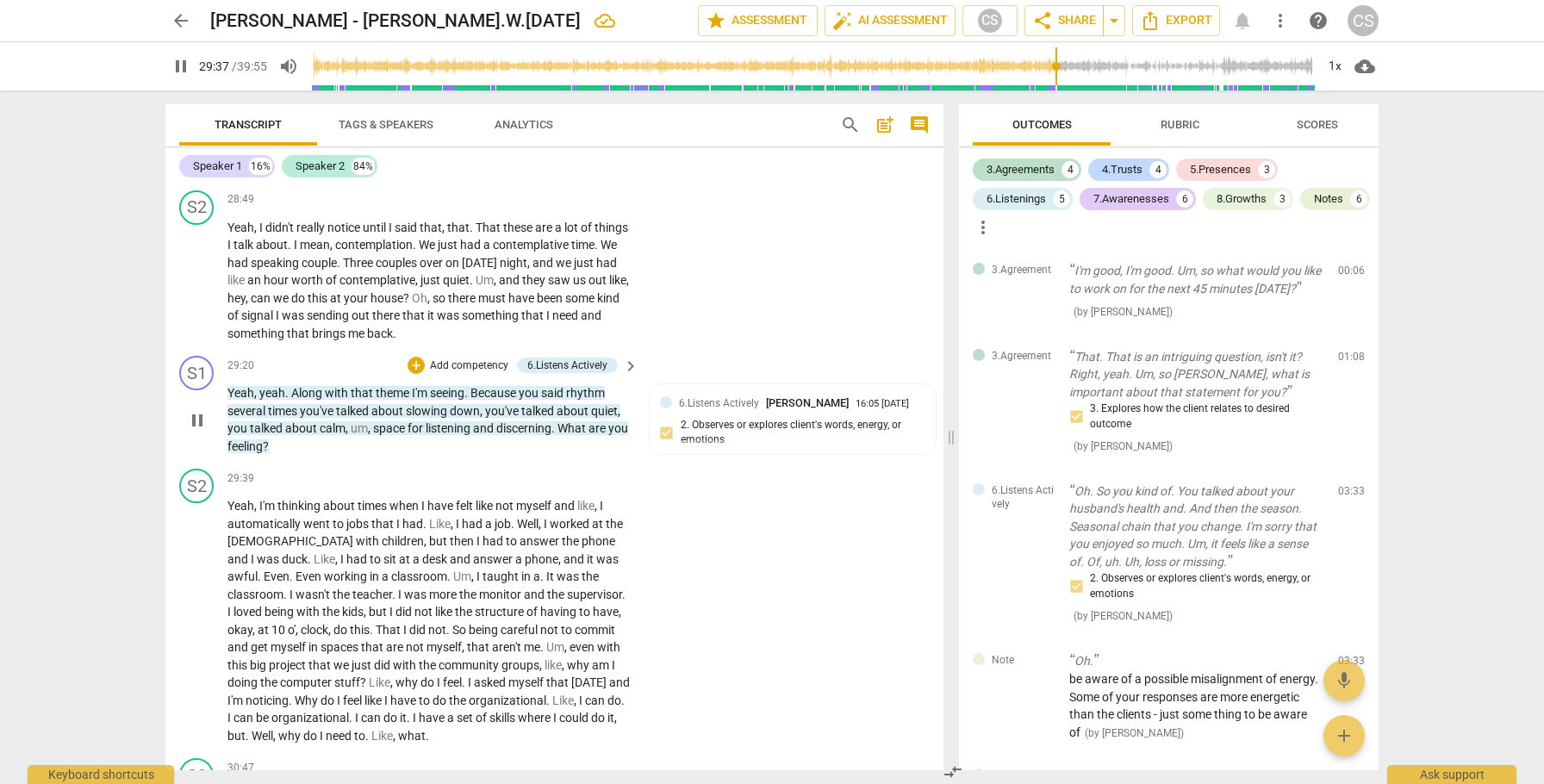
click at [199, 417] on span "pause" at bounding box center [197, 420] width 20 height 20
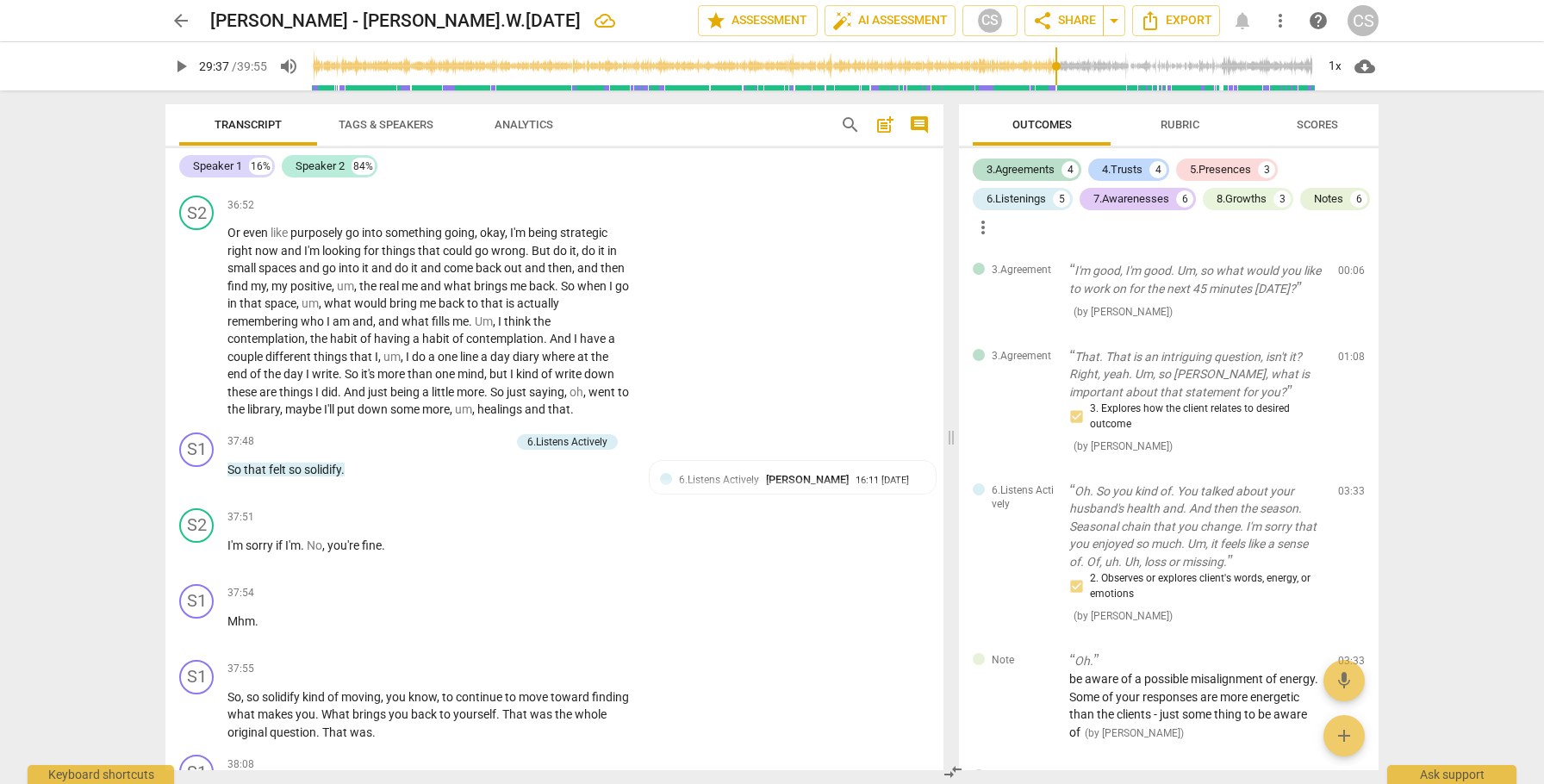
scroll to position [19126, 0]
click at [502, 386] on span "So" at bounding box center [499, 393] width 17 height 14
click at [194, 545] on span "pause" at bounding box center [197, 555] width 20 height 20
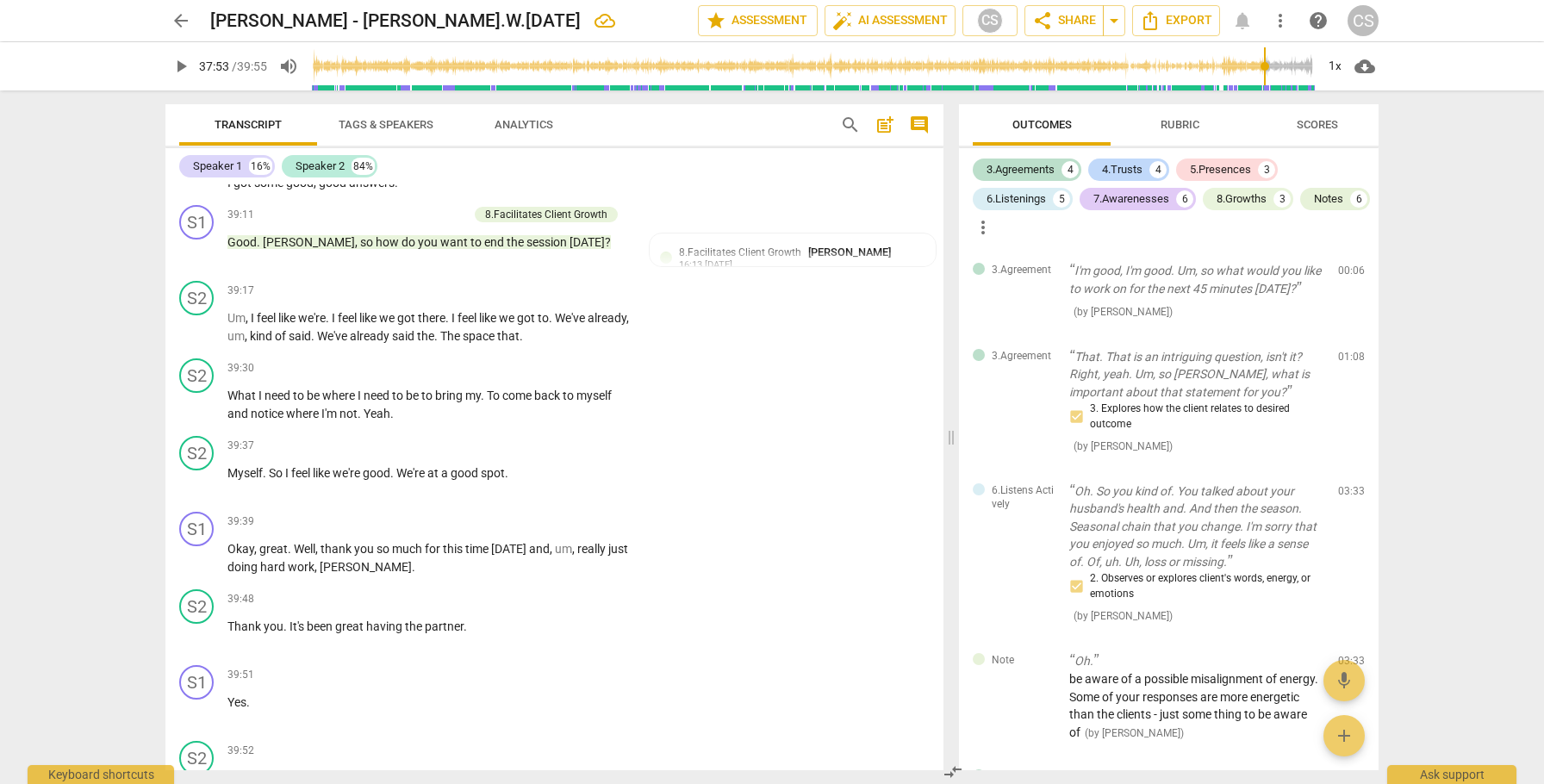
scroll to position [20748, 0]
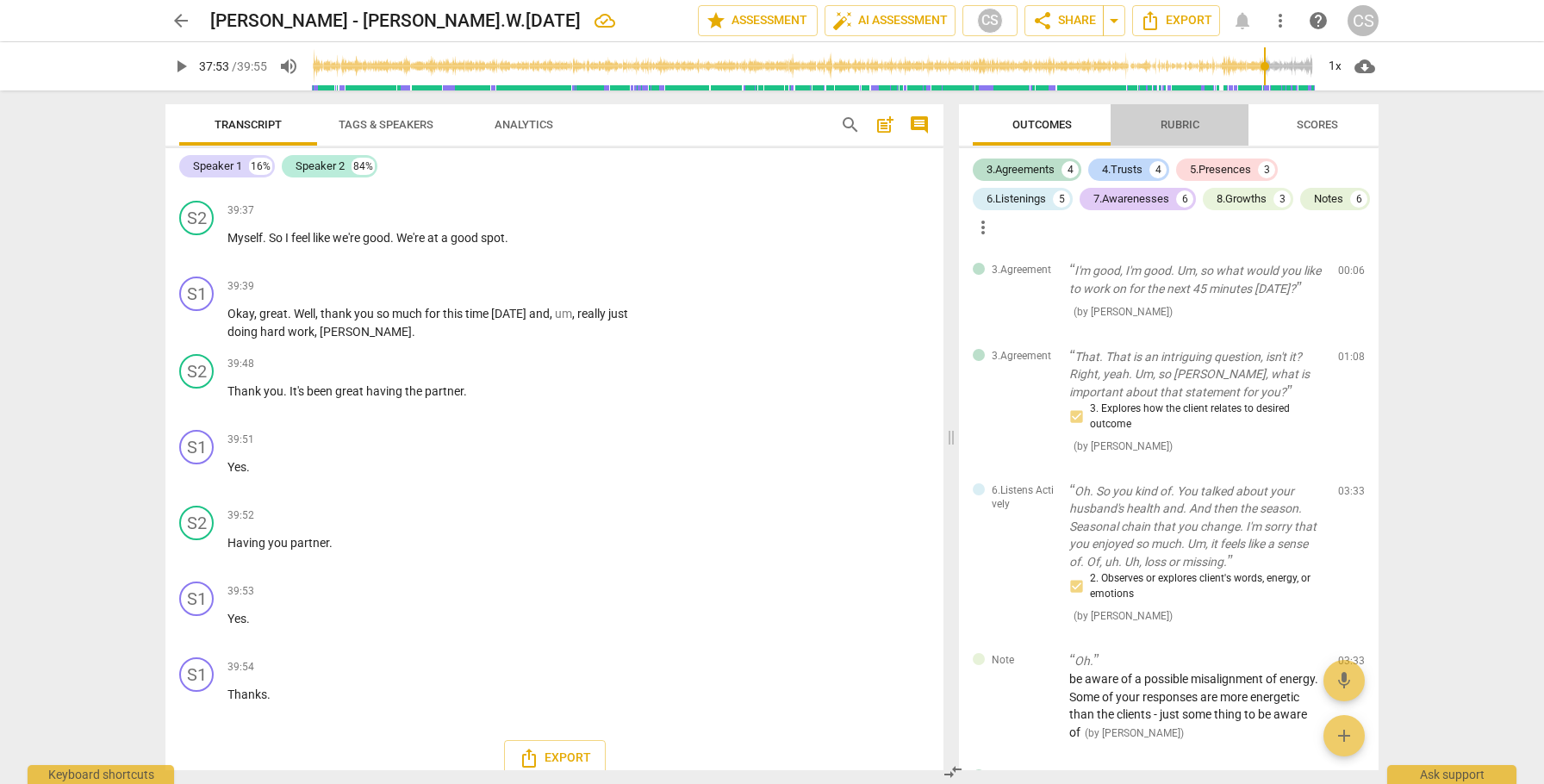
click at [1178, 121] on span "Rubric" at bounding box center [1180, 125] width 39 height 13
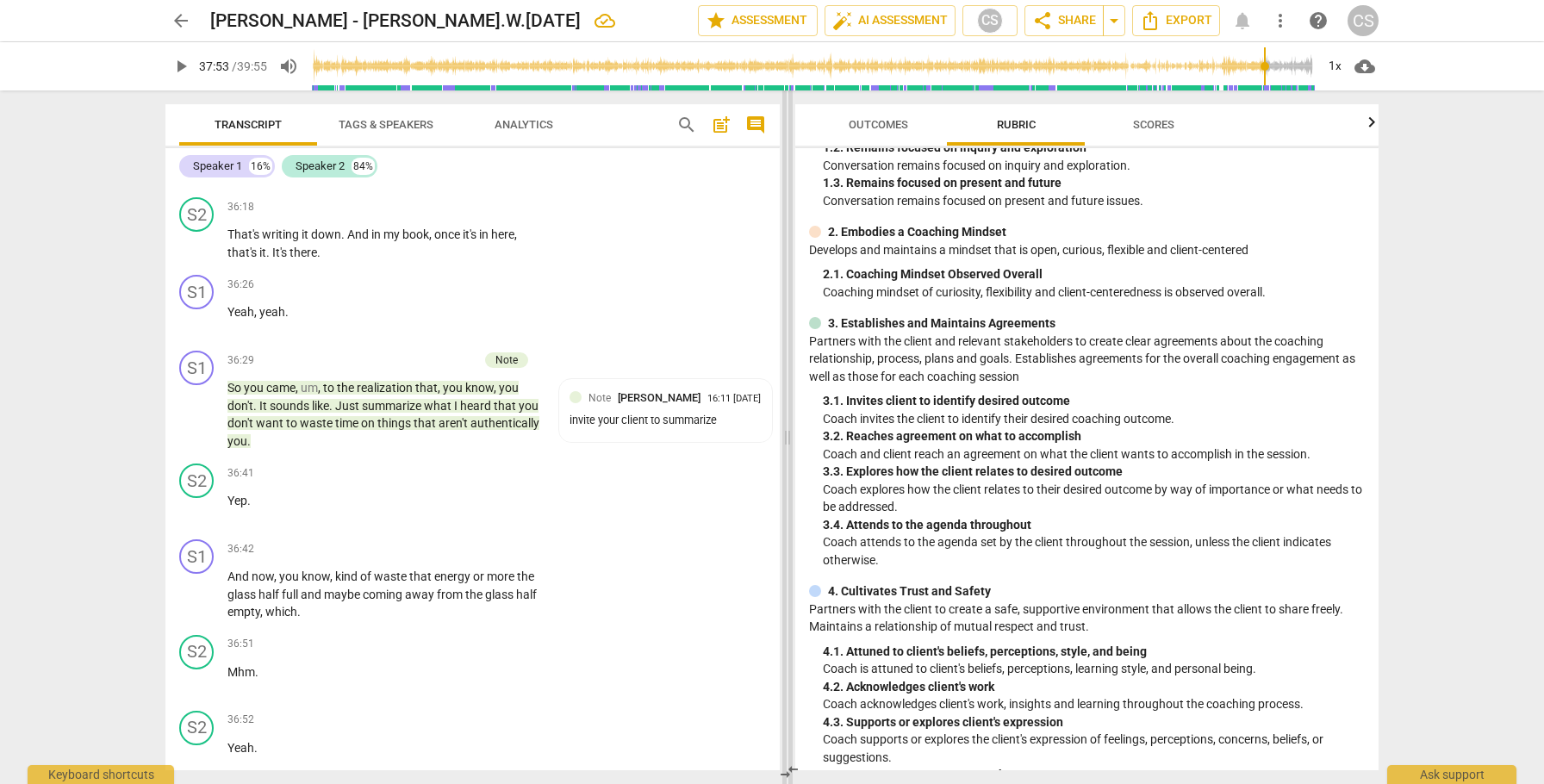
scroll to position [121, 0]
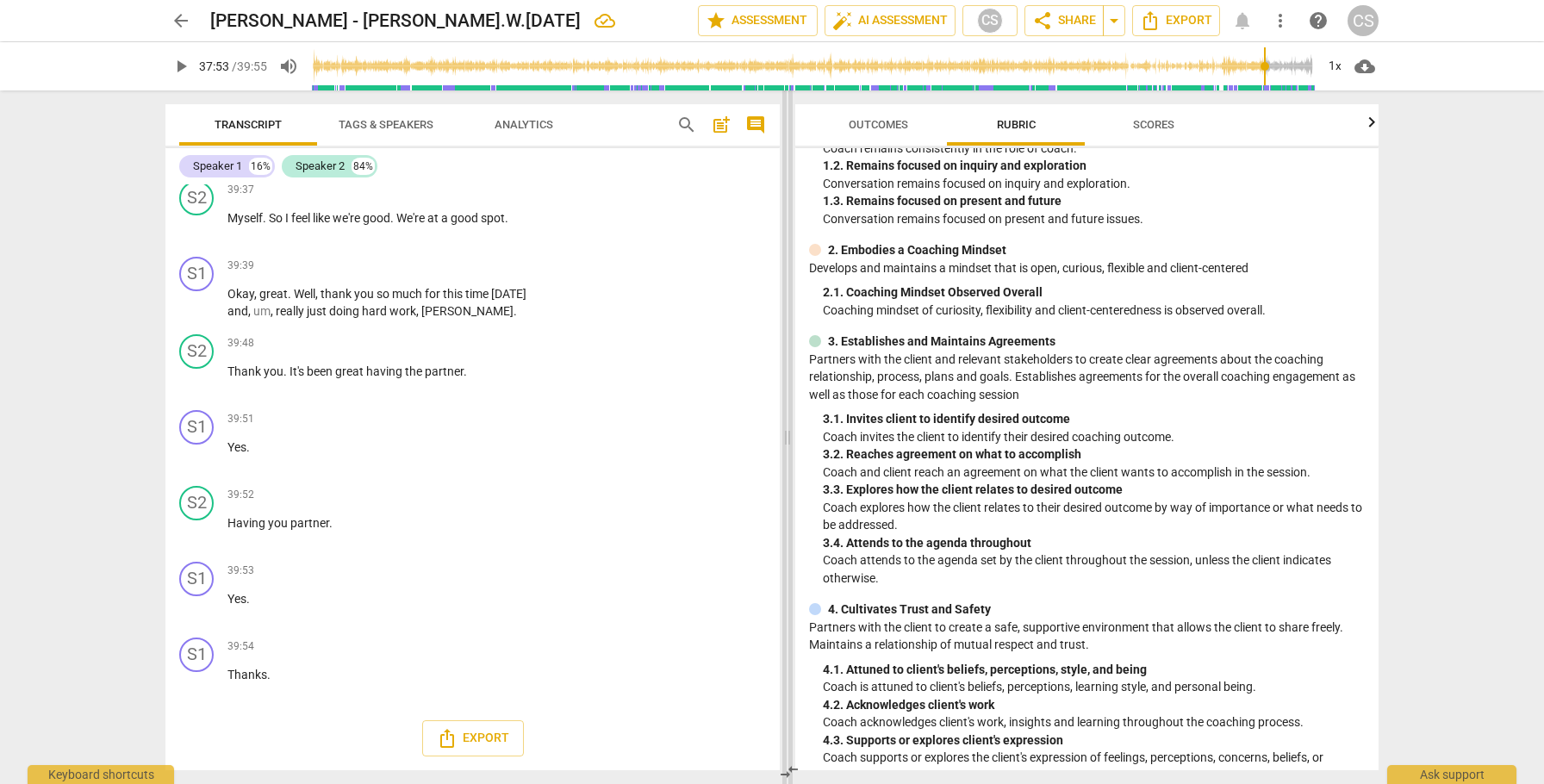
drag, startPoint x: 950, startPoint y: 439, endPoint x: 776, endPoint y: 448, distance: 174.2
click at [782, 448] on span at bounding box center [787, 437] width 10 height 694
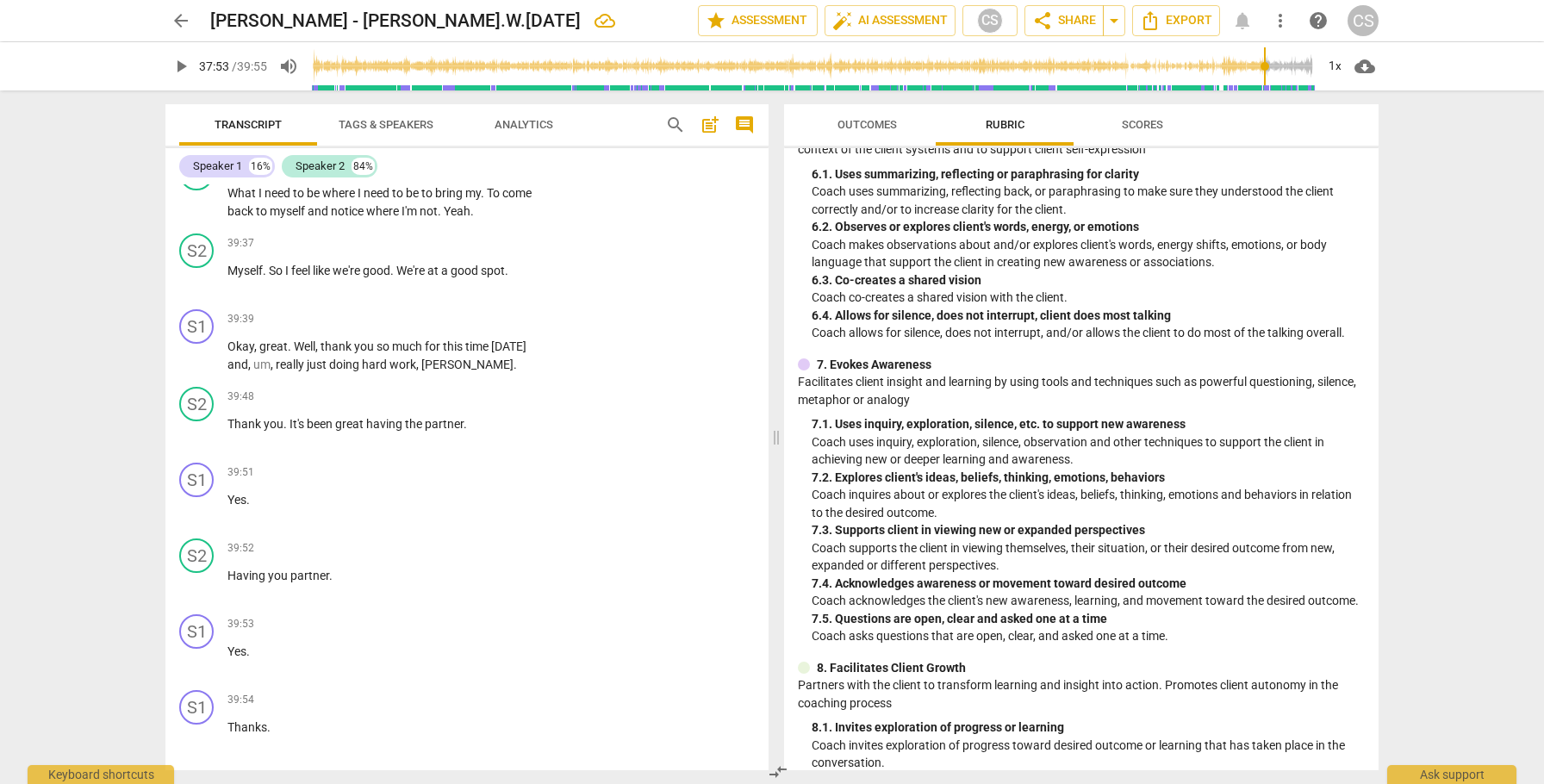
scroll to position [1301, 0]
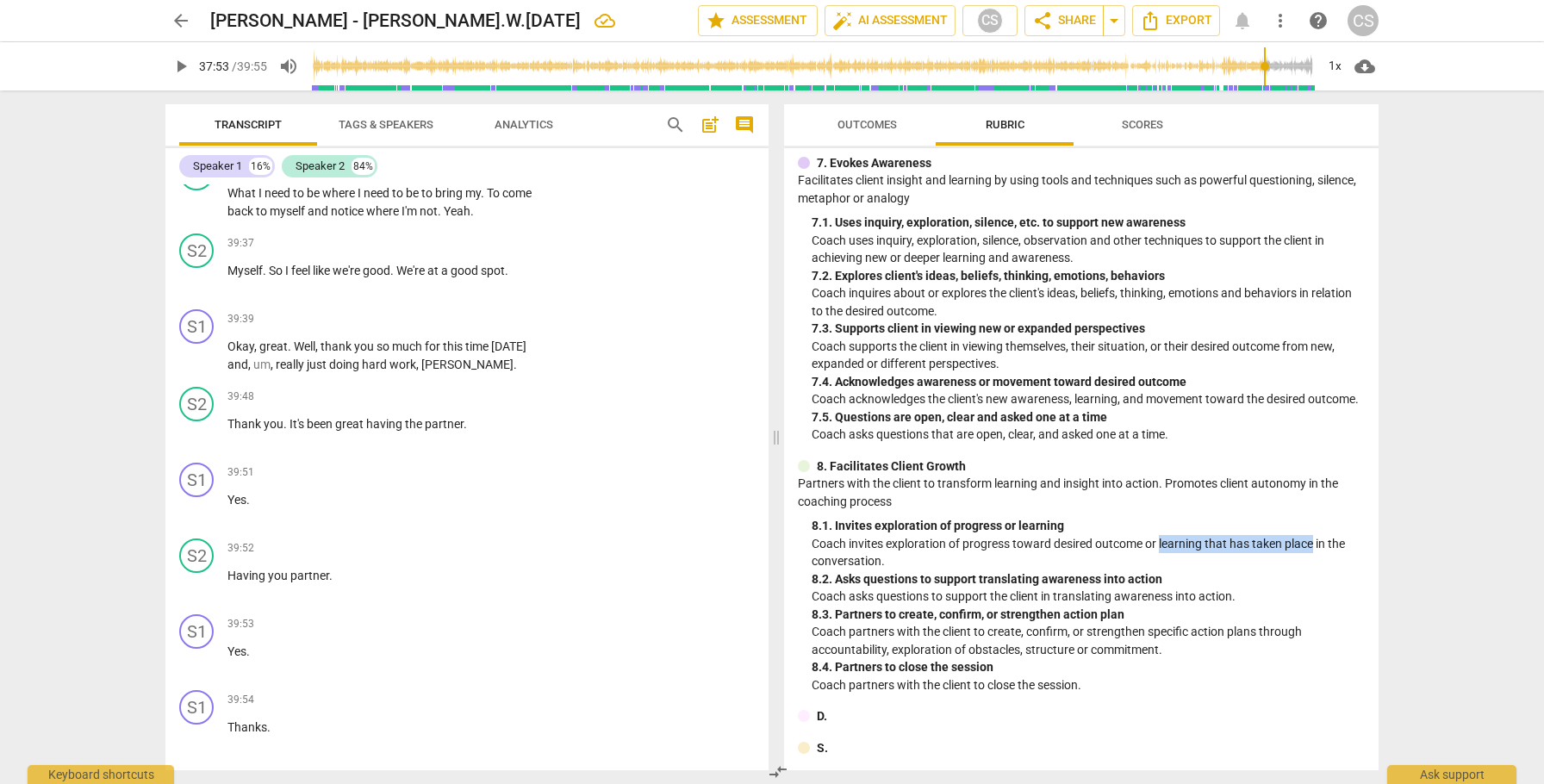
drag, startPoint x: 1160, startPoint y: 545, endPoint x: 1315, endPoint y: 539, distance: 155.1
click at [1315, 539] on p "Coach invites exploration of progress toward desired outcome or learning that h…" at bounding box center [1089, 553] width 553 height 35
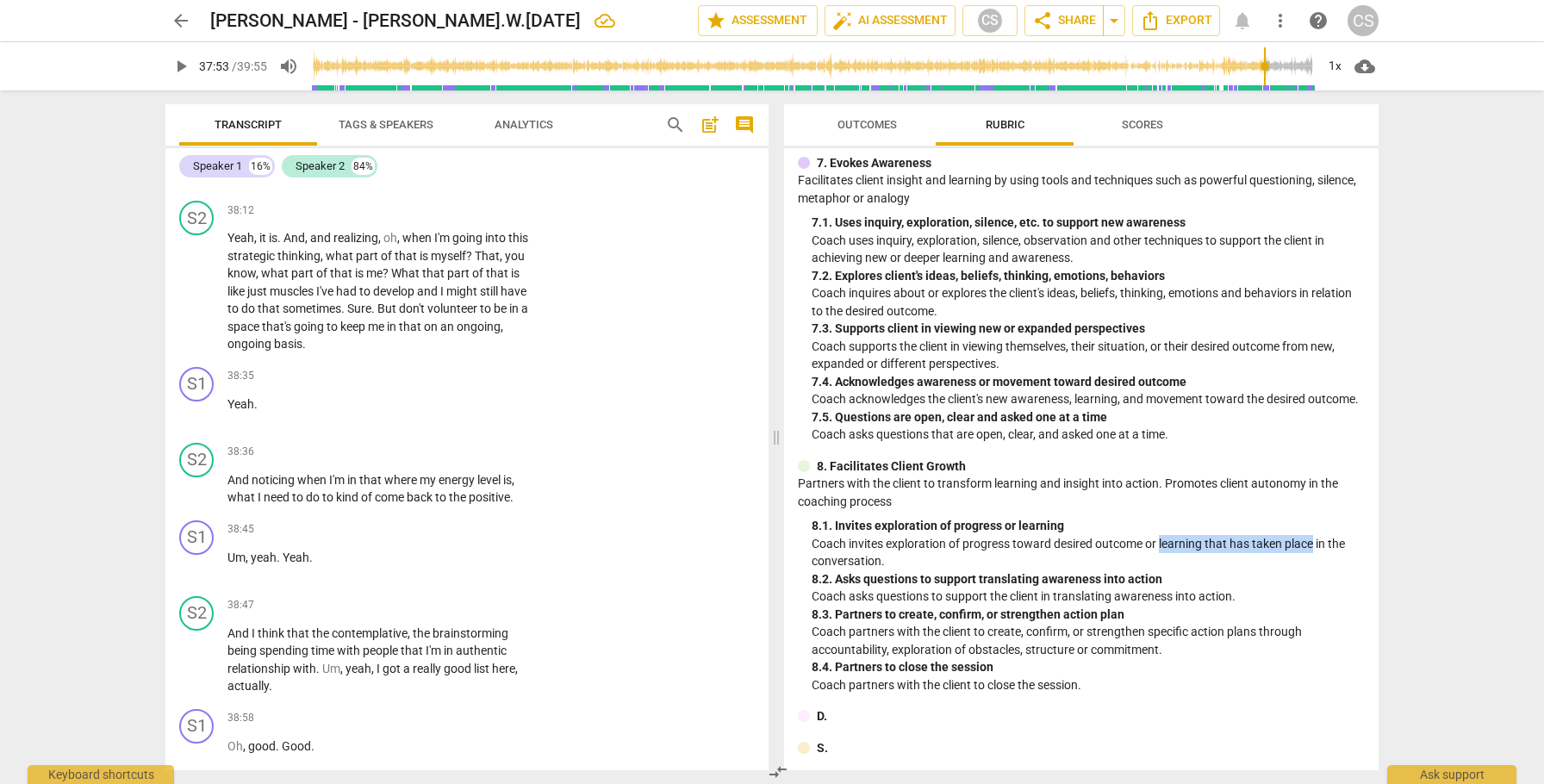
scroll to position [22384, 0]
type input "2273"
